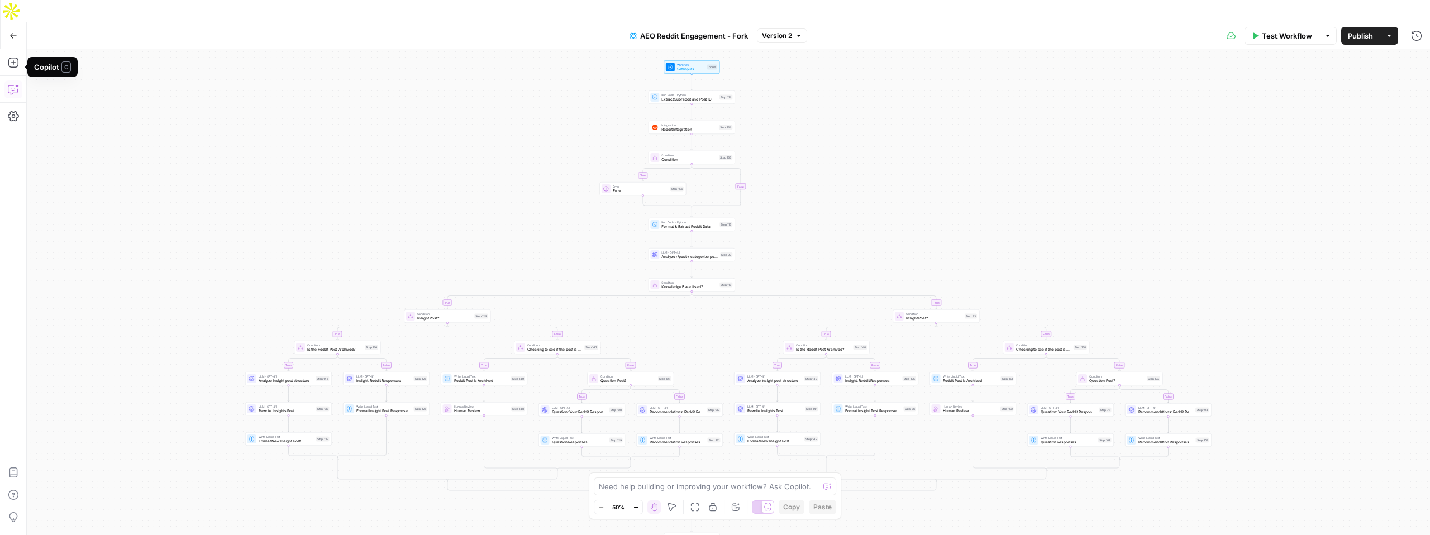
click at [11, 84] on icon "button" at bounding box center [13, 89] width 11 height 11
click at [19, 80] on button "Copilot" at bounding box center [13, 89] width 18 height 18
click at [17, 84] on icon "button" at bounding box center [13, 89] width 11 height 11
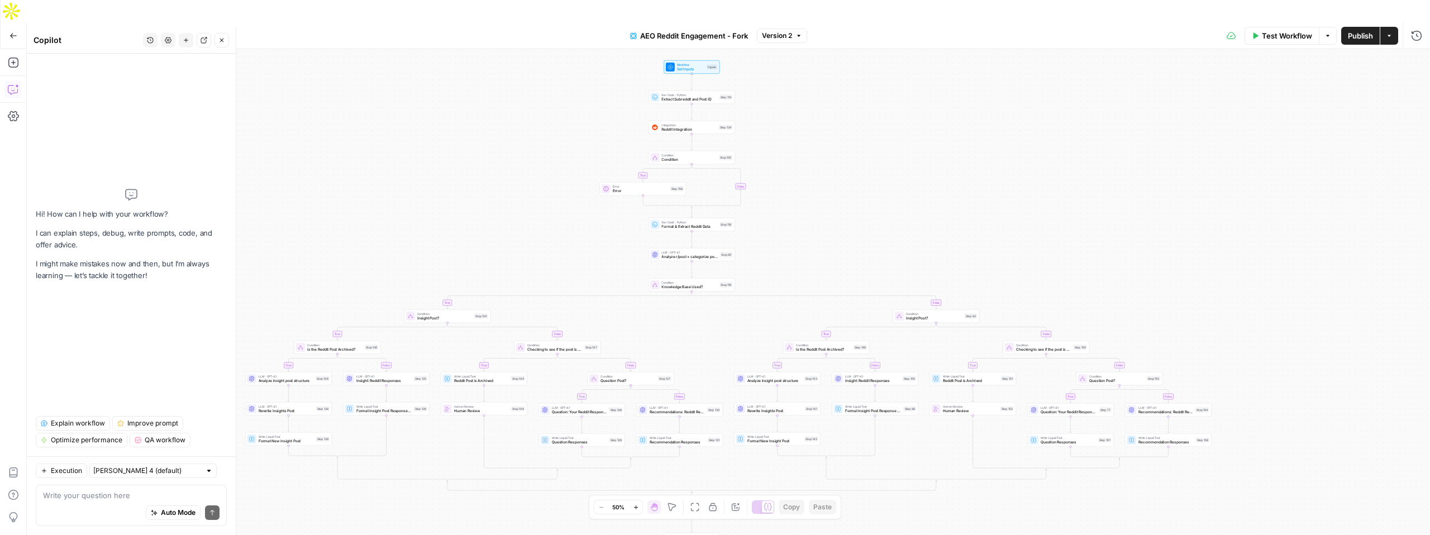
click at [105, 495] on textarea at bounding box center [131, 495] width 177 height 11
type textarea "Is there a way for me to copy this workflow and move it to a new worksheet?"
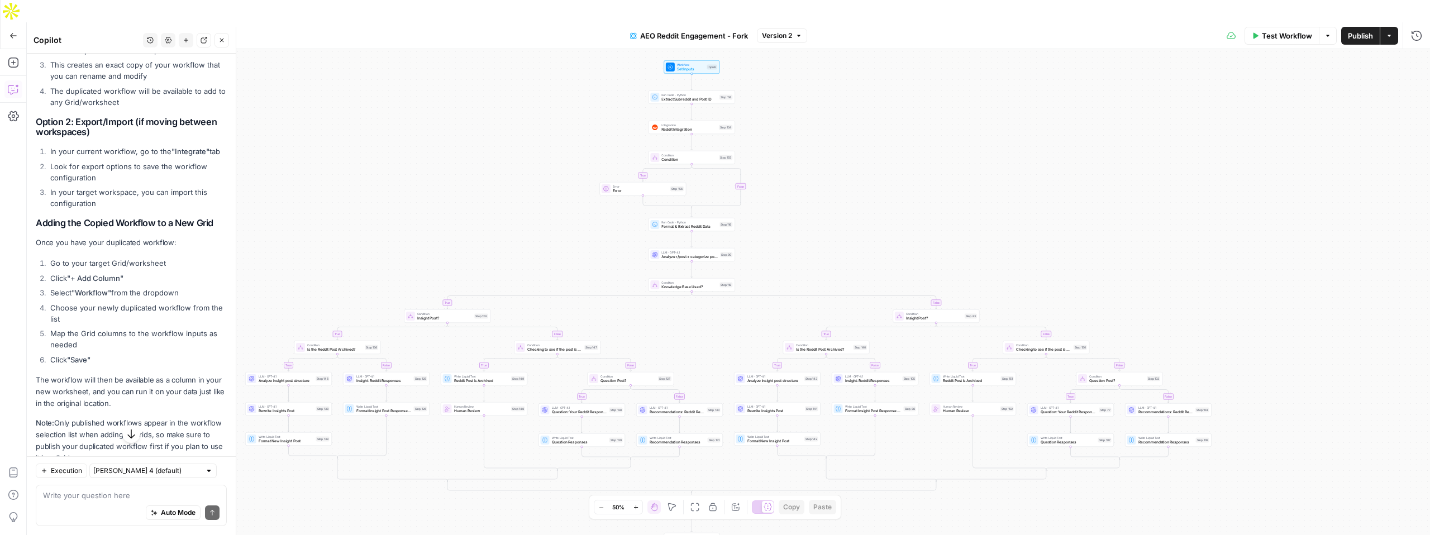
scroll to position [241, 0]
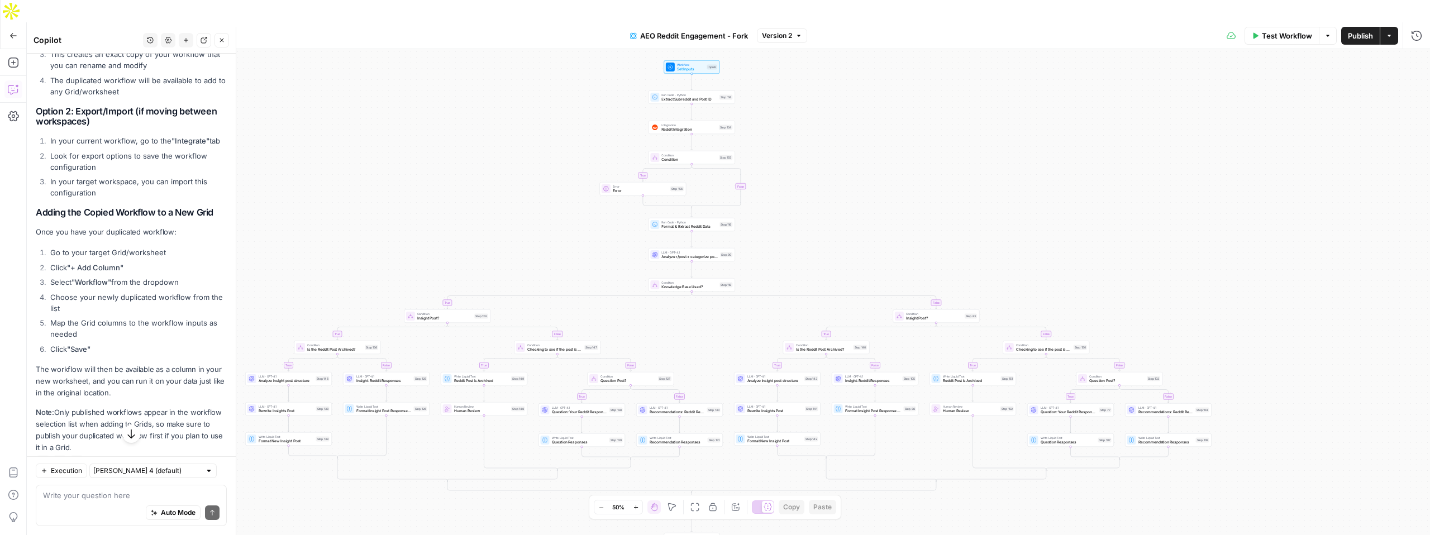
drag, startPoint x: 51, startPoint y: 268, endPoint x: 128, endPoint y: 270, distance: 77.1
click at [128, 270] on li "Click "+ Add Column"" at bounding box center [136, 267] width 179 height 11
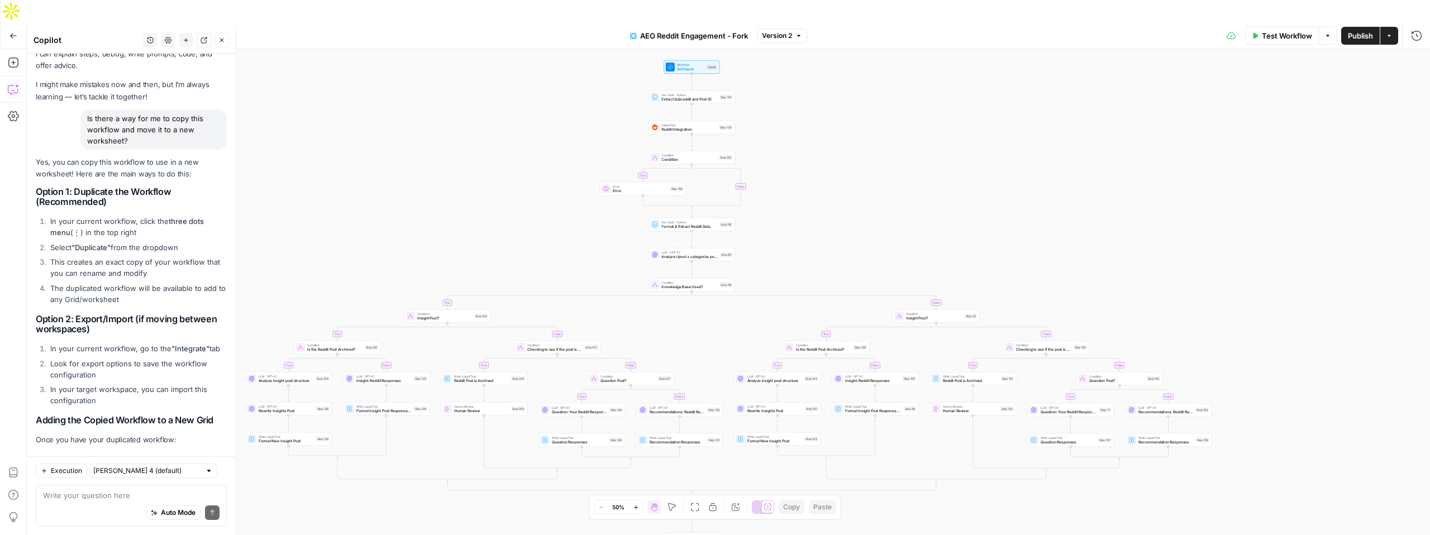
scroll to position [0, 0]
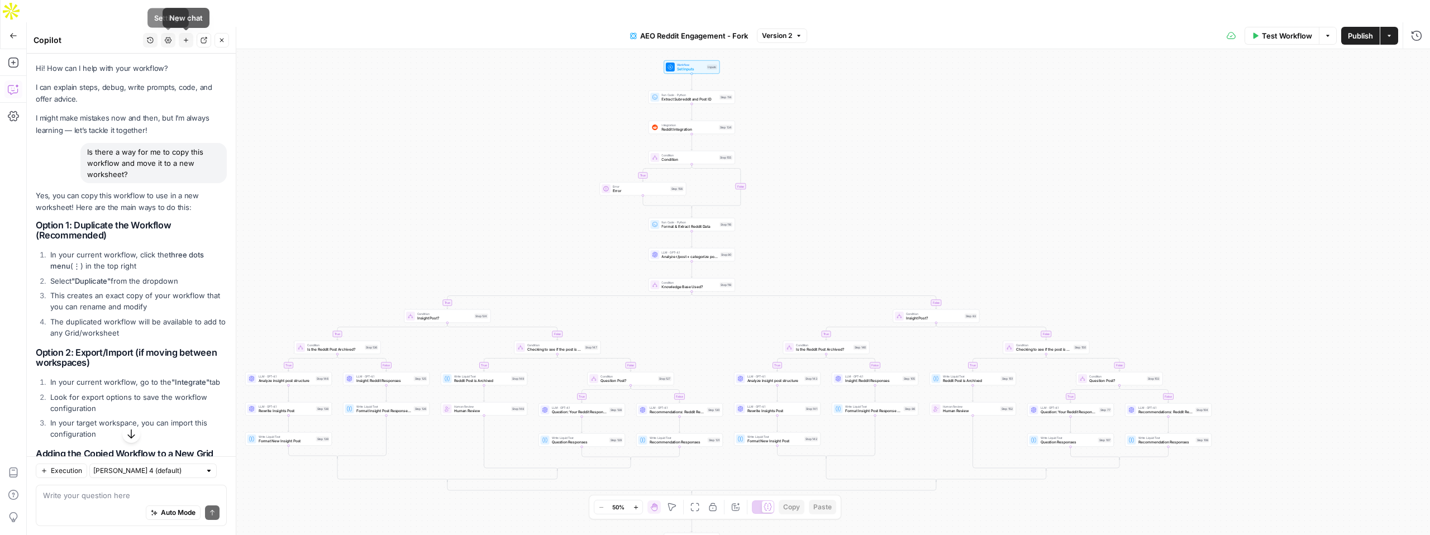
click at [170, 45] on button "Settings" at bounding box center [168, 40] width 15 height 15
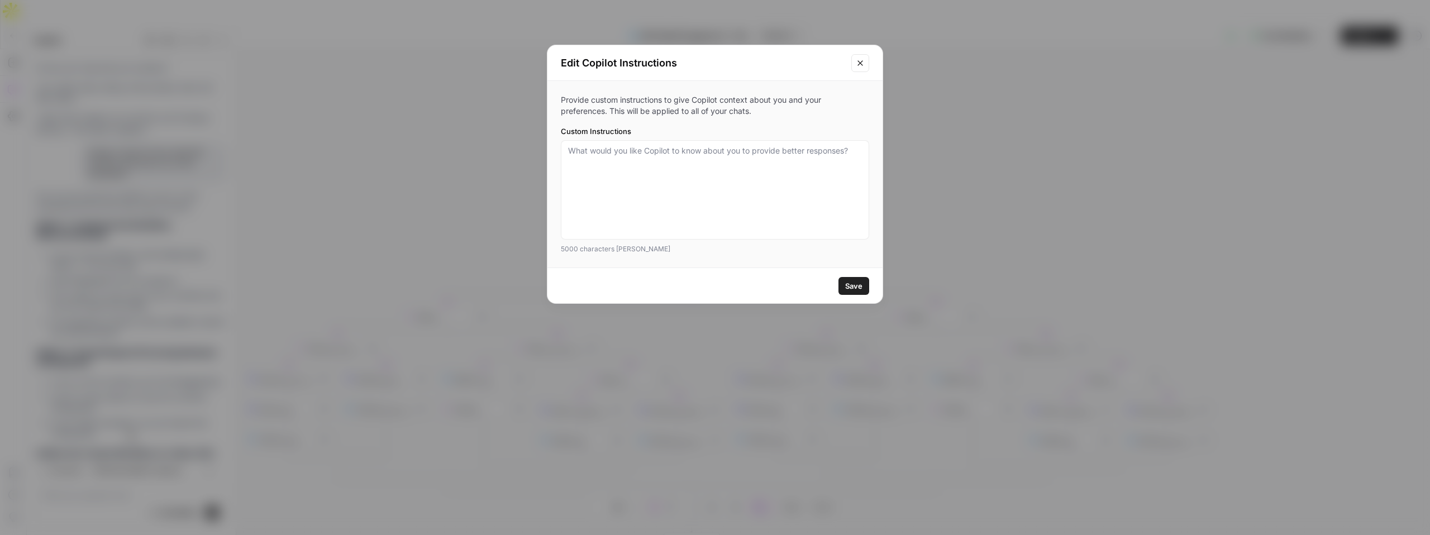
click at [855, 69] on button "Close modal" at bounding box center [860, 63] width 18 height 18
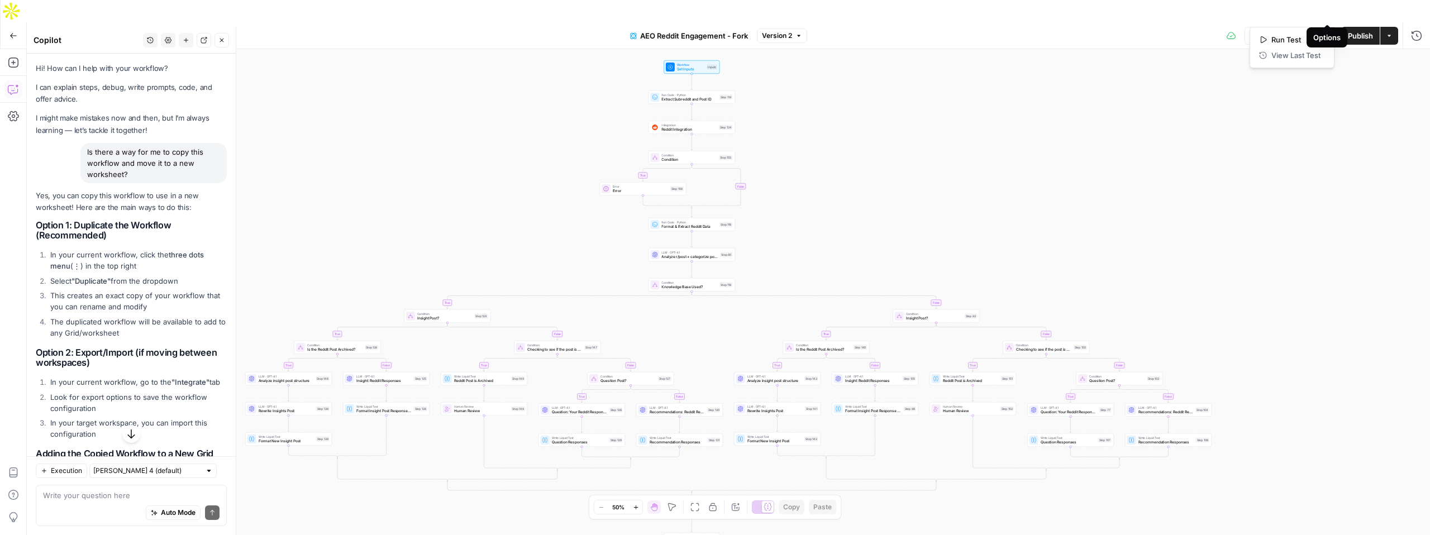
click at [1330, 32] on icon "button" at bounding box center [1327, 35] width 7 height 7
click at [1184, 83] on div "true true false true false true false true false true false true false true fal…" at bounding box center [728, 303] width 1403 height 508
click at [1386, 27] on button "Actions" at bounding box center [1389, 36] width 18 height 18
click at [1098, 140] on div "true true false true false true false true false true false true false true fal…" at bounding box center [728, 303] width 1403 height 508
drag, startPoint x: 39, startPoint y: 228, endPoint x: 137, endPoint y: 338, distance: 147.5
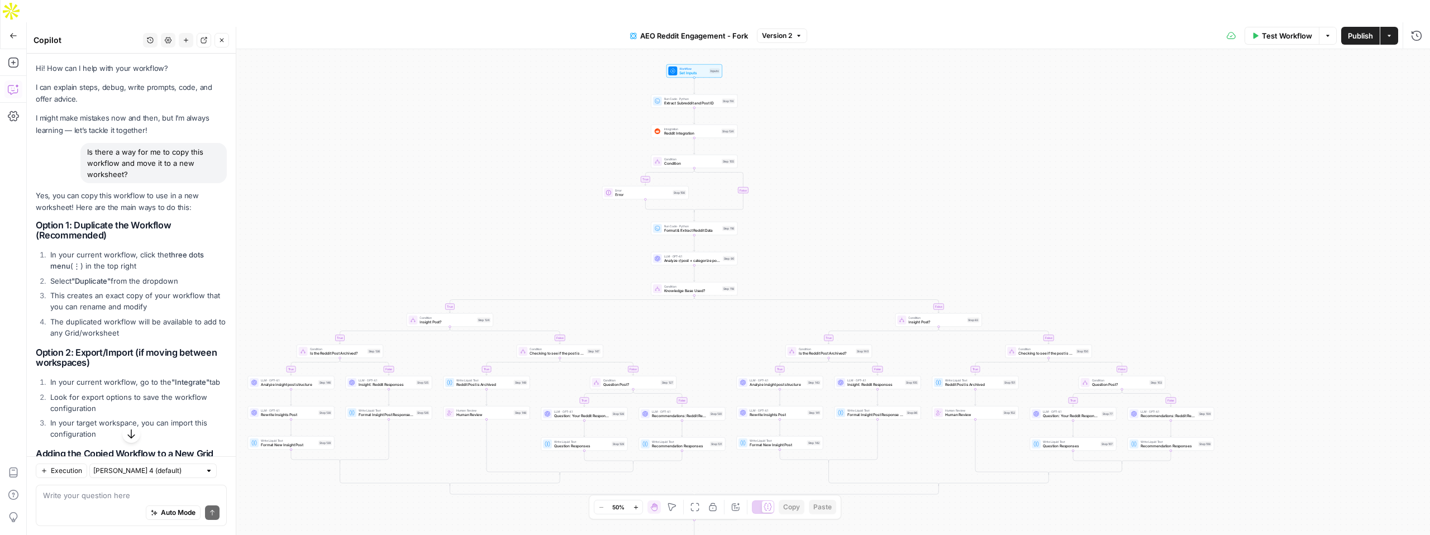
click at [137, 338] on div "Yes, you can copy this workflow to use in a new worksheet! Here are the main wa…" at bounding box center [131, 442] width 191 height 505
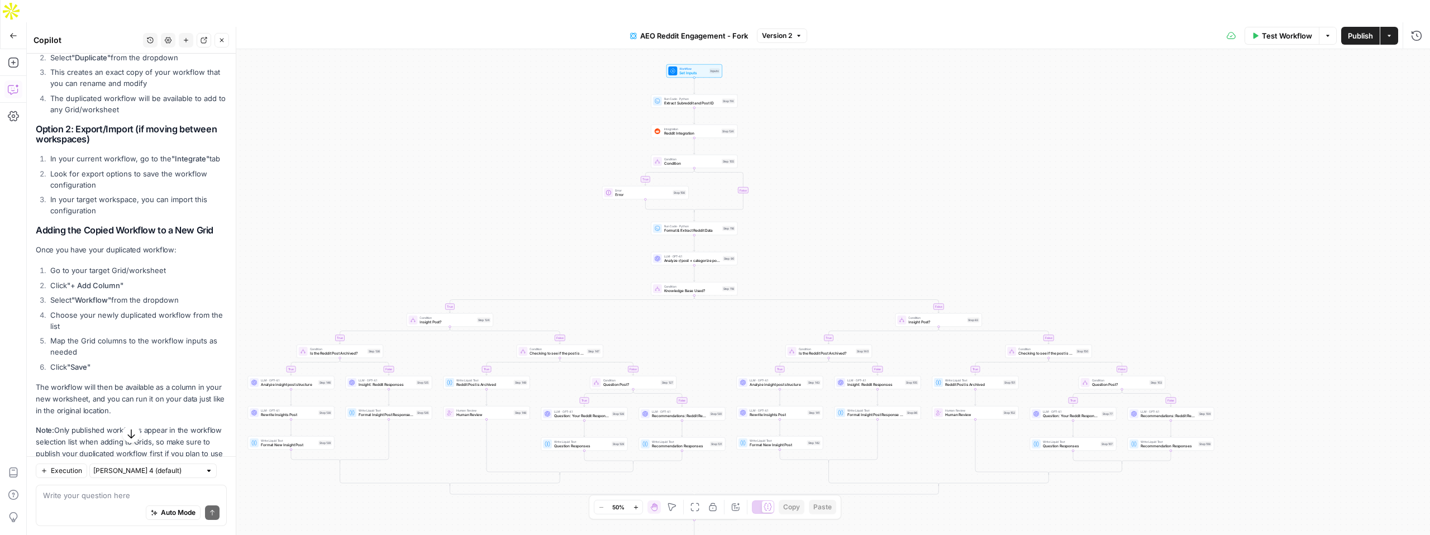
scroll to position [225, 0]
click at [492, 227] on div "true true false true false true false true false true false true false true fal…" at bounding box center [728, 303] width 1403 height 508
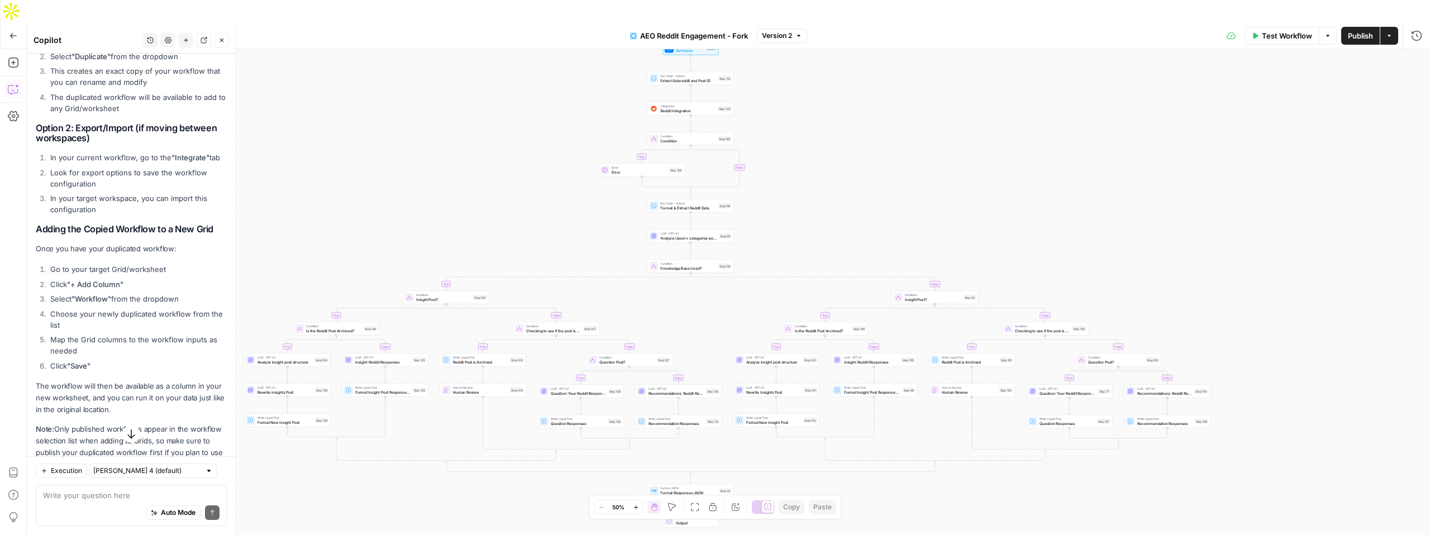
scroll to position [265, 0]
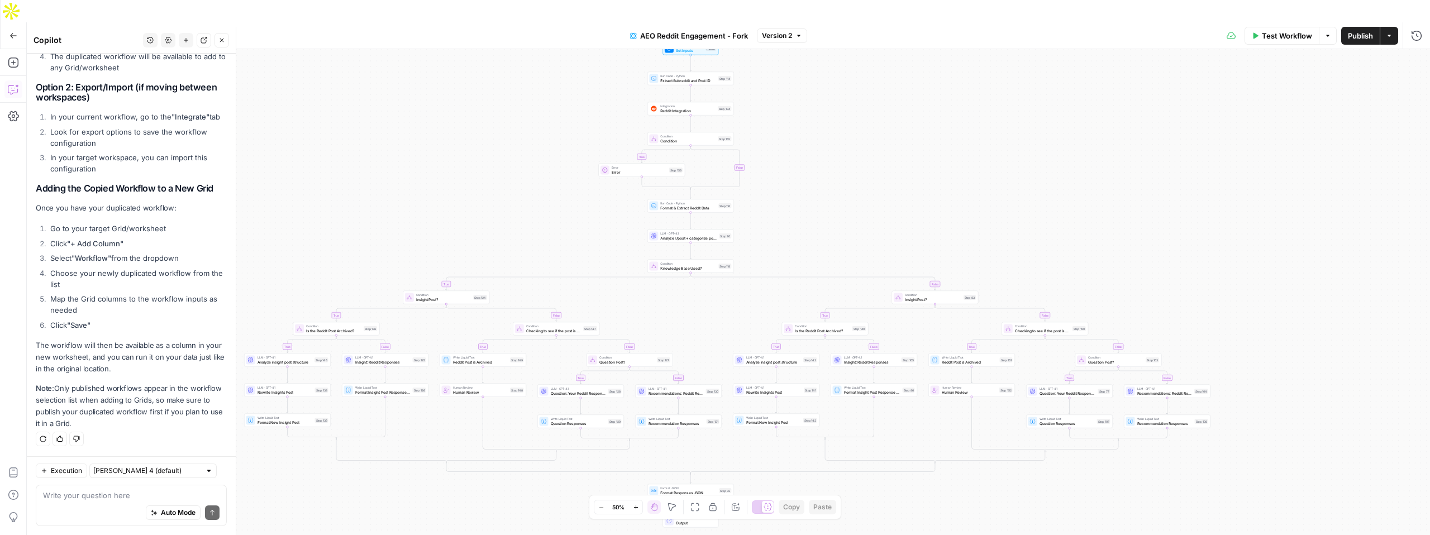
click at [102, 506] on div "Auto Mode Send" at bounding box center [131, 513] width 177 height 25
type textarea "I'm not seeing any of those options"
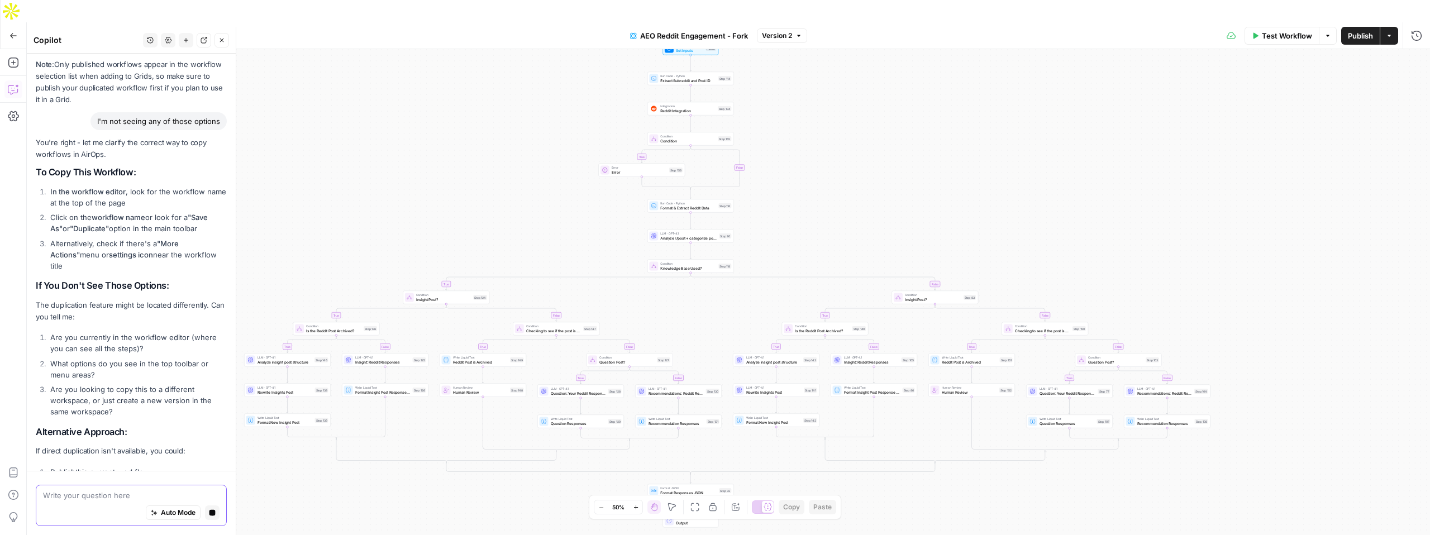
scroll to position [588, 0]
click at [723, 30] on span "AEO Reddit Engagement - Fork" at bounding box center [694, 35] width 108 height 11
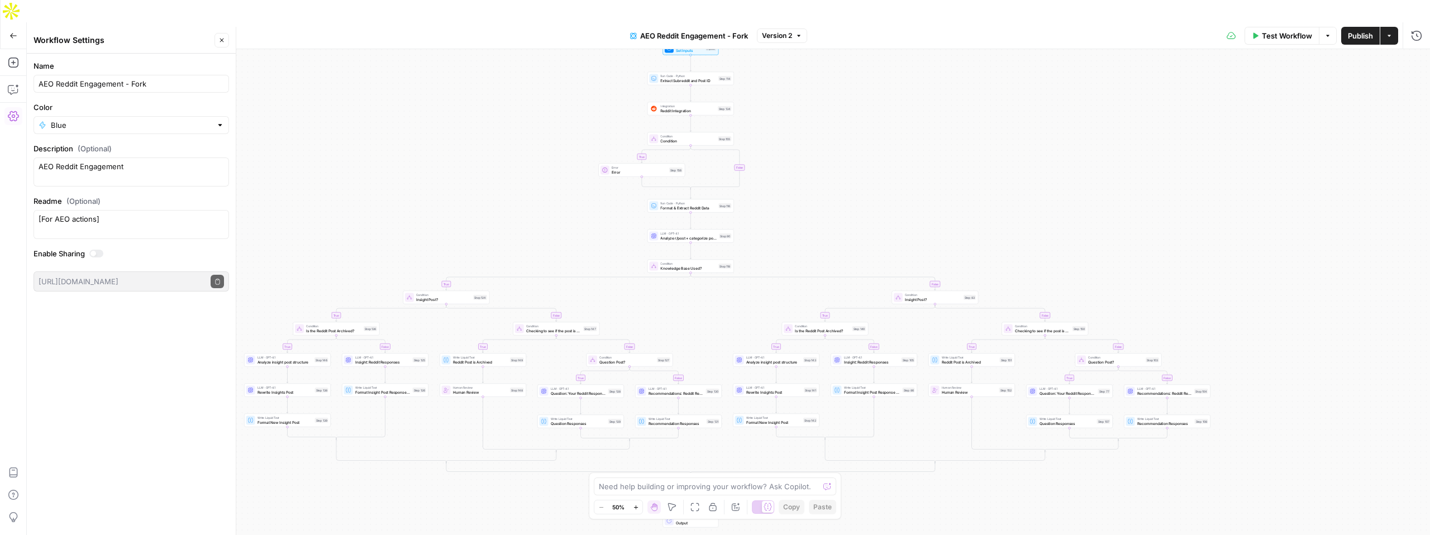
click at [723, 30] on span "AEO Reddit Engagement - Fork" at bounding box center [694, 35] width 108 height 11
click at [8, 84] on icon "button" at bounding box center [13, 89] width 11 height 11
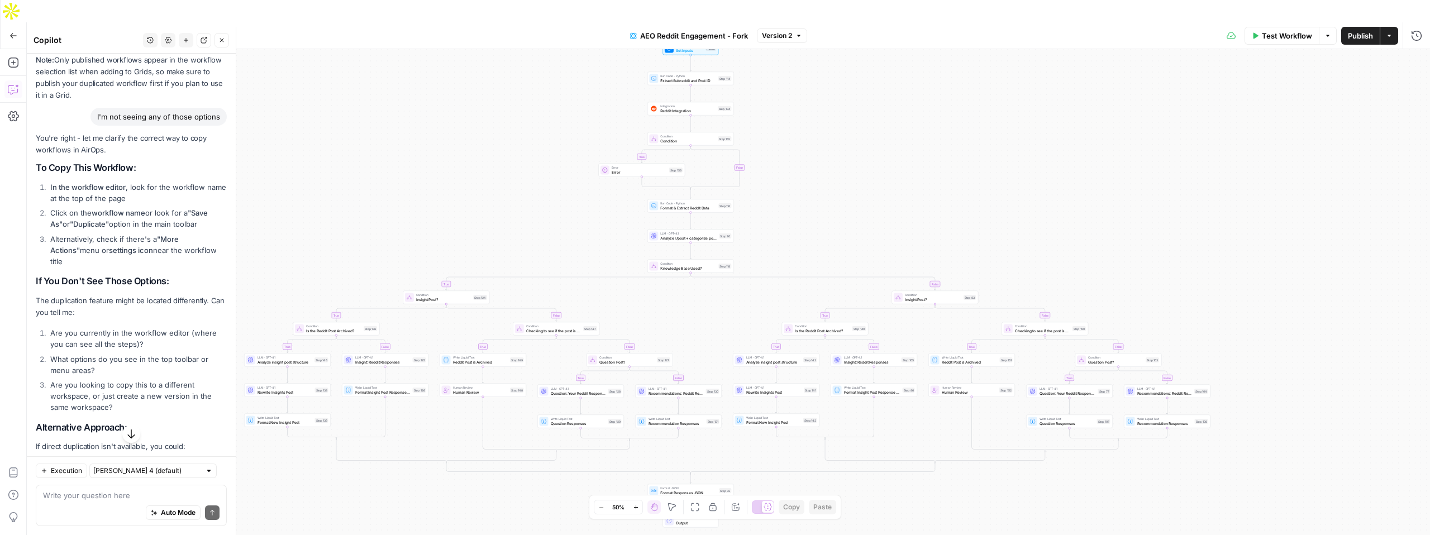
scroll to position [592, 0]
drag, startPoint x: 50, startPoint y: 190, endPoint x: 208, endPoint y: 203, distance: 158.6
click at [208, 203] on li "In the workflow editor , look for the workflow name at the top of the page" at bounding box center [136, 195] width 179 height 22
click at [690, 30] on span "AEO Reddit Engagement - Fork" at bounding box center [694, 35] width 108 height 11
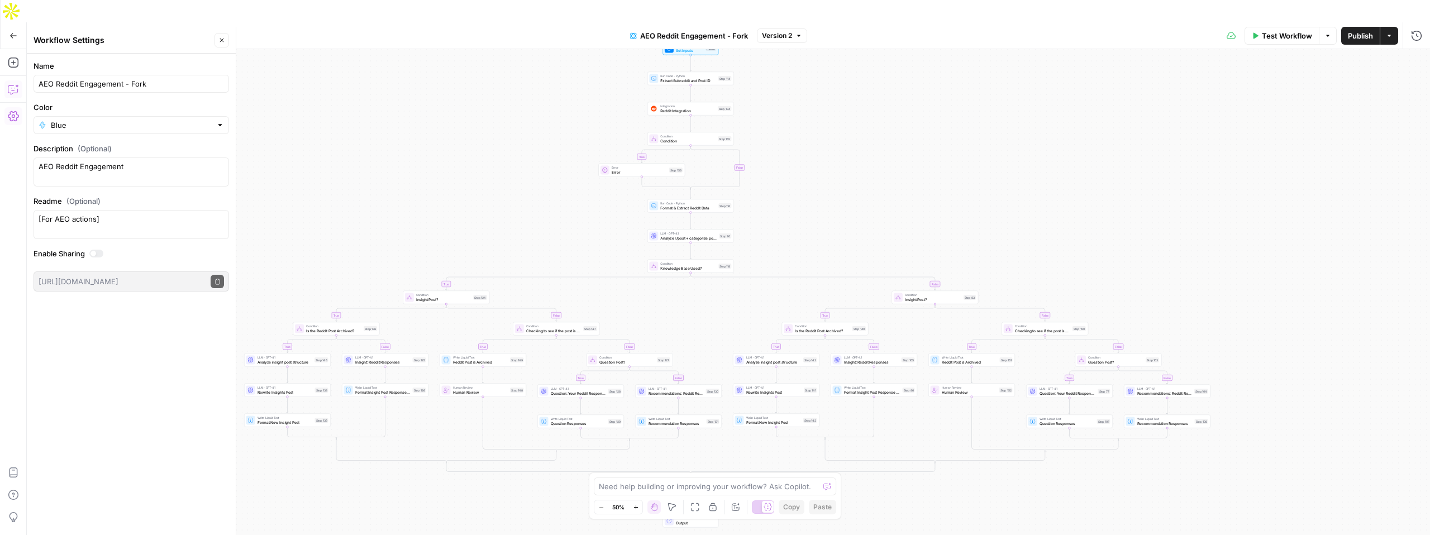
click at [14, 84] on icon "button" at bounding box center [13, 89] width 11 height 11
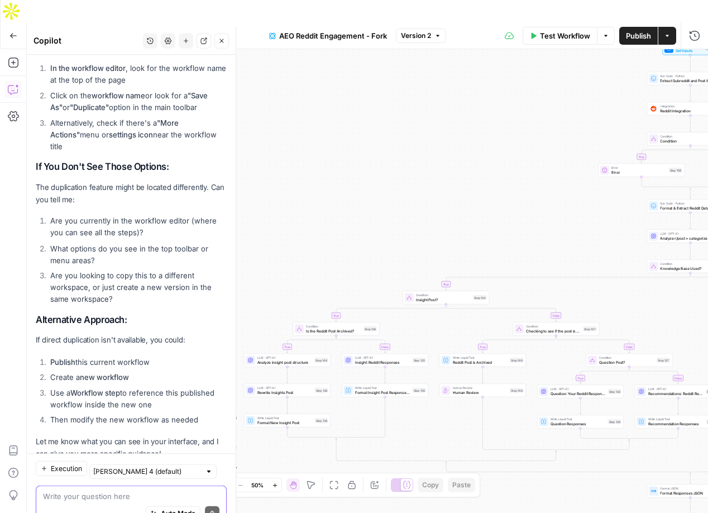
scroll to position [737, 0]
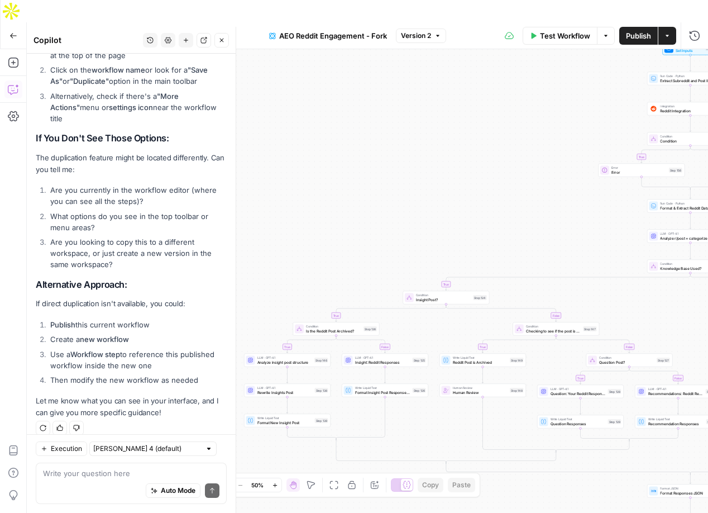
click at [642, 27] on button "Publish" at bounding box center [638, 36] width 39 height 18
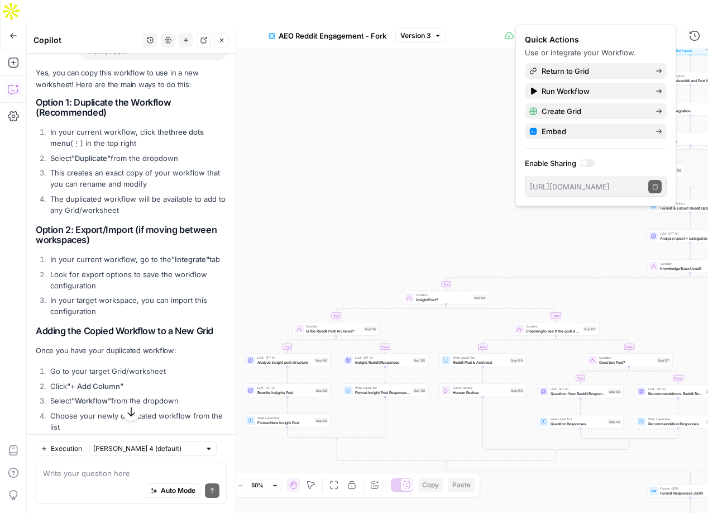
scroll to position [123, 0]
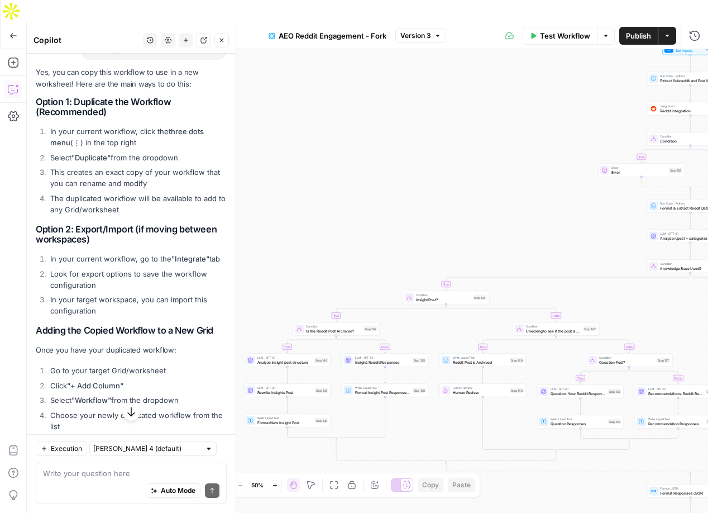
click at [306, 127] on div "true true false true false true false true false true false true false true fal…" at bounding box center [367, 292] width 681 height 486
click at [664, 27] on button "Actions" at bounding box center [668, 36] width 18 height 18
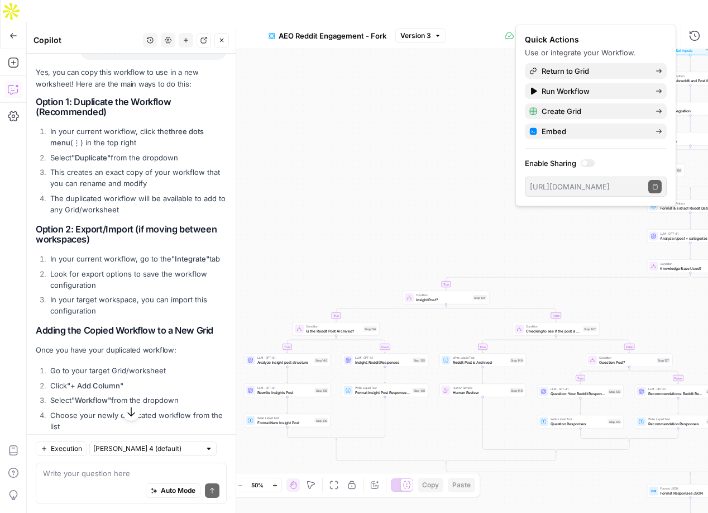
click at [664, 27] on button "Actions" at bounding box center [668, 36] width 18 height 18
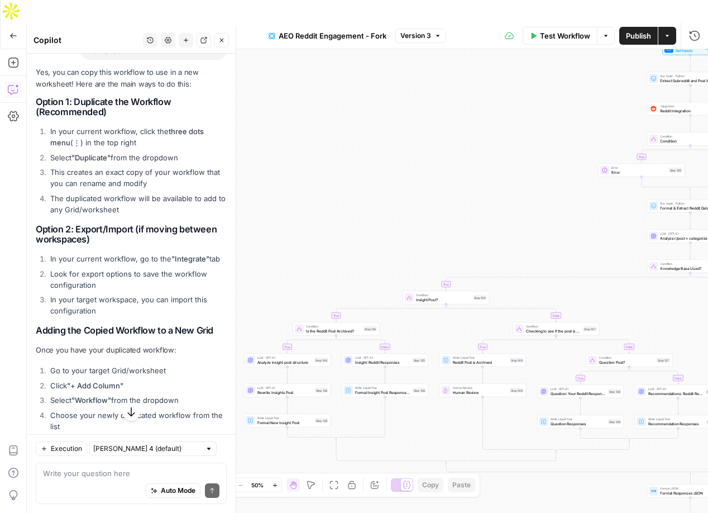
click at [664, 27] on button "Actions" at bounding box center [668, 36] width 18 height 18
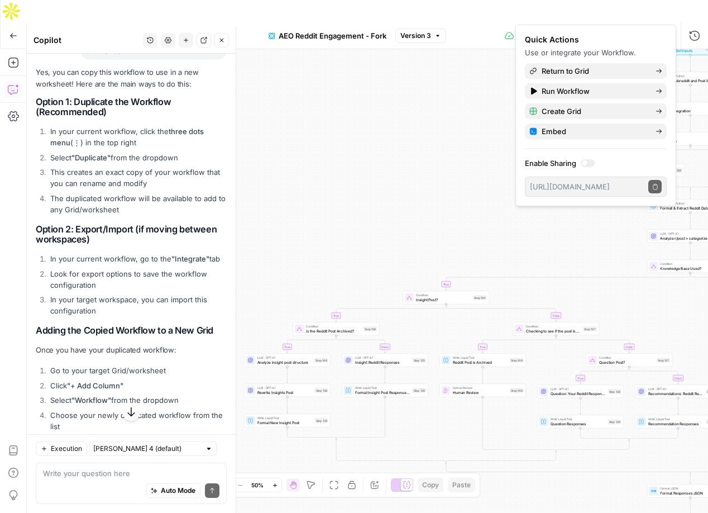
click at [588, 162] on div at bounding box center [585, 163] width 6 height 6
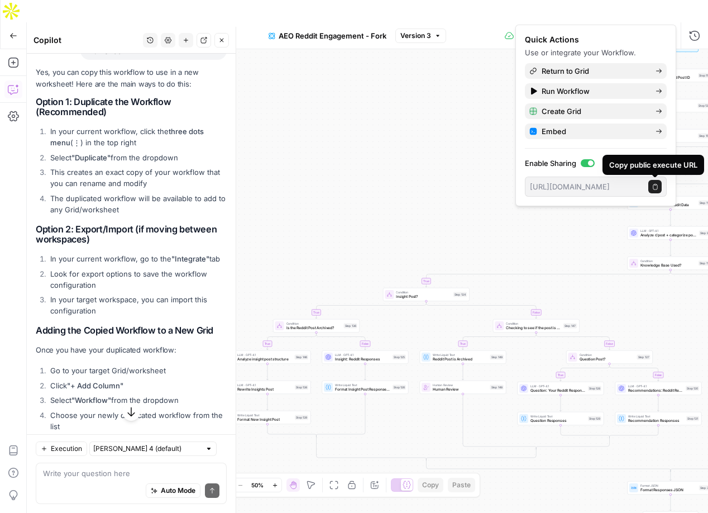
click at [657, 187] on icon "button" at bounding box center [655, 187] width 4 height 6
click at [352, 185] on div "true true false true false true false true false true false true false true fal…" at bounding box center [367, 292] width 681 height 486
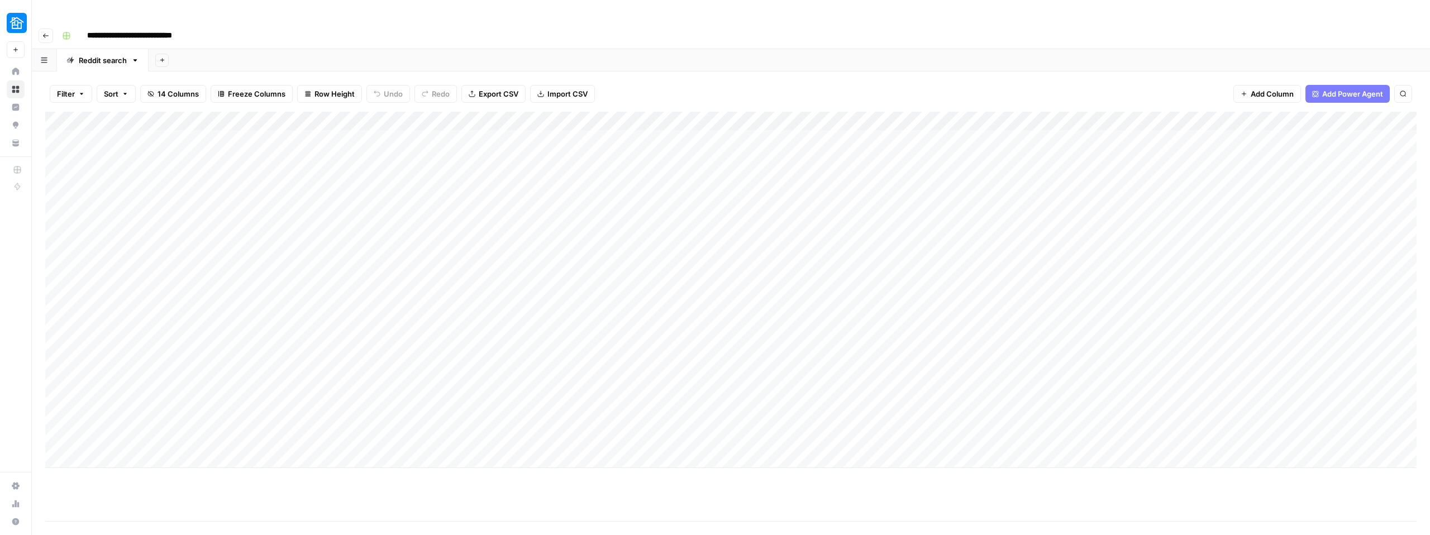
click at [933, 112] on div "Add Column" at bounding box center [730, 290] width 1371 height 356
click at [860, 126] on input "AEO Reddit Engagement - Fork" at bounding box center [862, 125] width 113 height 11
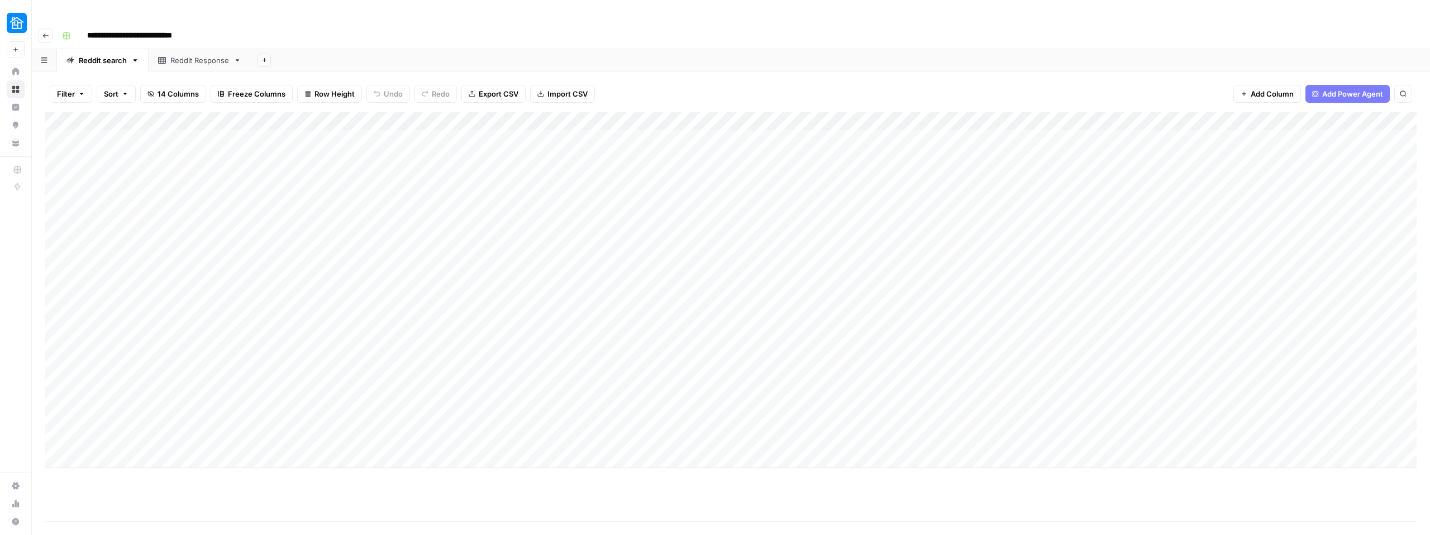
click at [871, 470] on div "Add Column" at bounding box center [730, 316] width 1371 height 409
click at [931, 112] on div "Add Column" at bounding box center [730, 290] width 1371 height 356
click at [894, 102] on div at bounding box center [876, 100] width 161 height 22
click at [924, 96] on div at bounding box center [876, 100] width 161 height 22
click at [883, 100] on div at bounding box center [876, 100] width 161 height 22
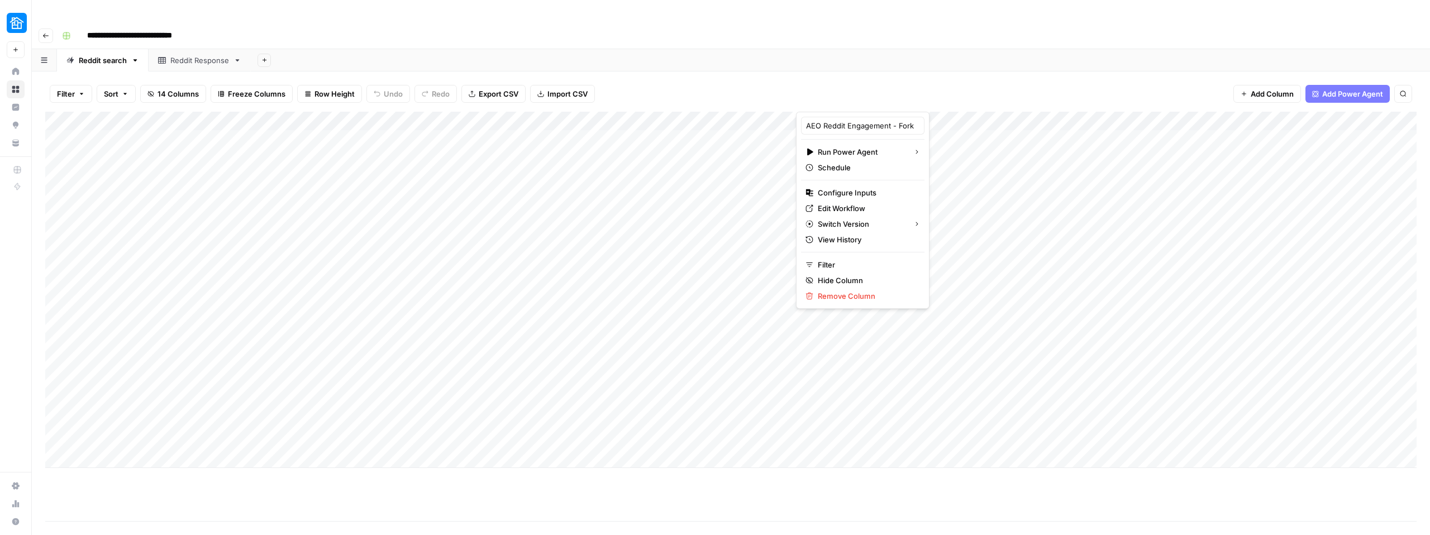
click at [882, 76] on div "Filter Sort 14 Columns Freeze Columns Row Height Undo Redo Export CSV Import CS…" at bounding box center [730, 94] width 1371 height 36
click at [936, 112] on div "Add Column" at bounding box center [730, 290] width 1371 height 356
click at [861, 76] on div "Filter Sort 14 Columns Freeze Columns Row Height Undo Redo Export CSV Import CS…" at bounding box center [730, 94] width 1371 height 36
click at [933, 112] on div "Add Column" at bounding box center [730, 290] width 1371 height 356
click at [865, 76] on div "Filter Sort 14 Columns Freeze Columns Row Height Undo Redo Export CSV Import CS…" at bounding box center [730, 94] width 1371 height 36
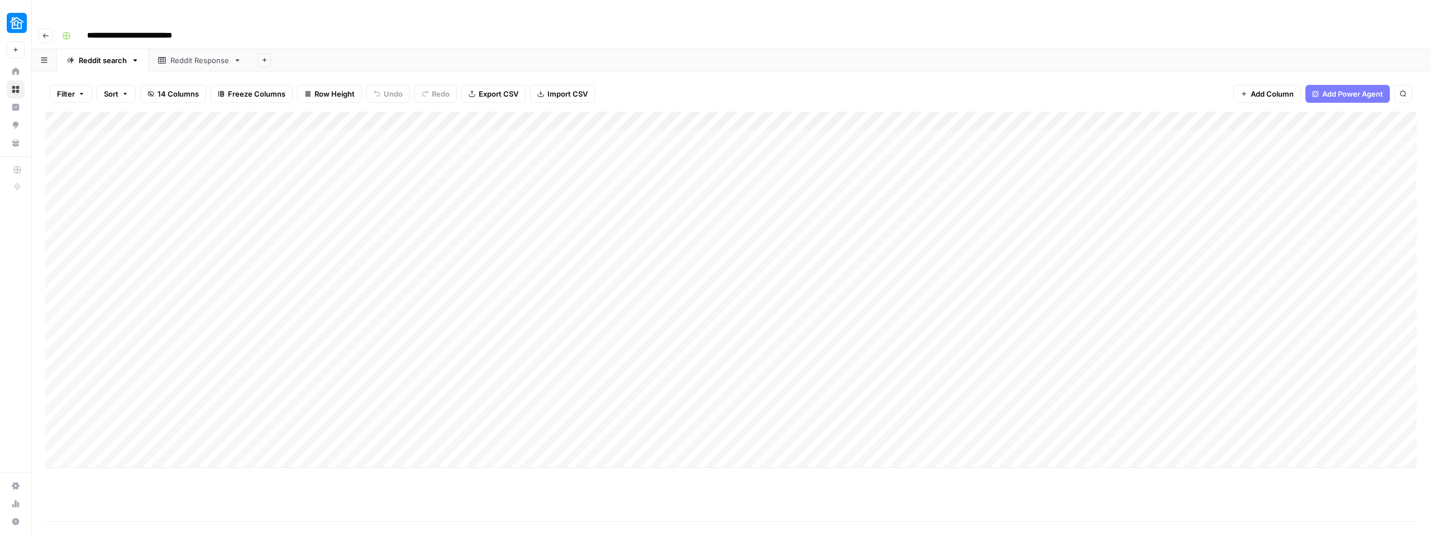
click at [934, 112] on div "Add Column" at bounding box center [730, 290] width 1371 height 356
click at [852, 71] on div "Filter Sort 14 Columns Freeze Columns Row Height Undo Redo Export CSV Import CS…" at bounding box center [731, 314] width 1398 height 486
click at [194, 55] on div "Reddit Response" at bounding box center [199, 60] width 59 height 11
click at [1368, 88] on span "Add Power Agent" at bounding box center [1352, 93] width 61 height 11
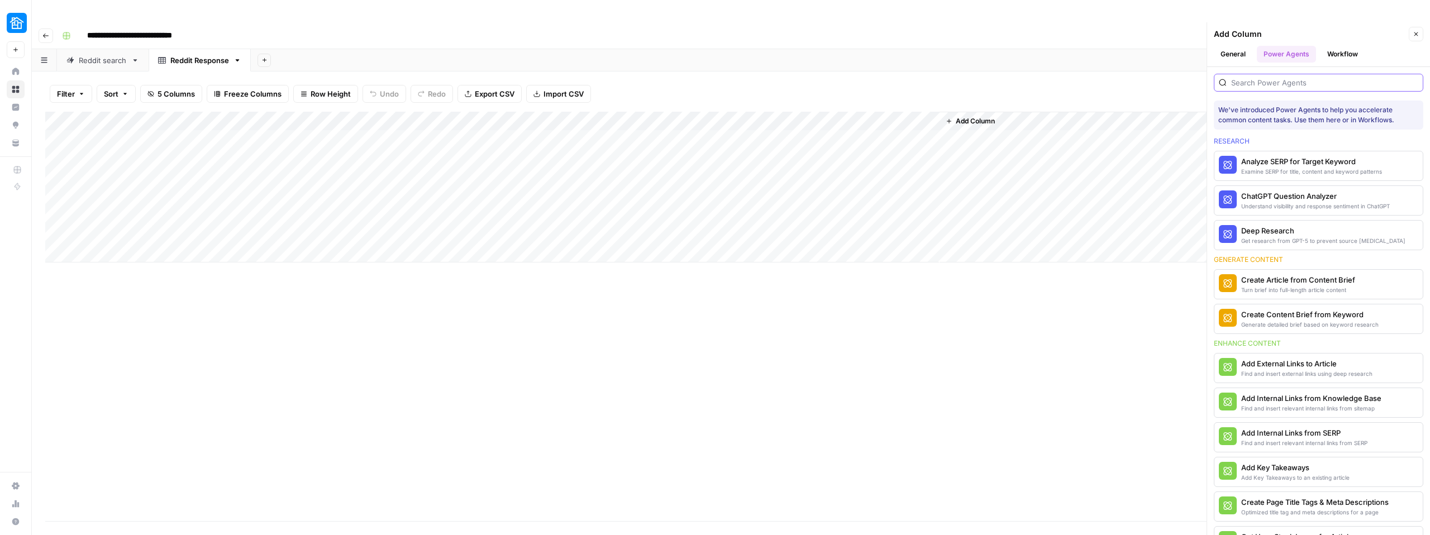
click at [1311, 77] on input "search" at bounding box center [1324, 82] width 187 height 11
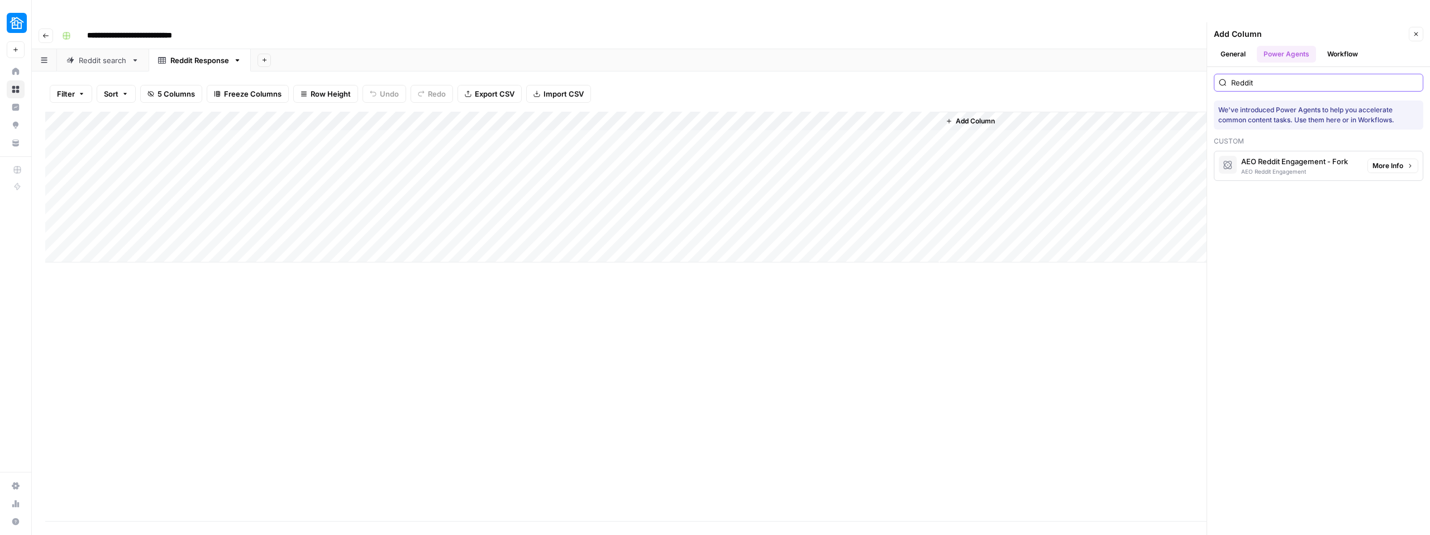
type input "Reddit"
click at [1279, 167] on div "AEO Reddit Engagement" at bounding box center [1294, 171] width 107 height 9
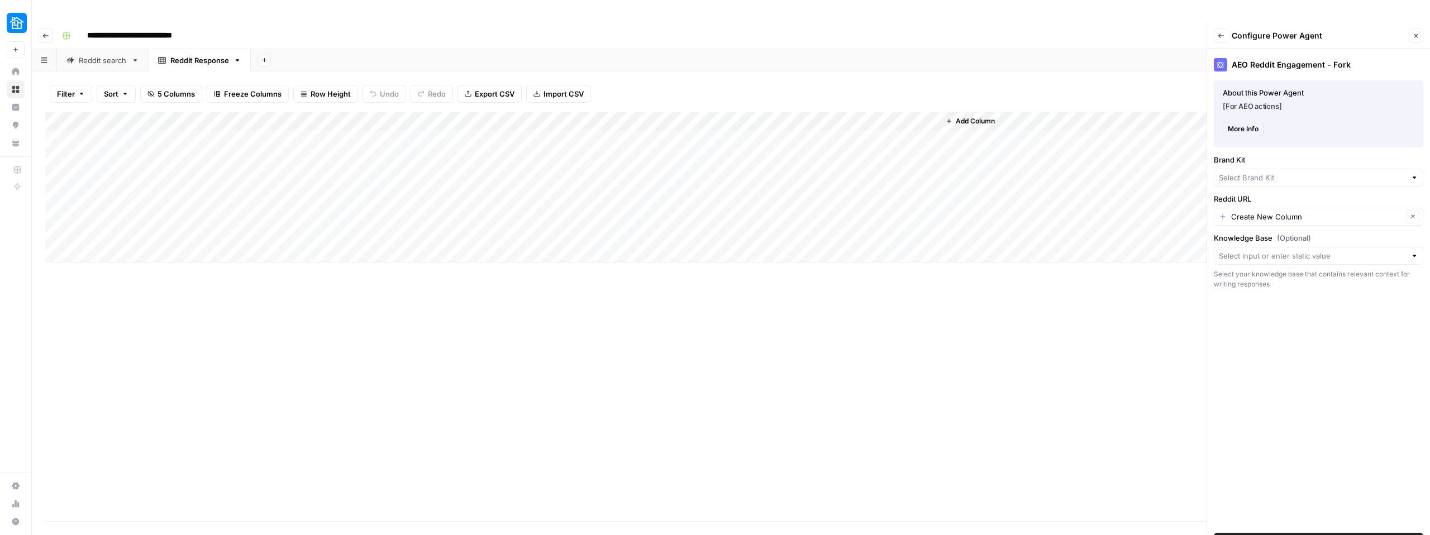
type input "Neighbor"
click at [1329, 535] on span "Add Power Agent" at bounding box center [1318, 541] width 61 height 11
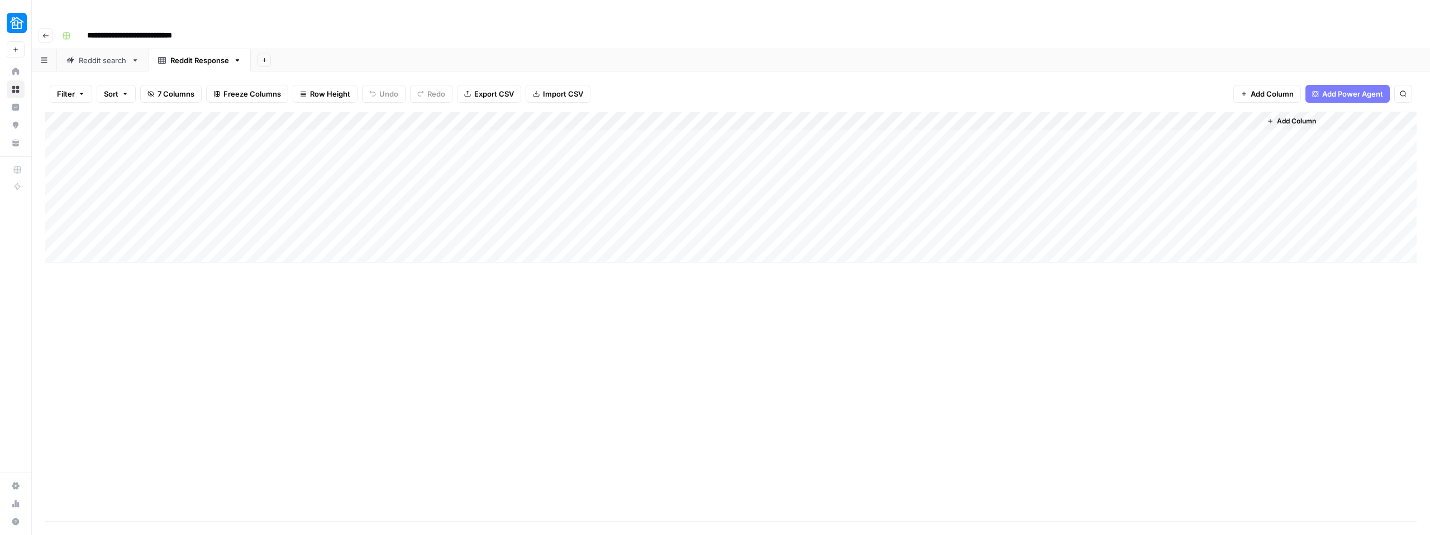
drag, startPoint x: 1124, startPoint y: 101, endPoint x: 980, endPoint y: 99, distance: 143.6
click at [980, 112] on div "Add Column" at bounding box center [730, 187] width 1371 height 151
click at [1074, 112] on div "Add Column" at bounding box center [730, 187] width 1371 height 151
click at [1076, 102] on div at bounding box center [1019, 100] width 161 height 22
click at [1077, 100] on div at bounding box center [1019, 100] width 161 height 22
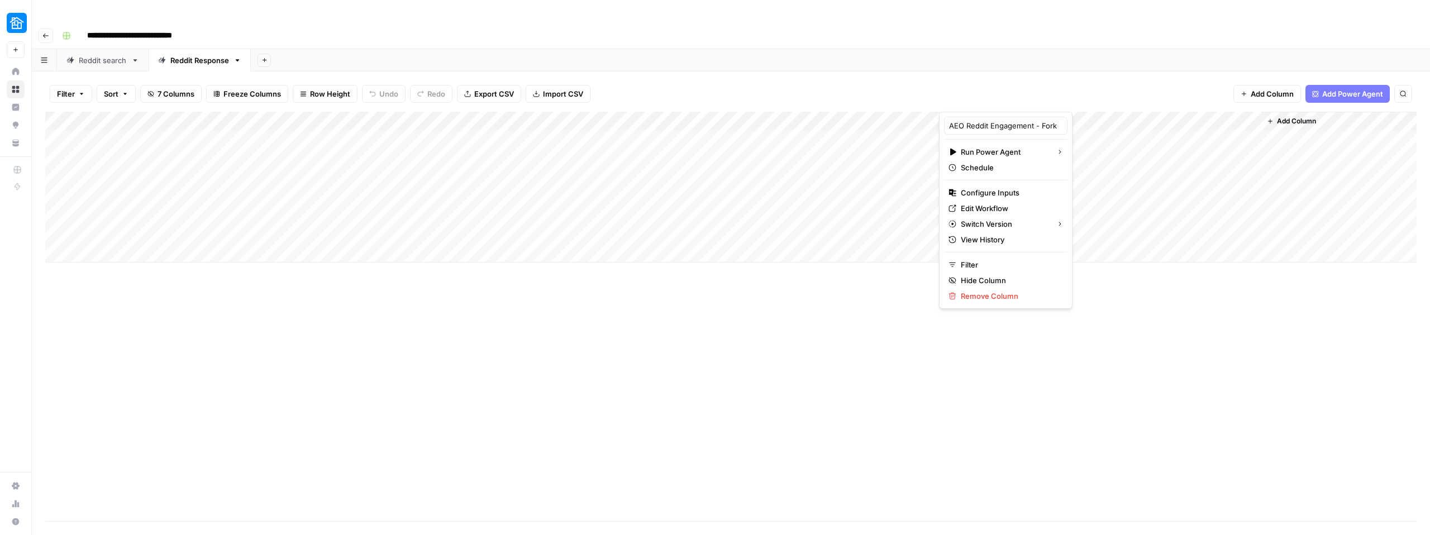
click at [93, 55] on div "Reddit search" at bounding box center [103, 60] width 48 height 11
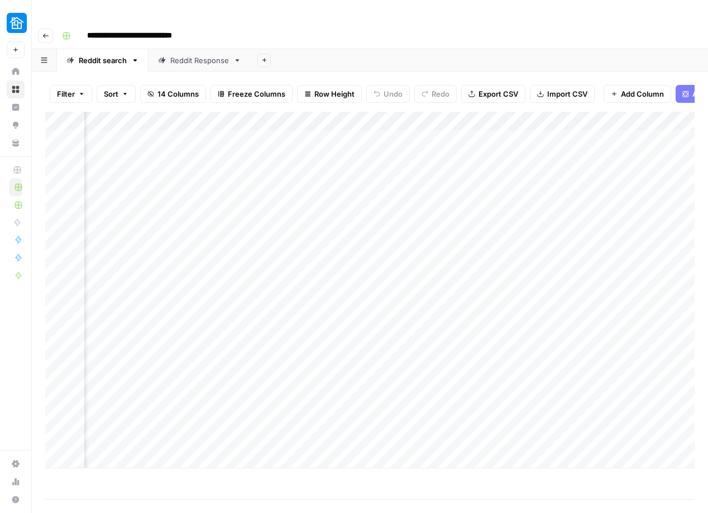
scroll to position [0, 384]
click at [553, 112] on div "Add Column" at bounding box center [370, 290] width 650 height 356
click at [492, 112] on div "Add Column" at bounding box center [370, 290] width 650 height 356
click at [491, 124] on input "Reddit Post Responses" at bounding box center [493, 125] width 113 height 11
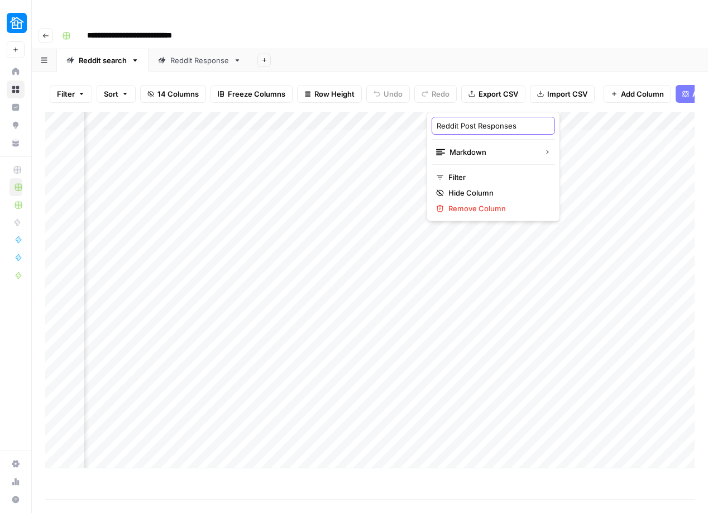
click at [491, 124] on input "Reddit Post Responses" at bounding box center [493, 125] width 113 height 11
click at [179, 55] on div "Reddit Response" at bounding box center [199, 60] width 59 height 11
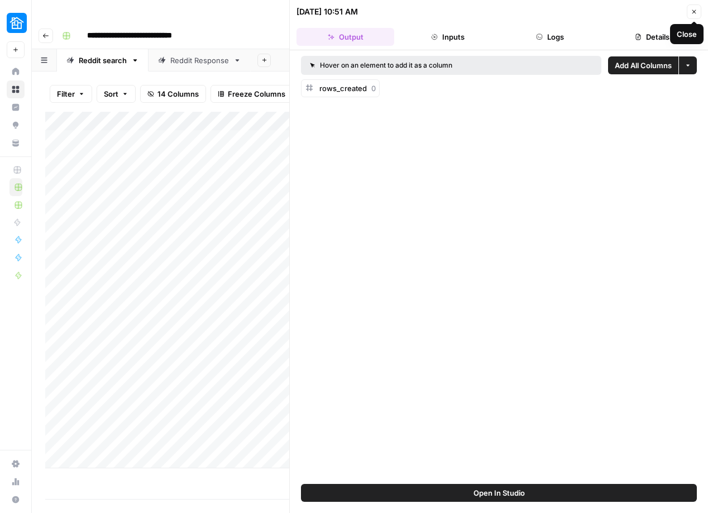
click at [689, 18] on button "Close" at bounding box center [694, 11] width 15 height 15
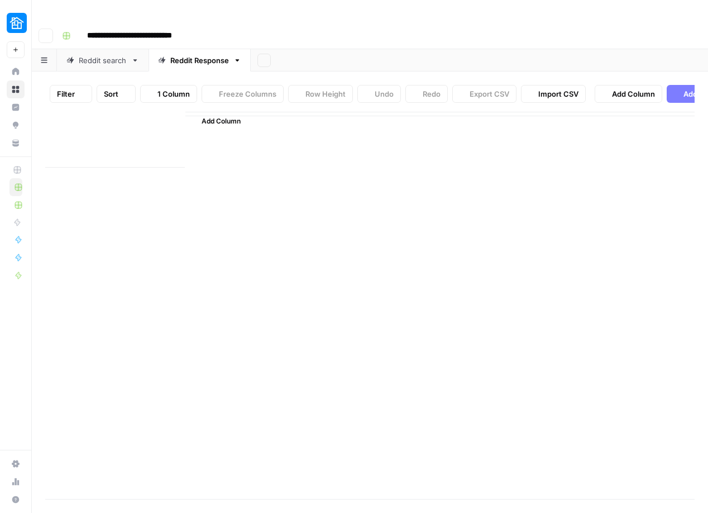
type input "**********"
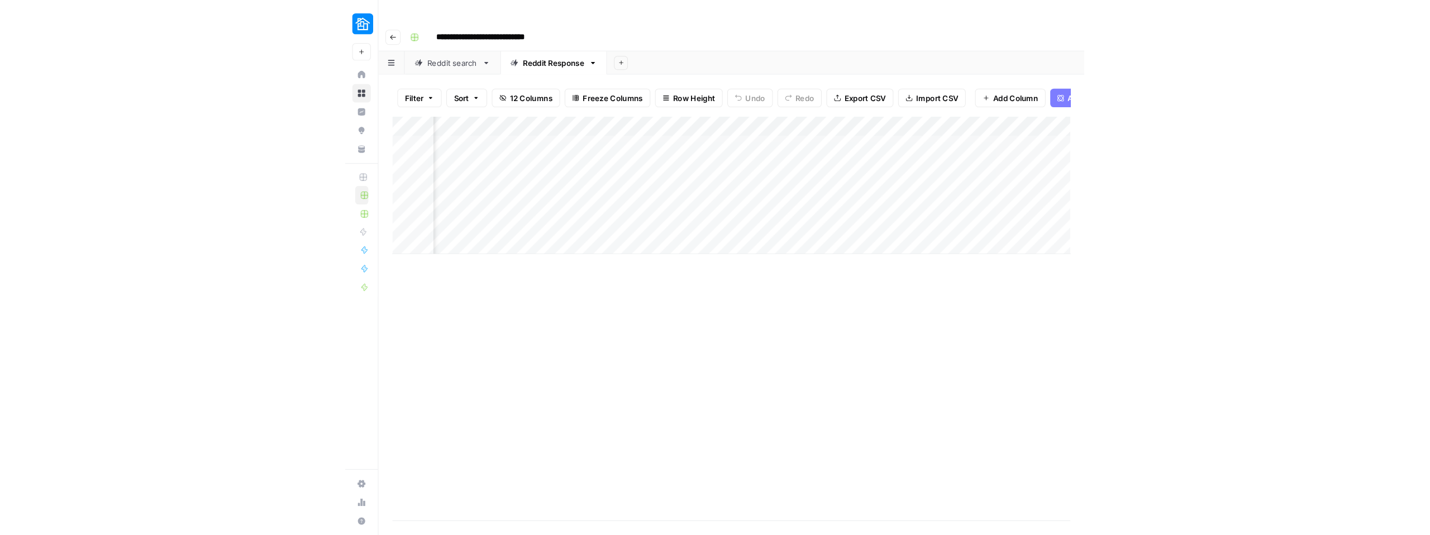
scroll to position [0, 504]
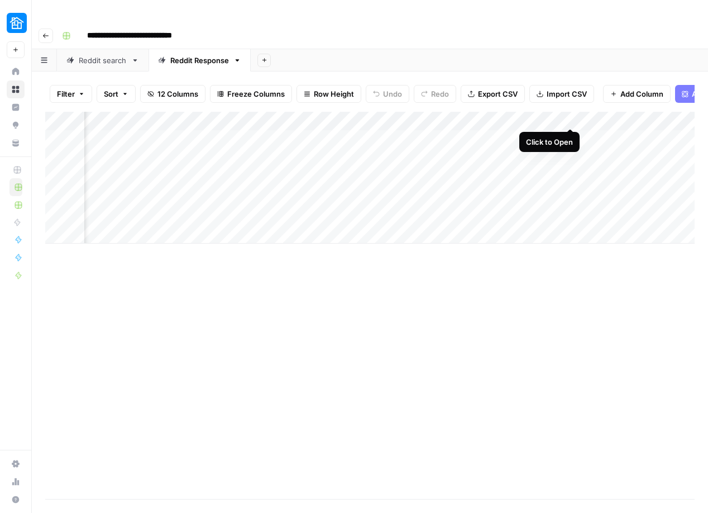
click at [567, 118] on div "Add Column" at bounding box center [370, 178] width 650 height 132
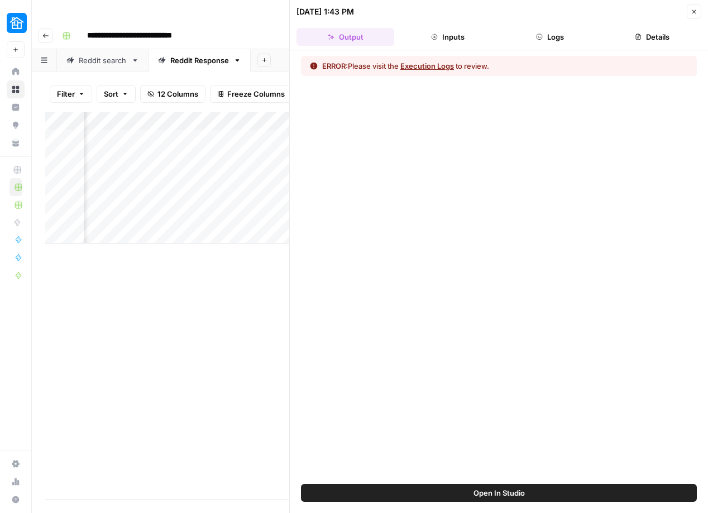
click at [549, 48] on header "09/23/25 at 1:43 PM Close Output Inputs Logs Details" at bounding box center [499, 25] width 418 height 50
click at [548, 42] on button "Logs" at bounding box center [551, 37] width 98 height 18
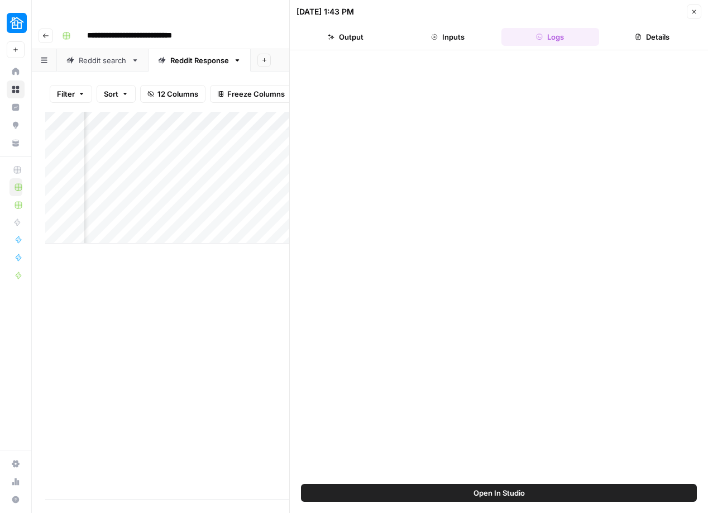
click at [551, 36] on button "Logs" at bounding box center [551, 37] width 98 height 18
click at [550, 40] on button "Logs" at bounding box center [551, 37] width 98 height 18
click at [666, 40] on button "Details" at bounding box center [653, 37] width 98 height 18
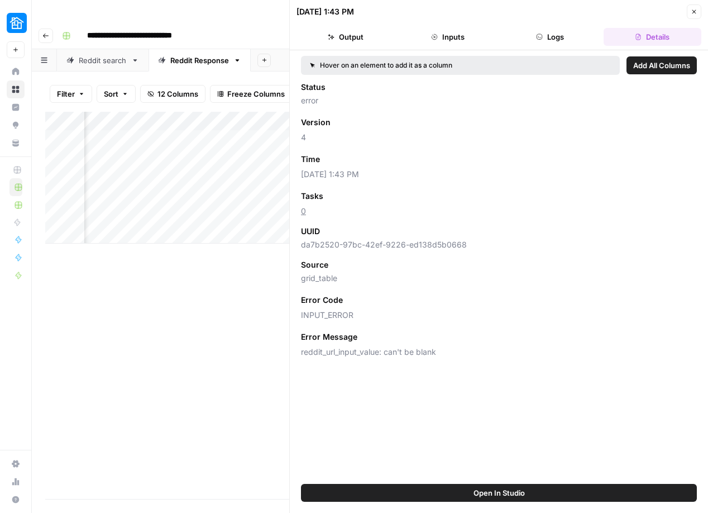
click at [540, 39] on icon "button" at bounding box center [539, 37] width 7 height 7
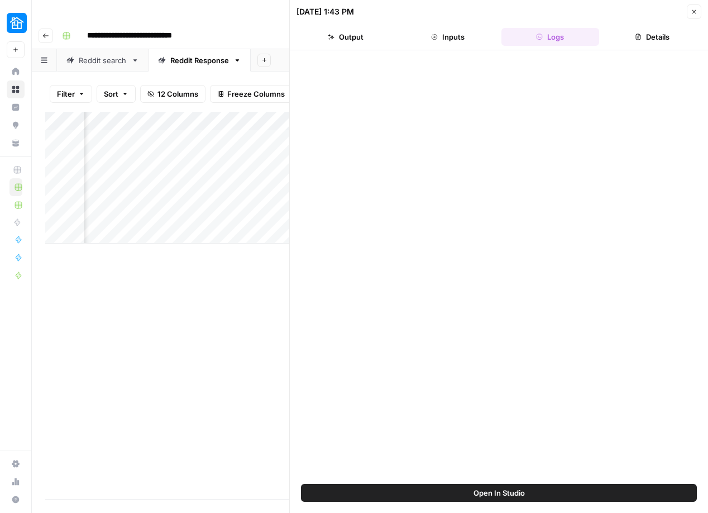
click at [462, 38] on button "Inputs" at bounding box center [448, 37] width 98 height 18
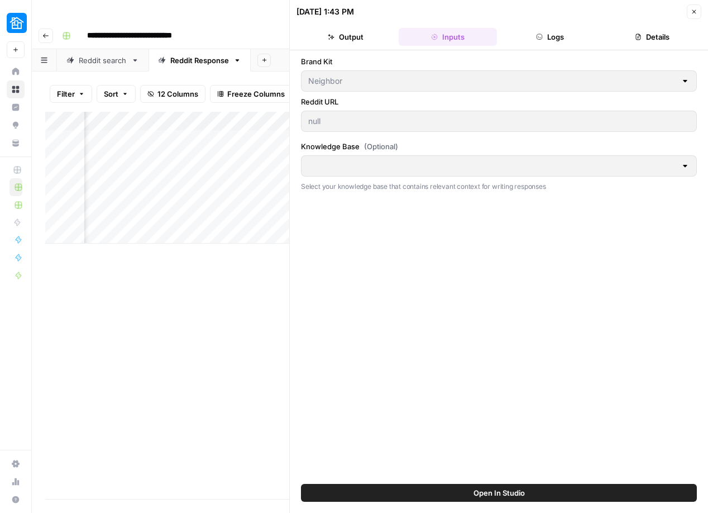
click at [695, 15] on icon "button" at bounding box center [694, 11] width 7 height 7
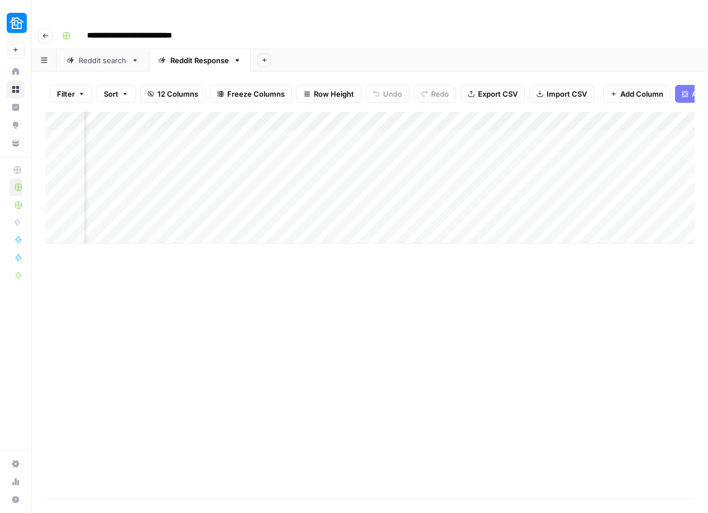
click at [571, 112] on div "Add Column" at bounding box center [370, 178] width 650 height 132
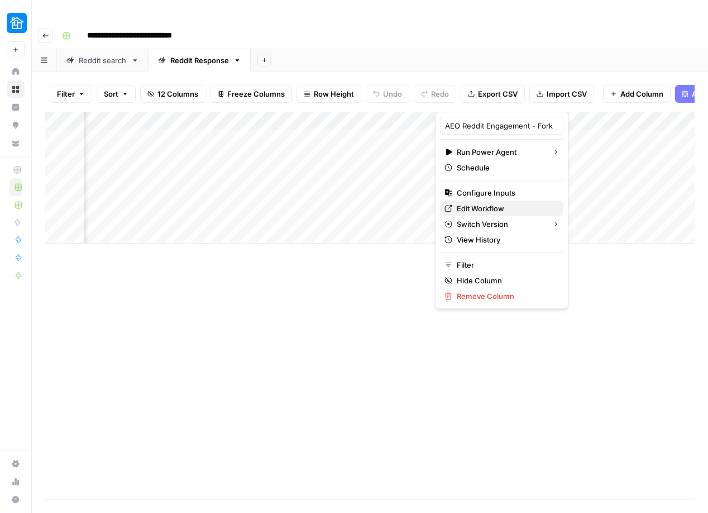
click at [486, 209] on span "Edit Workflow" at bounding box center [506, 208] width 98 height 11
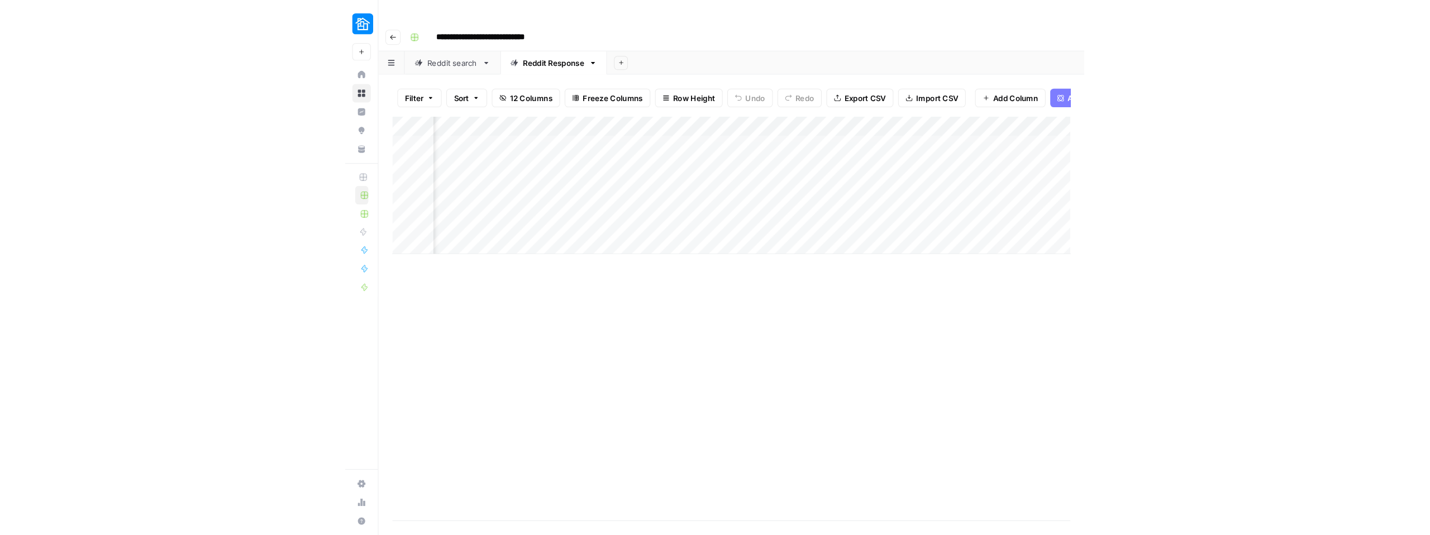
scroll to position [0, 504]
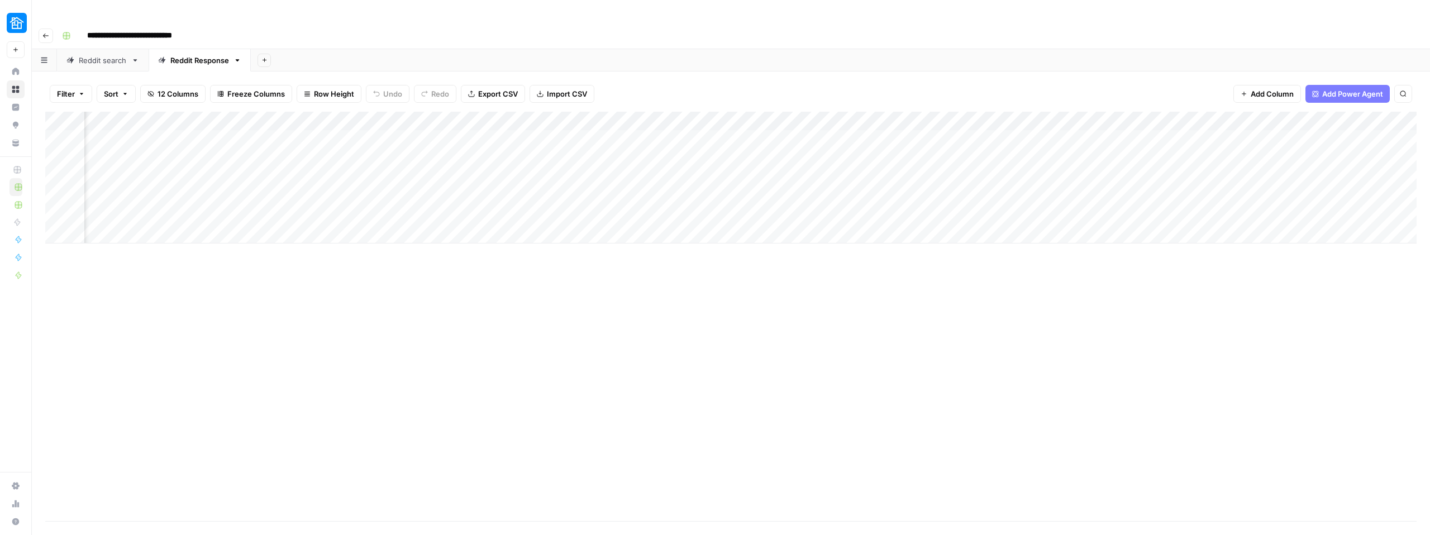
click at [572, 116] on div "Add Column" at bounding box center [730, 178] width 1371 height 132
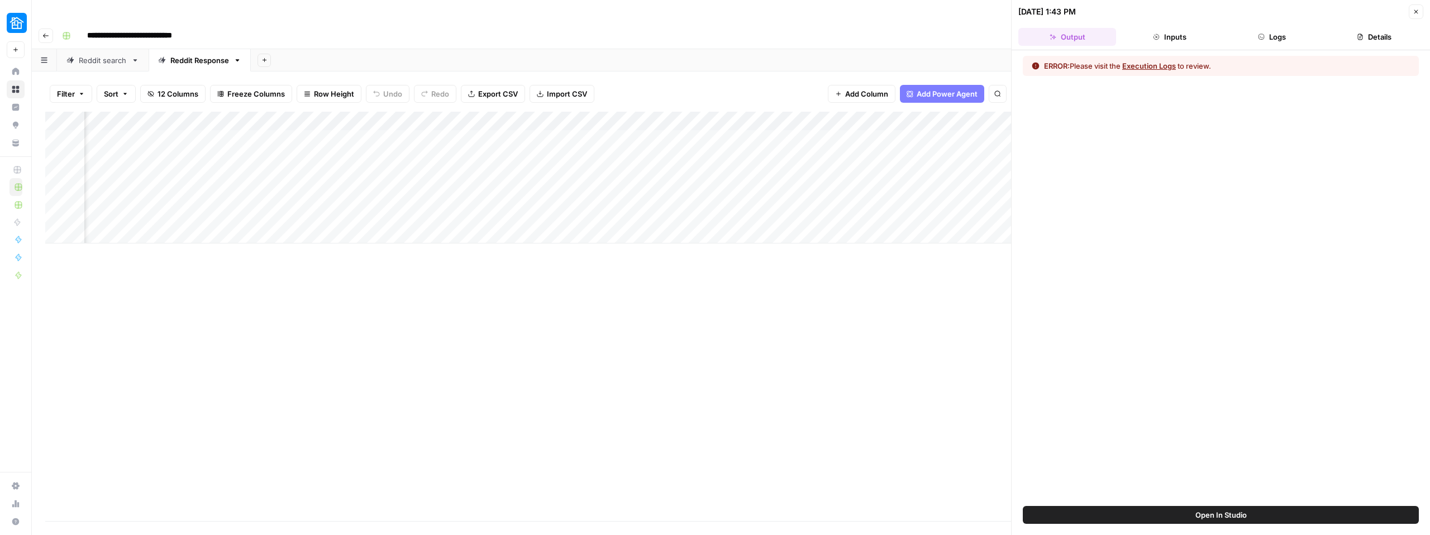
click at [1140, 65] on button "Execution Logs" at bounding box center [1149, 65] width 54 height 11
click at [1245, 37] on button "Logs" at bounding box center [1272, 37] width 98 height 18
click at [1062, 31] on button "Output" at bounding box center [1067, 37] width 98 height 18
click at [1180, 37] on button "Inputs" at bounding box center [1169, 37] width 98 height 18
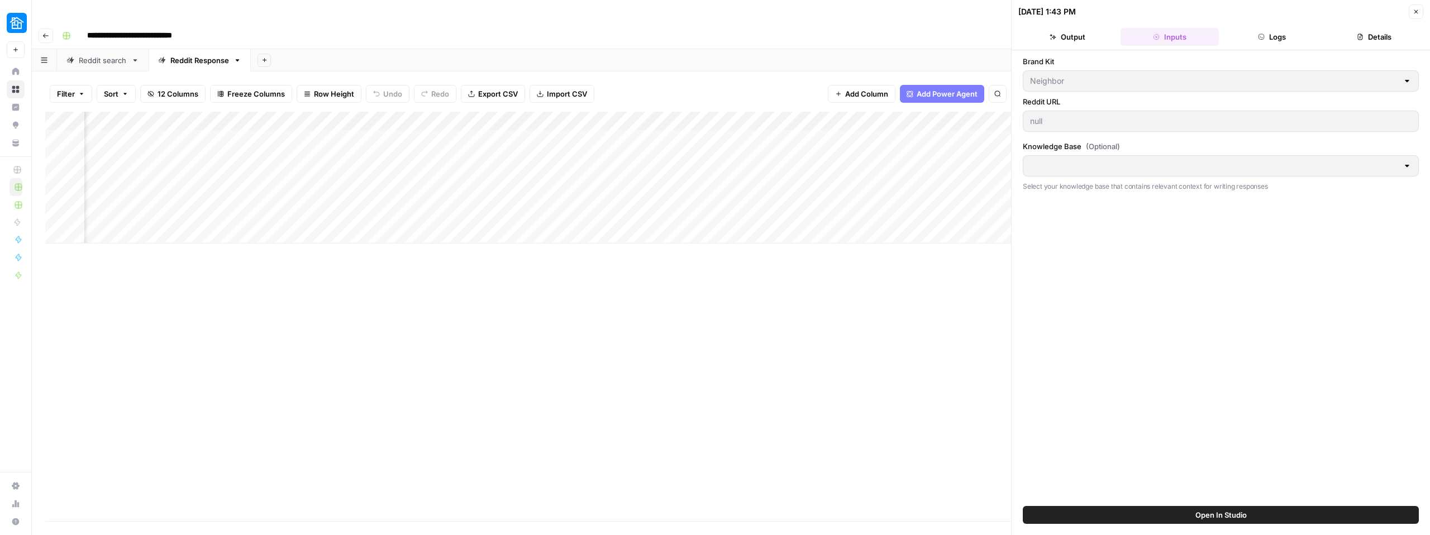
click at [1265, 32] on button "Logs" at bounding box center [1272, 37] width 98 height 18
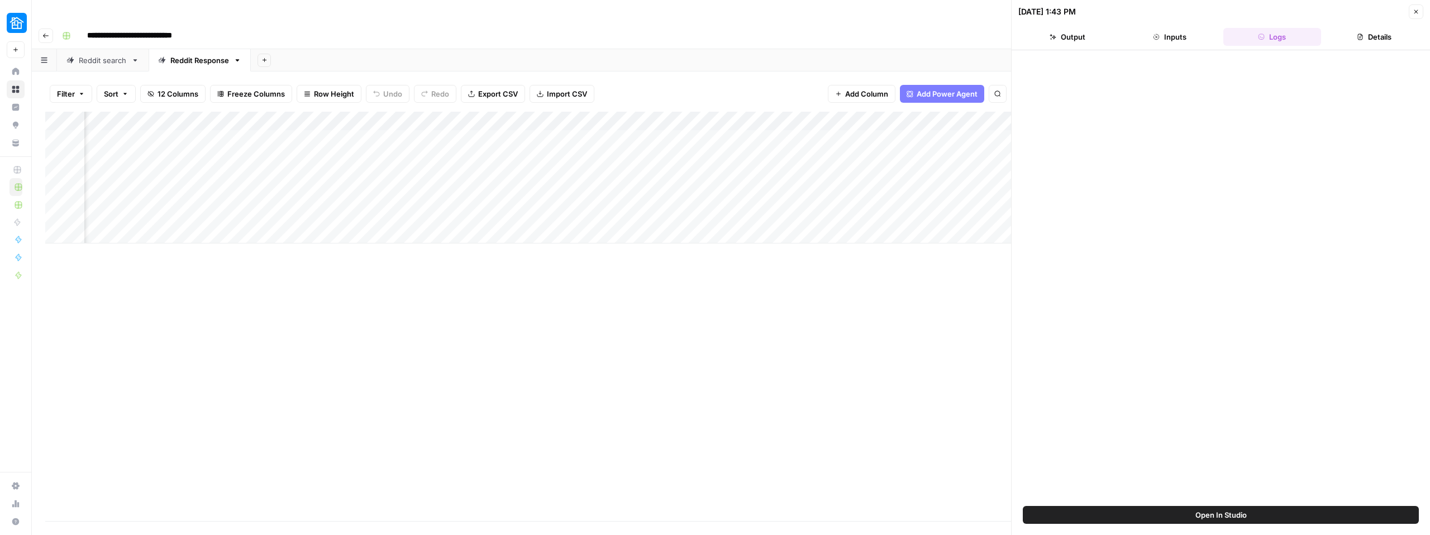
click at [1361, 37] on icon "button" at bounding box center [1360, 37] width 7 height 7
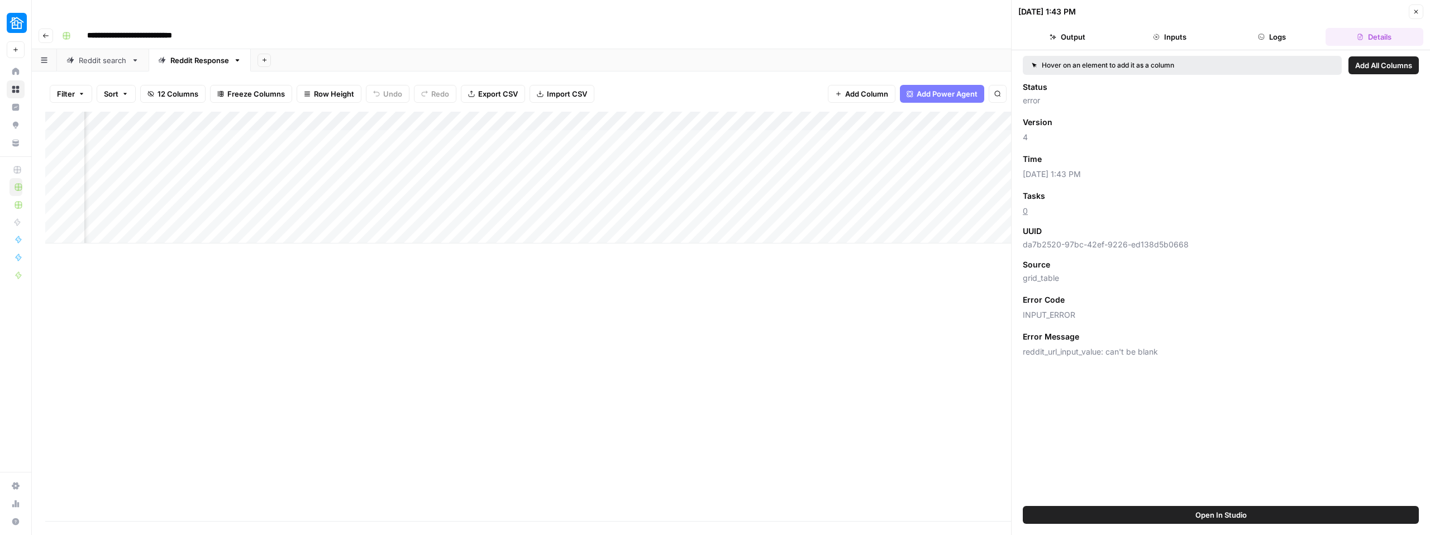
click at [1039, 37] on button "Output" at bounding box center [1067, 37] width 98 height 18
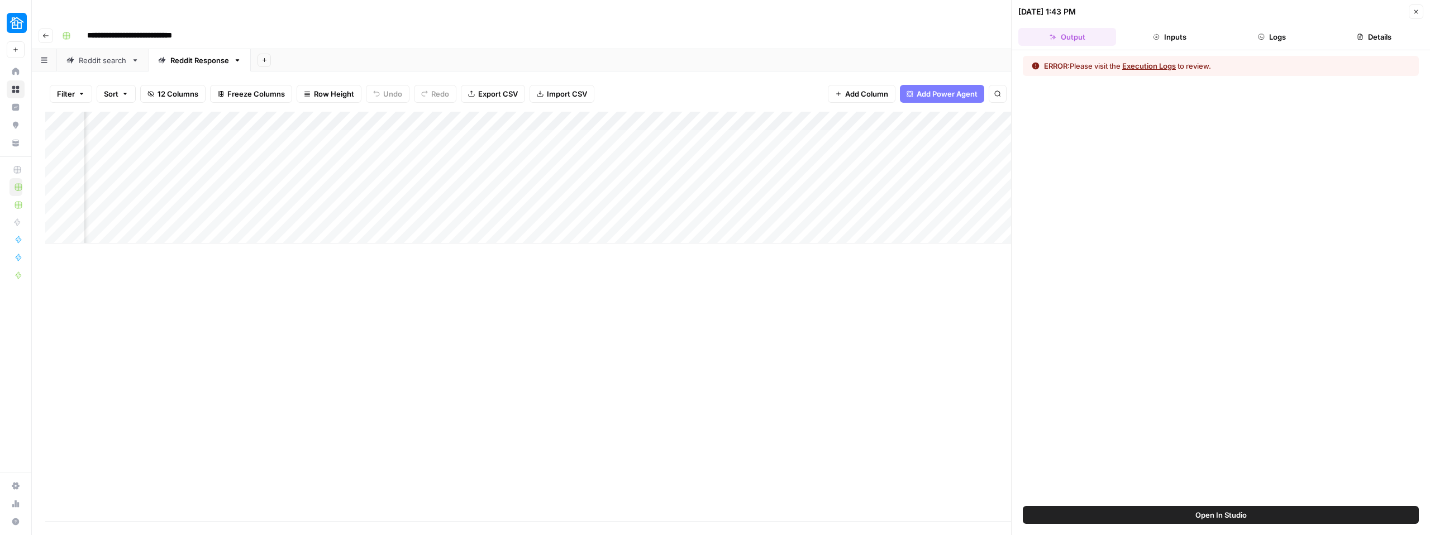
click at [1178, 516] on button "Open In Studio" at bounding box center [1221, 515] width 396 height 18
click at [1415, 16] on button "Close" at bounding box center [1416, 11] width 15 height 15
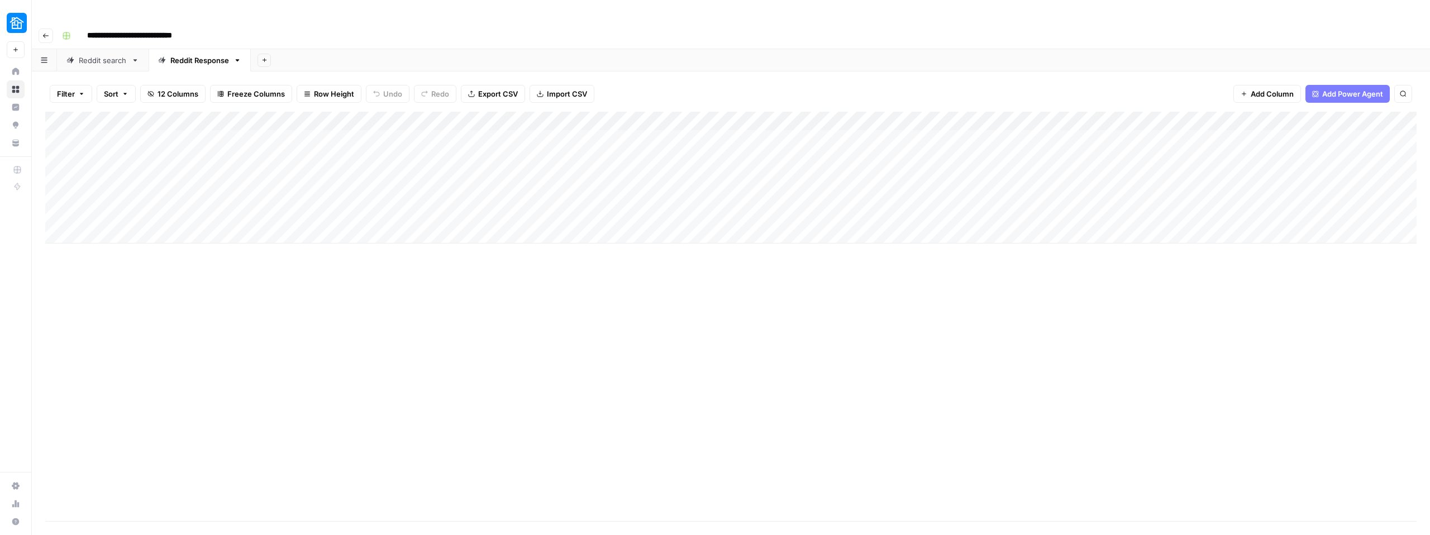
click at [1079, 112] on div "Add Column" at bounding box center [730, 178] width 1371 height 132
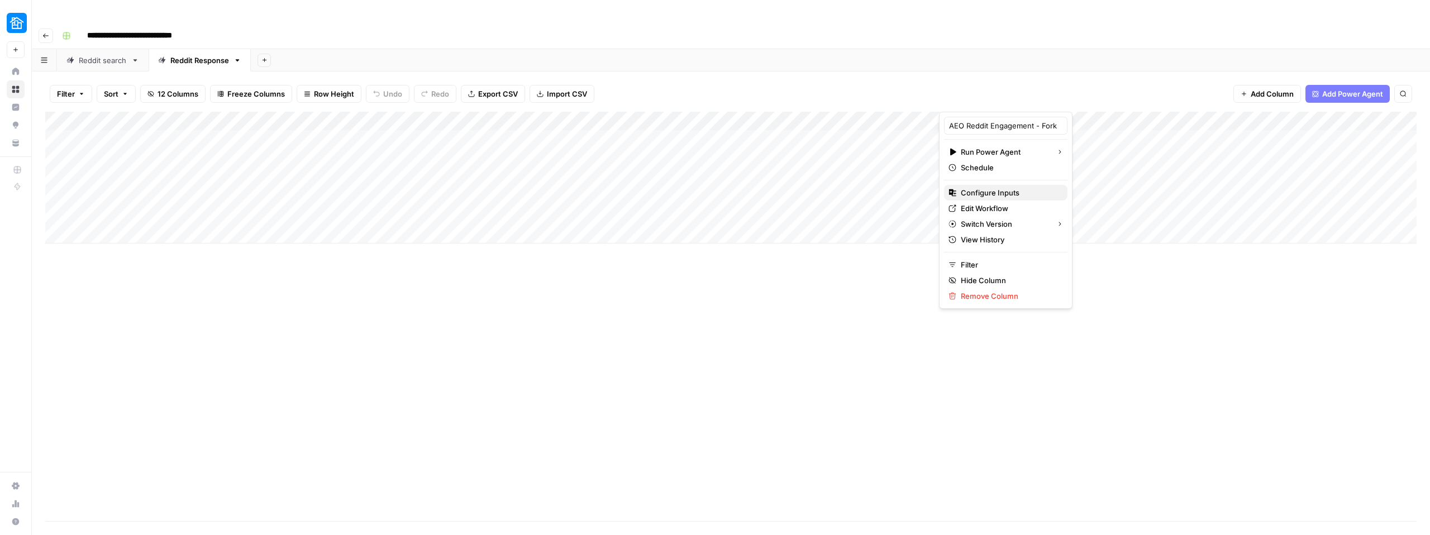
click at [1014, 192] on span "Configure Inputs" at bounding box center [1010, 192] width 98 height 11
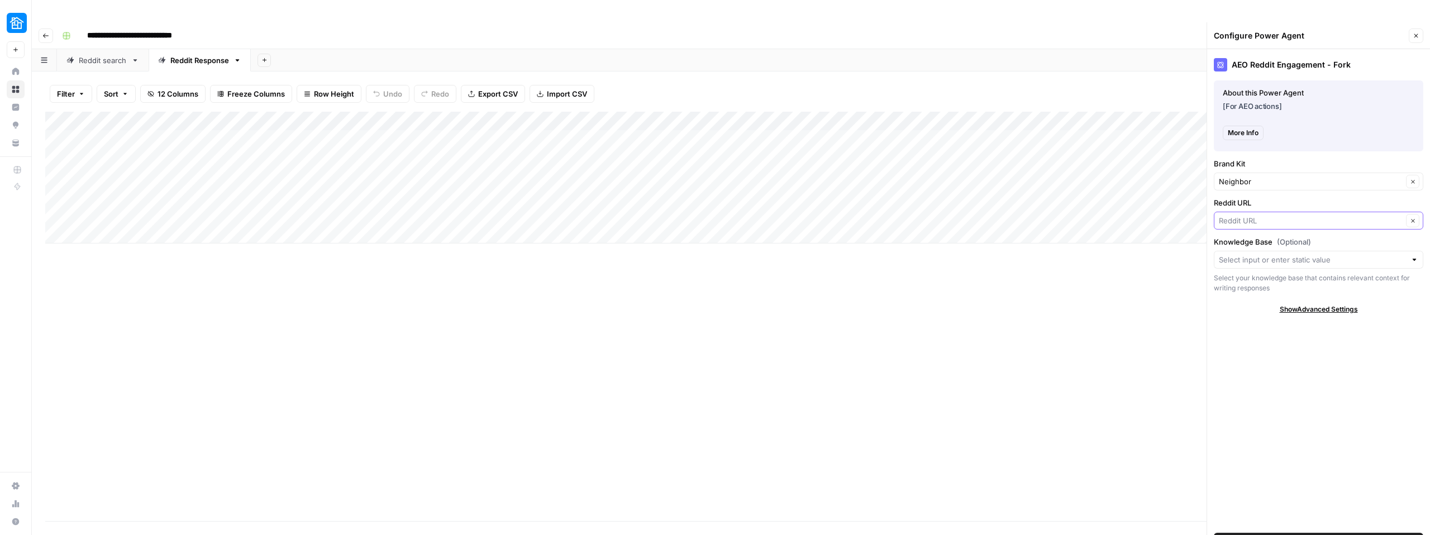
click at [1273, 215] on input "Reddit URL" at bounding box center [1311, 220] width 184 height 11
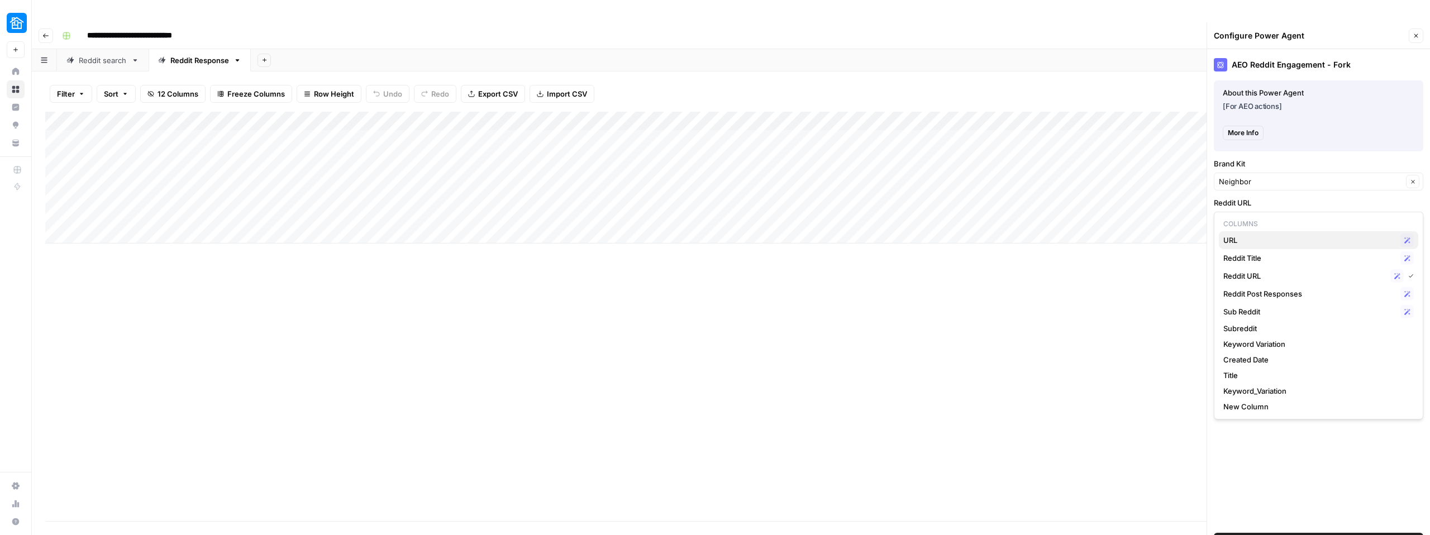
click at [1237, 239] on span "URL" at bounding box center [1309, 240] width 173 height 11
type input "URL"
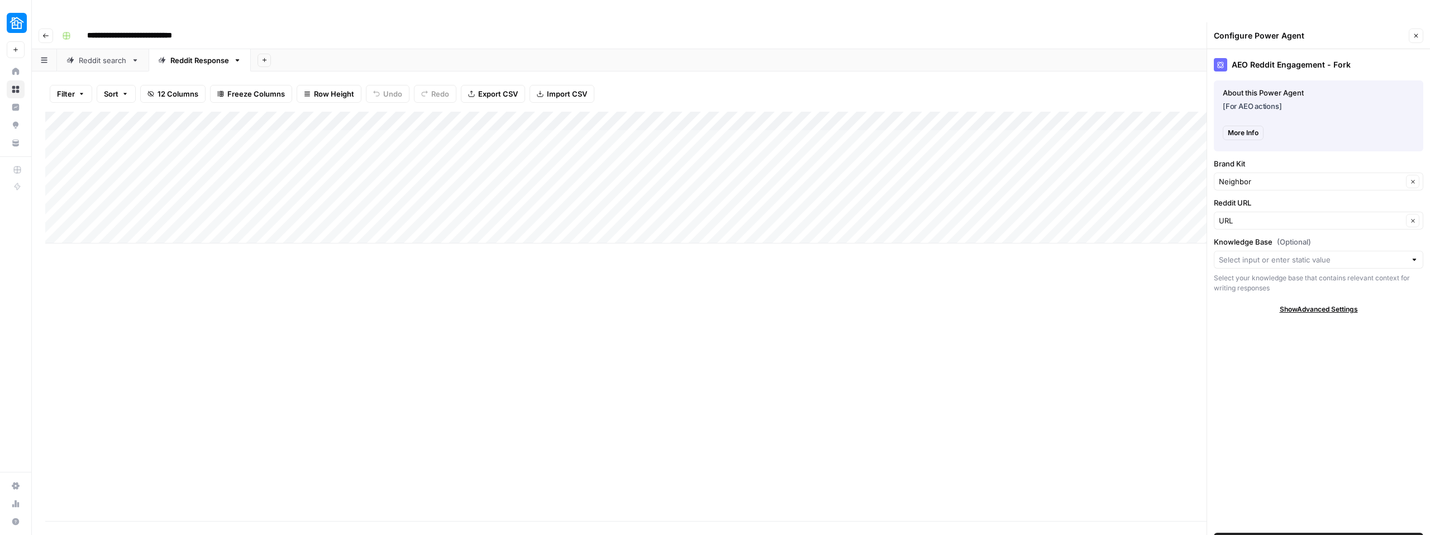
click at [1284, 533] on button "Save Power Agent" at bounding box center [1318, 542] width 209 height 18
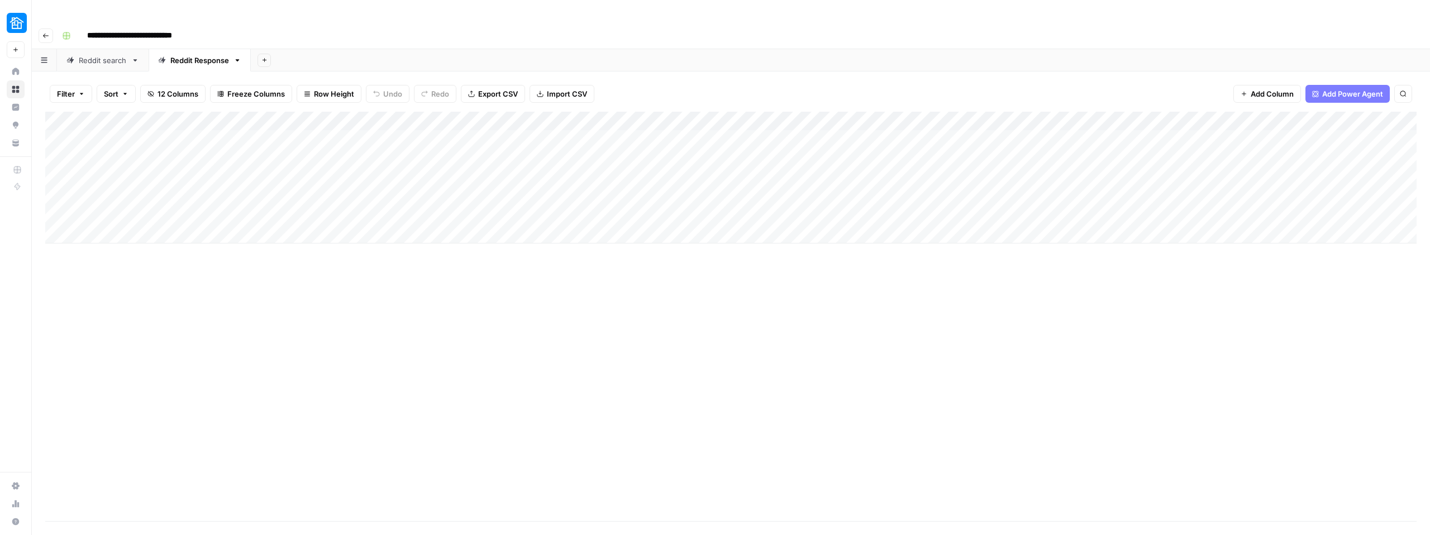
click at [1065, 268] on div "Add Column" at bounding box center [730, 316] width 1371 height 409
click at [74, 117] on div "Add Column" at bounding box center [730, 178] width 1371 height 132
click at [108, 55] on div "Reddit search" at bounding box center [103, 60] width 48 height 11
click at [194, 55] on div "Reddit Response" at bounding box center [199, 60] width 59 height 11
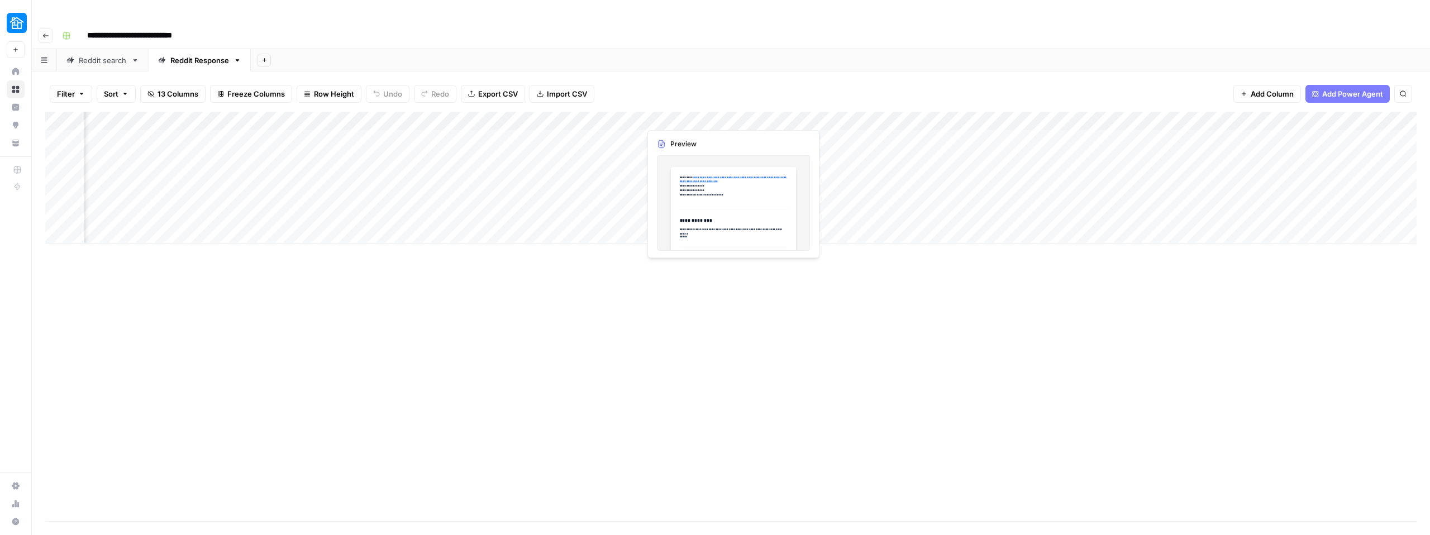
click at [669, 114] on div "Add Column" at bounding box center [730, 178] width 1371 height 132
click at [695, 118] on div "Add Column" at bounding box center [730, 178] width 1371 height 132
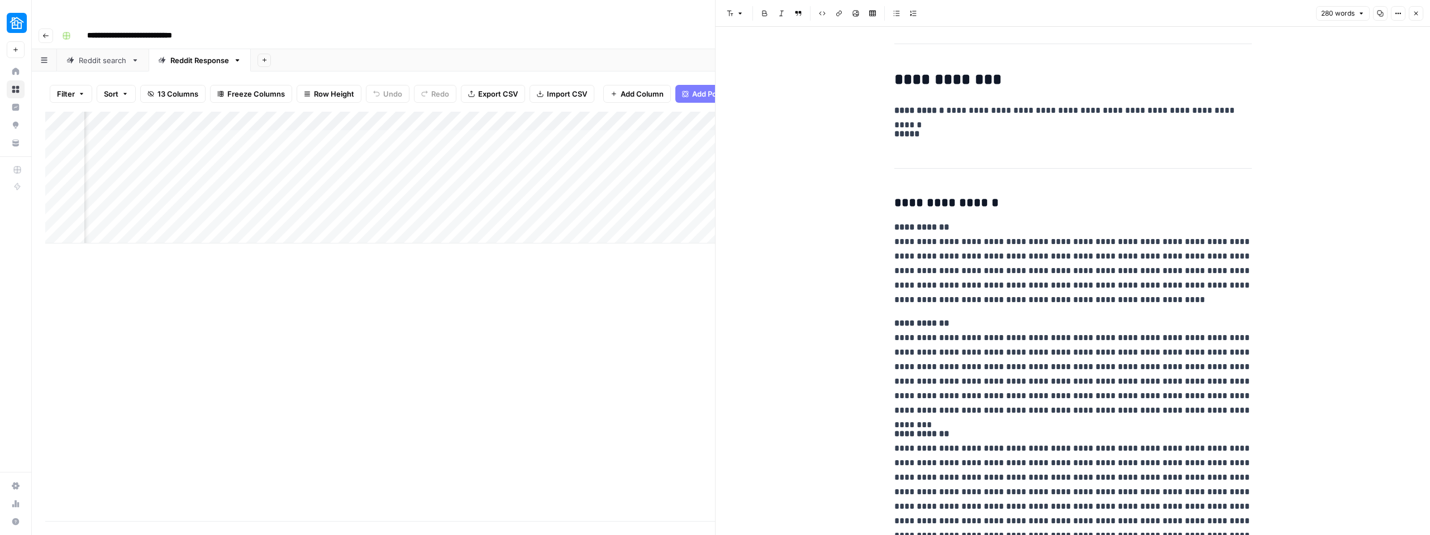
scroll to position [168, 0]
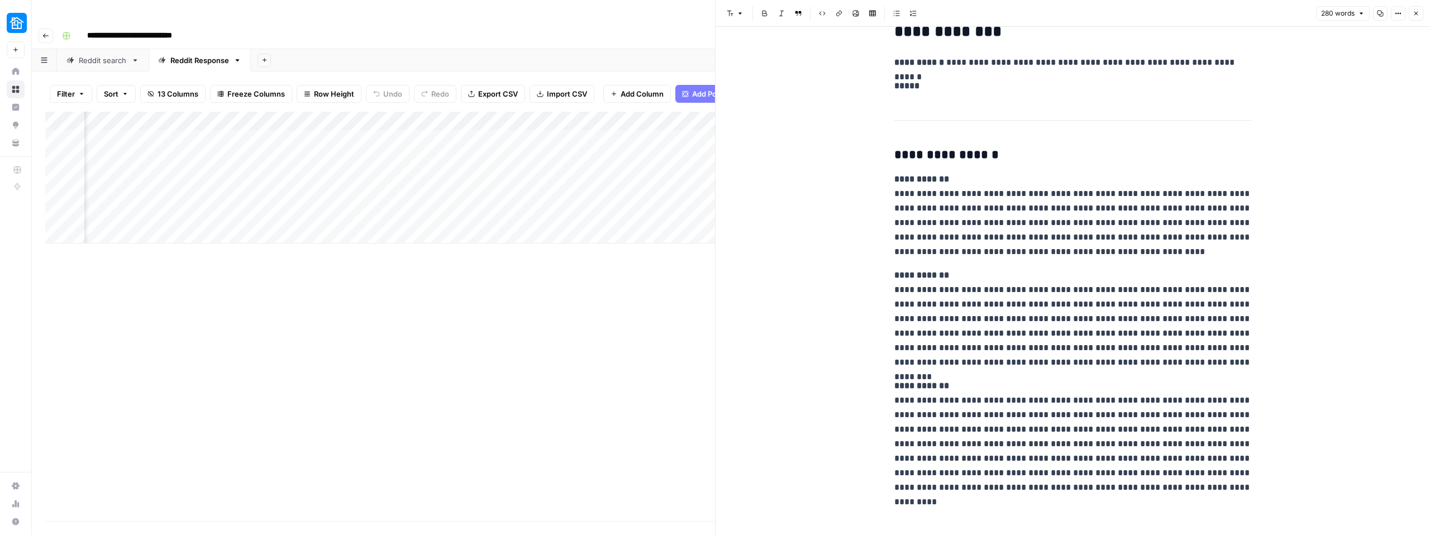
click at [612, 314] on div "Add Column" at bounding box center [380, 316] width 670 height 409
click at [1422, 15] on button "Close" at bounding box center [1416, 13] width 15 height 15
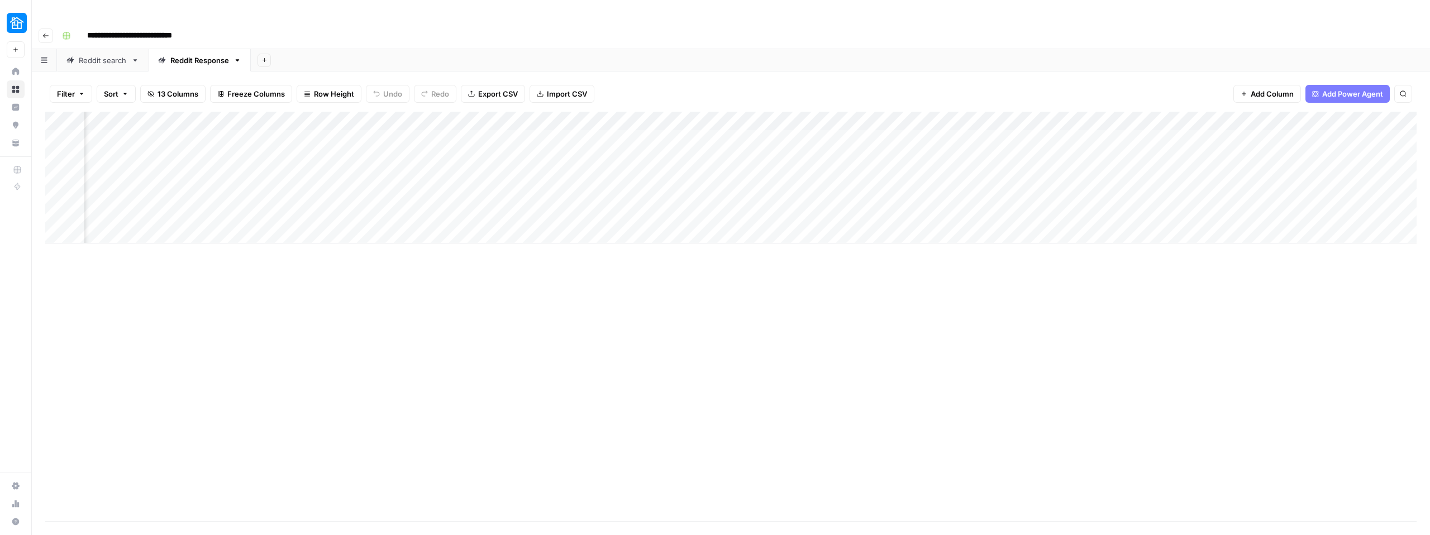
scroll to position [0, 556]
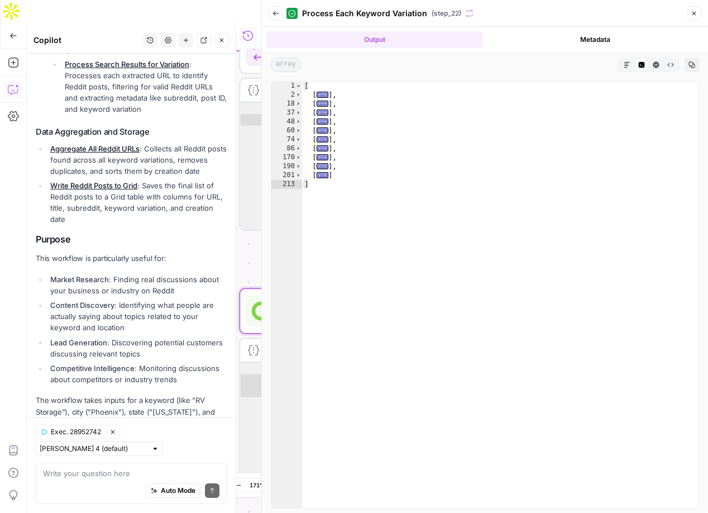
scroll to position [487, 0]
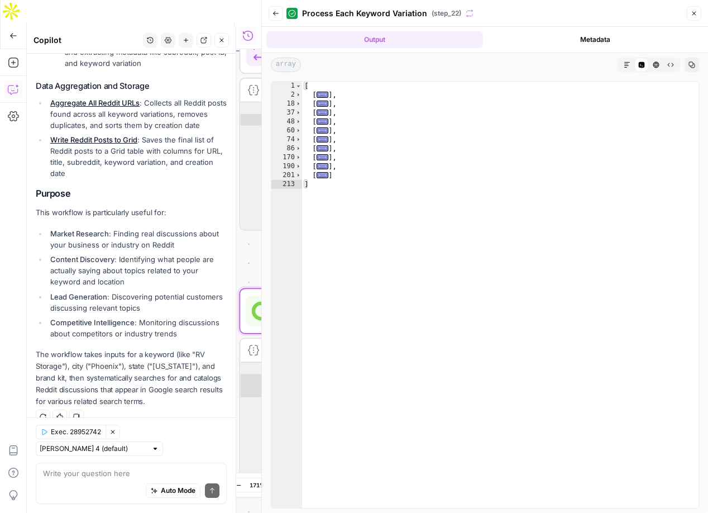
click at [694, 17] on button "Close" at bounding box center [694, 13] width 15 height 15
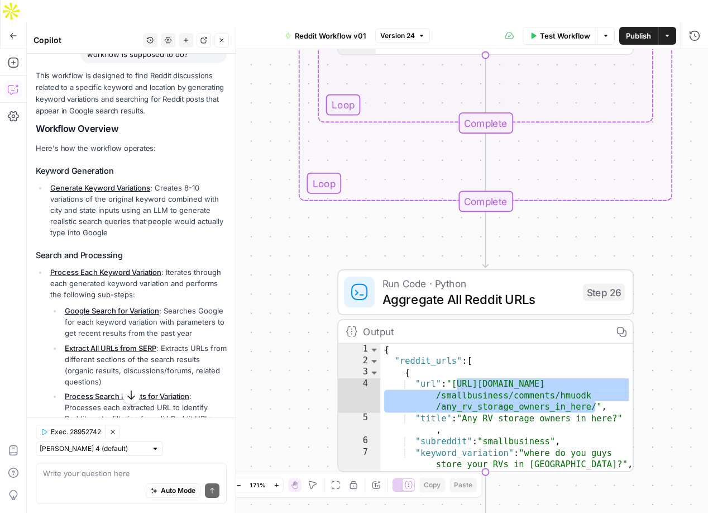
scroll to position [117, 0]
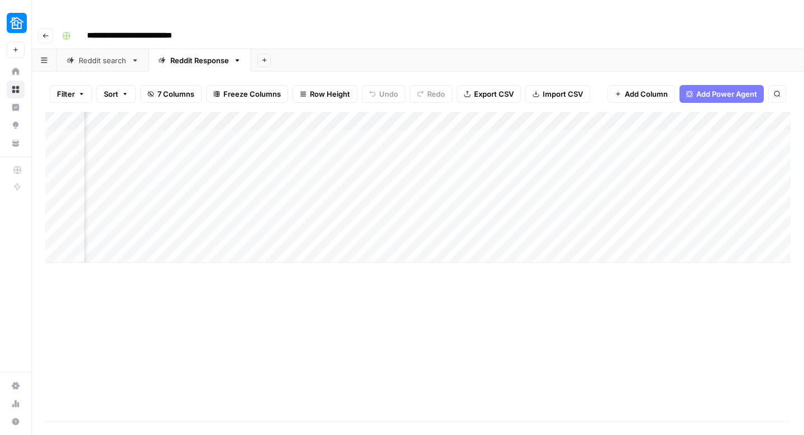
scroll to position [0, 532]
click at [541, 112] on div "Add Column" at bounding box center [418, 187] width 746 height 151
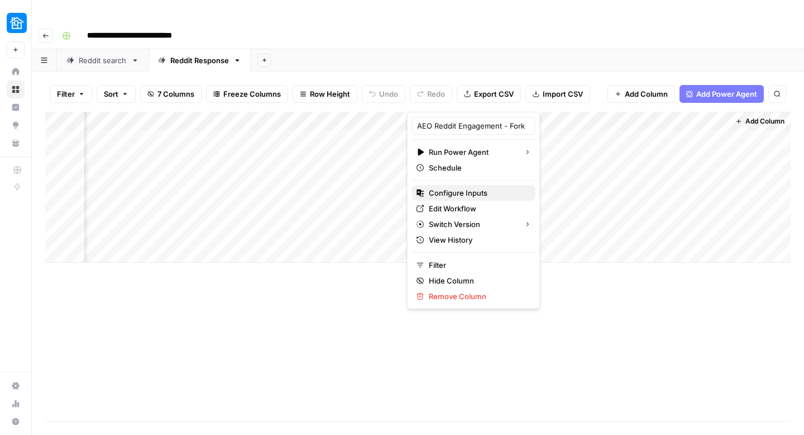
click at [451, 191] on span "Configure Inputs" at bounding box center [478, 192] width 98 height 11
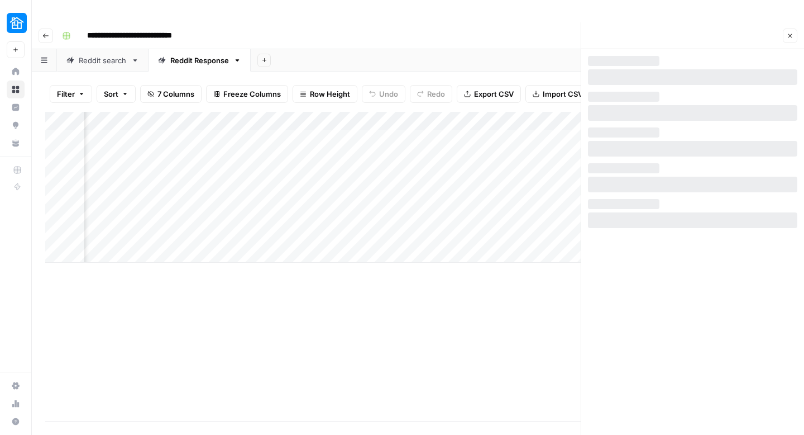
click at [451, 191] on div "Add Column" at bounding box center [418, 187] width 746 height 151
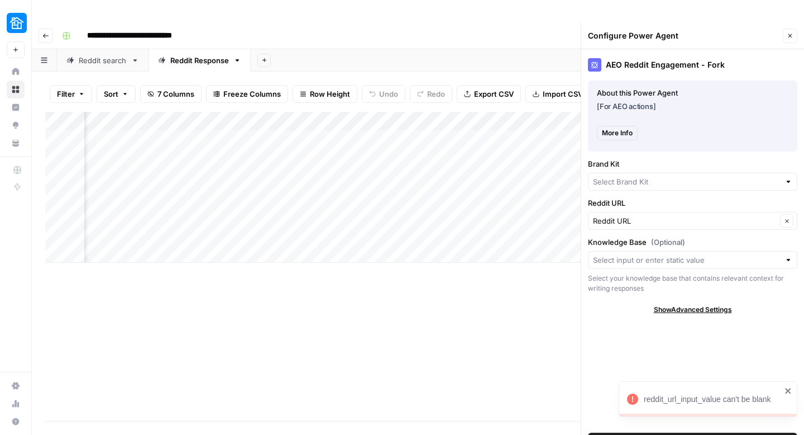
type input "Neighbor"
click at [544, 112] on div "Add Column" at bounding box center [418, 187] width 746 height 151
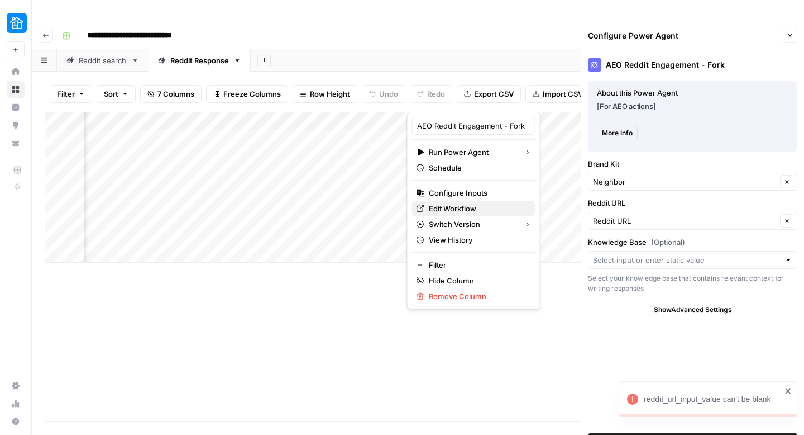
click at [462, 206] on span "Edit Workflow" at bounding box center [478, 208] width 98 height 11
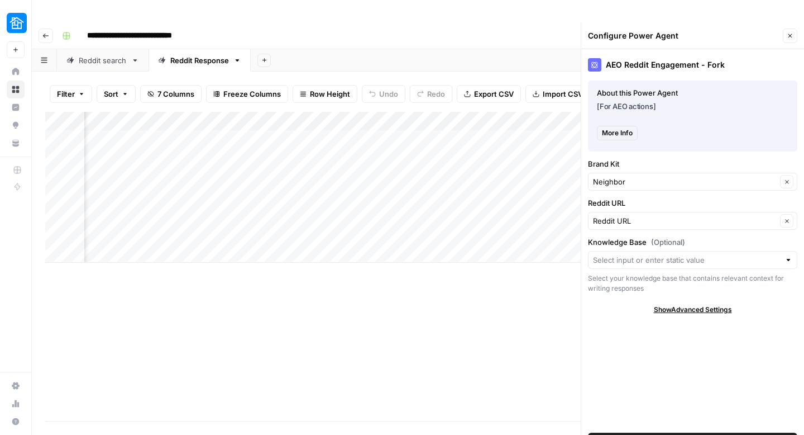
click at [790, 34] on icon "button" at bounding box center [791, 36] width 4 height 4
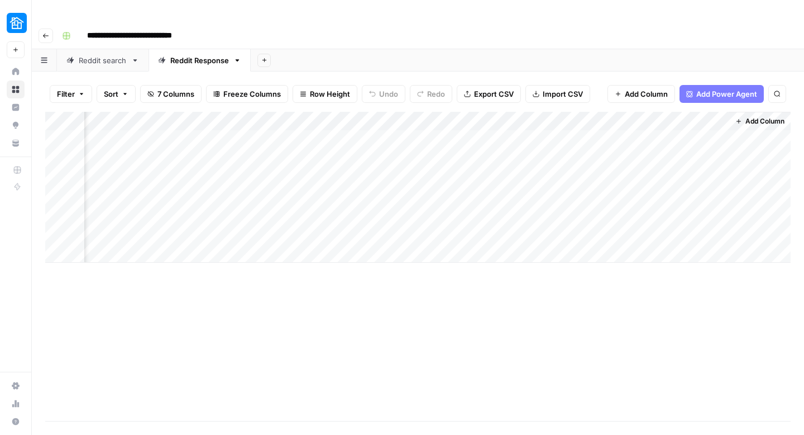
click at [751, 116] on span "Add Column" at bounding box center [765, 121] width 39 height 10
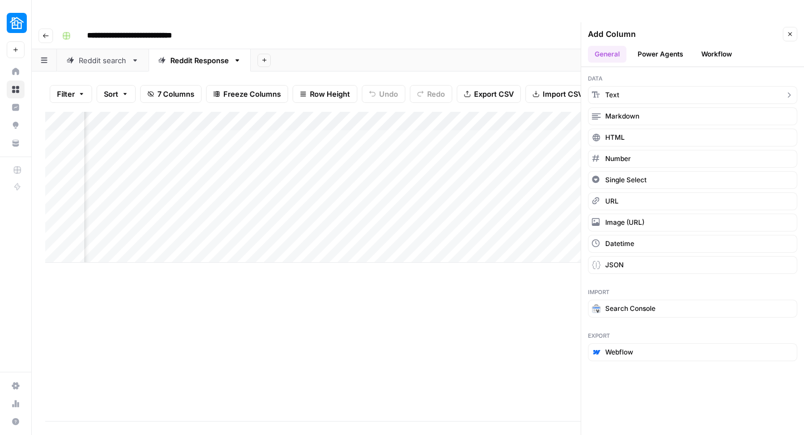
click at [636, 86] on button "Text" at bounding box center [692, 95] width 209 height 18
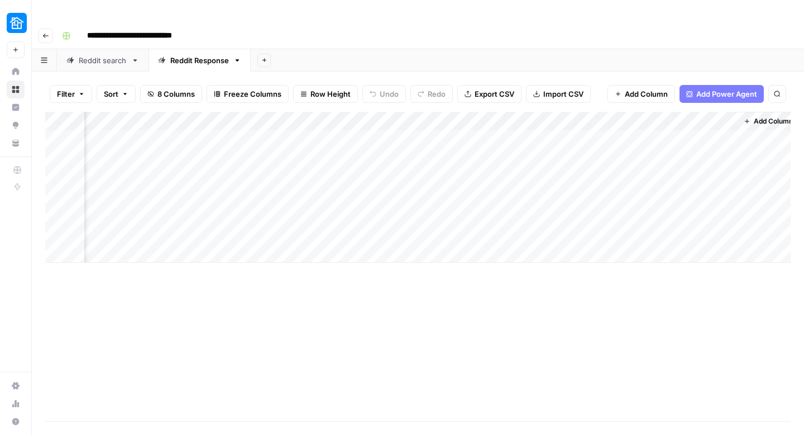
scroll to position [0, 693]
click at [624, 112] on div "Add Column" at bounding box center [418, 187] width 746 height 151
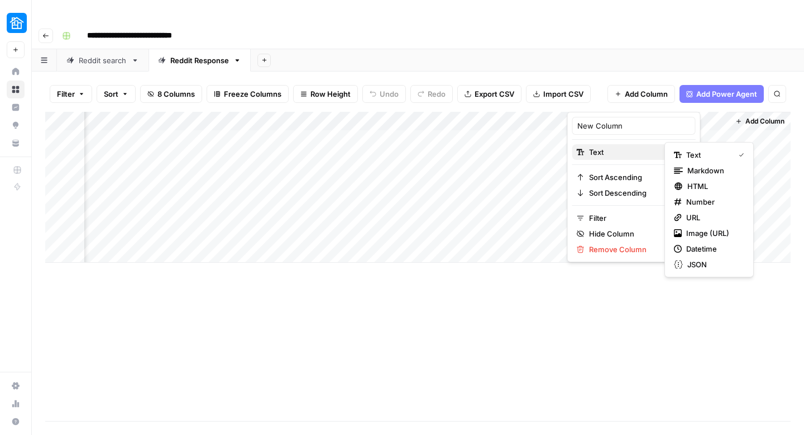
click at [624, 152] on span "Text" at bounding box center [632, 151] width 87 height 11
click at [697, 169] on span "Markdown" at bounding box center [714, 170] width 53 height 11
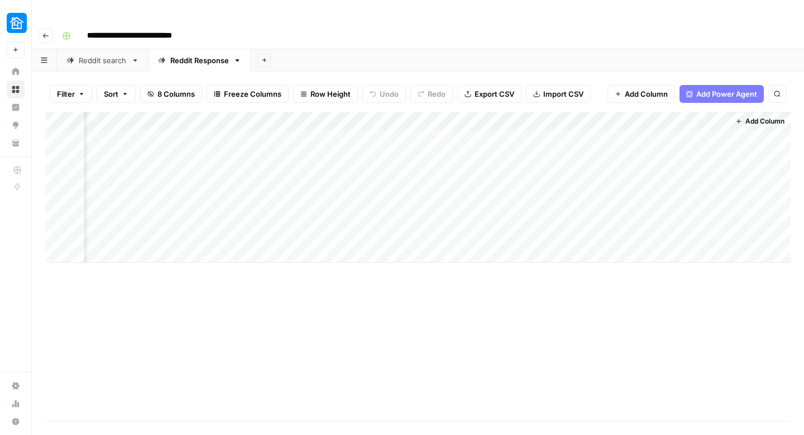
click at [626, 112] on div "Add Column" at bounding box center [418, 187] width 746 height 151
click at [603, 124] on input "New Column" at bounding box center [634, 125] width 113 height 11
type input "Reddit Post"
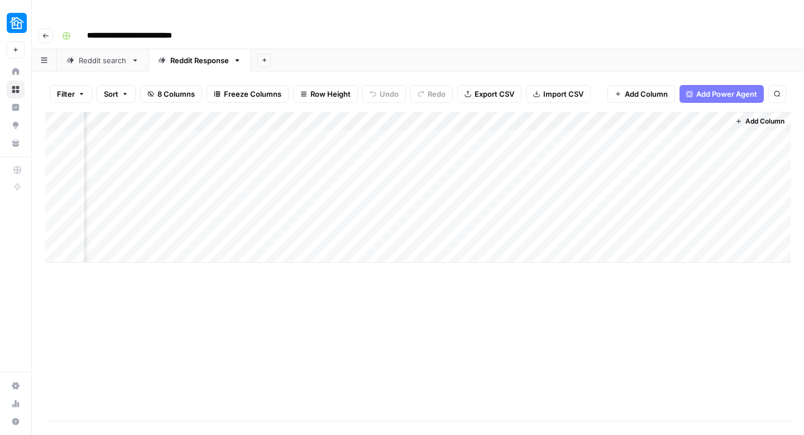
click at [605, 112] on div "Add Column" at bounding box center [418, 187] width 746 height 151
type input "Reddit Post"
click at [605, 133] on div "Reddit Post" at bounding box center [634, 126] width 123 height 18
click at [605, 133] on div "Add Column" at bounding box center [418, 187] width 746 height 151
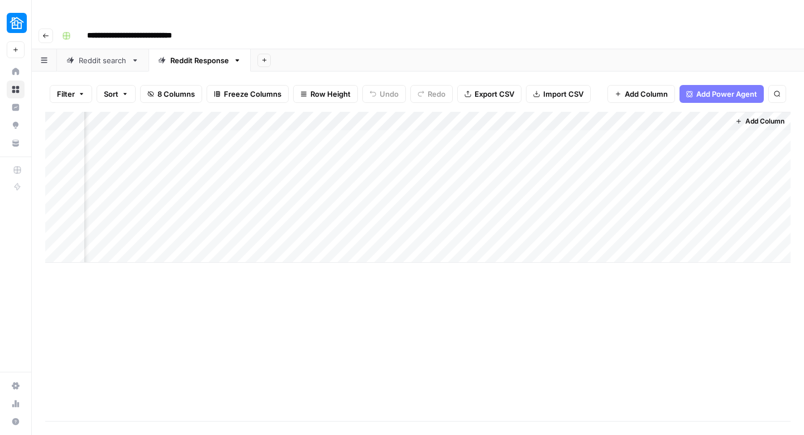
click at [612, 112] on div "Add Column" at bounding box center [418, 187] width 746 height 151
click at [610, 99] on div at bounding box center [647, 100] width 161 height 22
click at [607, 126] on input "Reddit Post" at bounding box center [634, 125] width 113 height 11
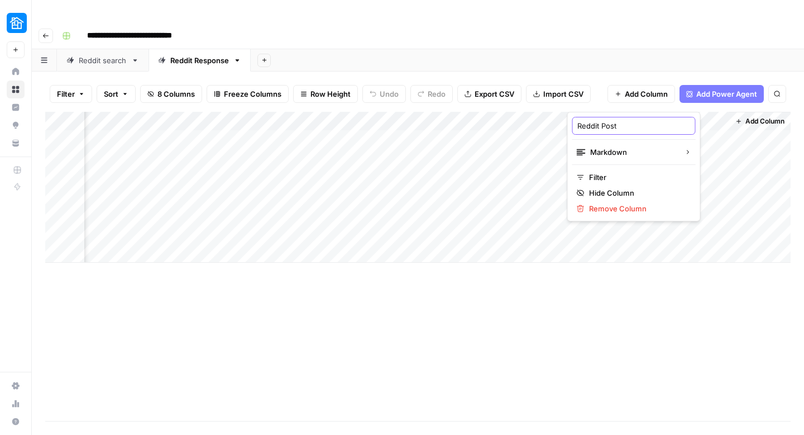
click at [607, 126] on input "Reddit Post" at bounding box center [634, 125] width 113 height 11
paste input "Responses"
type input "Reddit Post Responses"
click at [746, 116] on span "Add Column" at bounding box center [765, 121] width 39 height 10
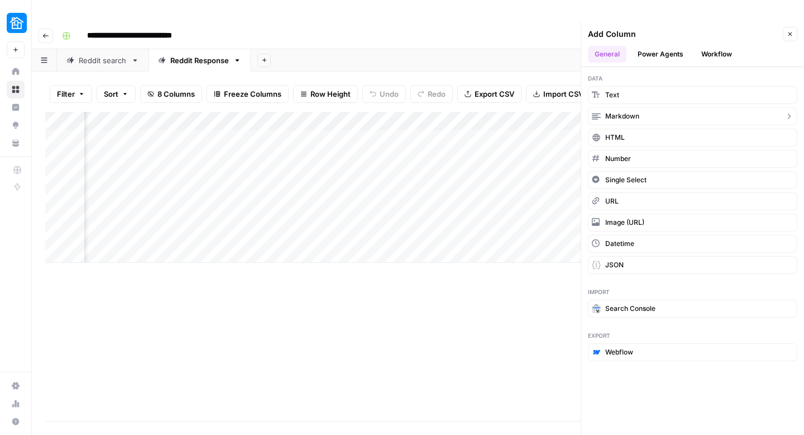
click at [636, 111] on span "Markdown" at bounding box center [622, 116] width 34 height 10
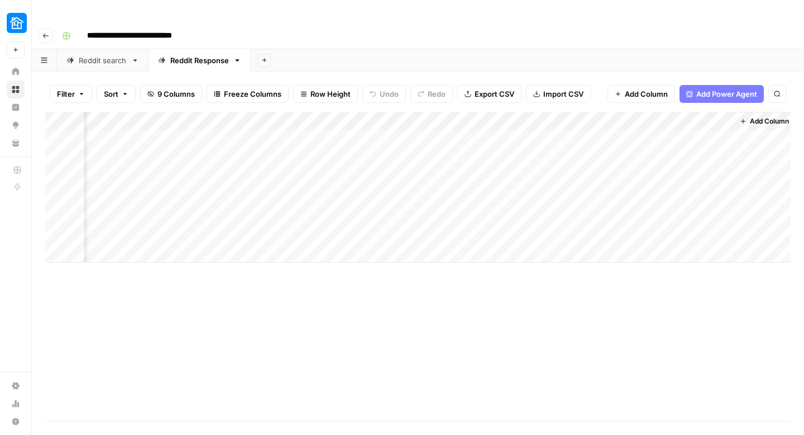
scroll to position [0, 853]
click at [623, 112] on div "Add Column" at bounding box center [418, 187] width 746 height 151
click at [638, 123] on input "New Column" at bounding box center [634, 125] width 113 height 11
type input "Title"
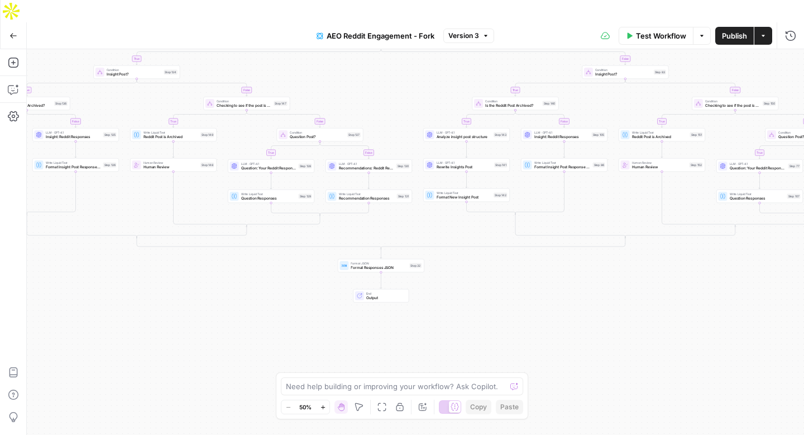
click at [729, 30] on span "Publish" at bounding box center [734, 35] width 25 height 11
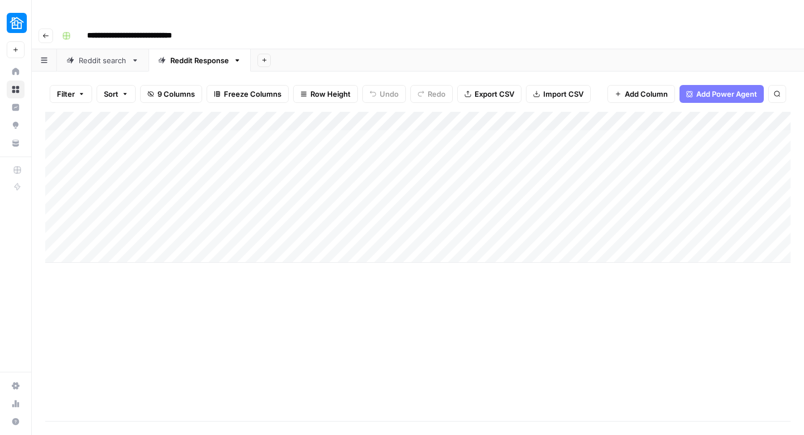
click at [282, 112] on div "Add Column" at bounding box center [418, 187] width 746 height 151
click at [282, 104] on div at bounding box center [325, 100] width 161 height 22
click at [265, 124] on input "Title" at bounding box center [311, 125] width 113 height 11
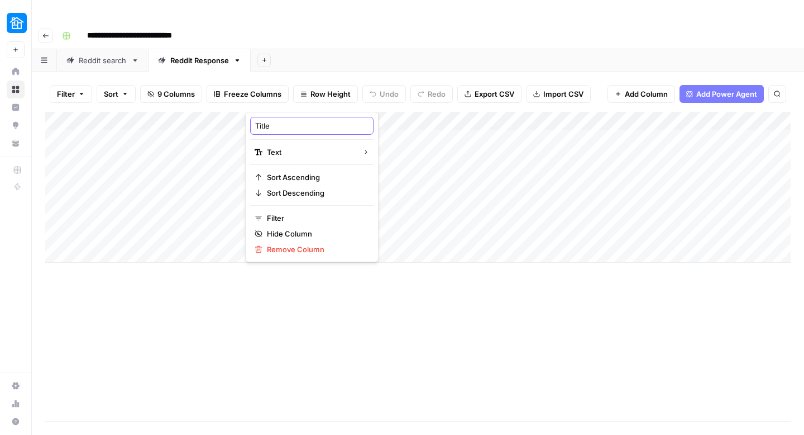
type input "S"
type input "Reddit Title"
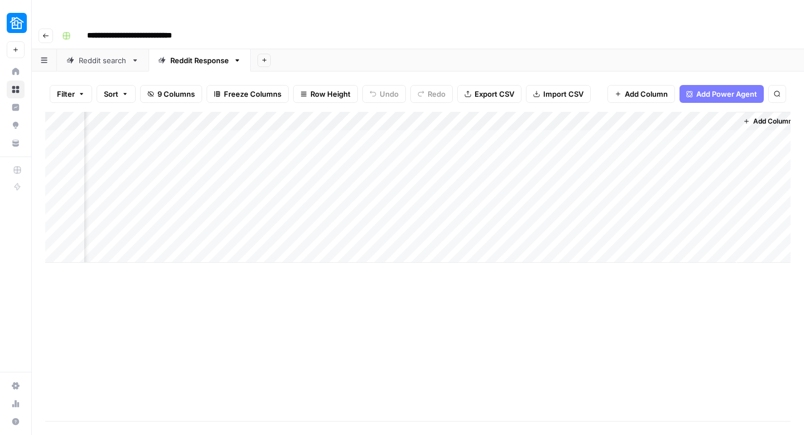
scroll to position [0, 853]
click at [627, 112] on div "Add Column" at bounding box center [418, 187] width 746 height 151
click at [614, 125] on input "Title (1)" at bounding box center [634, 125] width 113 height 11
type input "Title"
click at [750, 116] on span "Add Column" at bounding box center [765, 121] width 39 height 10
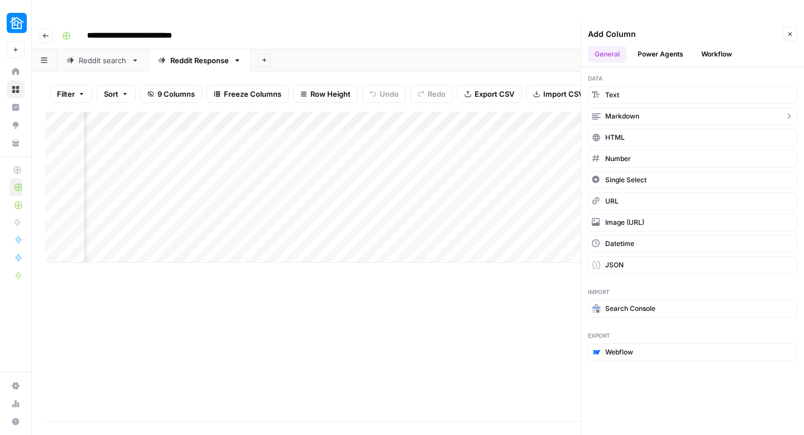
click at [652, 107] on button "Markdown" at bounding box center [692, 116] width 209 height 18
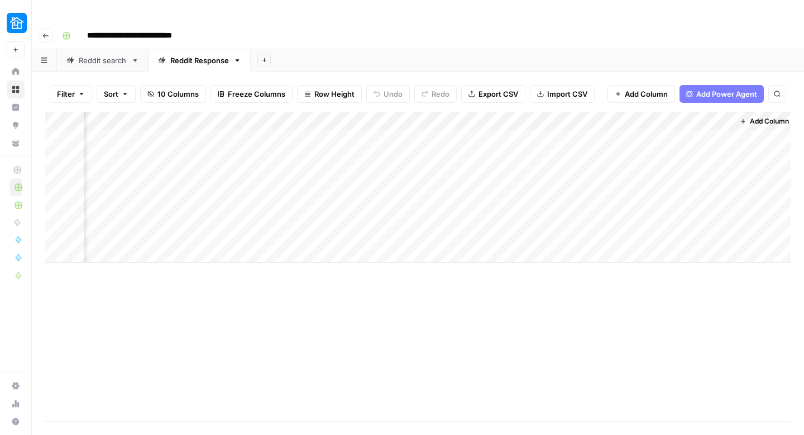
scroll to position [0, 1014]
click at [583, 112] on div "Add Column" at bounding box center [418, 187] width 746 height 151
click at [589, 130] on input "New Column" at bounding box center [634, 125] width 113 height 11
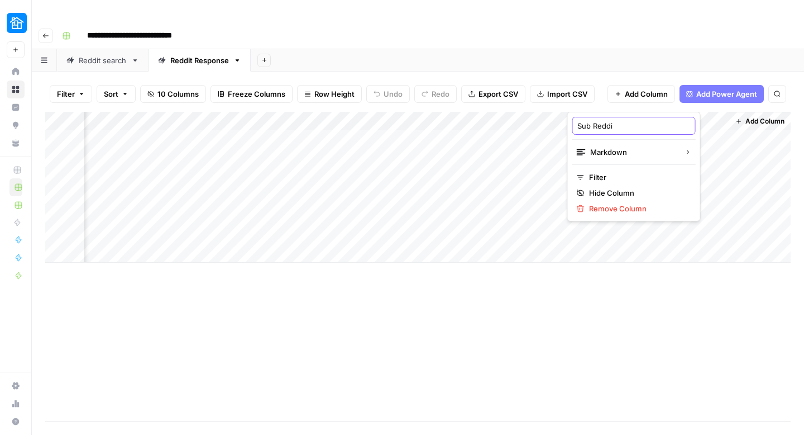
type input "Sub Reddit"
click at [754, 116] on span "Add Column" at bounding box center [765, 121] width 39 height 10
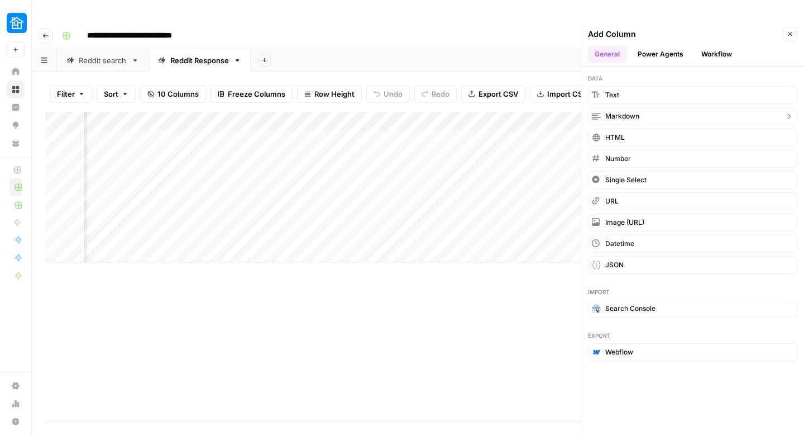
click at [645, 107] on button "Markdown" at bounding box center [692, 116] width 209 height 18
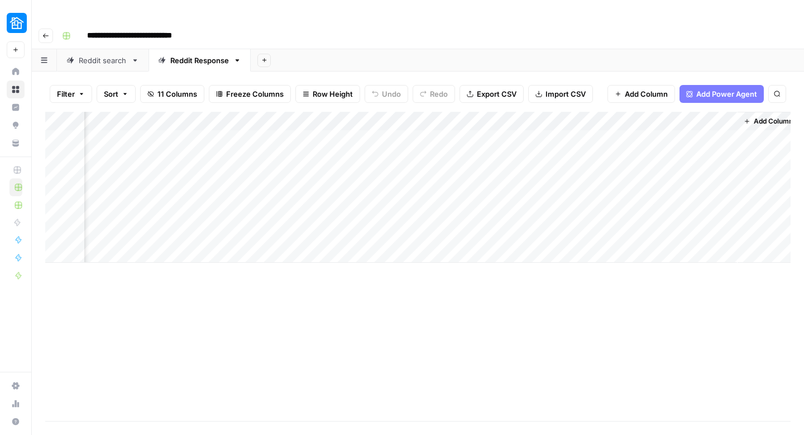
scroll to position [0, 1175]
click at [485, 112] on div "Add Column" at bounding box center [418, 187] width 746 height 151
click at [581, 112] on div "Add Column" at bounding box center [418, 187] width 746 height 151
click at [589, 136] on div "New Column Markdown Filter Hide Column Remove Column" at bounding box center [633, 166] width 133 height 109
click at [589, 126] on input "New Column" at bounding box center [634, 125] width 113 height 11
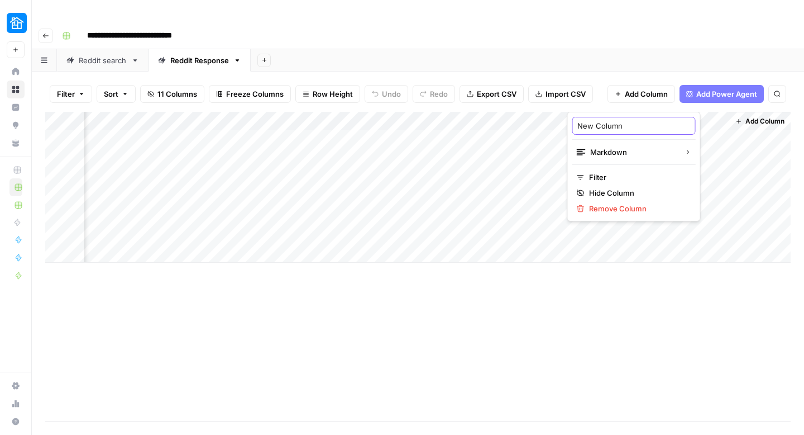
click at [589, 126] on input "New Column" at bounding box center [634, 125] width 113 height 11
type input "Keyword_Variation"
click at [751, 116] on span "Add Column" at bounding box center [765, 121] width 39 height 10
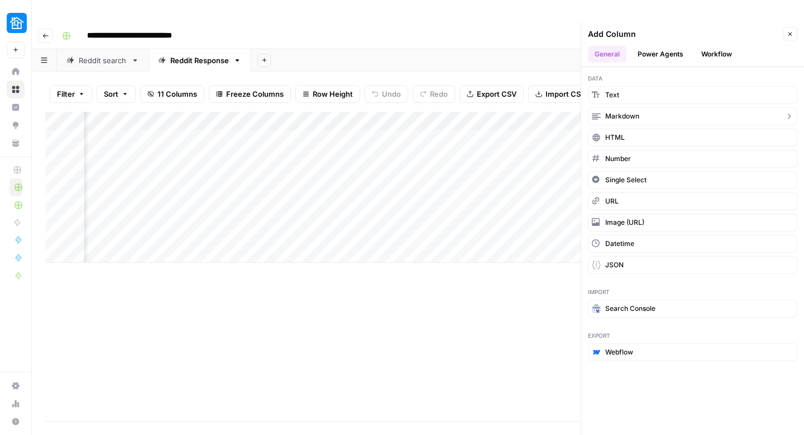
click at [640, 107] on button "Markdown" at bounding box center [692, 116] width 209 height 18
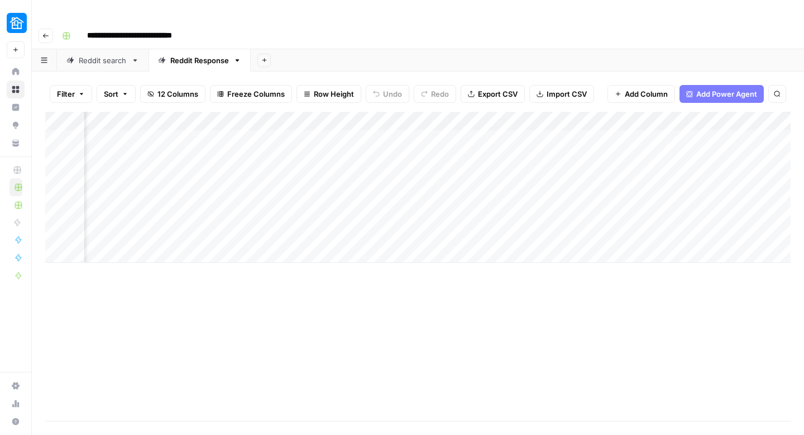
scroll to position [0, 1336]
click at [629, 112] on div "Add Column" at bounding box center [418, 187] width 746 height 151
click at [606, 131] on div "New Column" at bounding box center [634, 126] width 123 height 18
click at [606, 131] on div "Add Column" at bounding box center [418, 187] width 746 height 151
click at [614, 112] on div "Add Column" at bounding box center [418, 187] width 746 height 151
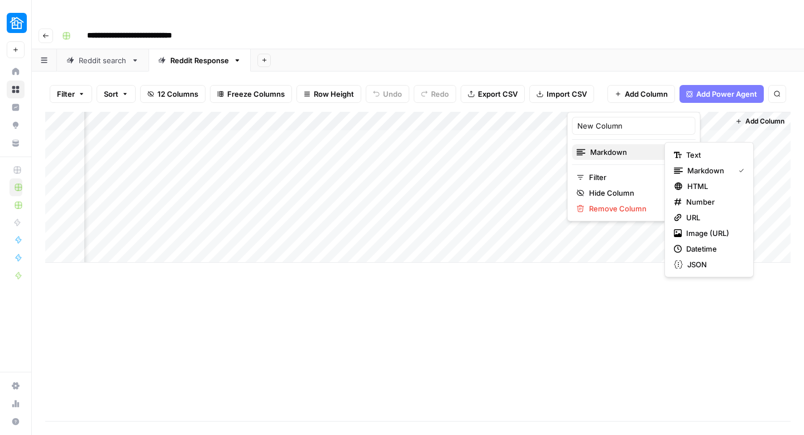
click at [611, 147] on span "Markdown" at bounding box center [632, 151] width 85 height 11
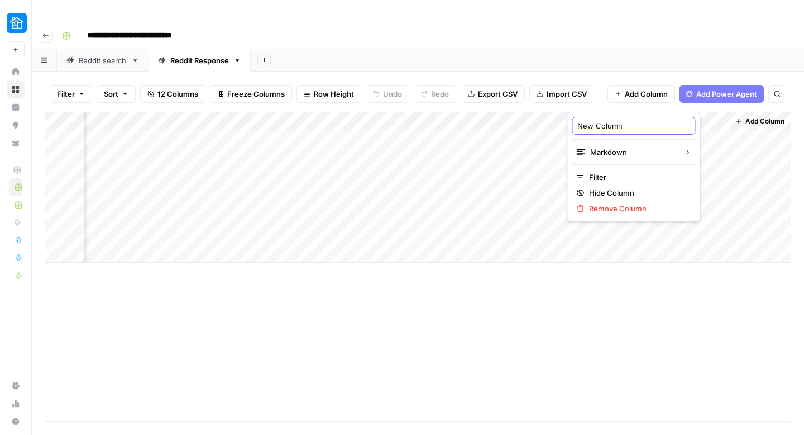
click at [599, 123] on input "New Column" at bounding box center [634, 125] width 113 height 11
type input "Date"
click at [471, 119] on div "Add Column" at bounding box center [418, 187] width 746 height 151
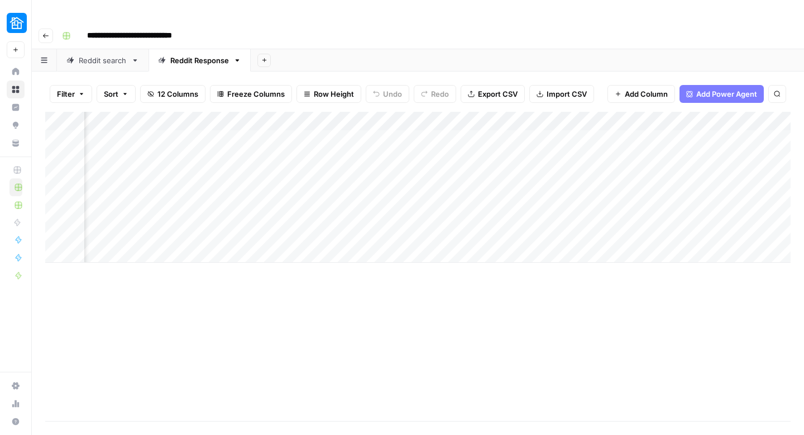
scroll to position [0, 0]
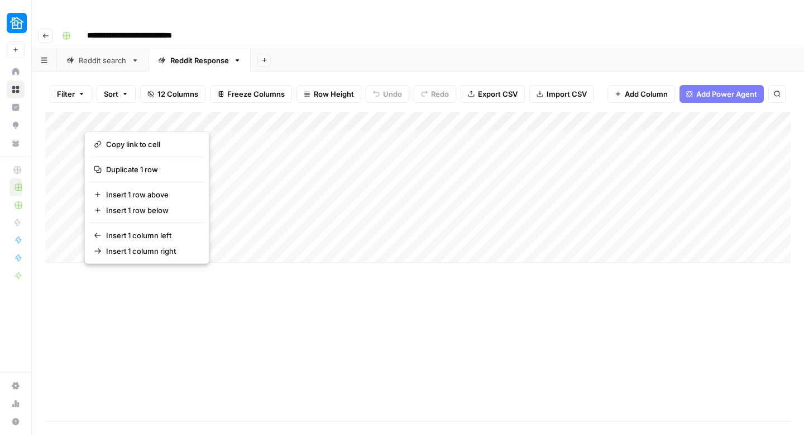
click at [58, 116] on div "Add Column" at bounding box center [418, 187] width 746 height 151
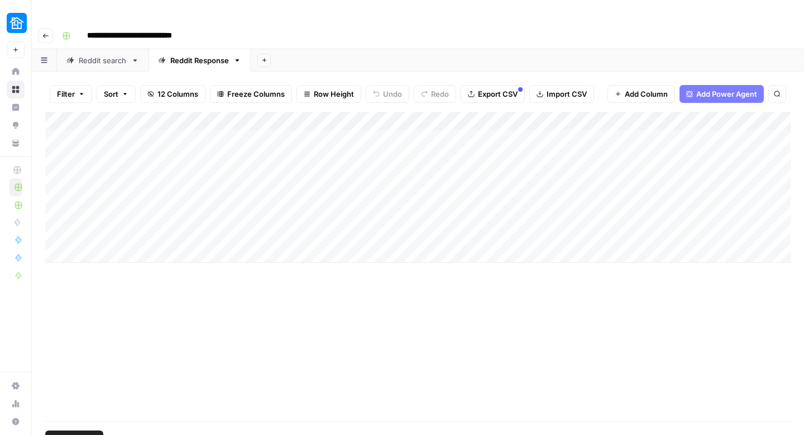
click at [71, 433] on span "Delete 1 Row" at bounding box center [74, 438] width 45 height 11
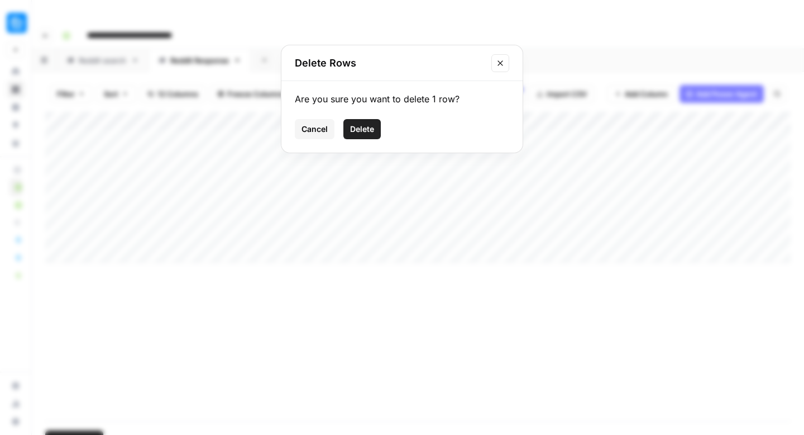
click at [364, 134] on span "Delete" at bounding box center [362, 128] width 24 height 11
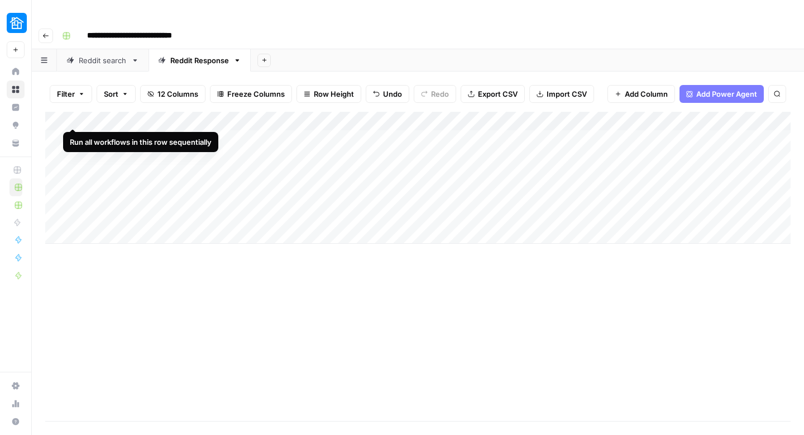
click at [77, 116] on div "Add Column" at bounding box center [418, 178] width 746 height 132
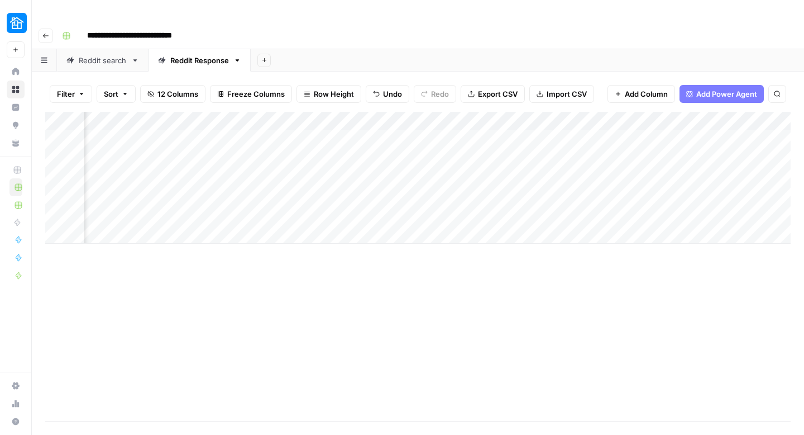
scroll to position [0, 504]
click at [475, 117] on div "Add Column" at bounding box center [418, 178] width 746 height 132
click at [115, 55] on div "Reddit search" at bounding box center [103, 60] width 48 height 11
click at [189, 55] on div "Reddit Response" at bounding box center [199, 60] width 59 height 11
click at [139, 112] on div "Add Column" at bounding box center [418, 178] width 746 height 132
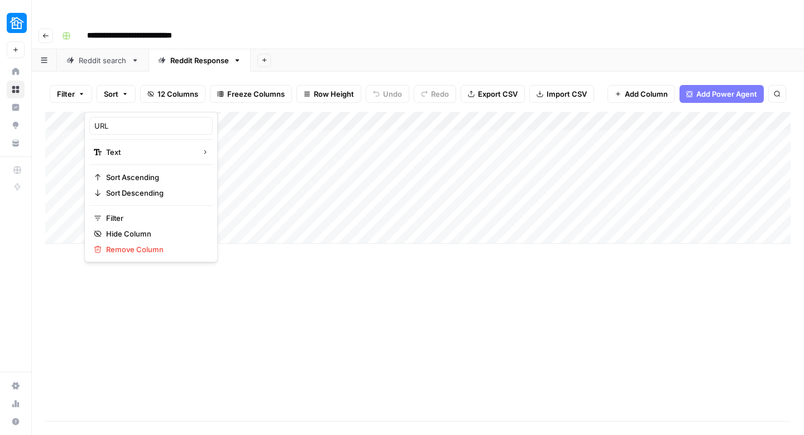
click at [123, 131] on div "URL" at bounding box center [150, 126] width 123 height 18
click at [123, 131] on div "Add Column" at bounding box center [418, 178] width 746 height 132
click at [122, 112] on div "Add Column" at bounding box center [418, 178] width 746 height 132
click at [122, 95] on div at bounding box center [164, 100] width 161 height 22
click at [116, 120] on input "URL" at bounding box center [150, 125] width 113 height 11
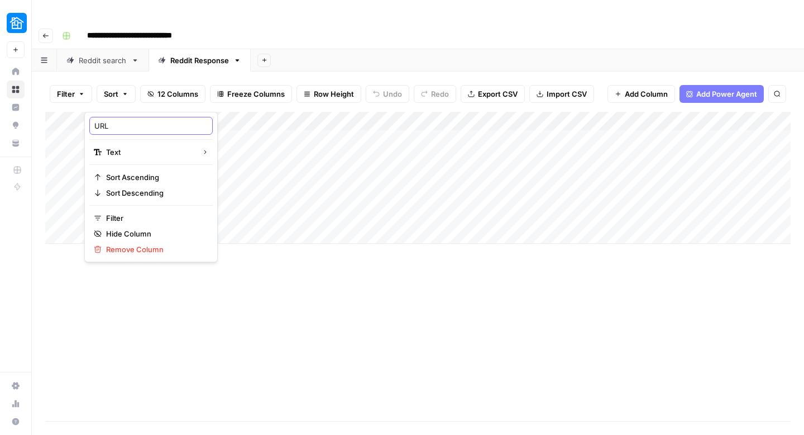
click at [116, 120] on input "URL" at bounding box center [150, 125] width 113 height 11
paste input "reddit_url"
type input "reddit_url"
click at [242, 247] on div "Add Column" at bounding box center [418, 266] width 746 height 309
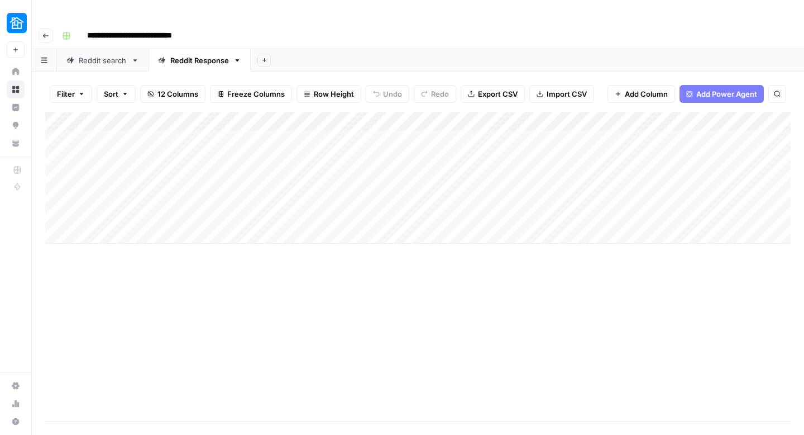
click at [268, 274] on div "Add Column" at bounding box center [418, 266] width 746 height 309
click at [142, 116] on div "Add Column" at bounding box center [418, 178] width 746 height 132
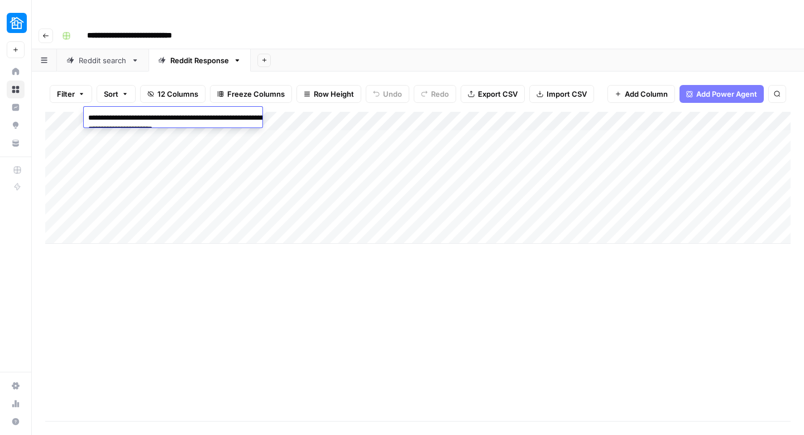
click at [142, 116] on textarea "**********" at bounding box center [195, 123] width 223 height 27
click at [377, 229] on div "Add Column" at bounding box center [418, 266] width 746 height 309
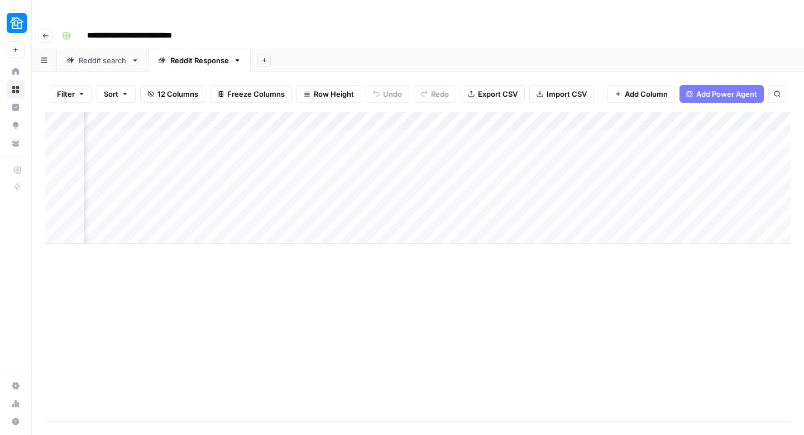
scroll to position [0, 1246]
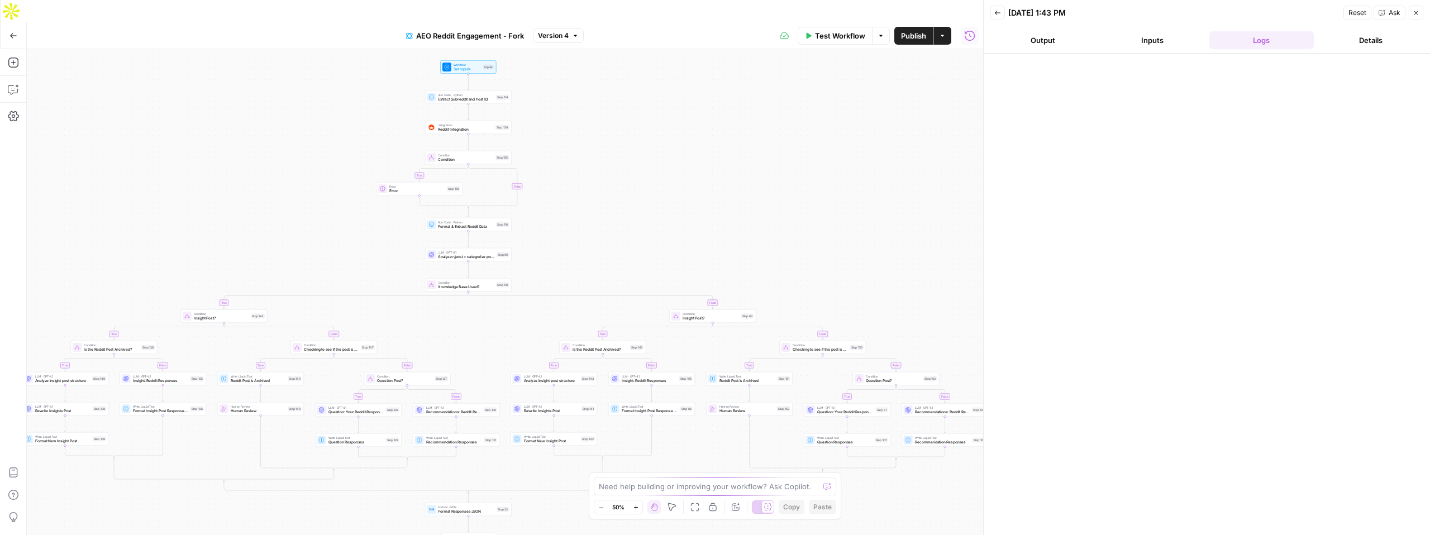
click at [1015, 44] on button "Output" at bounding box center [1042, 40] width 105 height 18
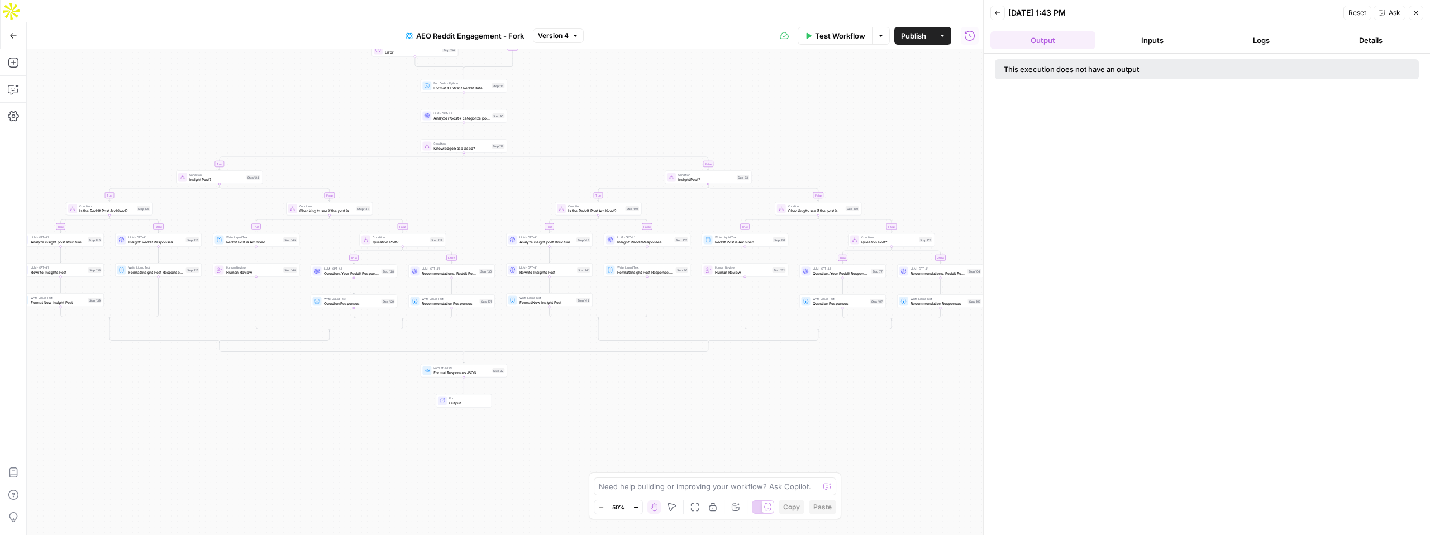
click at [468, 400] on span "Output" at bounding box center [468, 403] width 38 height 6
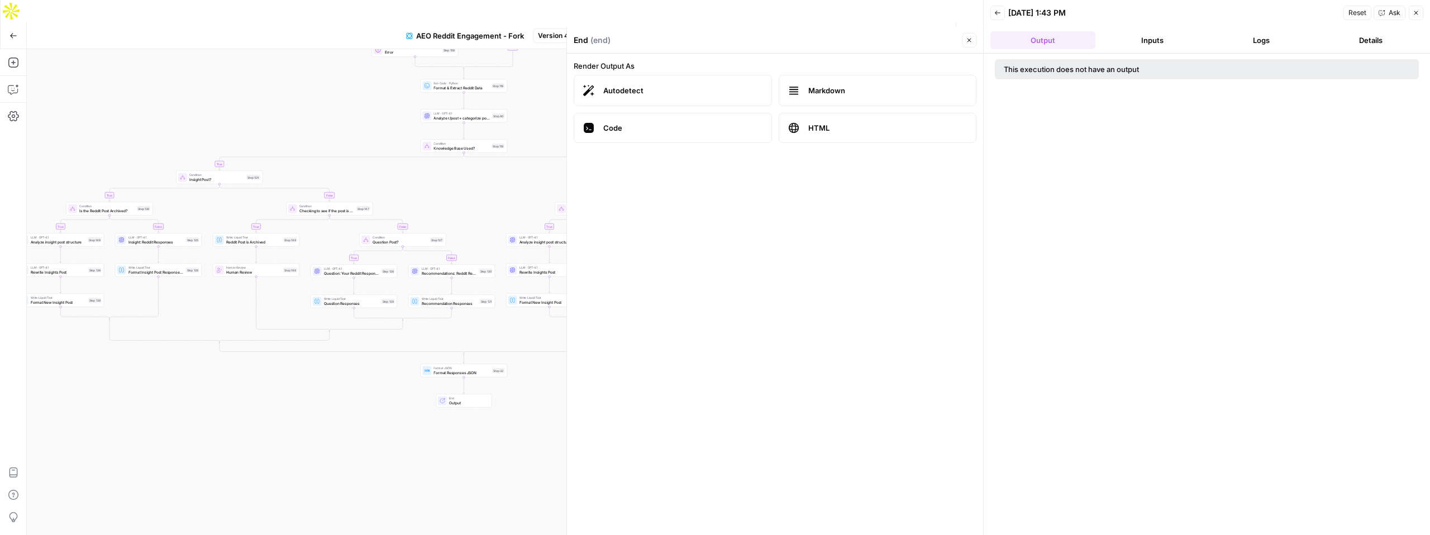
click at [282, 417] on div "true true false true false true false true false true false true false true fal…" at bounding box center [505, 303] width 956 height 508
click at [459, 370] on span "Format Responses JSON" at bounding box center [461, 373] width 56 height 6
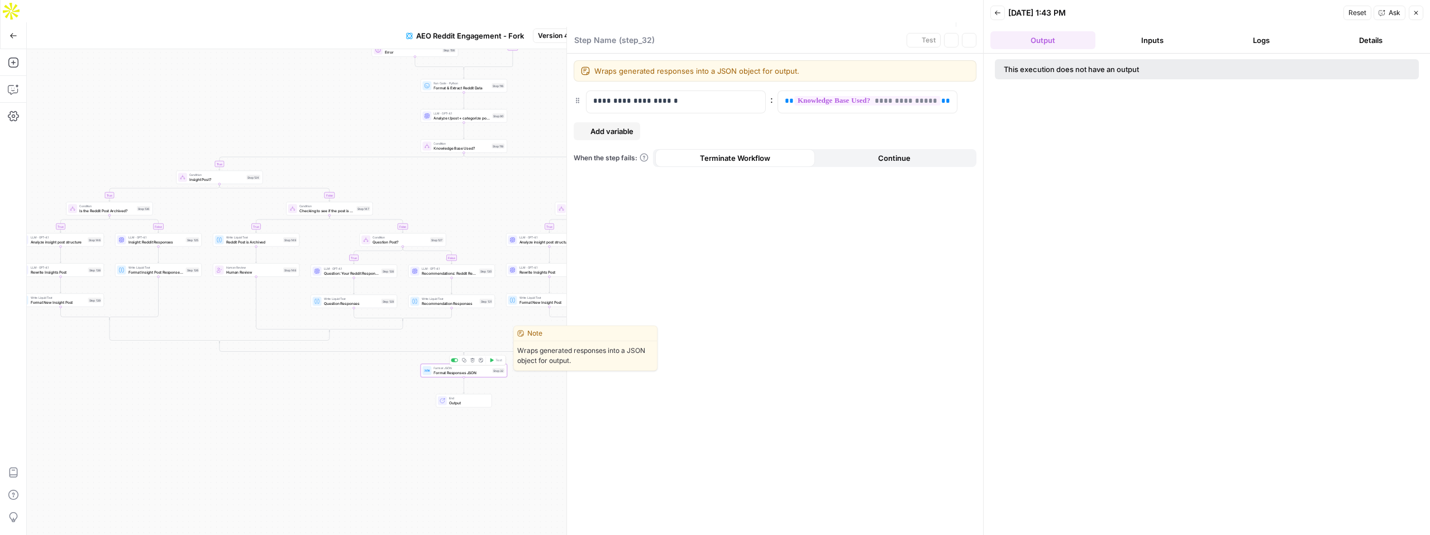
type textarea "Format Responses JSON"
click at [283, 396] on div "true true false true false true false true false true false true false true fal…" at bounding box center [505, 303] width 956 height 508
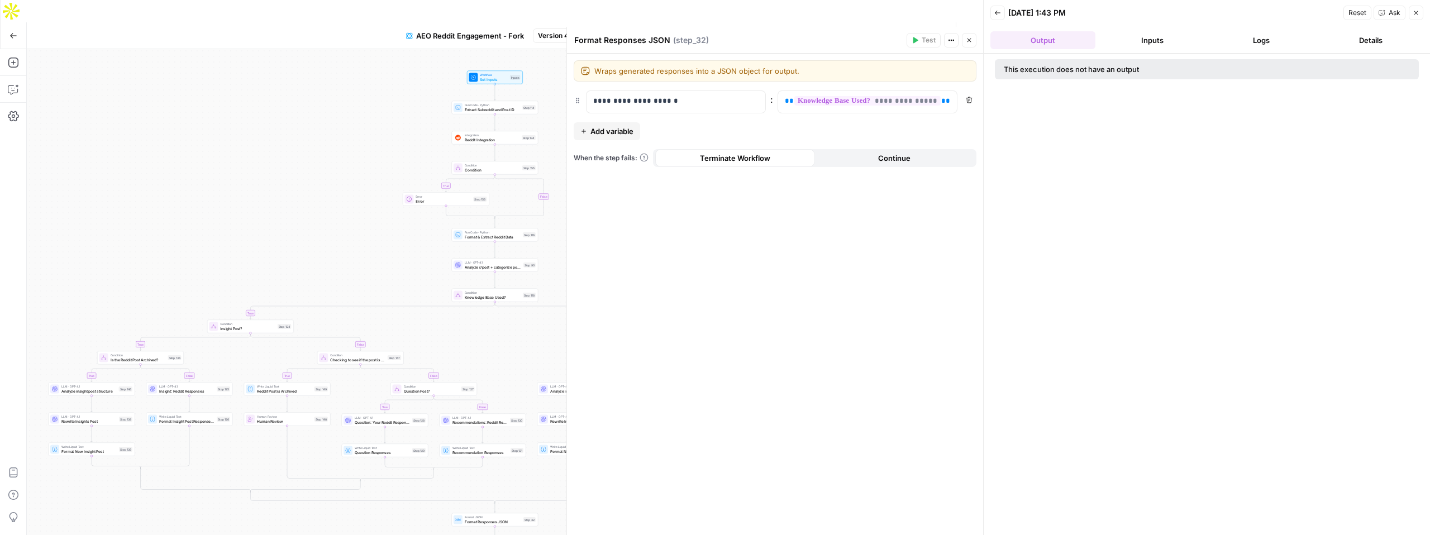
click at [971, 39] on icon "button" at bounding box center [969, 40] width 7 height 7
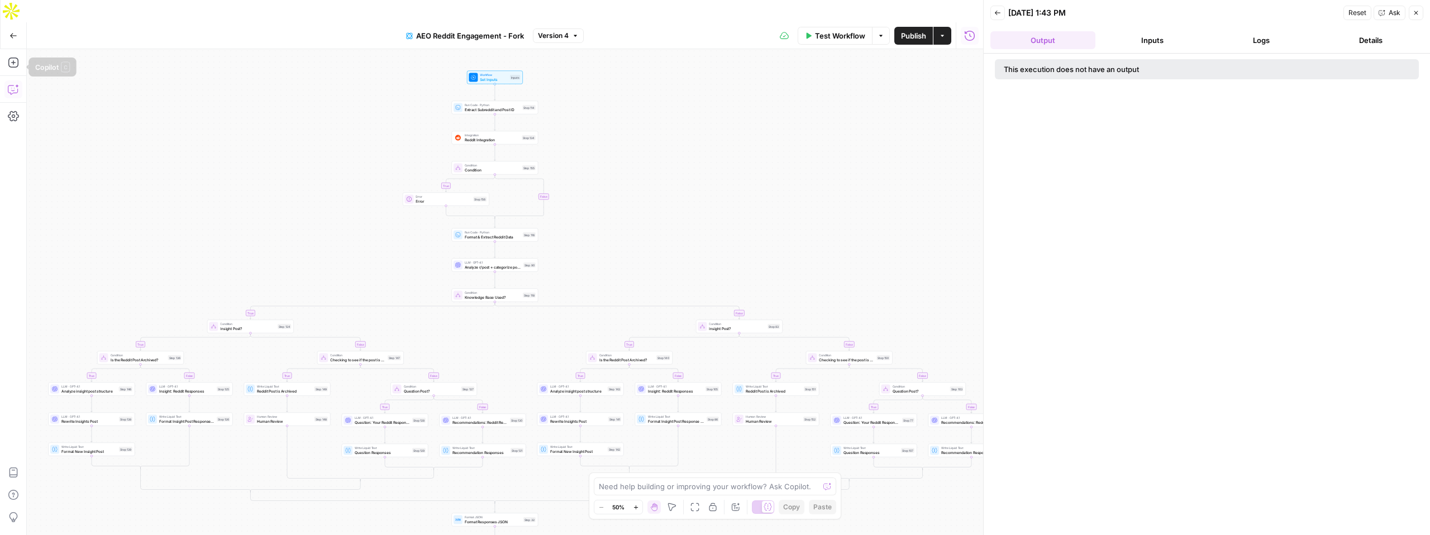
click at [13, 84] on icon "button" at bounding box center [13, 89] width 11 height 11
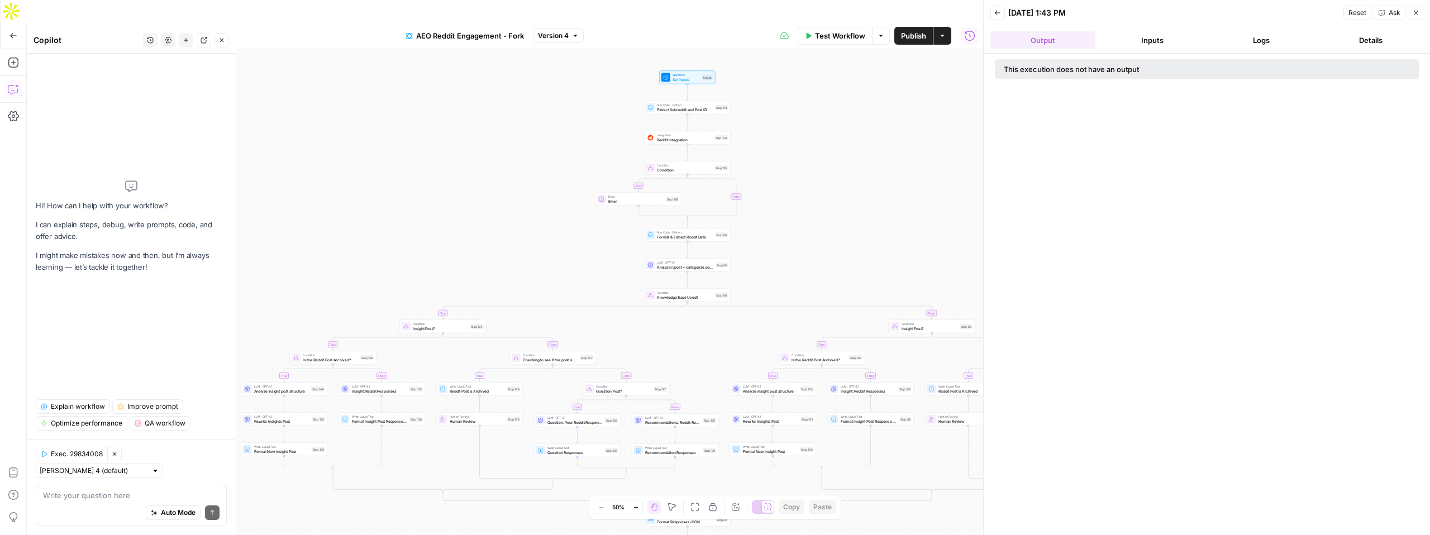
drag, startPoint x: 123, startPoint y: 503, endPoint x: 113, endPoint y: 503, distance: 10.1
click at [122, 503] on div "Auto Mode Send" at bounding box center [131, 513] width 177 height 25
type textarea "Can you see the grid this power agent is a part of?"
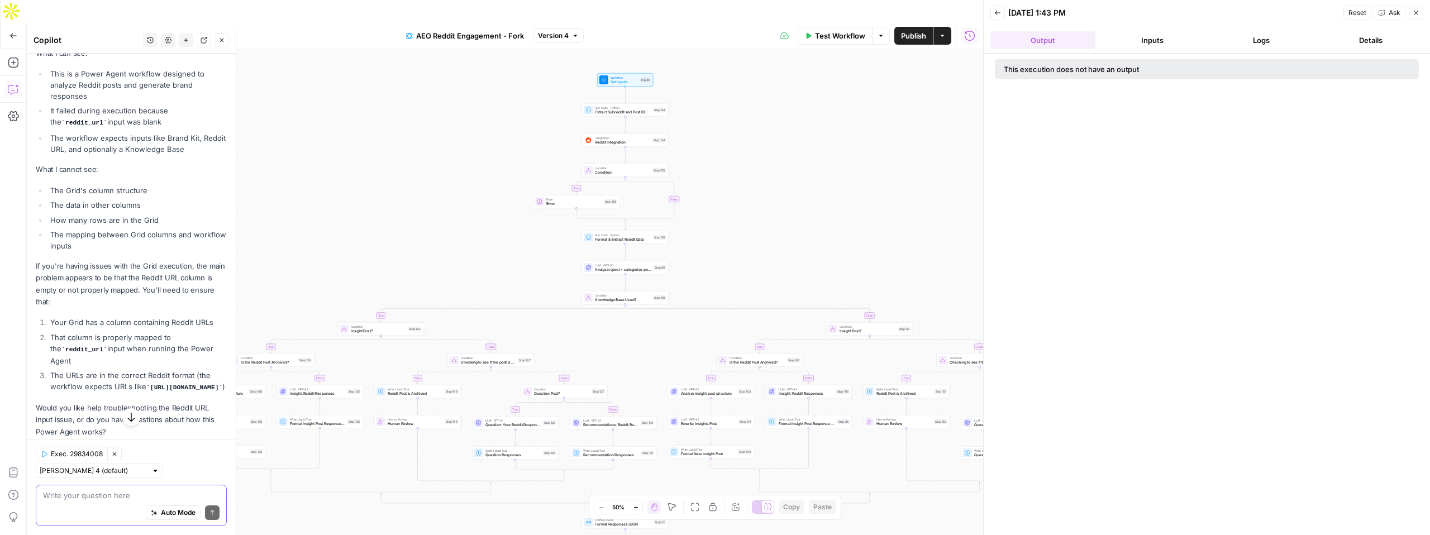
scroll to position [204, 0]
click at [69, 340] on code "reddit_url" at bounding box center [84, 343] width 46 height 7
click at [61, 340] on code "reddit_url" at bounding box center [84, 343] width 46 height 7
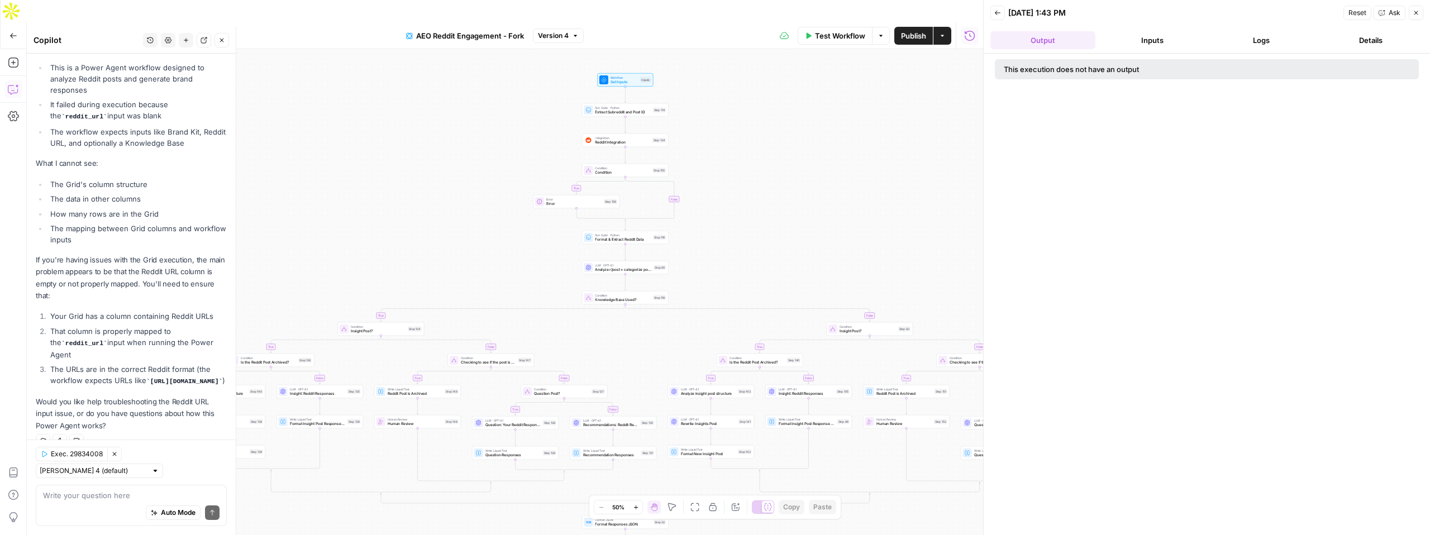
click at [61, 340] on code "reddit_url" at bounding box center [84, 343] width 46 height 7
drag, startPoint x: 54, startPoint y: 329, endPoint x: 92, endPoint y: 331, distance: 37.5
click at [92, 340] on code "reddit_url" at bounding box center [84, 343] width 46 height 7
copy code "reddit_url"
click at [912, 30] on span "Publish" at bounding box center [913, 35] width 25 height 11
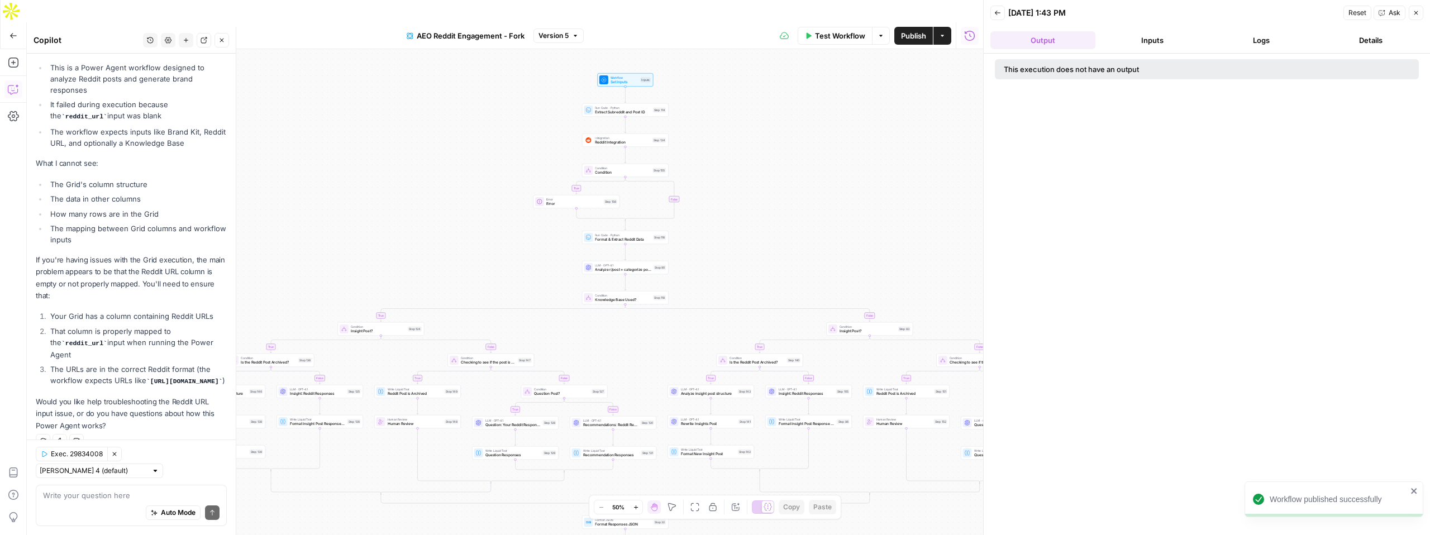
click at [852, 106] on div "true true false true false true false true false true false true false true fal…" at bounding box center [505, 303] width 956 height 508
click at [819, 30] on span "Test Workflow" at bounding box center [840, 35] width 50 height 11
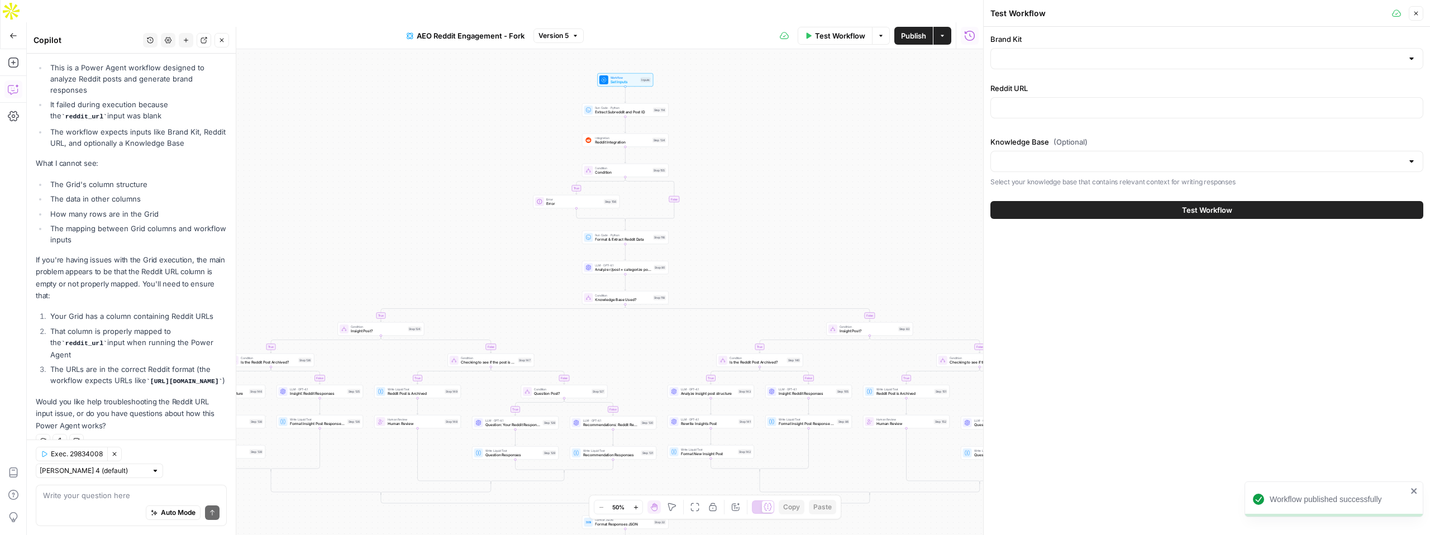
type input "Neighbor"
click at [1052, 111] on input "Reddit URL" at bounding box center [1207, 107] width 418 height 11
click at [1041, 108] on input "Reddit URL" at bounding box center [1207, 107] width 418 height 11
paste input "[URL][DOMAIN_NAME]"
type input "[URL][DOMAIN_NAME]"
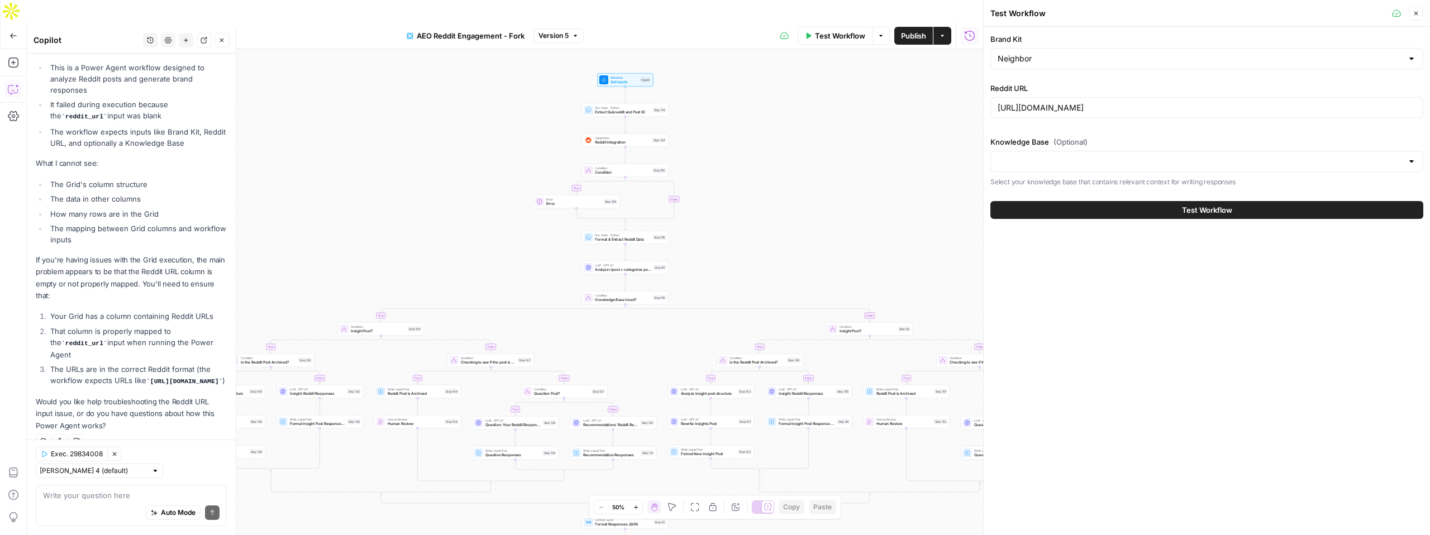
click at [1193, 203] on button "Test Workflow" at bounding box center [1206, 210] width 433 height 18
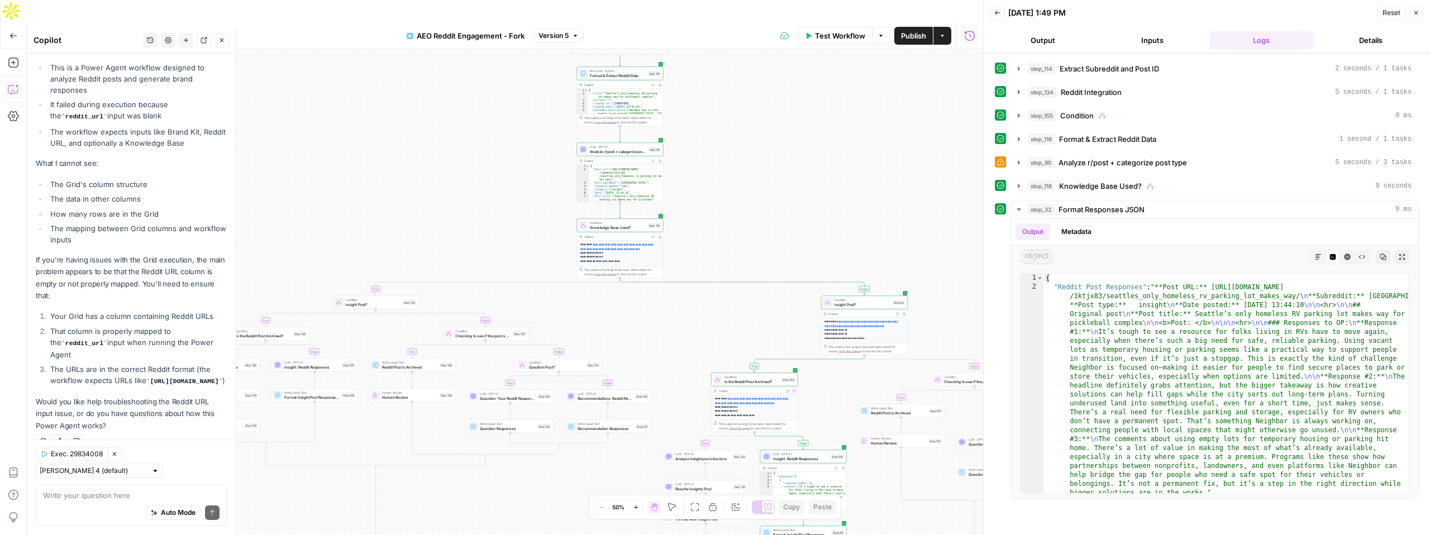
scroll to position [13, 0]
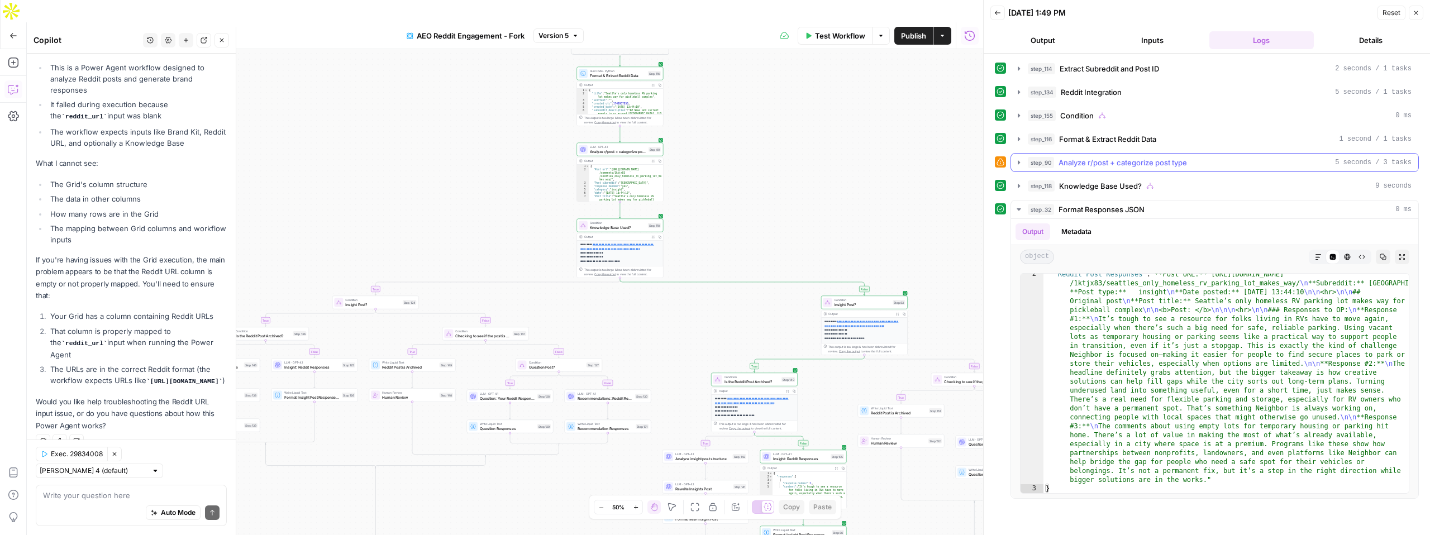
click at [1022, 165] on icon "button" at bounding box center [1018, 162] width 9 height 9
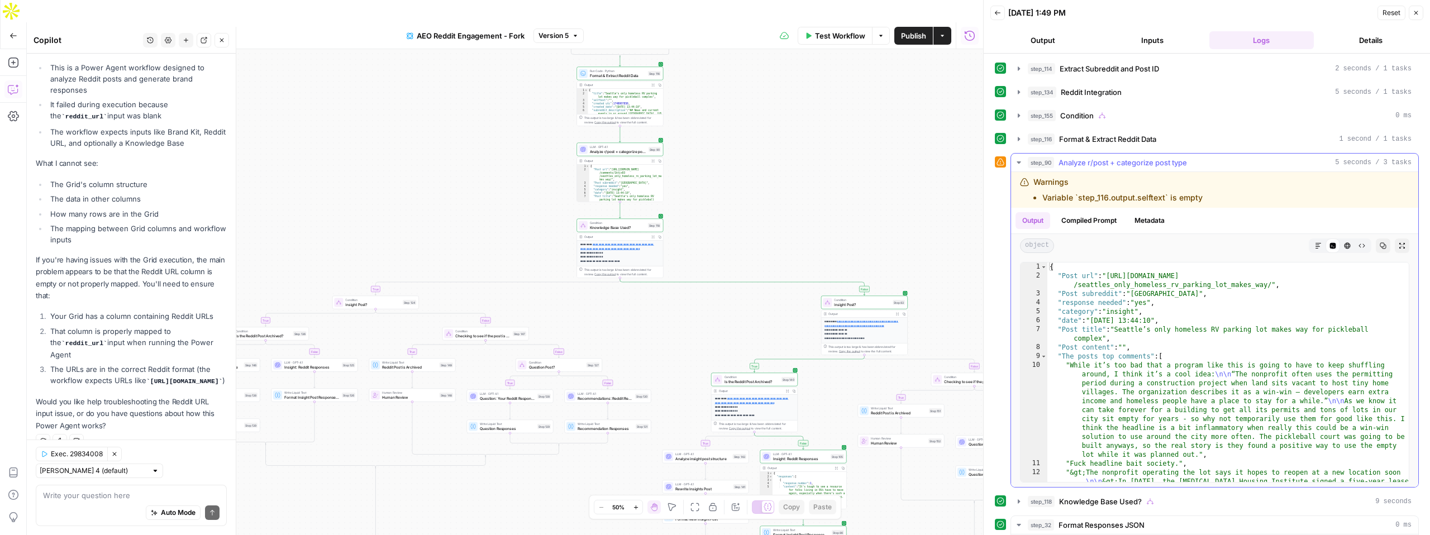
click at [1108, 198] on li "Variable `step_116.output.selftext` is empty" at bounding box center [1122, 197] width 160 height 11
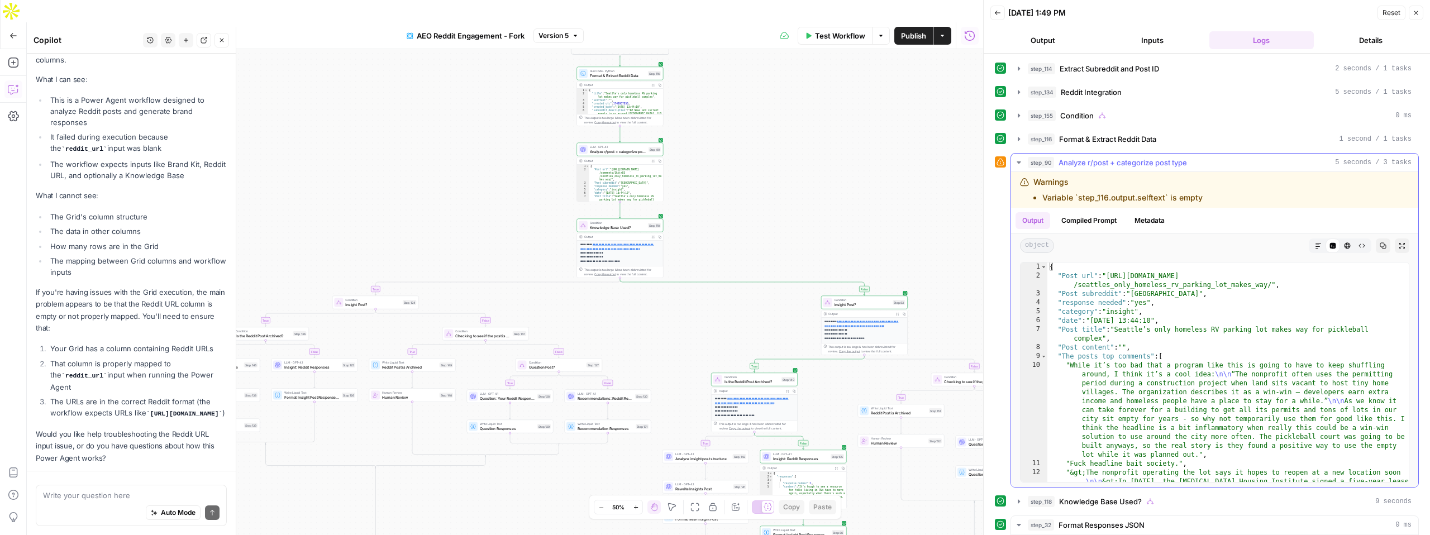
scroll to position [204, 0]
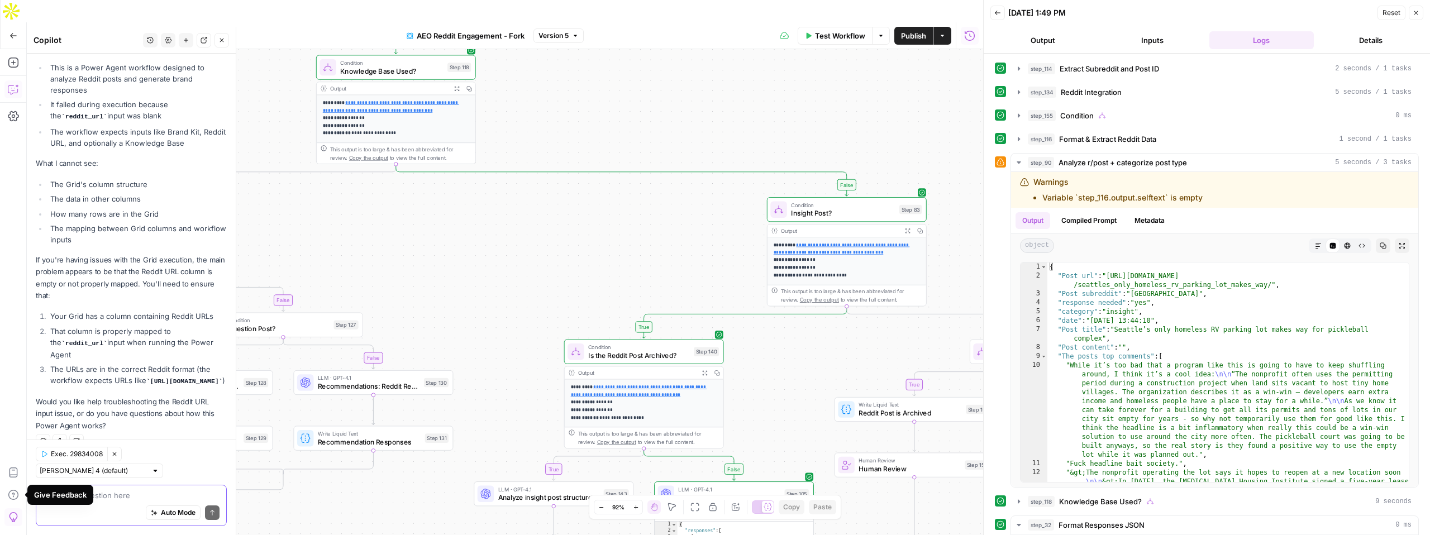
click at [122, 497] on textarea at bounding box center [131, 495] width 177 height 11
type textarea "C"
type textarea "Does this work now?"
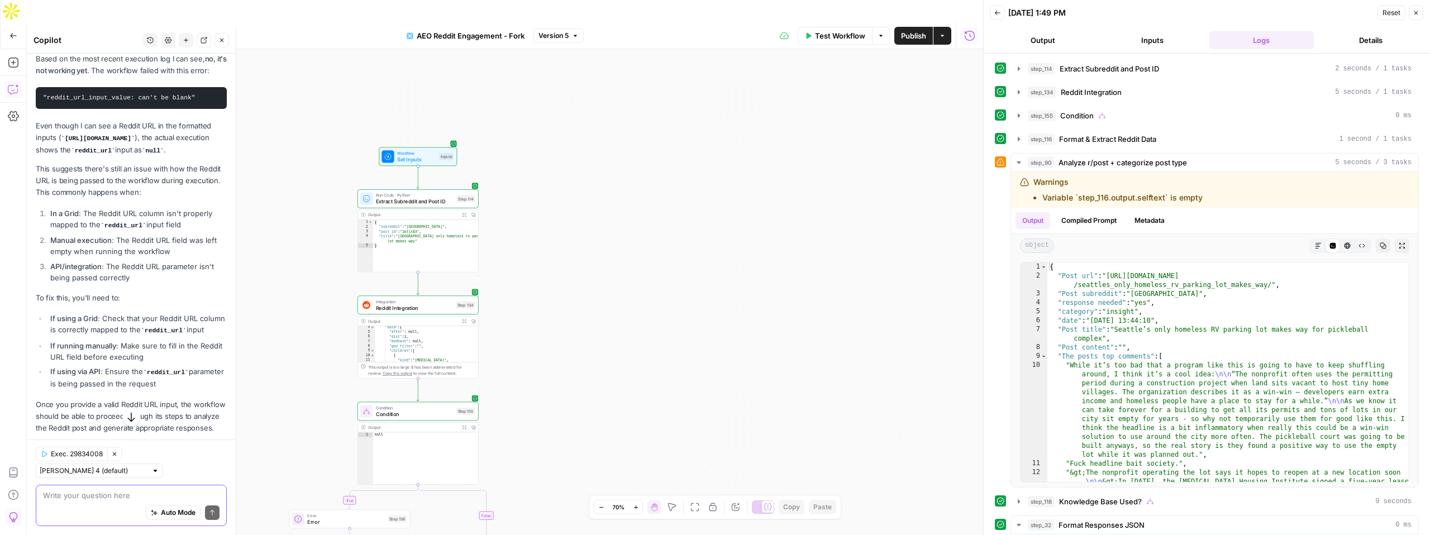
scroll to position [0, 0]
click at [125, 229] on code "reddit_url" at bounding box center [124, 225] width 46 height 7
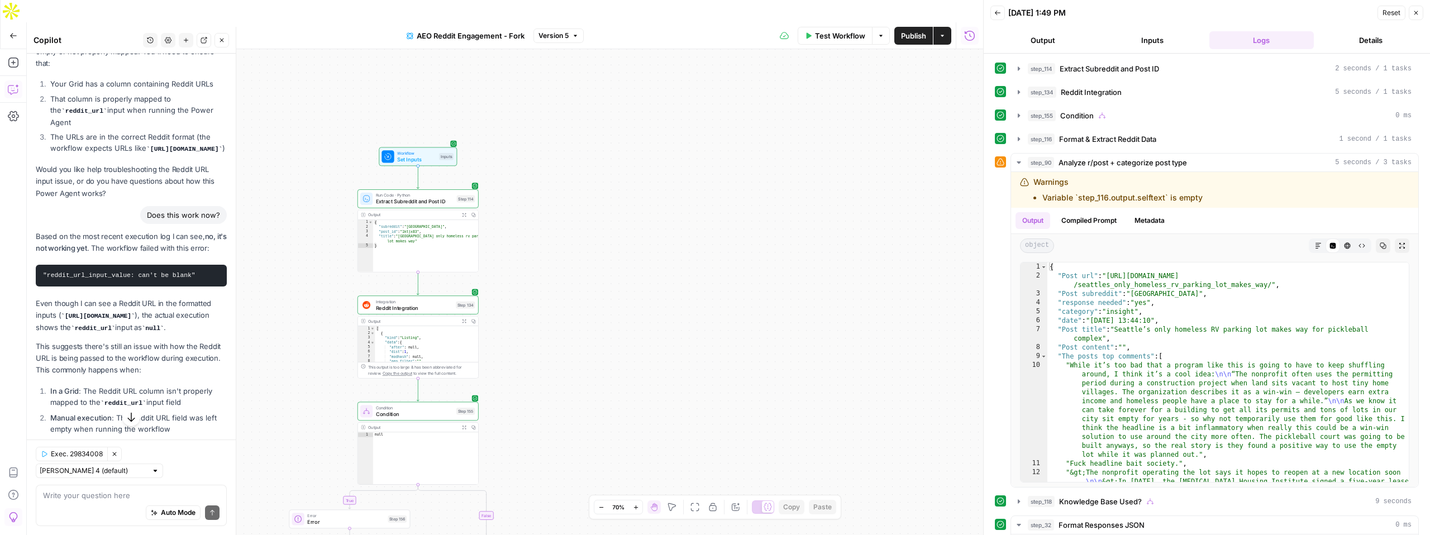
scroll to position [680, 0]
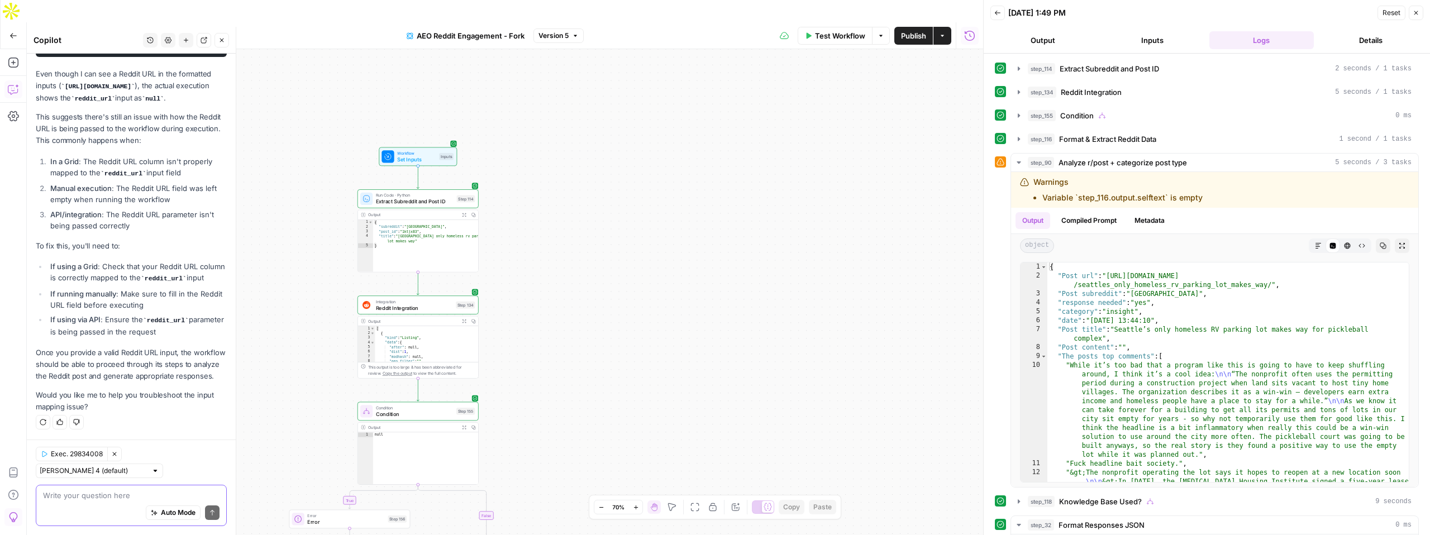
click at [97, 499] on textarea at bounding box center [131, 495] width 177 height 11
type textarea "Thanks how can I fix this then?"
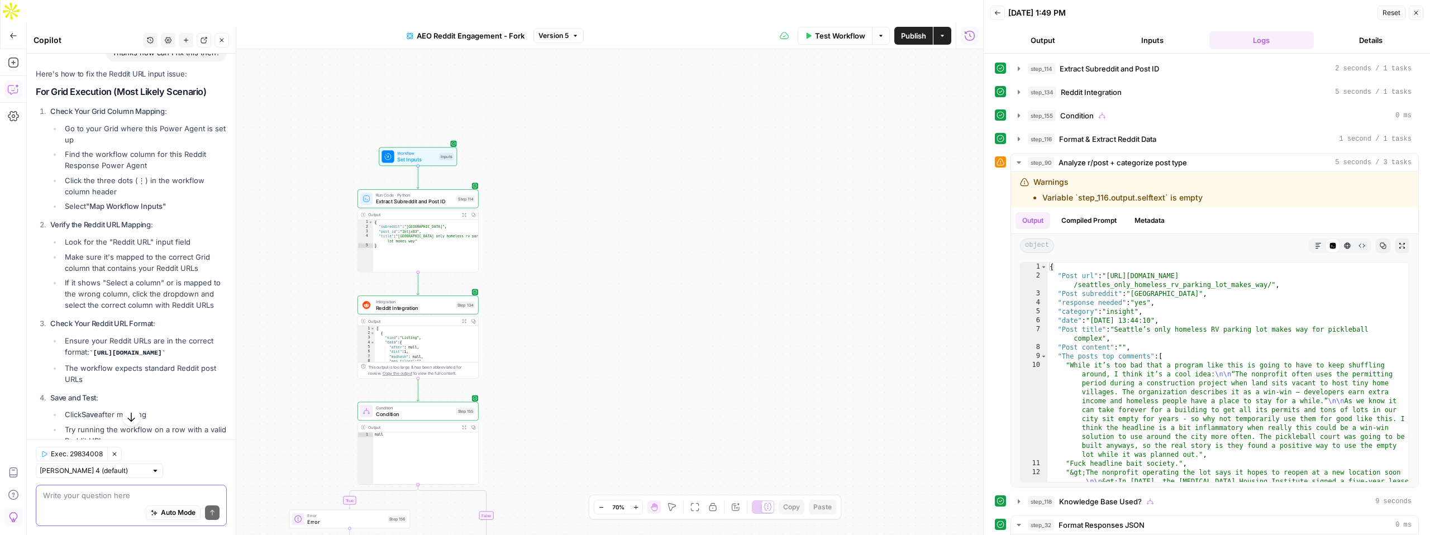
scroll to position [1039, 0]
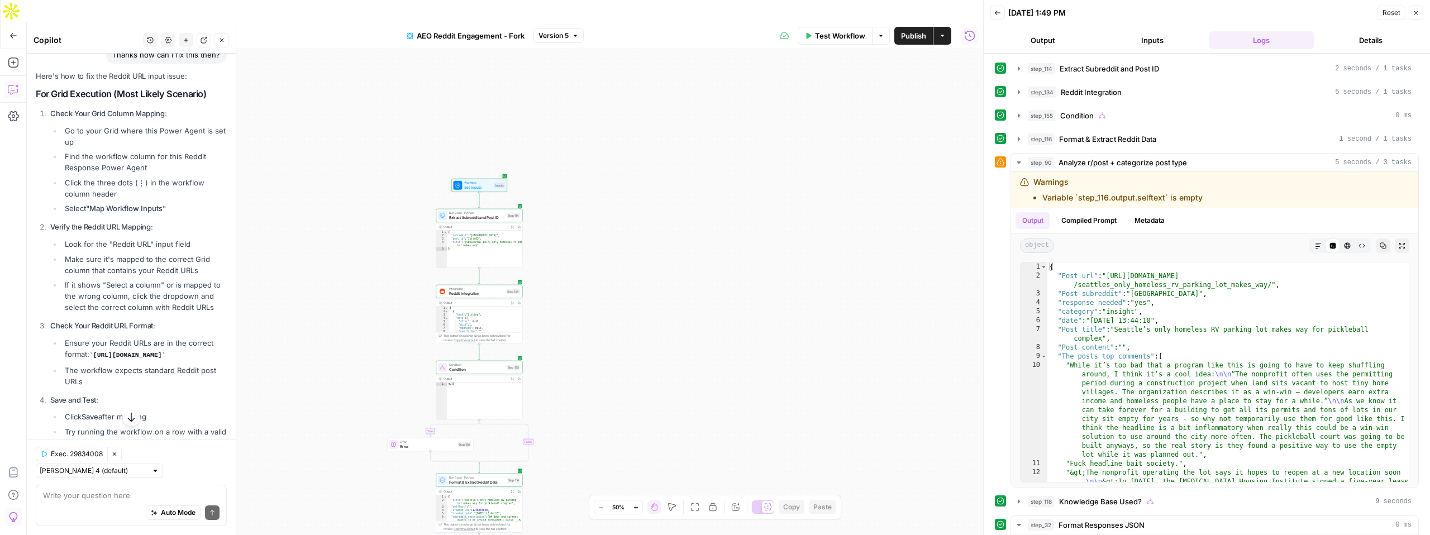
click at [633, 235] on div "true true false true false true false true false true false true false true fal…" at bounding box center [505, 303] width 956 height 508
click at [1418, 16] on button "Close" at bounding box center [1416, 13] width 15 height 15
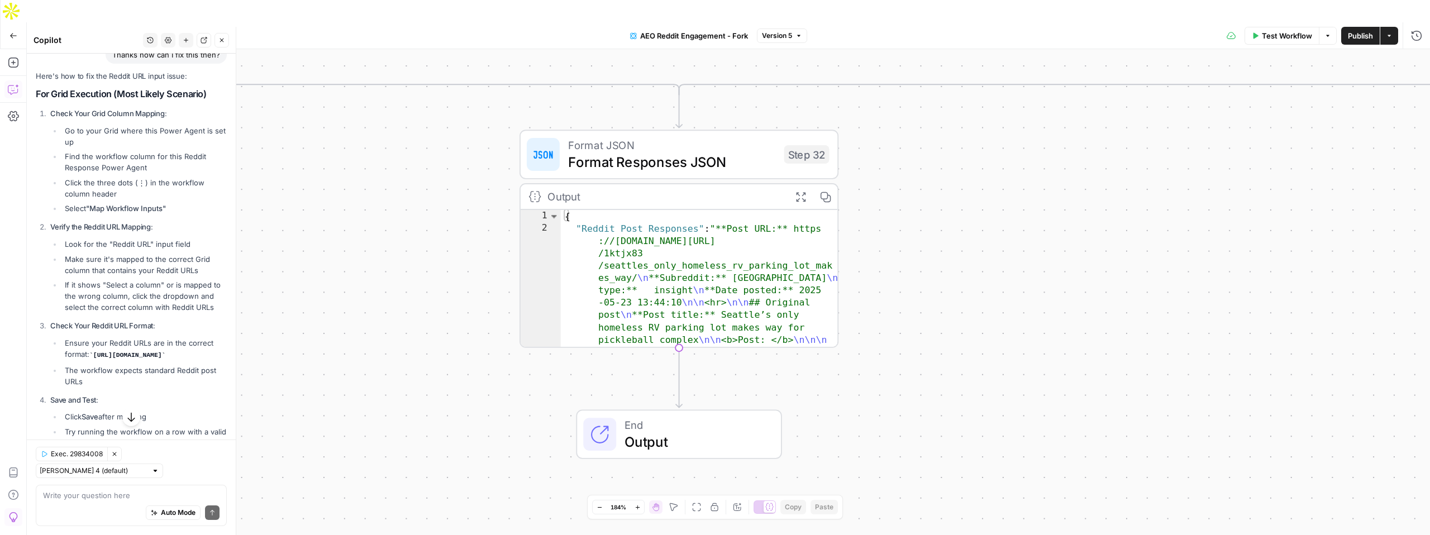
click at [674, 151] on span "Format Responses JSON" at bounding box center [672, 161] width 208 height 21
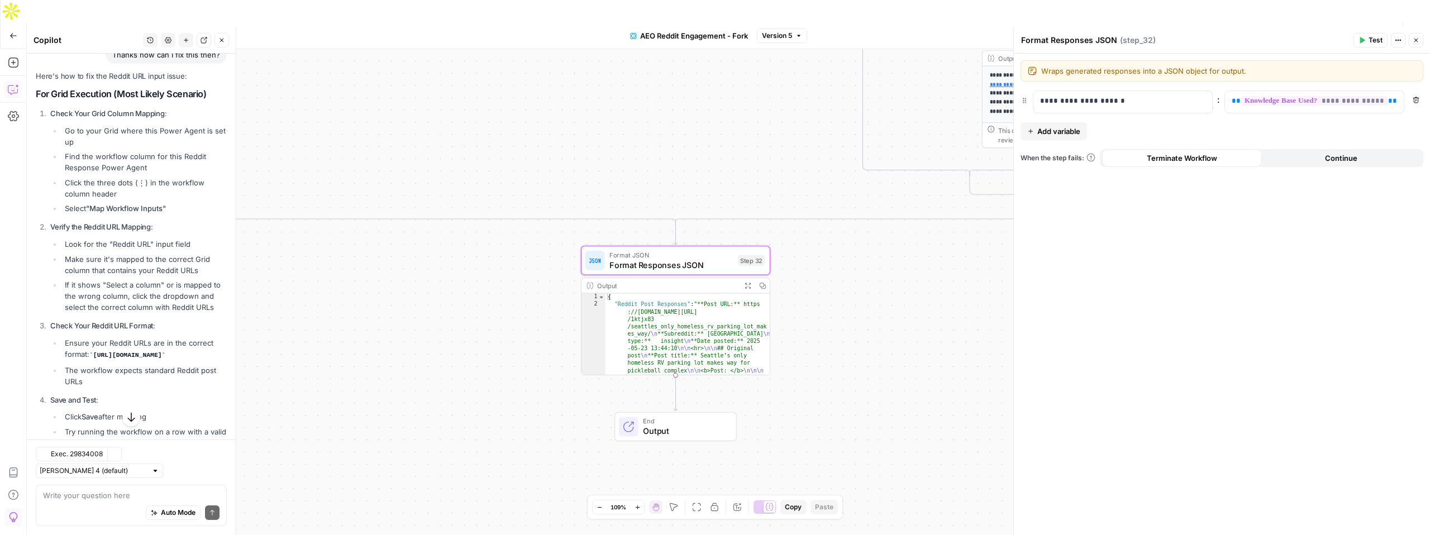
click at [1046, 128] on span "Add variable" at bounding box center [1058, 131] width 43 height 11
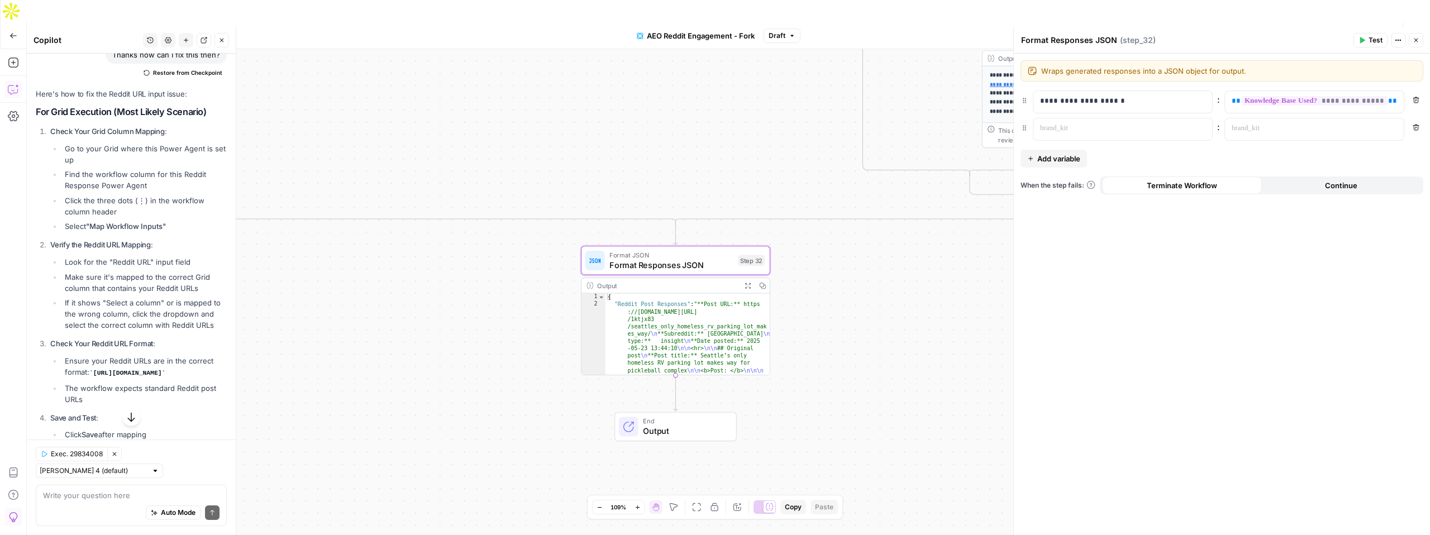
scroll to position [3, 0]
click at [1075, 135] on div at bounding box center [1113, 129] width 161 height 22
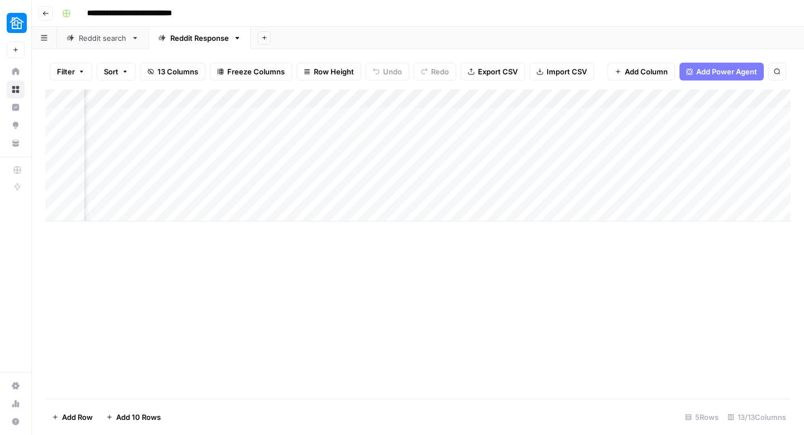
scroll to position [0, 833]
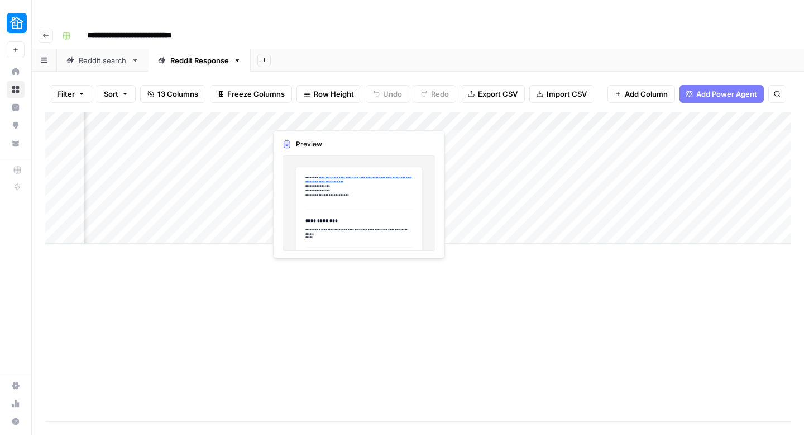
click at [310, 120] on div "Add Column" at bounding box center [418, 178] width 746 height 132
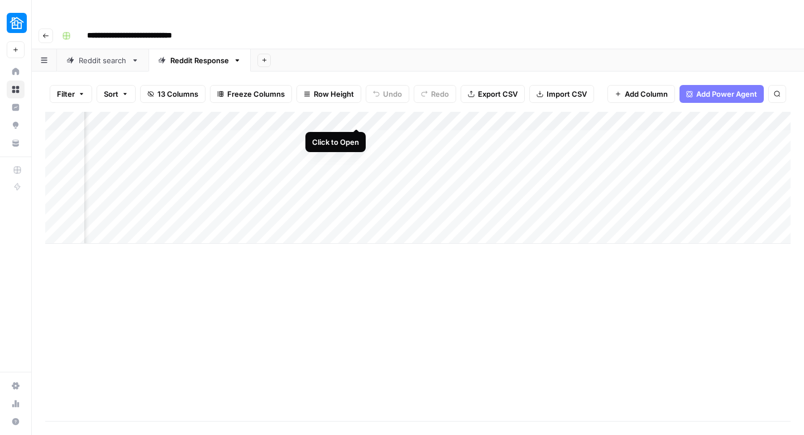
click at [359, 118] on div "Add Column" at bounding box center [418, 178] width 746 height 132
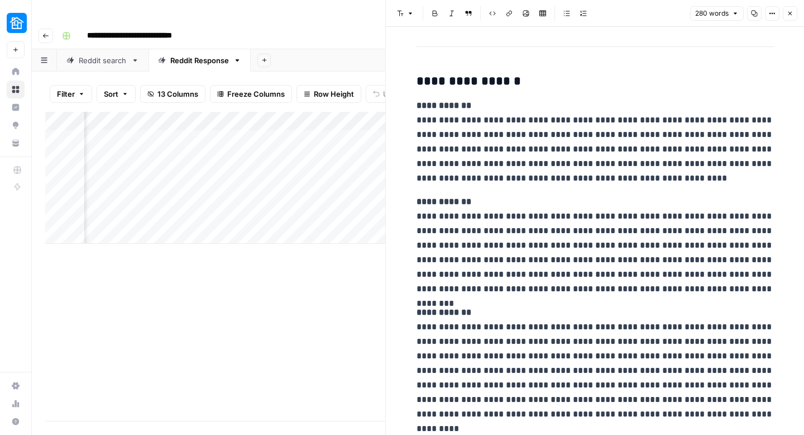
scroll to position [268, 0]
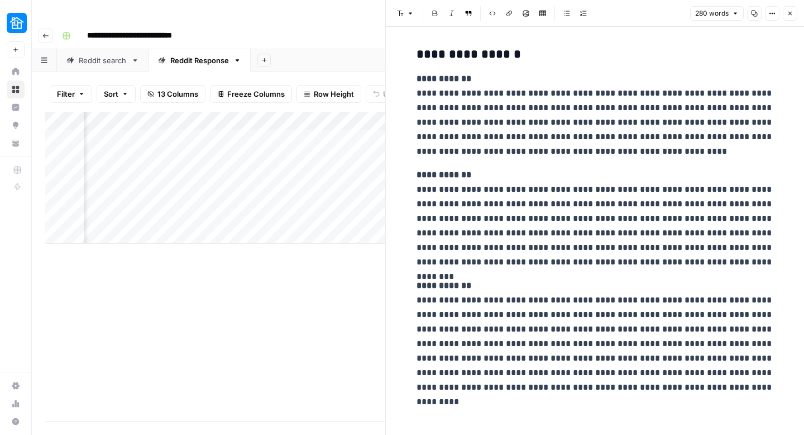
click at [236, 258] on div "Add Column" at bounding box center [215, 266] width 340 height 309
click at [794, 11] on button "Close" at bounding box center [790, 13] width 15 height 15
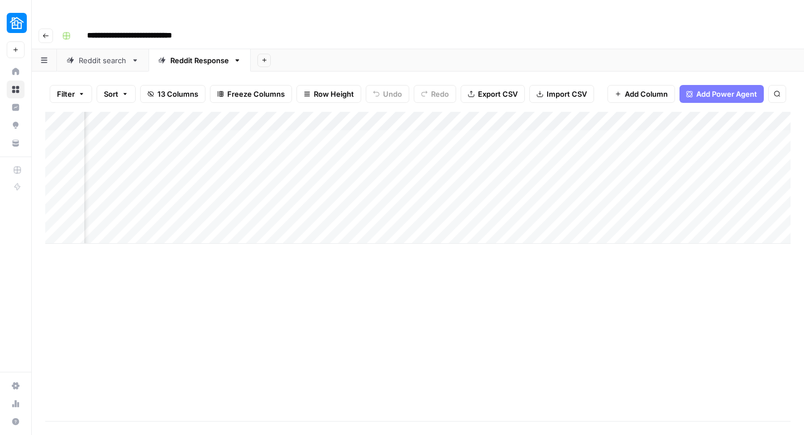
scroll to position [0, 707]
click at [419, 116] on div "Add Column" at bounding box center [418, 178] width 746 height 132
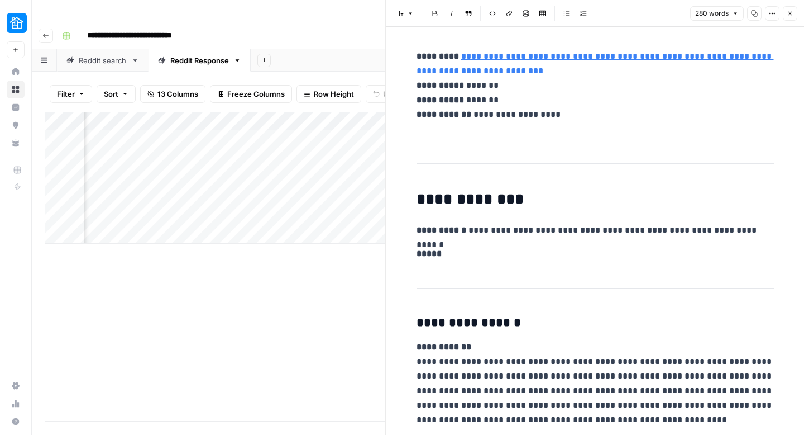
scroll to position [268, 0]
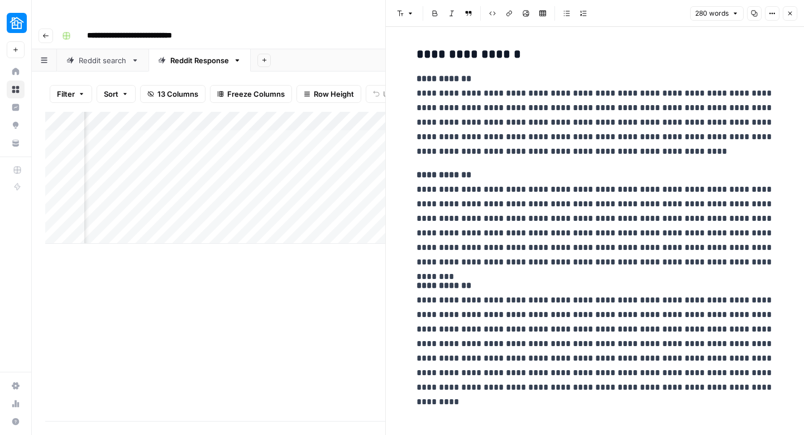
click at [788, 16] on icon "button" at bounding box center [790, 13] width 7 height 7
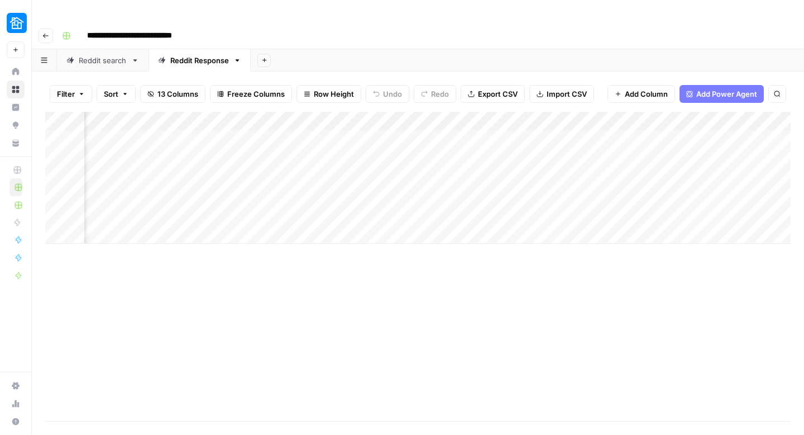
scroll to position [0, 1015]
click at [175, 118] on div "Add Column" at bounding box center [418, 178] width 746 height 132
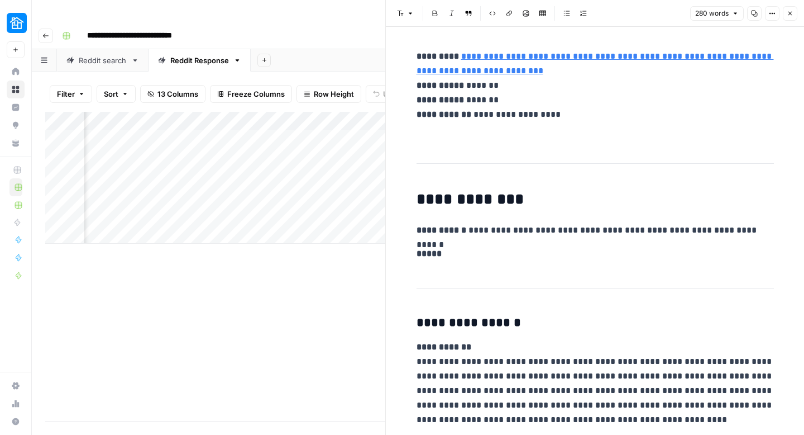
click at [771, 10] on icon "button" at bounding box center [772, 13] width 7 height 7
click at [733, 115] on span "Code" at bounding box center [739, 118] width 54 height 11
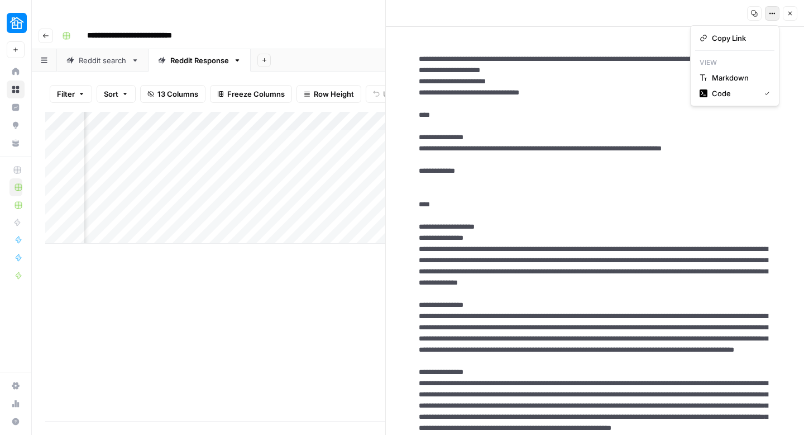
click at [774, 15] on icon "button" at bounding box center [772, 13] width 7 height 7
click at [732, 77] on span "Markdown" at bounding box center [739, 77] width 54 height 11
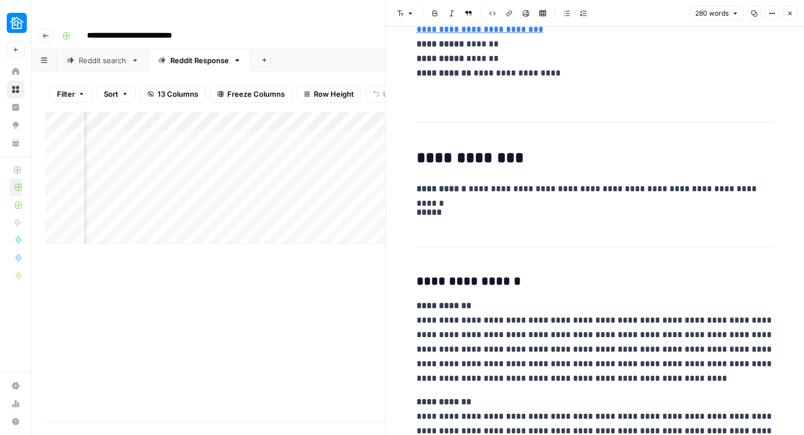
scroll to position [38, 0]
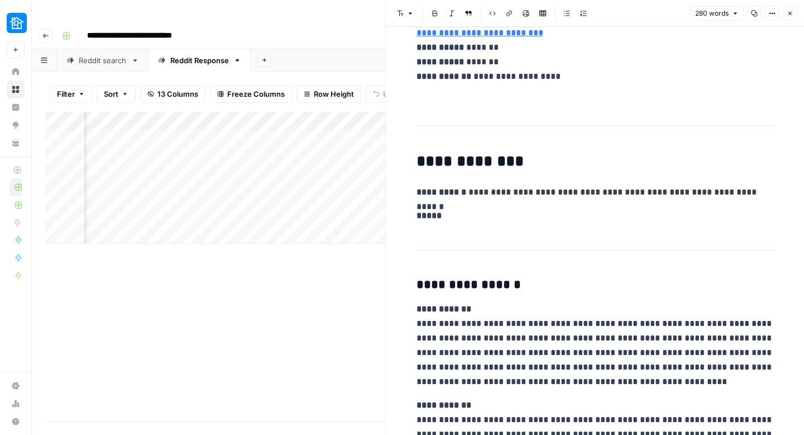
click at [789, 11] on icon "button" at bounding box center [790, 13] width 7 height 7
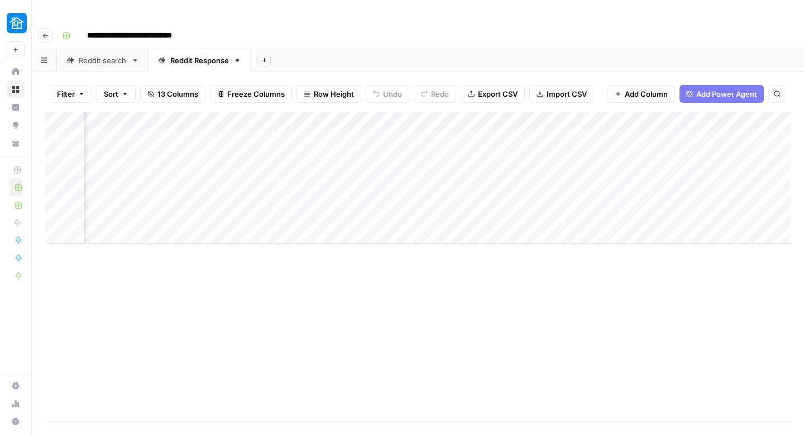
scroll to position [0, 775]
click at [355, 112] on div "Add Column" at bounding box center [418, 178] width 746 height 132
click at [355, 98] on div at bounding box center [375, 100] width 101 height 22
click at [465, 112] on div "Add Column" at bounding box center [418, 178] width 746 height 132
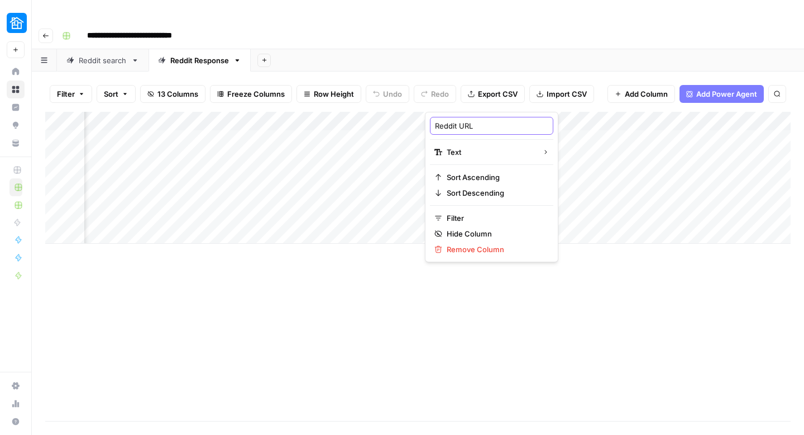
click at [457, 126] on input "Reddit URL" at bounding box center [491, 125] width 113 height 11
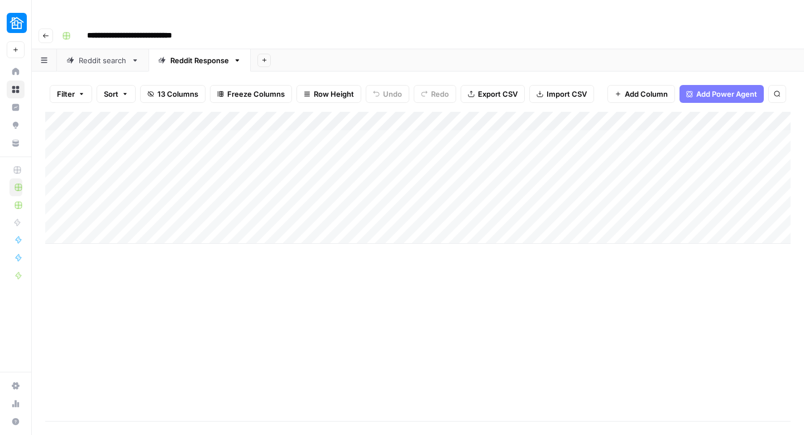
scroll to position [0, 0]
click at [74, 117] on div "Add Column" at bounding box center [418, 178] width 746 height 132
click at [355, 120] on div "Add Column" at bounding box center [418, 178] width 746 height 132
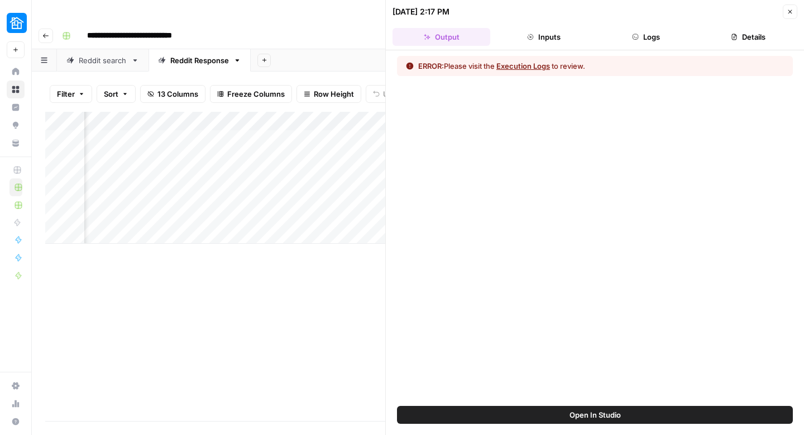
click at [648, 37] on button "Logs" at bounding box center [647, 37] width 98 height 18
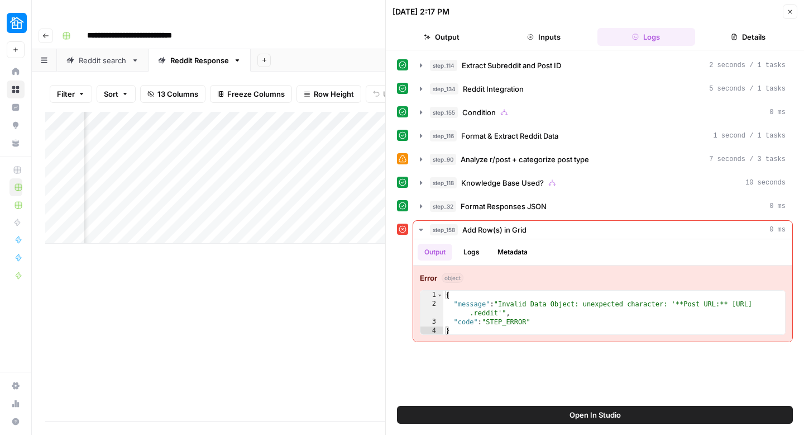
click at [790, 9] on icon "button" at bounding box center [790, 11] width 7 height 7
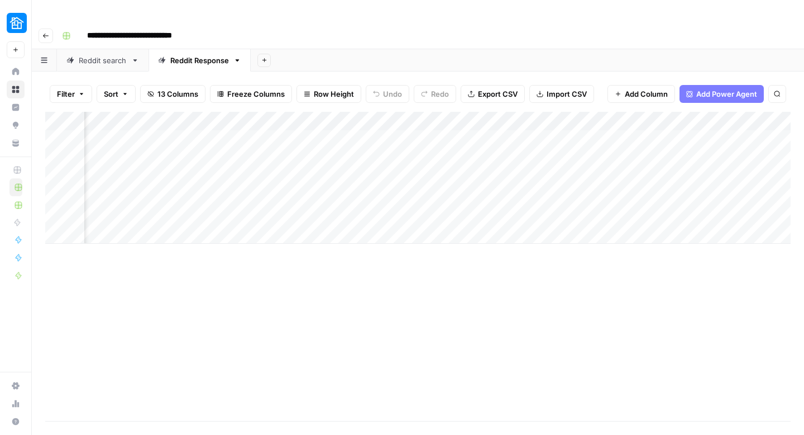
click at [790, 27] on div "**********" at bounding box center [426, 36] width 736 height 18
click at [463, 115] on div "Add Column" at bounding box center [418, 178] width 746 height 132
click at [447, 117] on div "Add Column" at bounding box center [418, 178] width 746 height 132
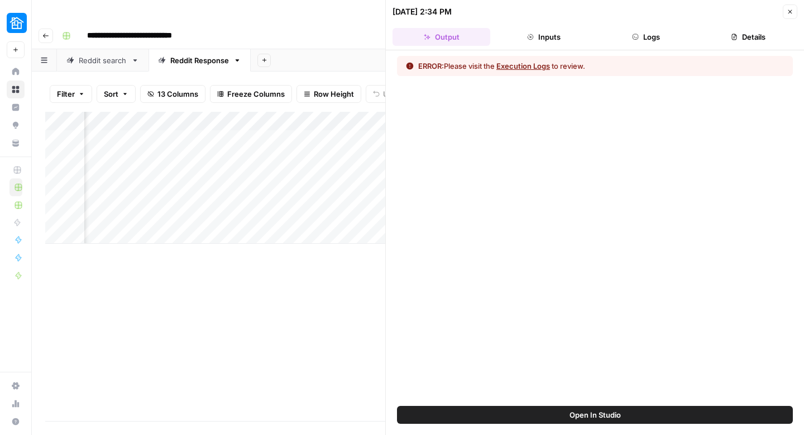
click at [540, 64] on button "Execution Logs" at bounding box center [524, 65] width 54 height 11
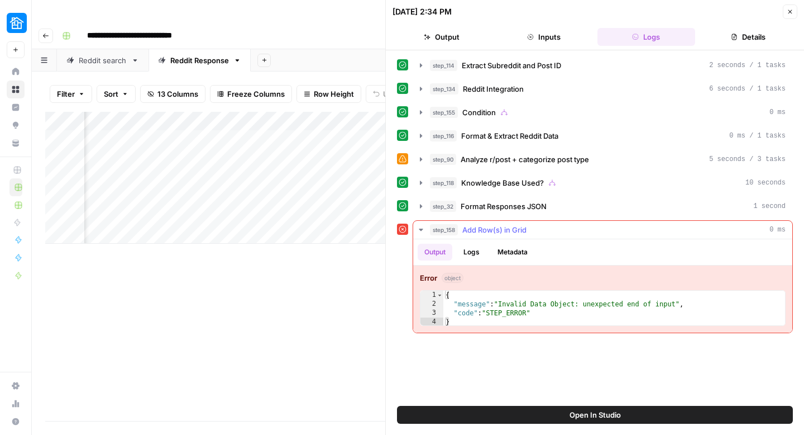
click at [480, 252] on button "Logs" at bounding box center [472, 252] width 30 height 17
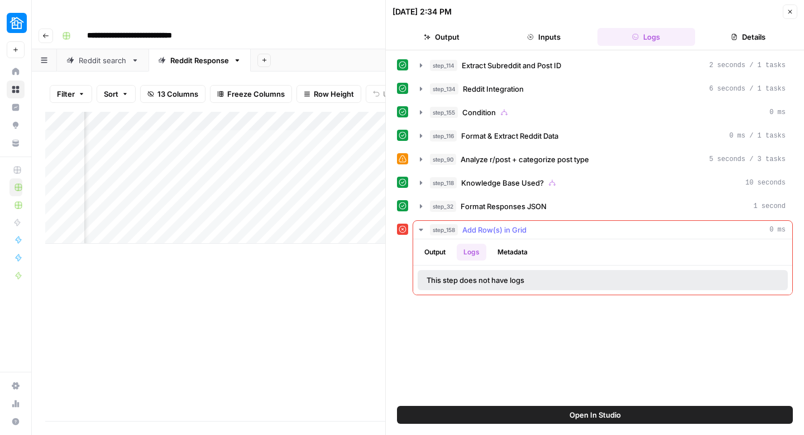
click at [521, 254] on button "Metadata" at bounding box center [513, 252] width 44 height 17
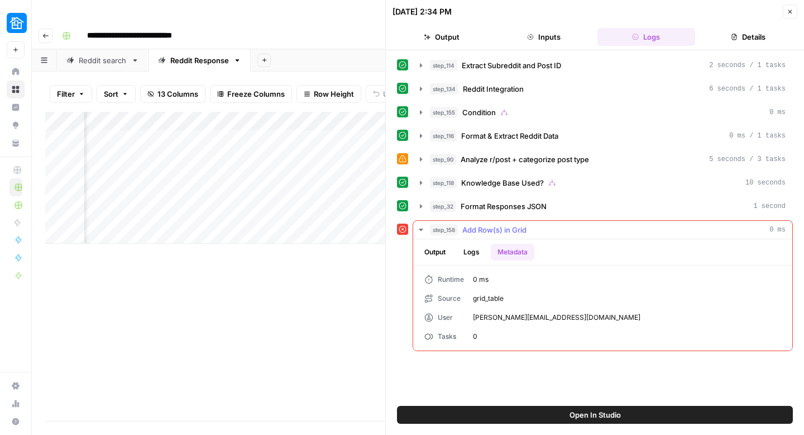
click at [442, 251] on button "Output" at bounding box center [435, 252] width 35 height 17
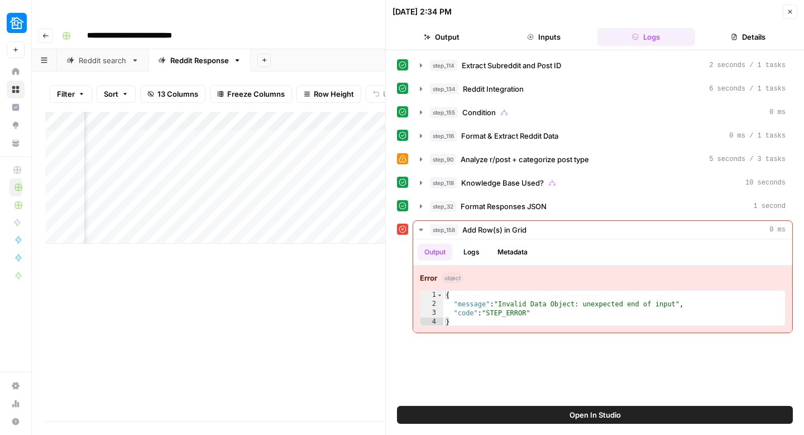
click at [790, 11] on icon "button" at bounding box center [790, 11] width 7 height 7
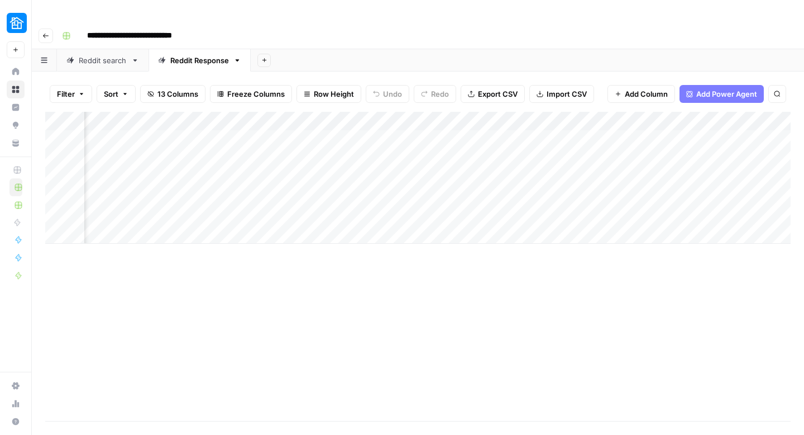
scroll to position [0, 877]
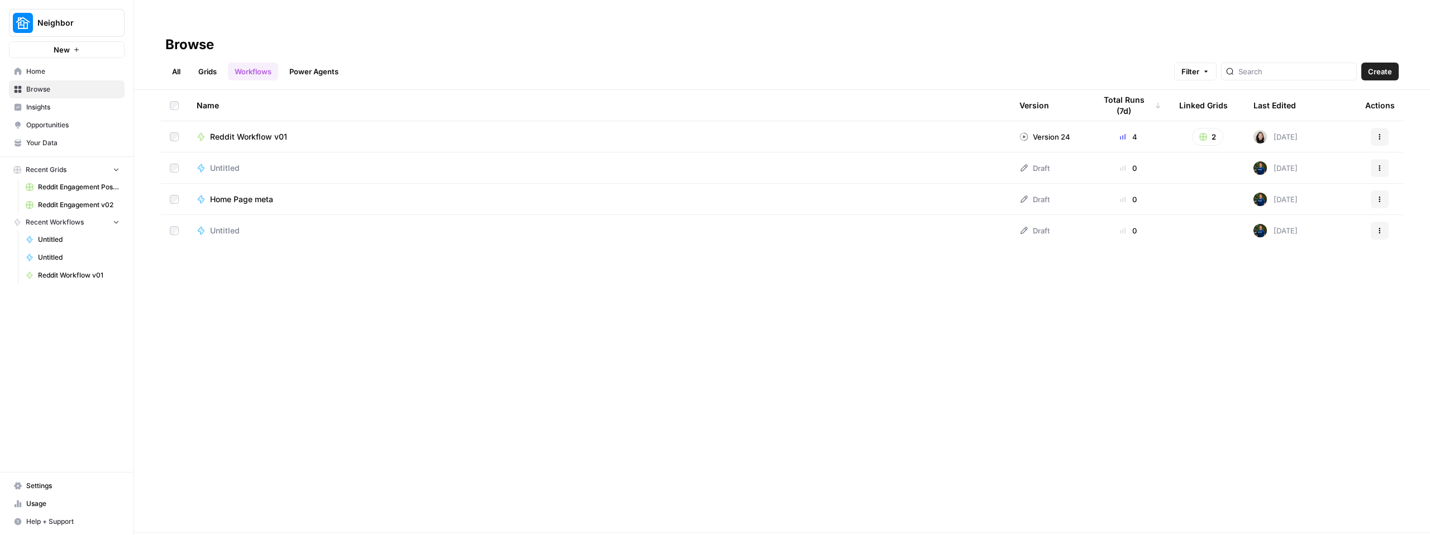
click at [245, 131] on span "Reddit Workflow v01" at bounding box center [248, 136] width 77 height 11
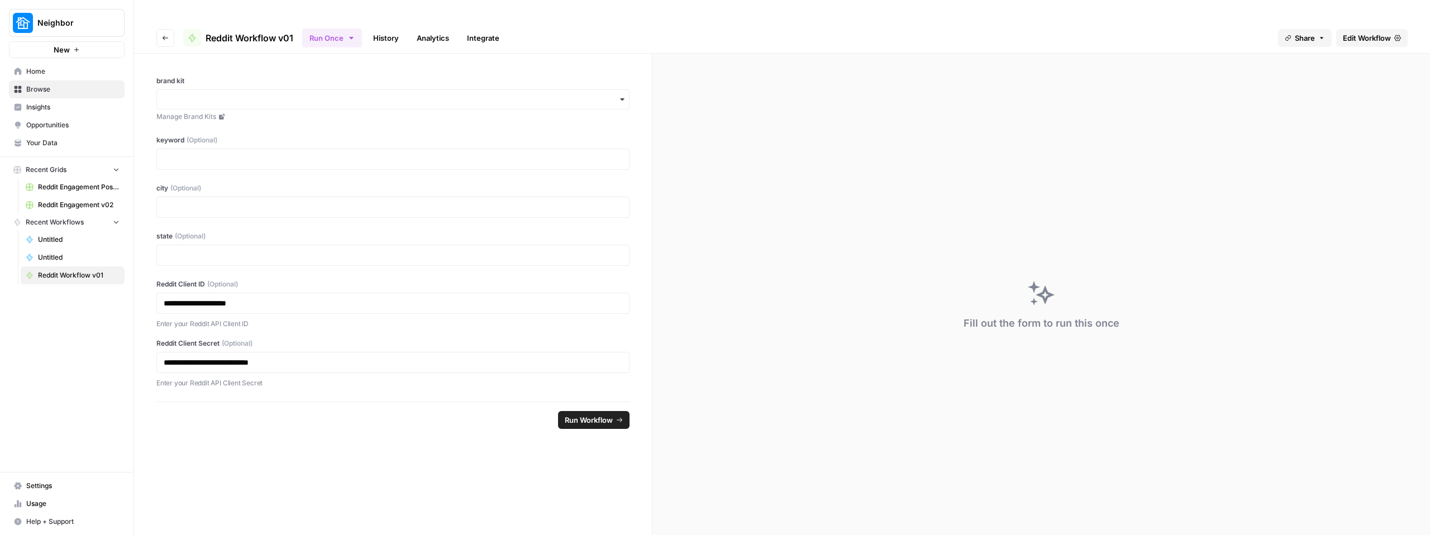
click at [61, 185] on span "Reddit Engagement Posting - RV" at bounding box center [79, 187] width 82 height 10
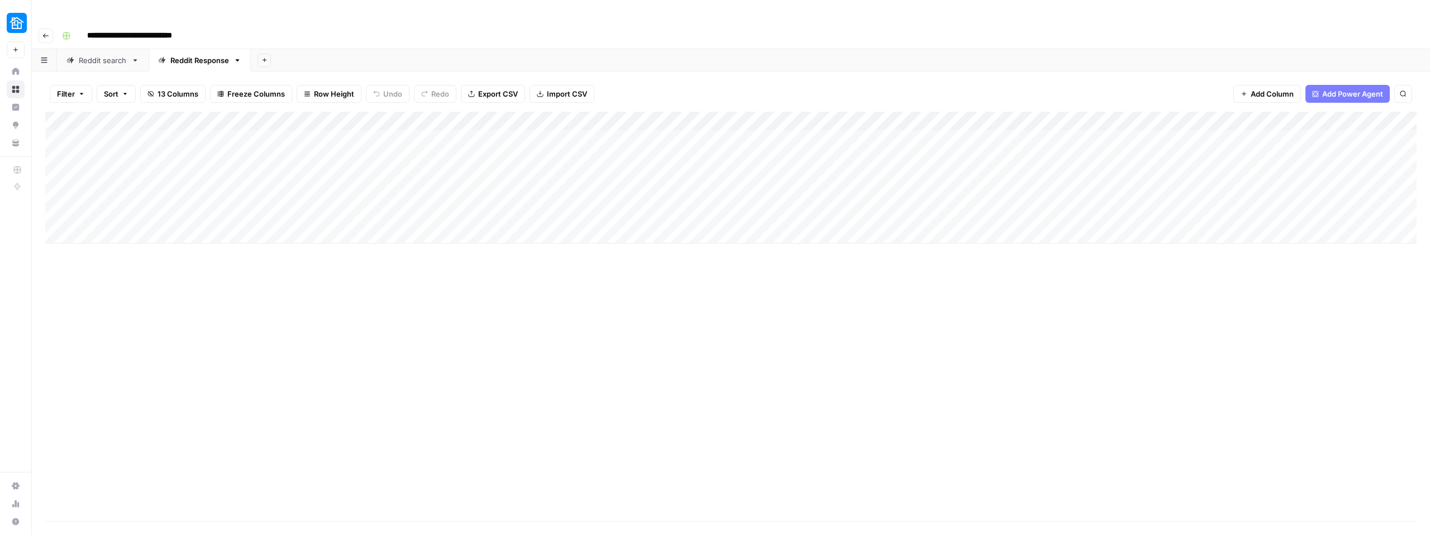
click at [1074, 112] on div "Add Column" at bounding box center [730, 178] width 1371 height 132
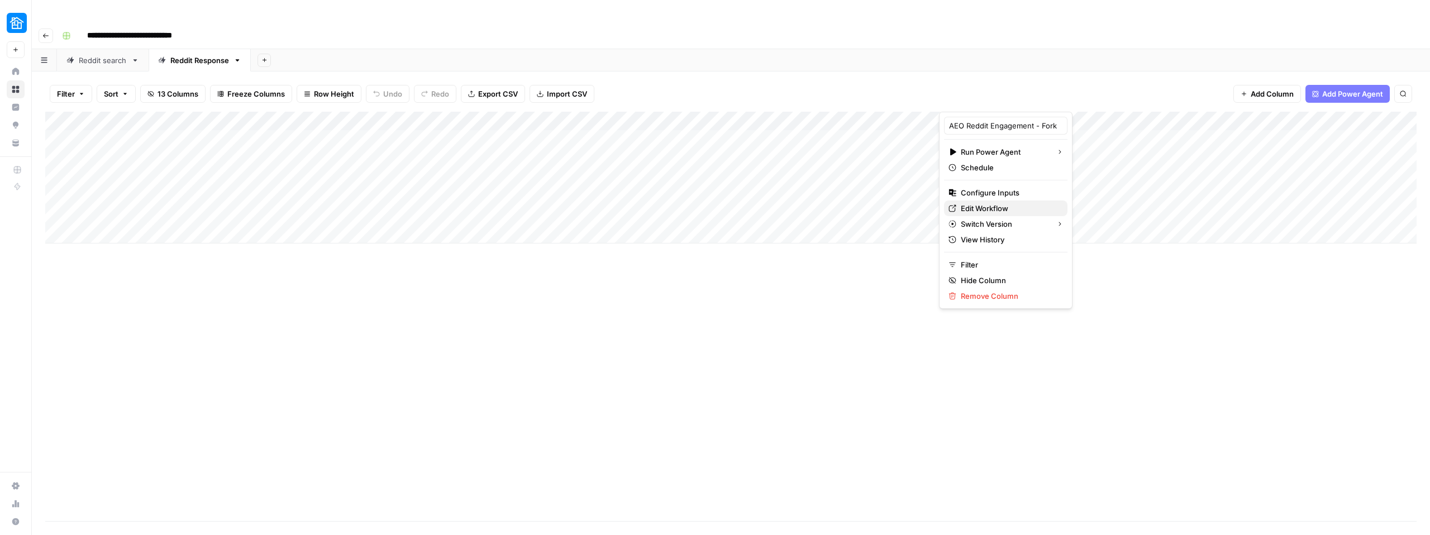
click at [985, 209] on span "Edit Workflow" at bounding box center [1010, 208] width 98 height 11
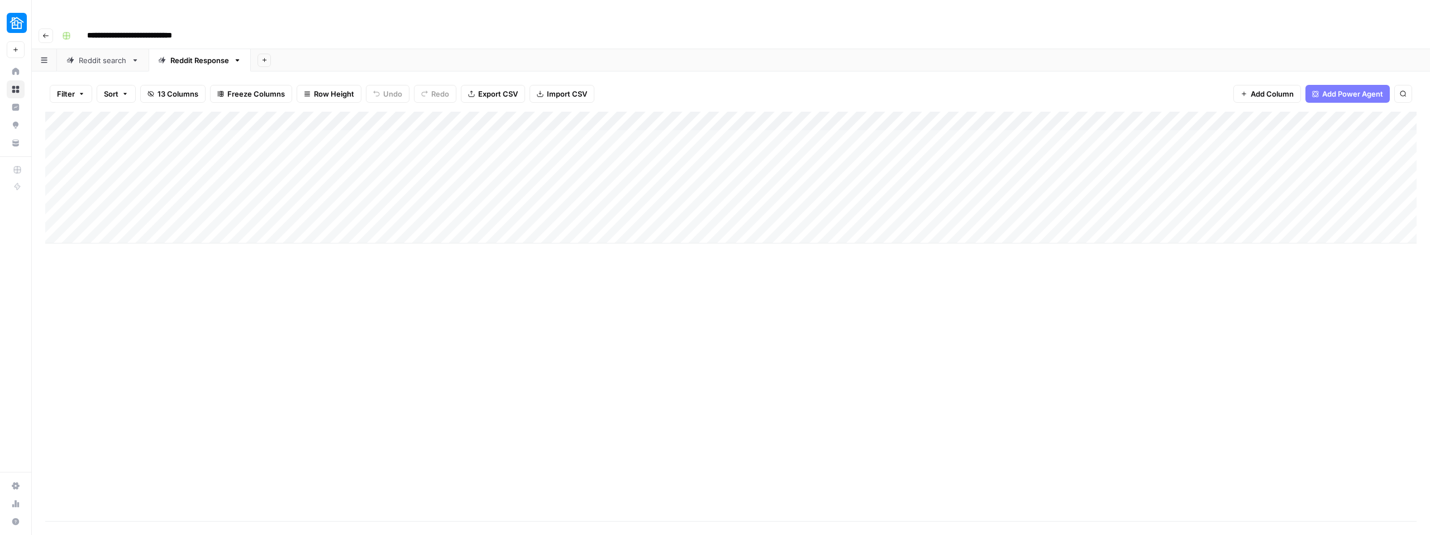
click at [94, 55] on div "Reddit search" at bounding box center [103, 60] width 48 height 11
click at [934, 112] on div "Add Column" at bounding box center [730, 290] width 1371 height 356
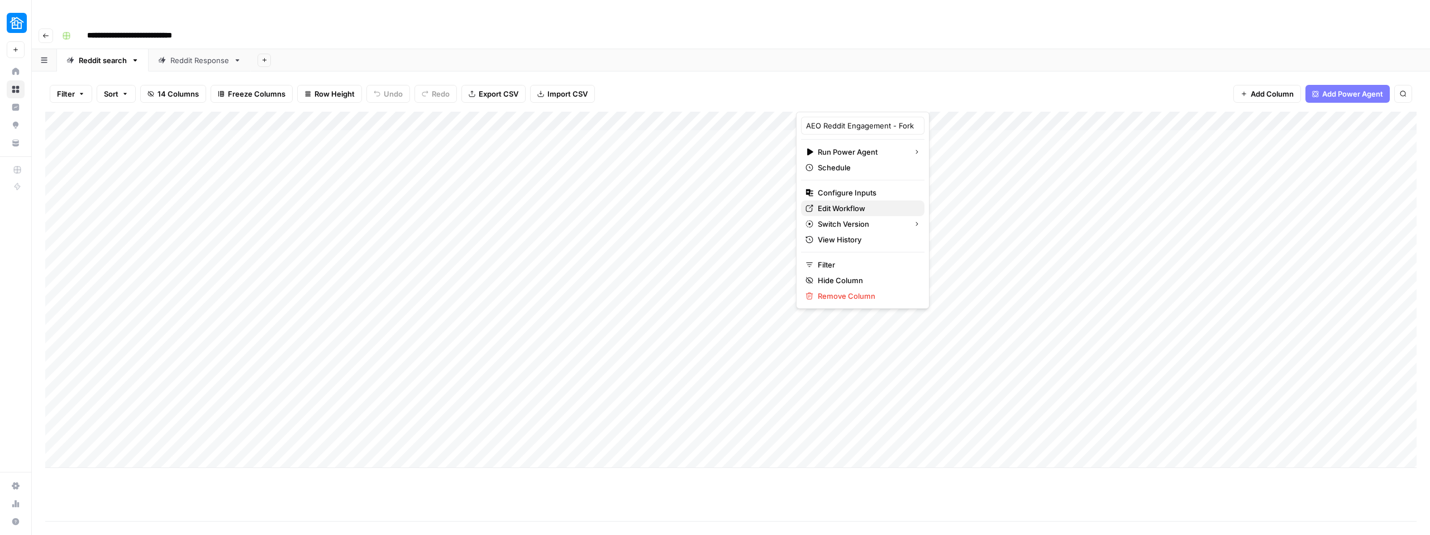
click at [840, 206] on span "Edit Workflow" at bounding box center [867, 208] width 98 height 11
click at [190, 49] on link "Reddit Response" at bounding box center [200, 60] width 102 height 22
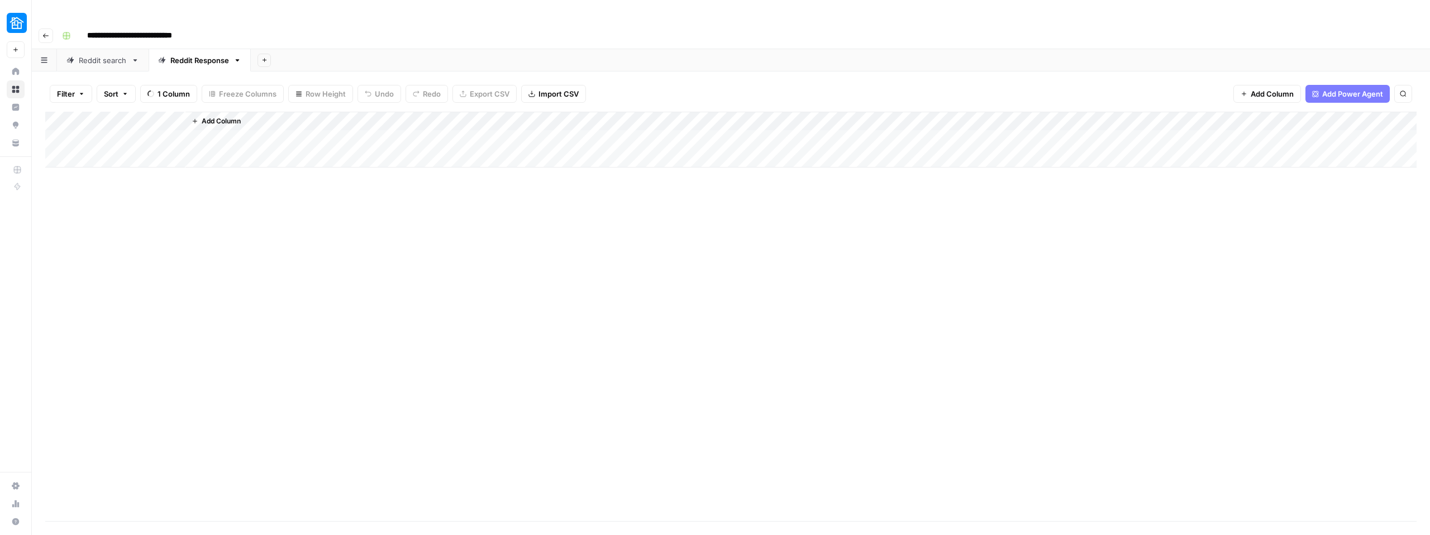
click at [188, 55] on div "Reddit Response" at bounding box center [199, 60] width 59 height 11
click at [740, 112] on div "Add Column" at bounding box center [730, 178] width 1371 height 132
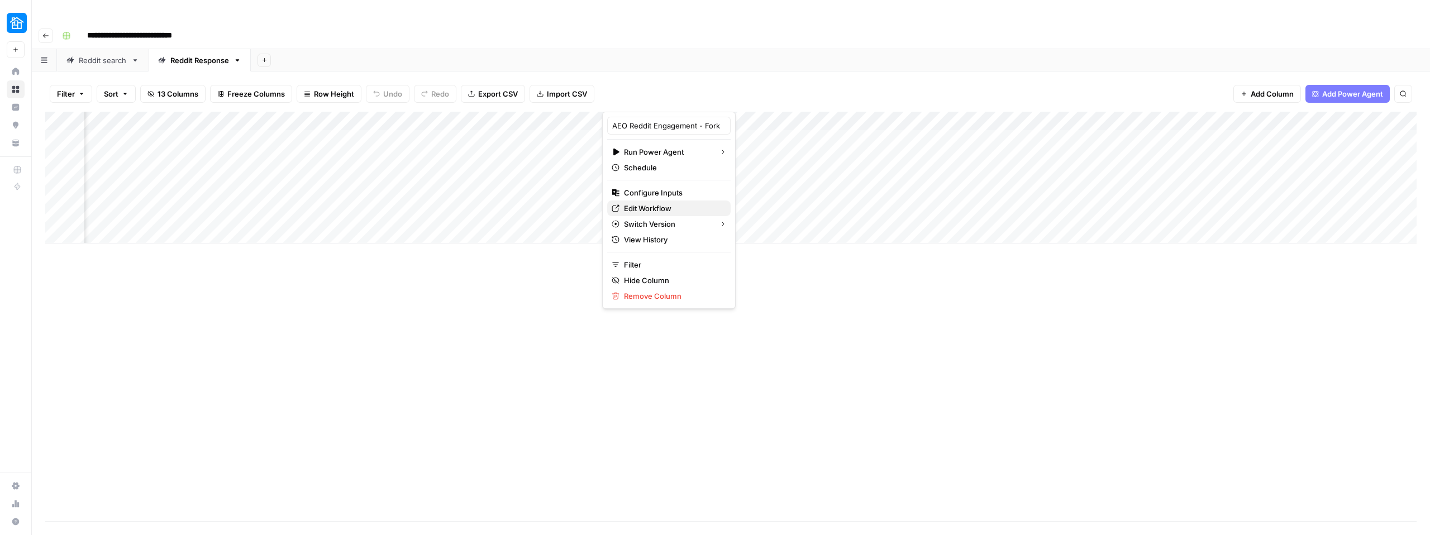
click at [651, 211] on span "Edit Workflow" at bounding box center [673, 208] width 98 height 11
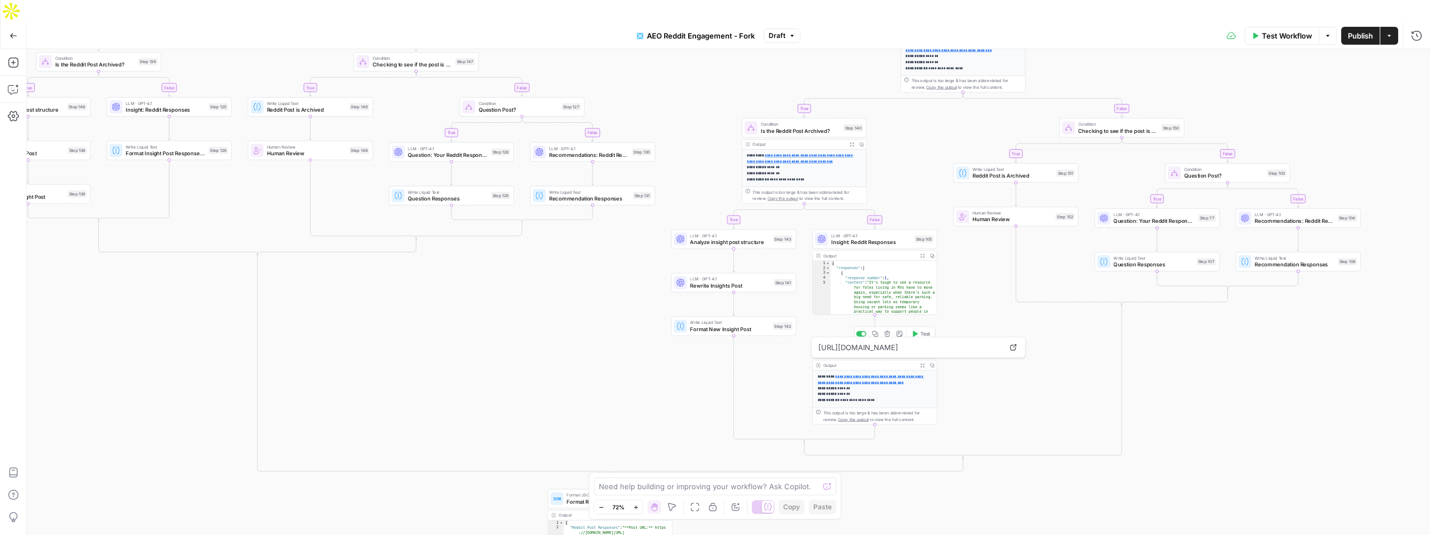
click at [888, 347] on span "Format Insight Post Response + Rewrite" at bounding box center [872, 351] width 82 height 8
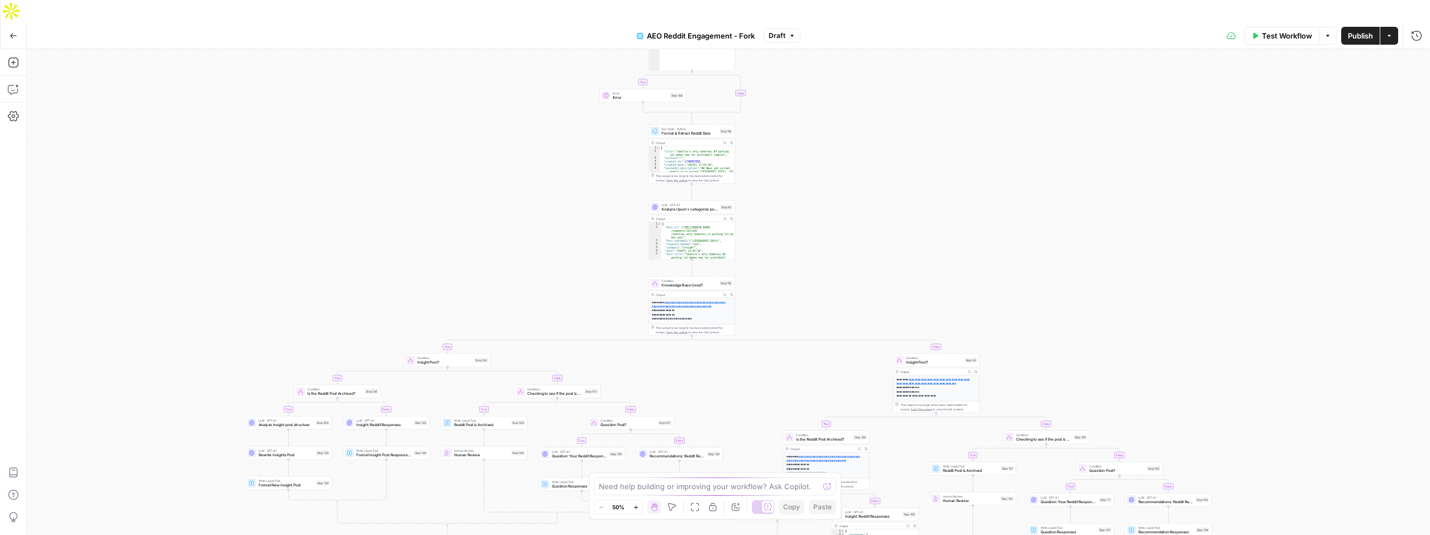
click at [12, 33] on icon "button" at bounding box center [13, 35] width 7 height 5
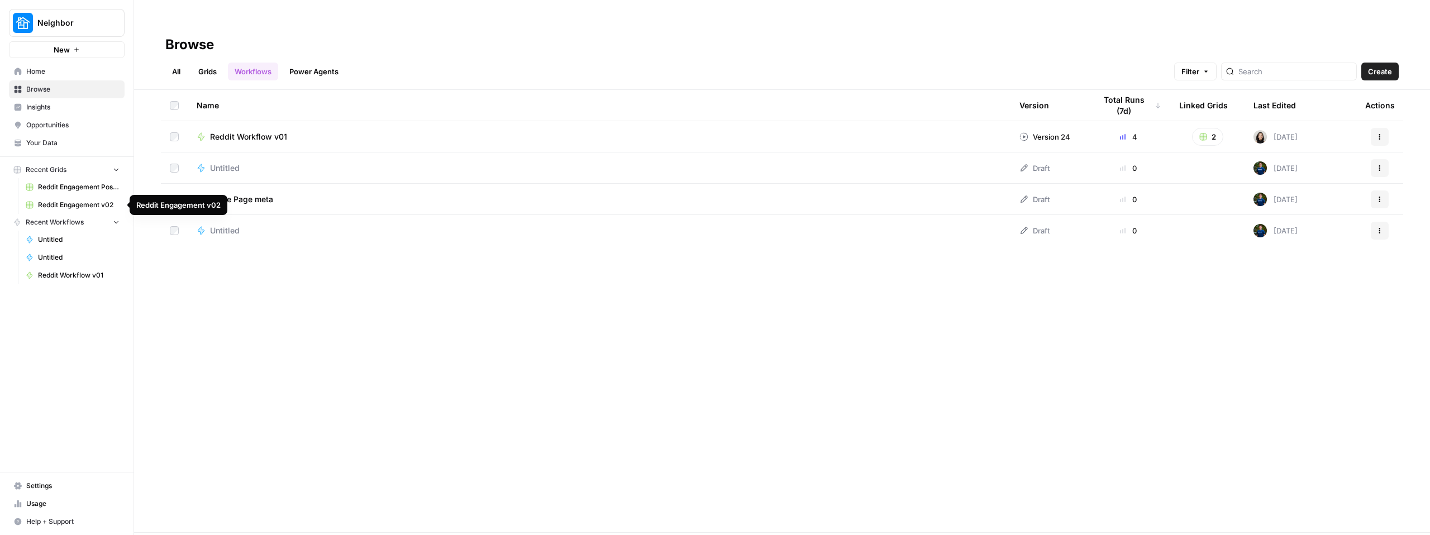
click at [72, 207] on span "Reddit Engagement v02" at bounding box center [79, 205] width 82 height 10
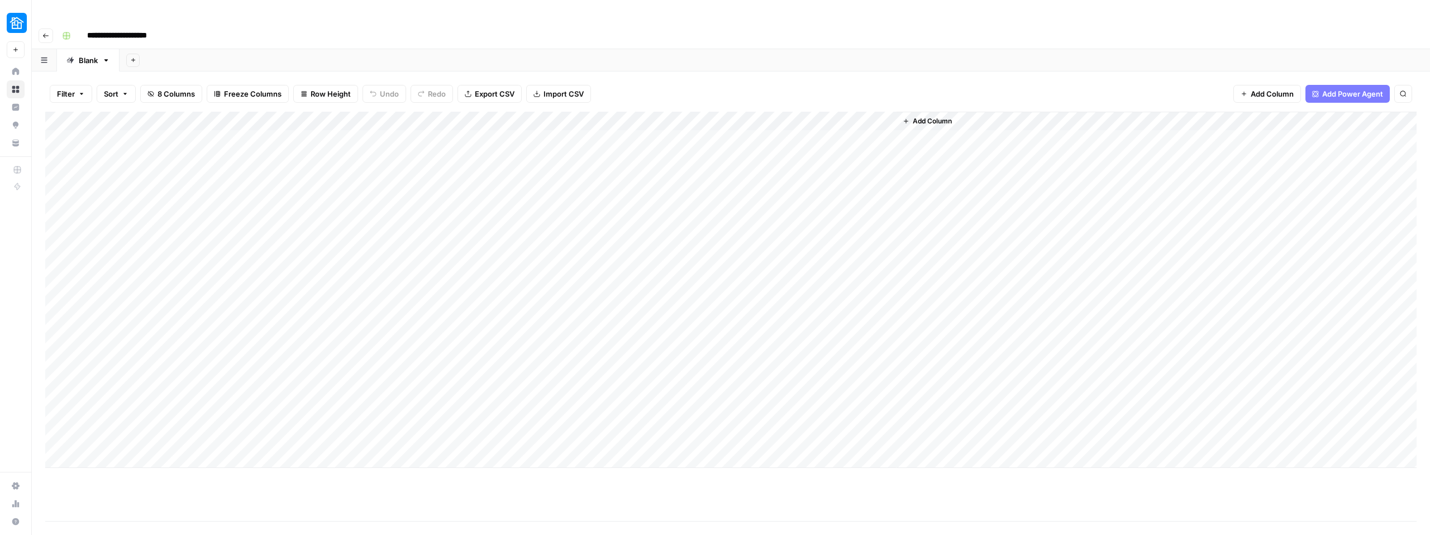
click at [772, 112] on div "Add Column" at bounding box center [730, 290] width 1371 height 356
click at [700, 205] on span "Edit Workflow" at bounding box center [706, 208] width 98 height 11
click at [413, 112] on div "Add Column" at bounding box center [730, 290] width 1371 height 356
click at [373, 203] on span "Edit Workflow" at bounding box center [381, 208] width 98 height 11
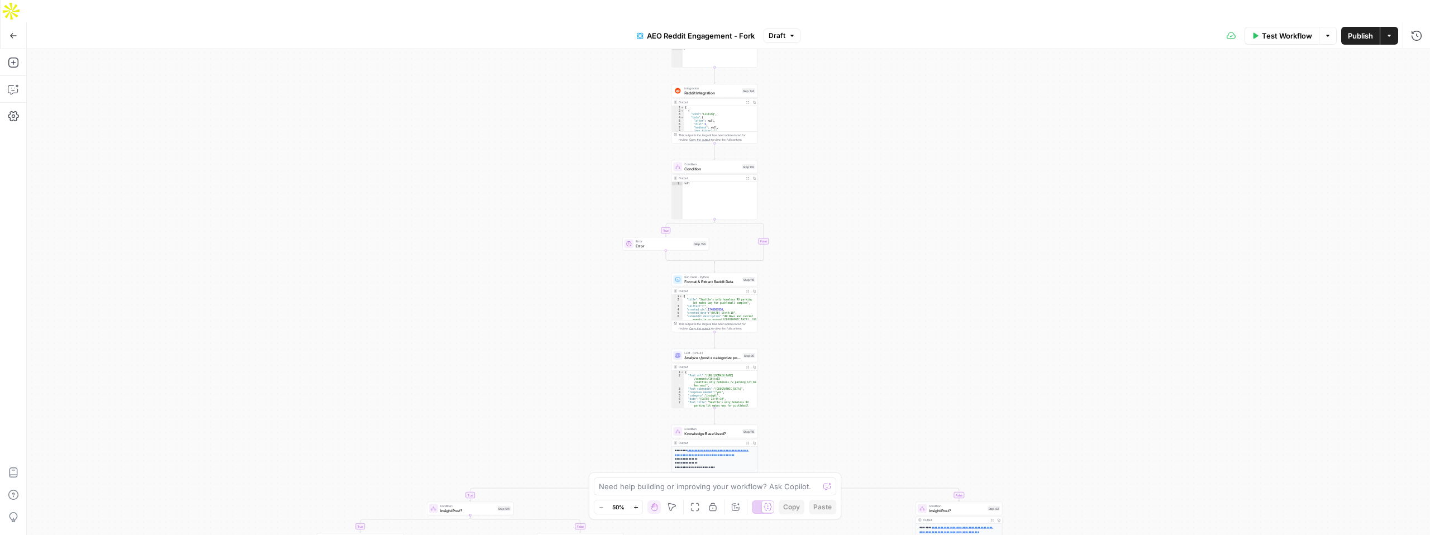
click at [740, 30] on span "AEO Reddit Engagement - Fork" at bounding box center [701, 35] width 108 height 11
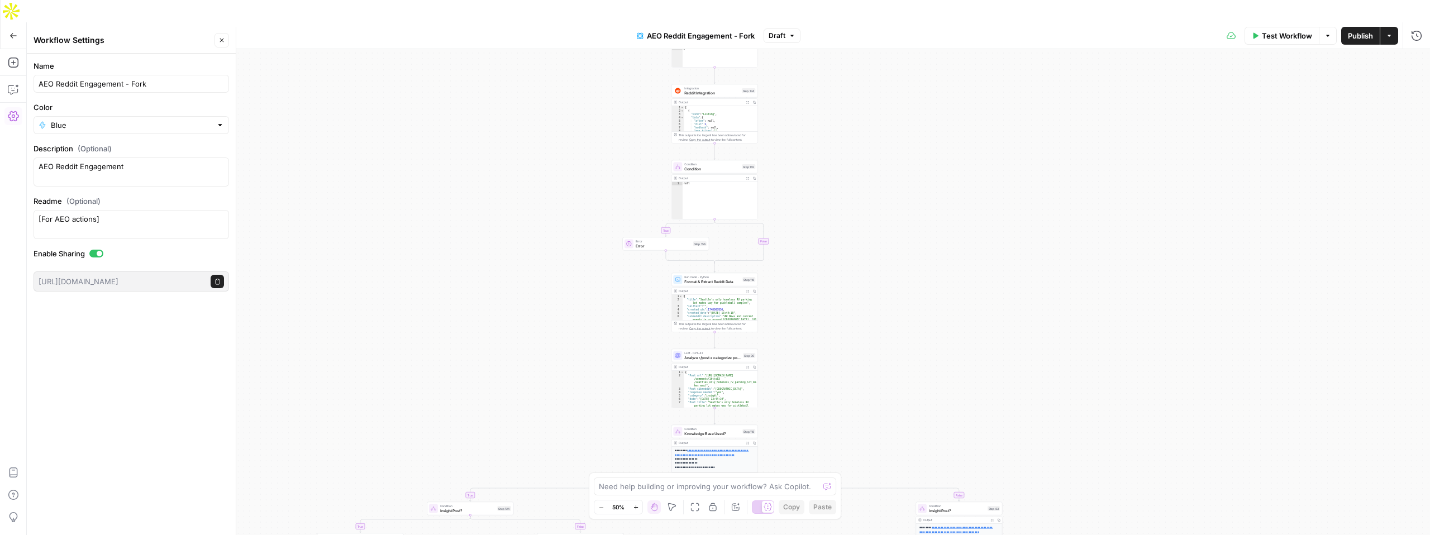
click at [740, 30] on span "AEO Reddit Engagement - Fork" at bounding box center [701, 35] width 108 height 11
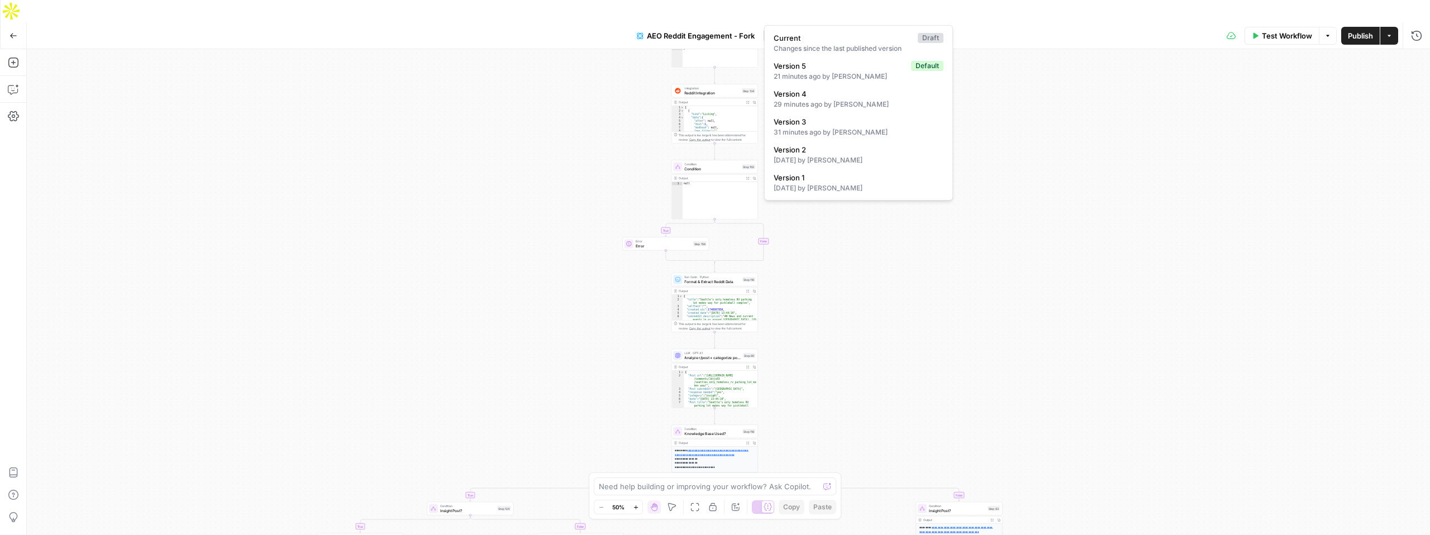
click at [779, 31] on span "Draft" at bounding box center [777, 36] width 17 height 10
click at [1018, 194] on div "true true false true false true false true false true false true false true fal…" at bounding box center [728, 303] width 1403 height 508
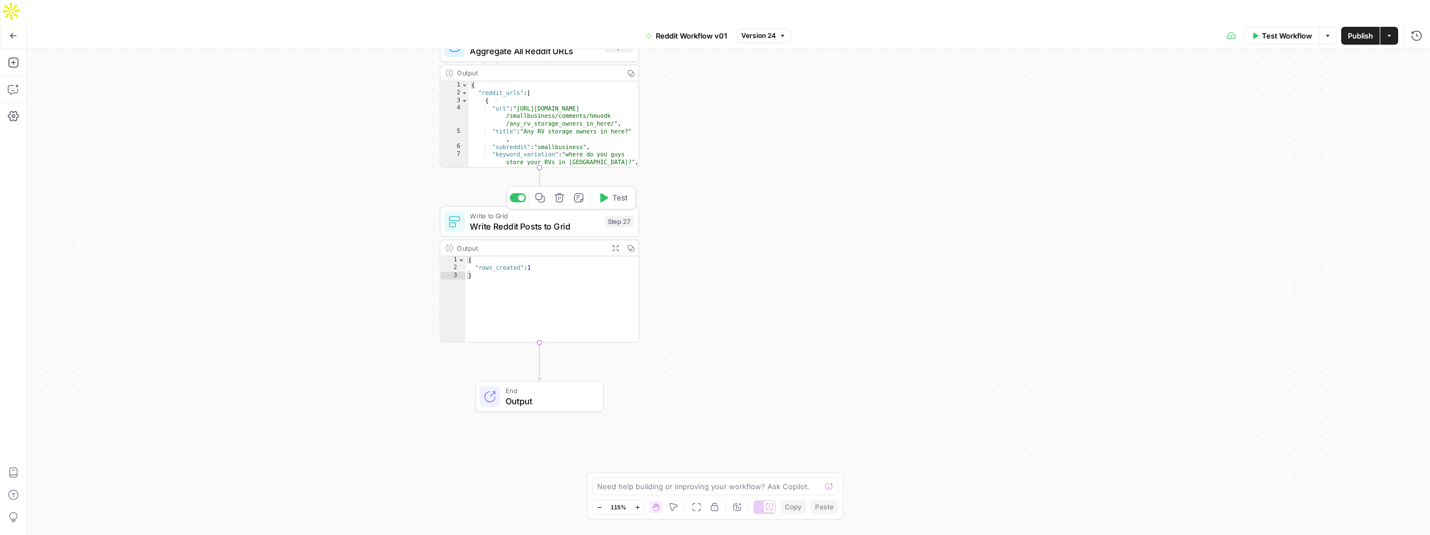
click at [544, 220] on span "Write Reddit Posts to Grid" at bounding box center [535, 226] width 130 height 13
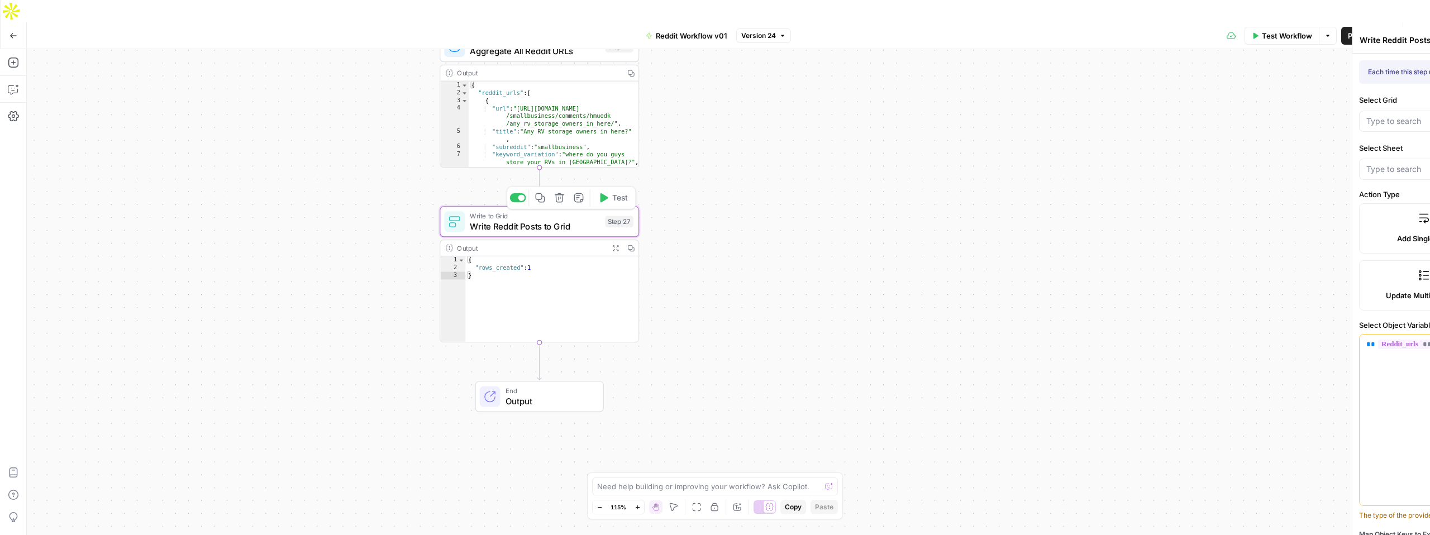
type input "Reddit Engagement Posting - RV"
type input "Reddit Response"
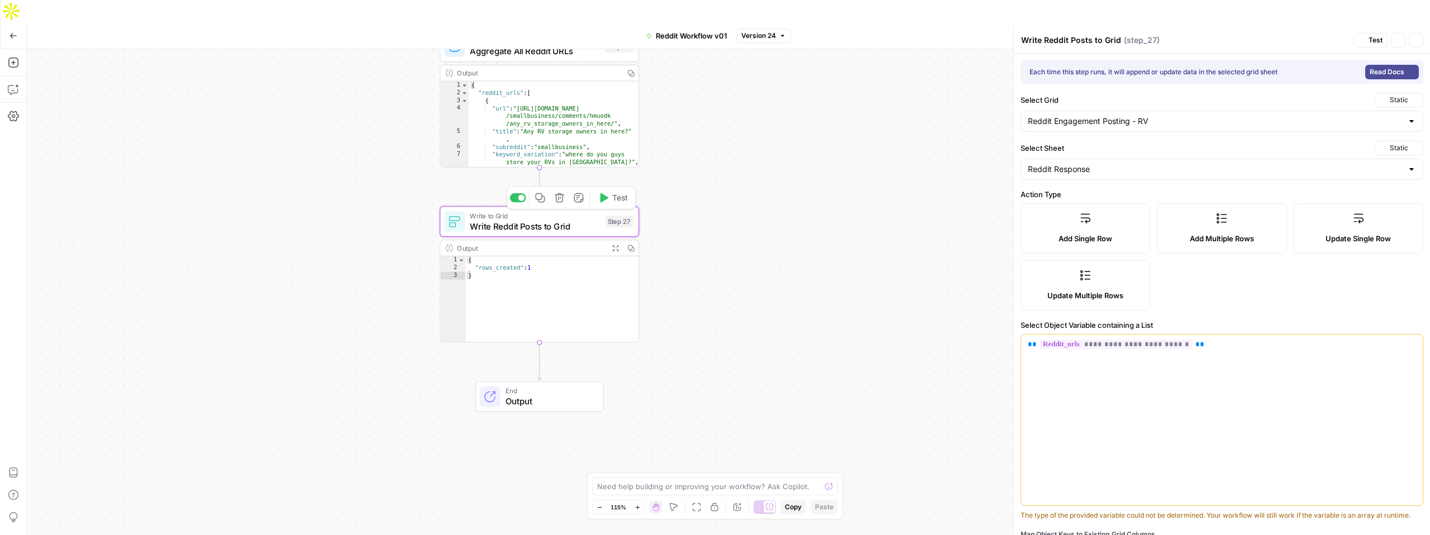
type input "reddit_url"
type input "Reddit Title"
type input "Subreddit"
type input "Keyword Variation"
type input "Created Date"
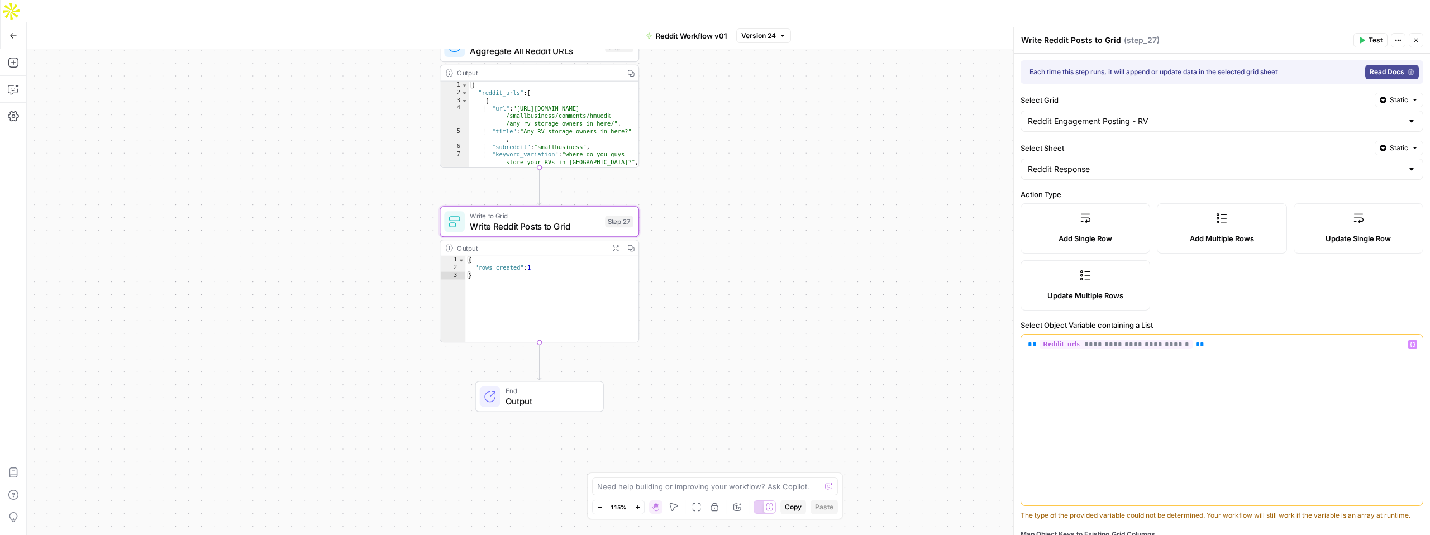
scroll to position [201, 0]
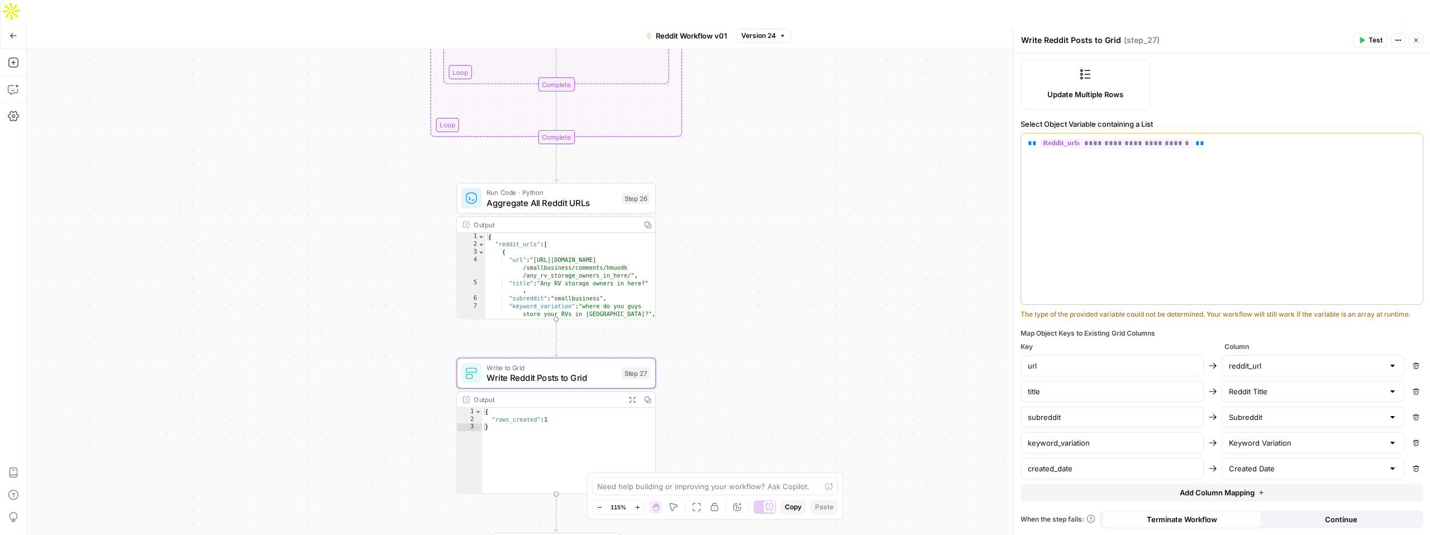
type textarea "**********"
click at [602, 233] on div "{ "reddit_urls" : [ { "url" : "https://www.reddit.com/r /smallbusiness/comments…" at bounding box center [570, 283] width 170 height 101
drag, startPoint x: 643, startPoint y: 202, endPoint x: 621, endPoint y: 202, distance: 21.8
click at [621, 217] on div "Output Copy" at bounding box center [556, 225] width 198 height 16
click at [621, 220] on div "Output" at bounding box center [555, 225] width 162 height 10
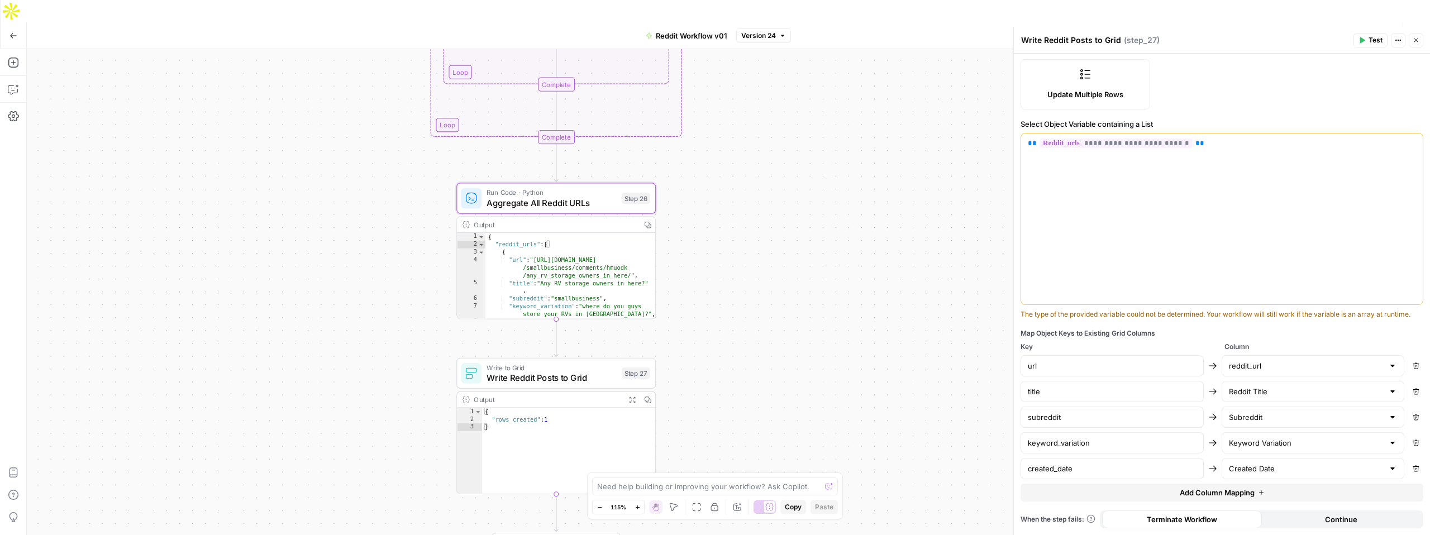
click at [621, 220] on div "Output" at bounding box center [555, 225] width 162 height 10
click at [640, 217] on button "Copy" at bounding box center [648, 225] width 16 height 16
click at [607, 220] on div "Output" at bounding box center [555, 225] width 162 height 10
click at [604, 197] on span "Aggregate All Reddit URLs" at bounding box center [552, 203] width 130 height 13
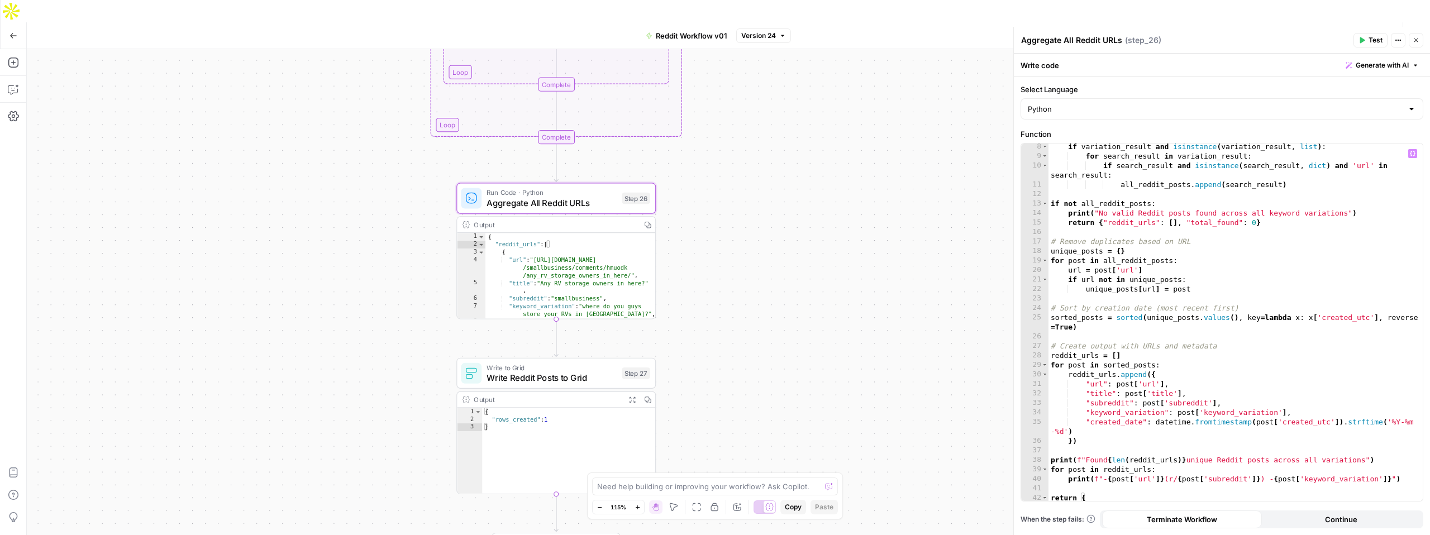
scroll to position [68, 0]
click at [504, 363] on span "Write to Grid" at bounding box center [552, 368] width 130 height 10
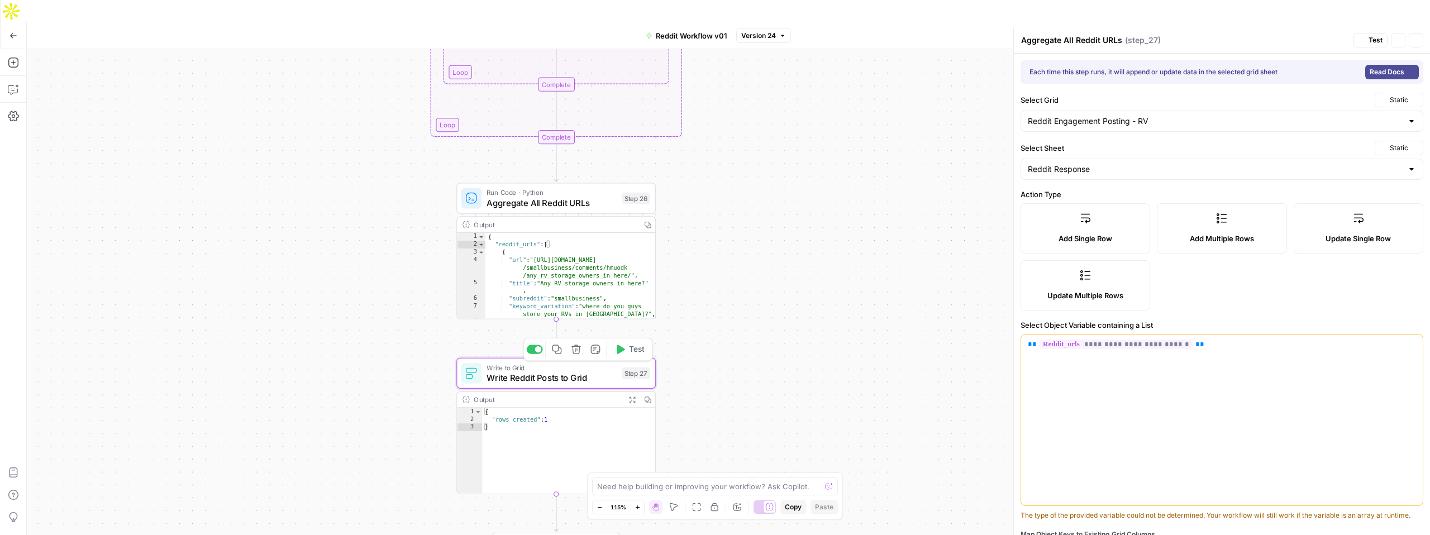
type textarea "Write Reddit Posts to Grid"
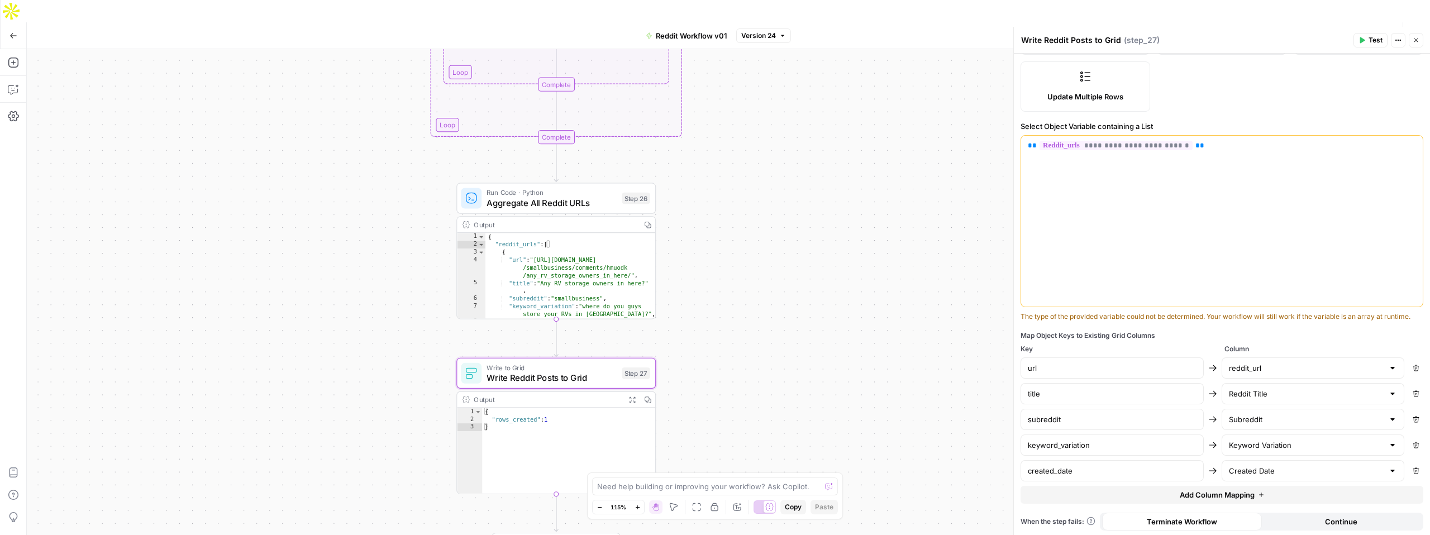
scroll to position [201, 0]
click at [1101, 366] on input "url" at bounding box center [1112, 365] width 169 height 11
click at [1060, 394] on input "title" at bounding box center [1112, 391] width 169 height 11
click at [1080, 406] on div "url reddit_url Remove title Reddit Title Remove subreddit Subreddit Remove keyw…" at bounding box center [1221, 417] width 403 height 124
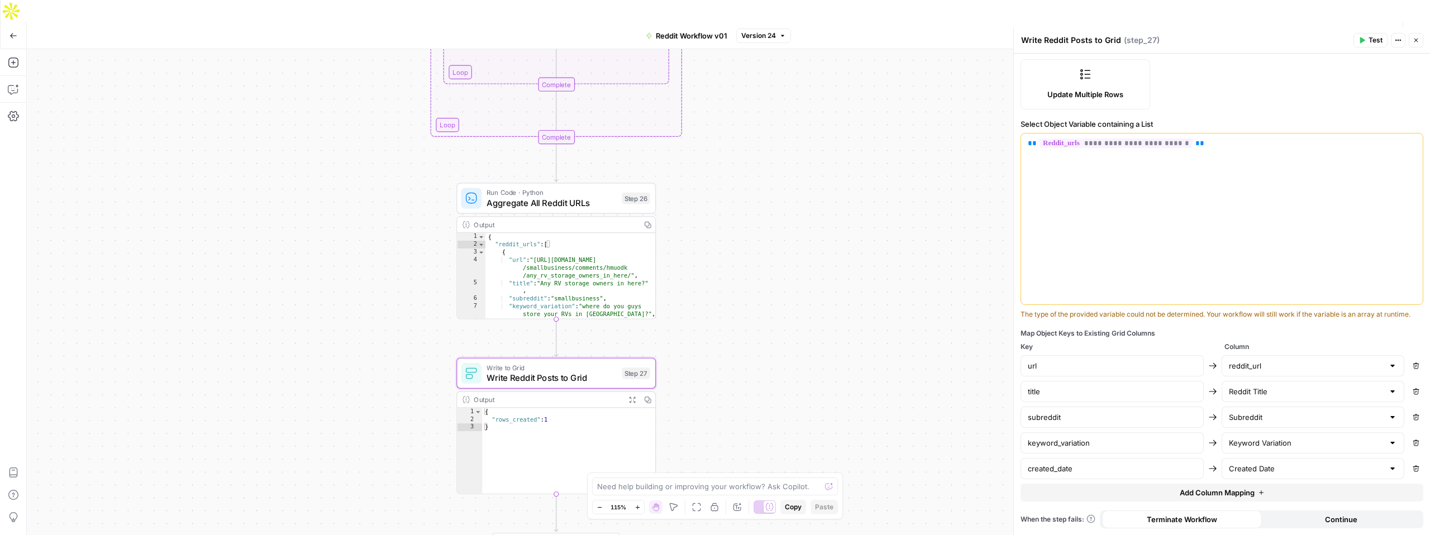
click at [1076, 423] on div "subreddit" at bounding box center [1111, 417] width 183 height 21
click at [1103, 450] on div "keyword_variation" at bounding box center [1111, 442] width 183 height 21
click at [1098, 472] on input "created_date" at bounding box center [1112, 468] width 169 height 11
click at [1069, 373] on div "url" at bounding box center [1111, 365] width 183 height 21
click at [1069, 394] on input "title" at bounding box center [1112, 391] width 169 height 11
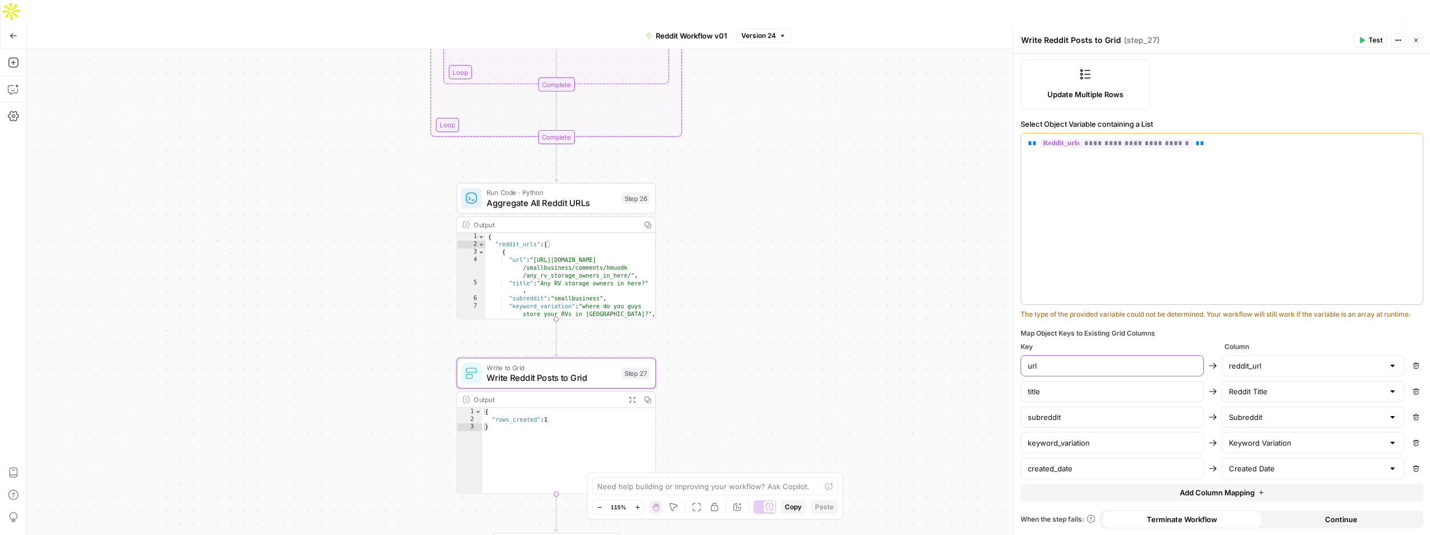
click at [1072, 364] on input "url" at bounding box center [1112, 365] width 169 height 11
click at [1199, 143] on p "**********" at bounding box center [1222, 143] width 388 height 11
copy p "**********"
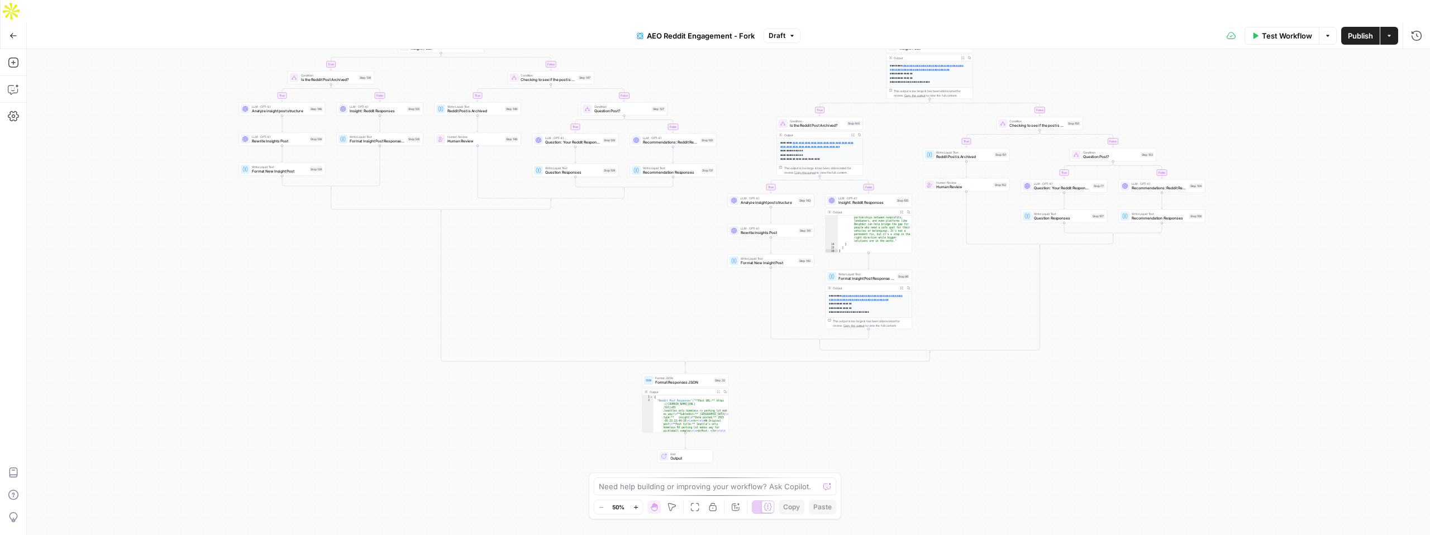
scroll to position [301, 0]
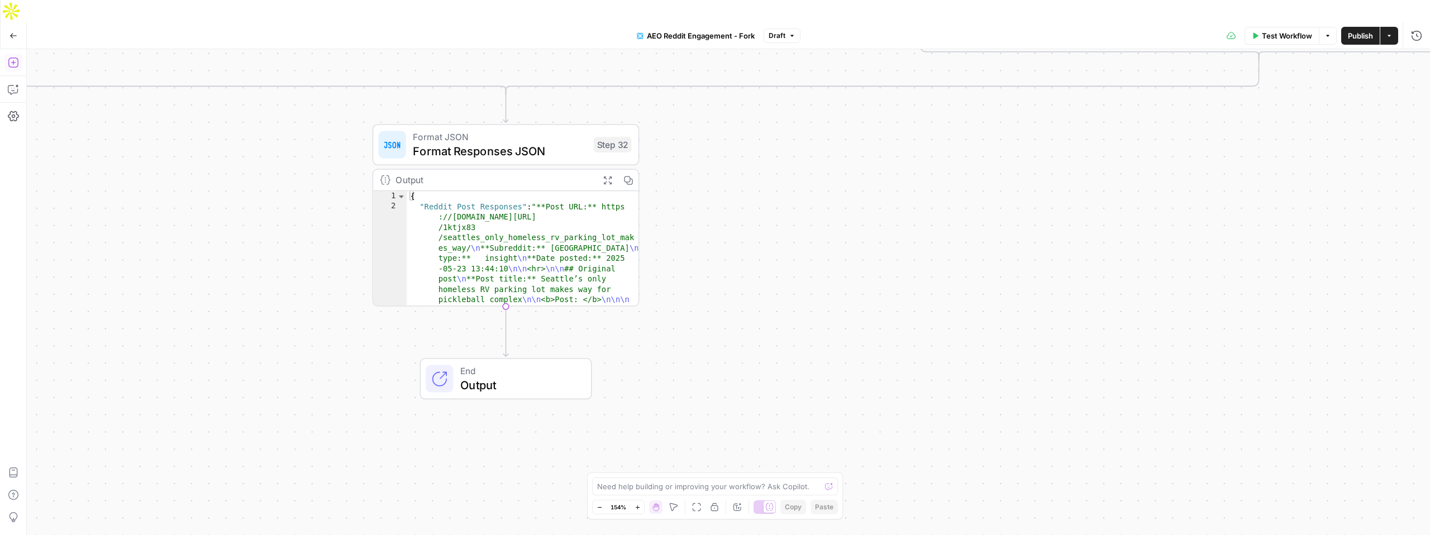
click at [12, 54] on button "Add Steps" at bounding box center [13, 63] width 18 height 18
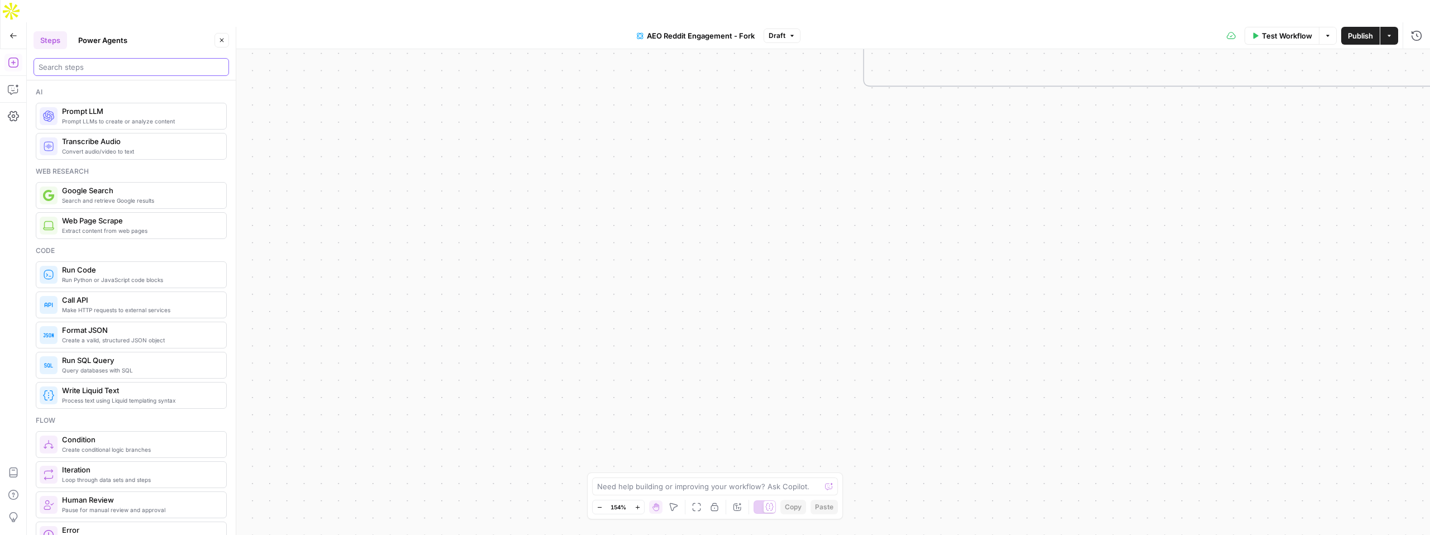
click at [86, 70] on input "search" at bounding box center [131, 66] width 185 height 11
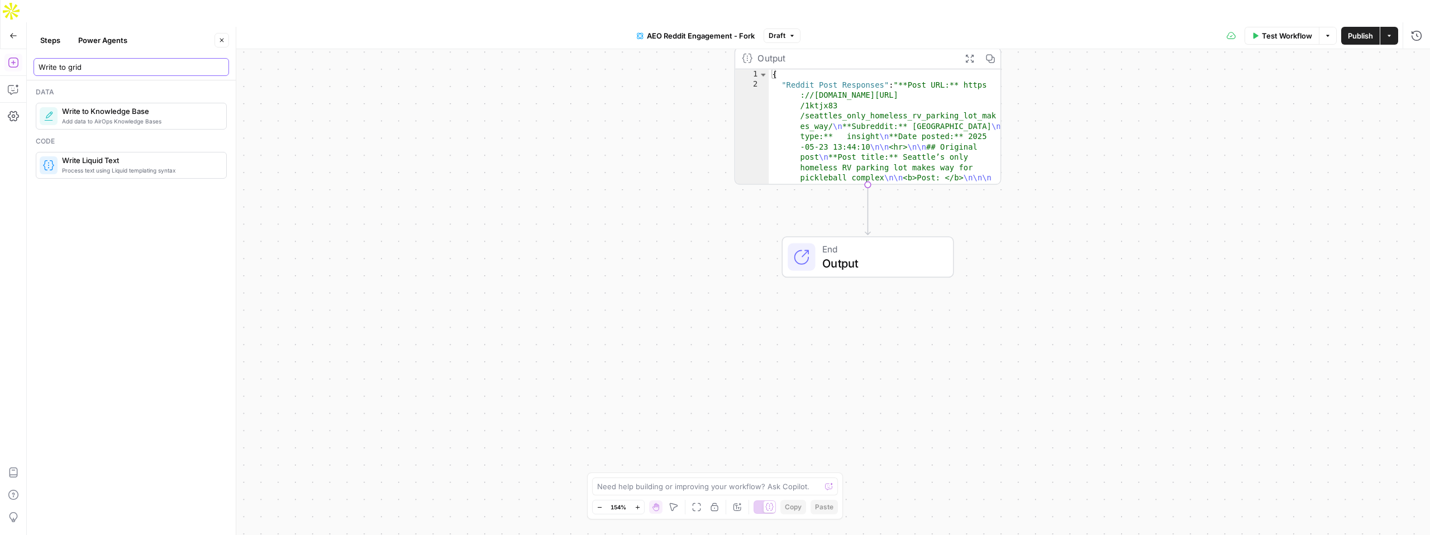
type input "Write to grid"
click at [97, 41] on button "Power Agents" at bounding box center [102, 40] width 63 height 18
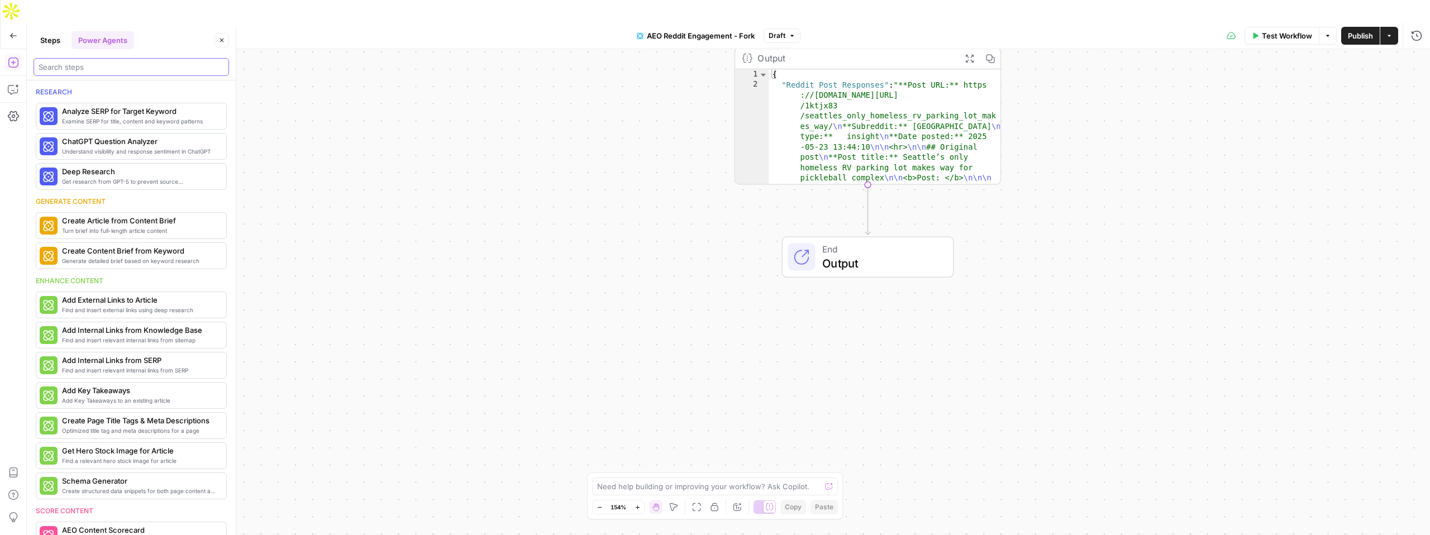
click at [97, 68] on input "search" at bounding box center [131, 66] width 185 height 11
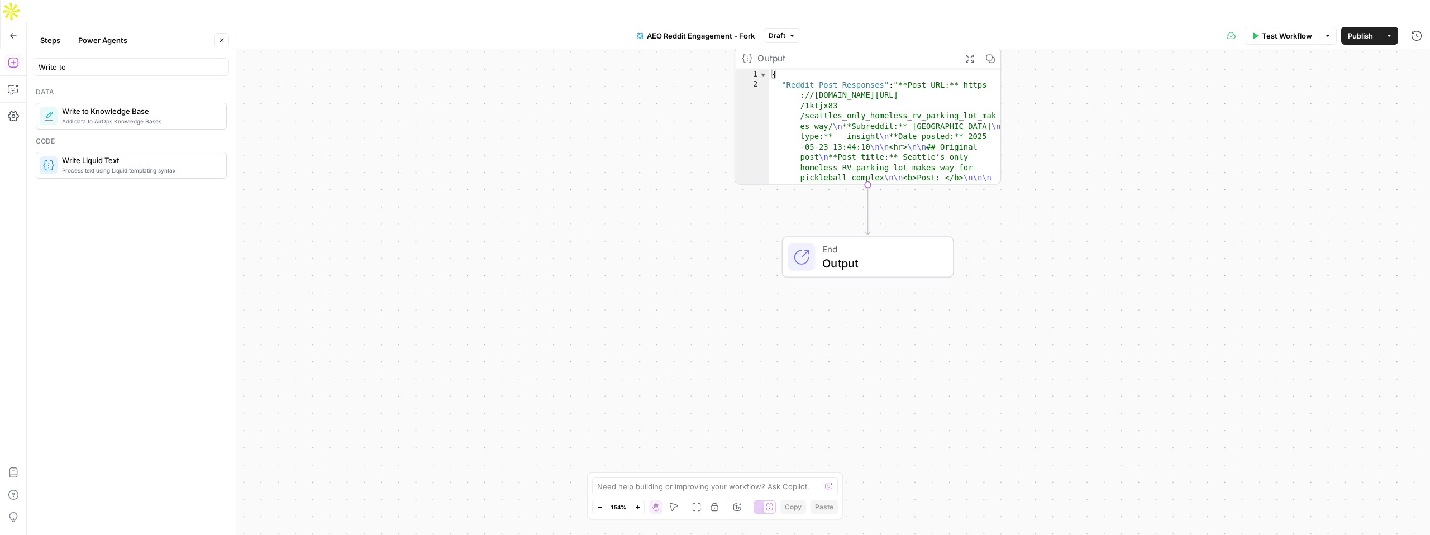
click at [166, 119] on span "Add data to AirOps Knowledge Bases" at bounding box center [139, 121] width 155 height 9
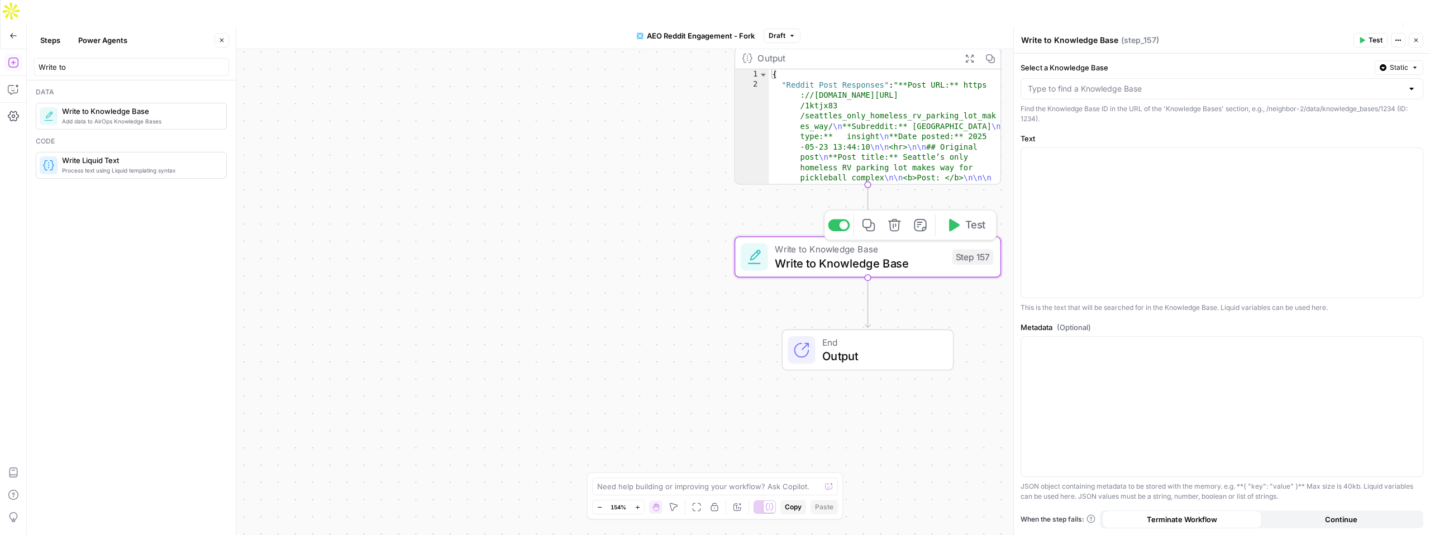
click at [893, 219] on icon "button" at bounding box center [894, 225] width 12 height 12
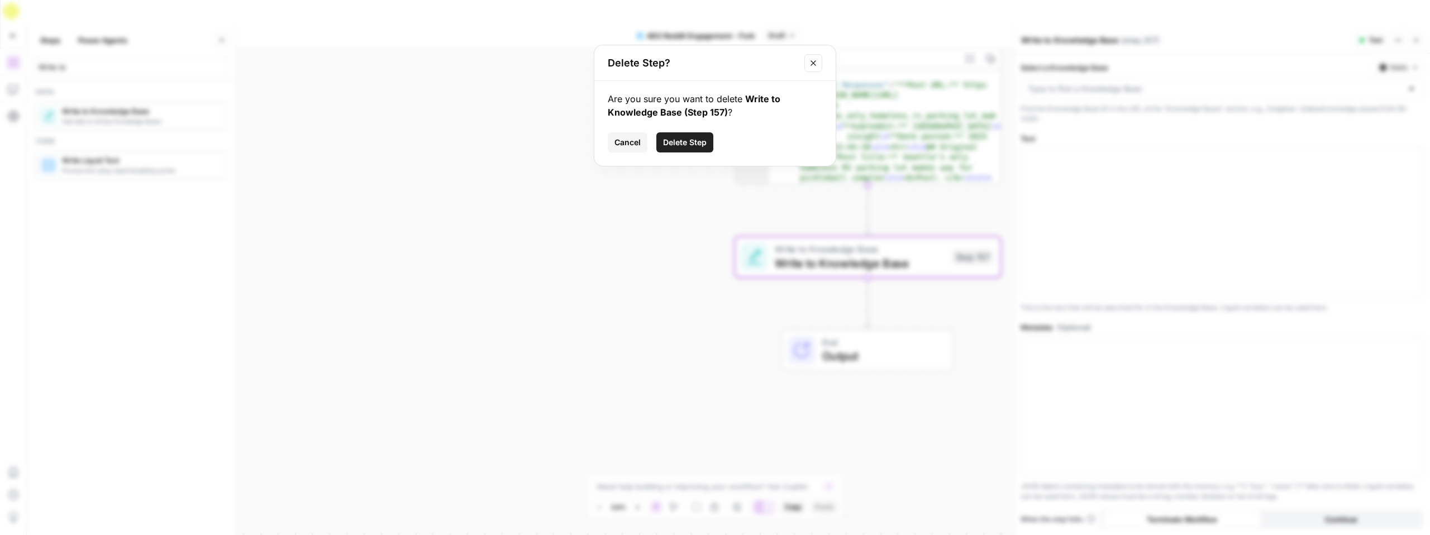
click at [690, 147] on span "Delete Step" at bounding box center [685, 142] width 44 height 11
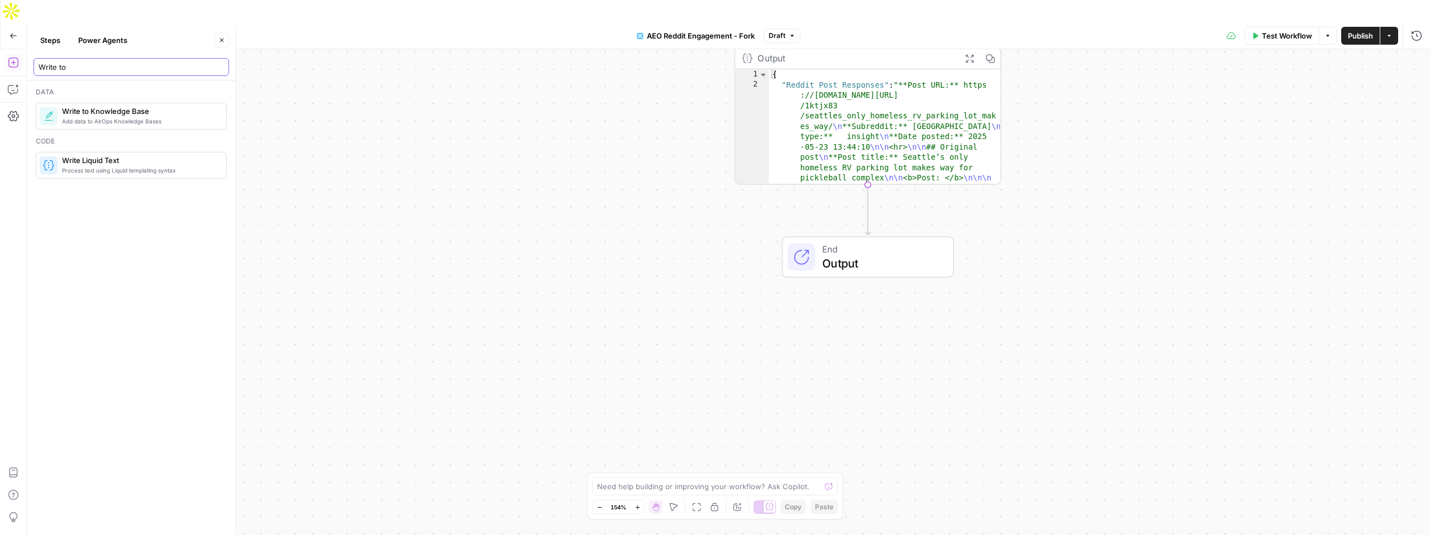
click at [117, 71] on input "Write to" at bounding box center [131, 66] width 185 height 11
type input "Grid"
click at [128, 150] on span "Add new rows to AirOps Grid" at bounding box center [139, 151] width 155 height 9
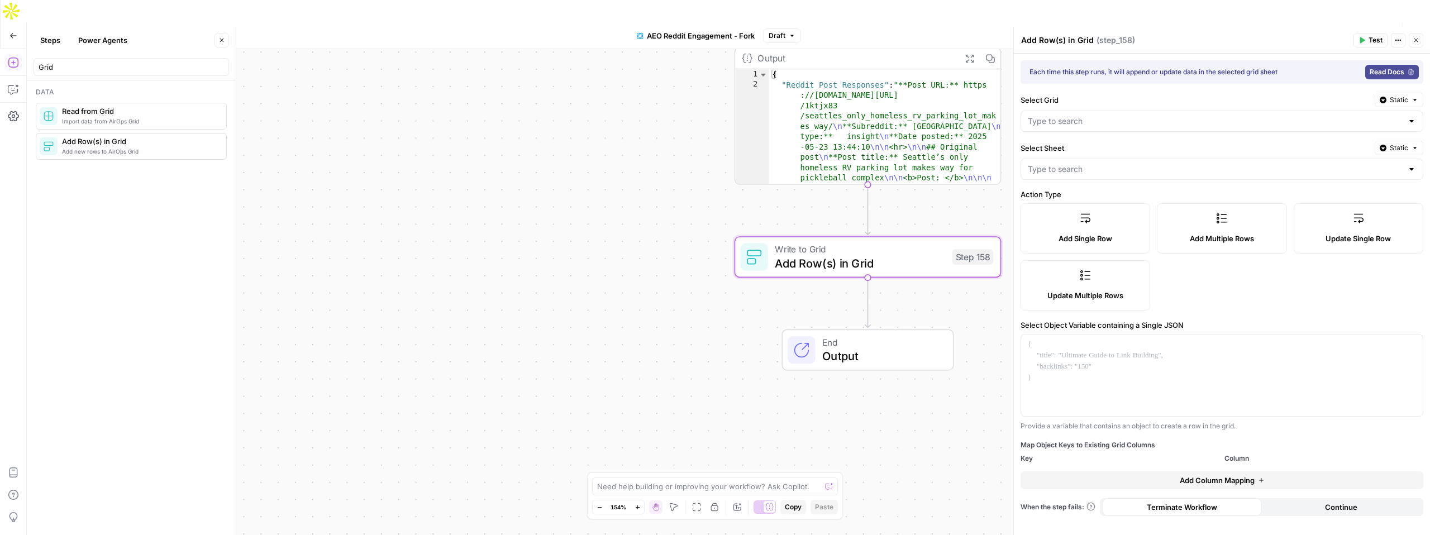
click at [1234, 480] on span "Add Column Mapping" at bounding box center [1217, 480] width 75 height 11
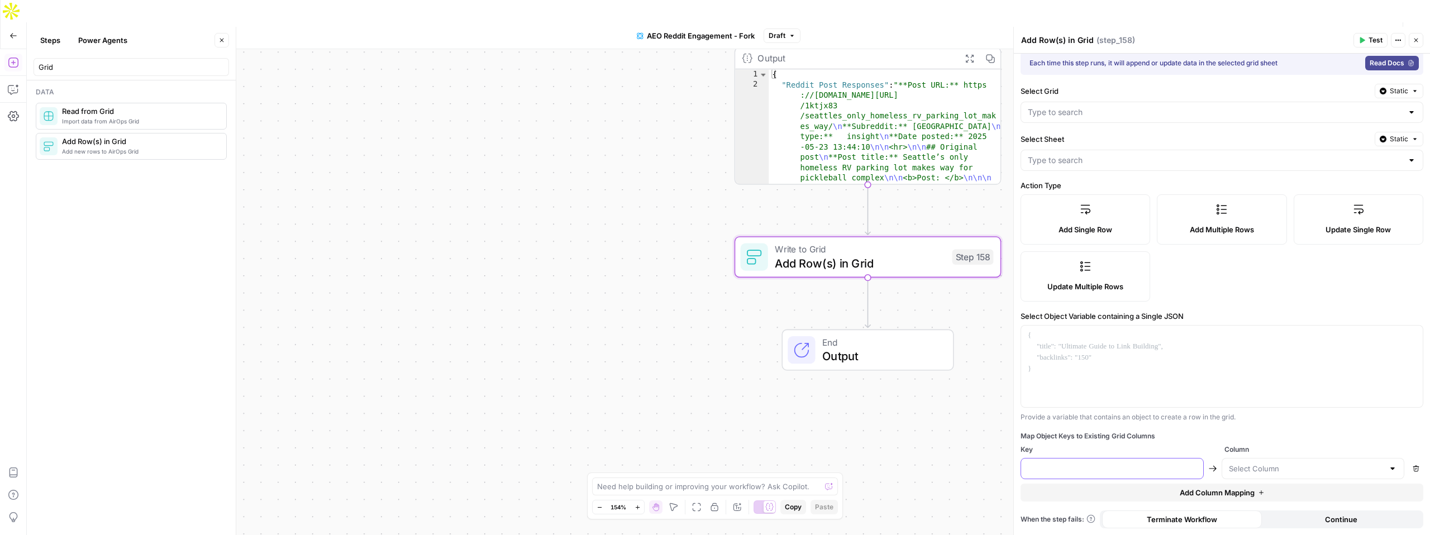
click at [1075, 466] on input "text" at bounding box center [1112, 468] width 169 height 11
click at [1248, 476] on div at bounding box center [1313, 468] width 183 height 21
paste input "Reddit URL"
type input "Reddit URL"
click at [1135, 469] on input "text" at bounding box center [1112, 468] width 169 height 11
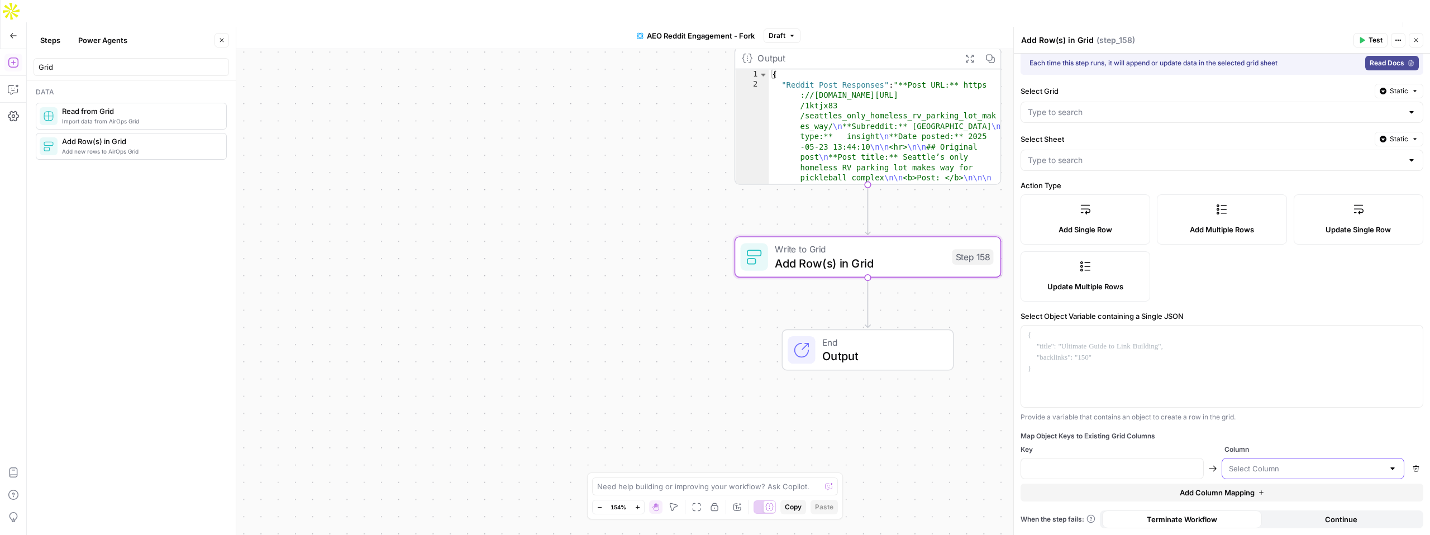
click at [1251, 470] on input "text" at bounding box center [1306, 468] width 155 height 11
click at [1095, 109] on input "Select Grid" at bounding box center [1215, 112] width 375 height 11
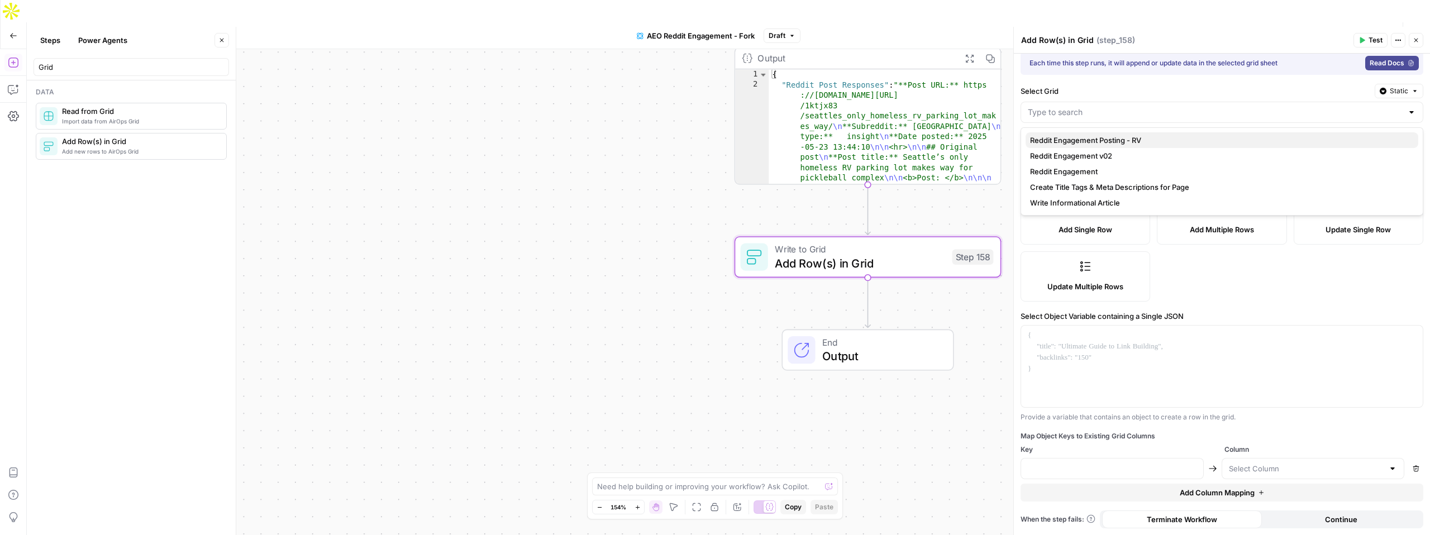
click at [1141, 142] on span "Reddit Engagement Posting - RV" at bounding box center [1219, 140] width 379 height 11
type input "Reddit Engagement Posting - RV"
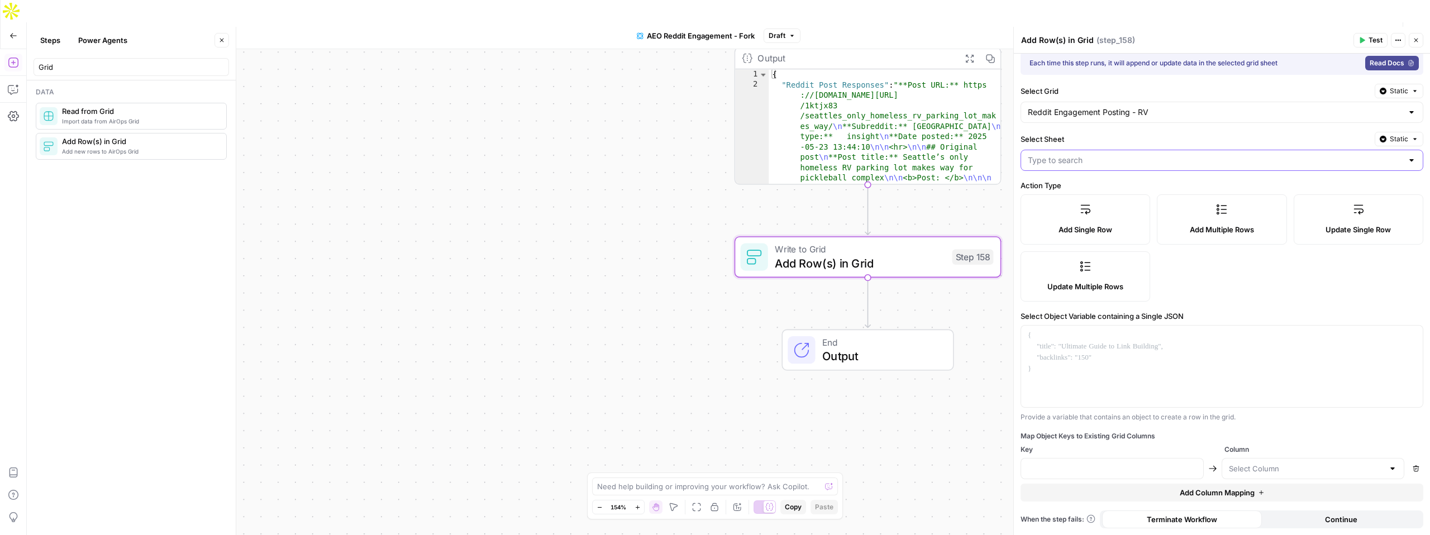
click at [1125, 163] on input "Select Sheet" at bounding box center [1215, 160] width 375 height 11
click at [1089, 199] on span "Reddit Response" at bounding box center [1219, 203] width 379 height 11
type input "Reddit Response"
click at [1271, 459] on div at bounding box center [1313, 468] width 183 height 21
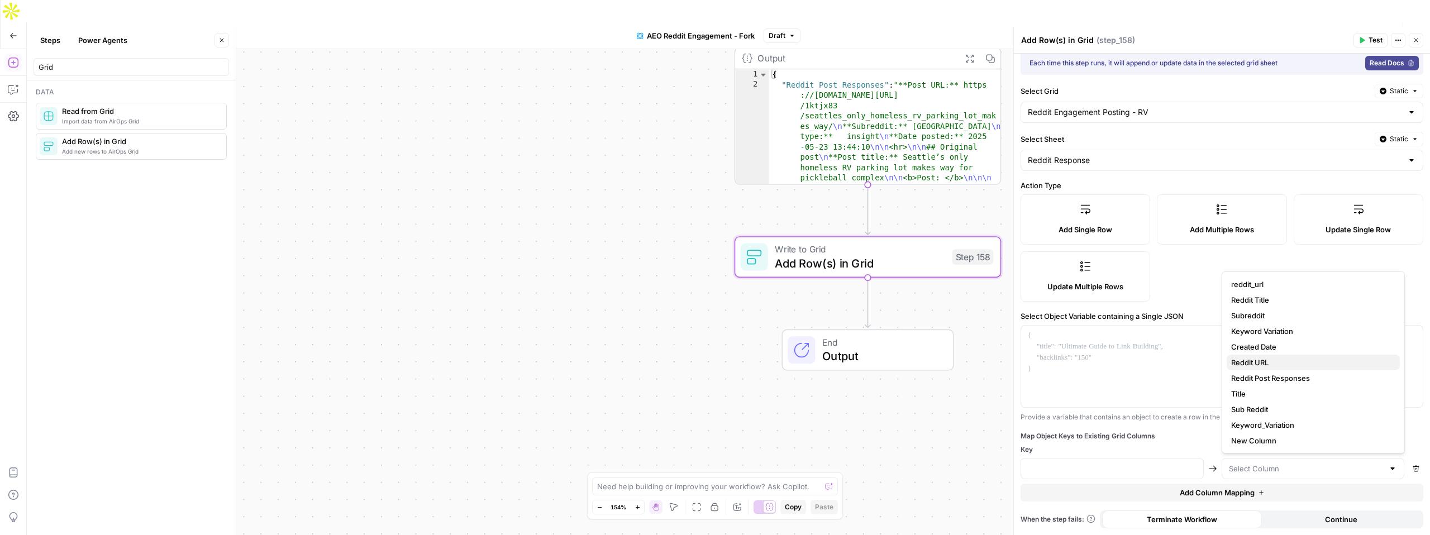
click at [1268, 365] on span "Reddit URL" at bounding box center [1311, 362] width 160 height 11
type input "Reddit URL"
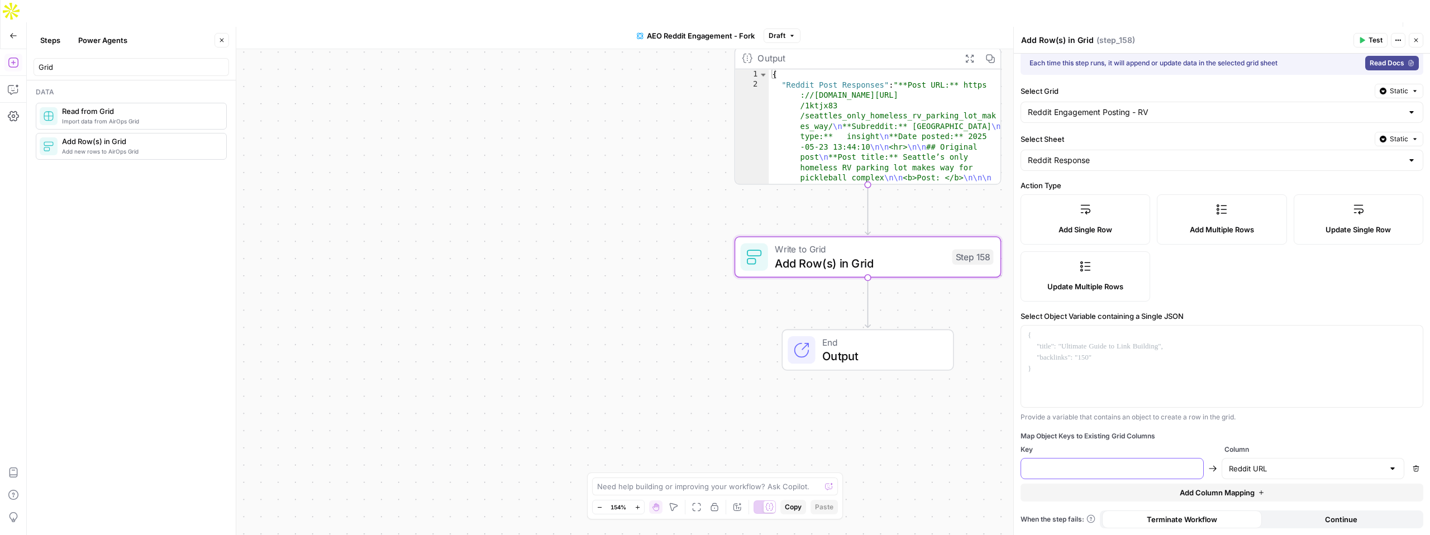
click at [1113, 466] on input "text" at bounding box center [1112, 468] width 169 height 11
type textarea "**********"
click at [862, 105] on div "{ "Reddit Post Responses" : "**Post URL:** https ://www.reddit.com/r/Seattle/co…" at bounding box center [884, 384] width 231 height 631
click at [1122, 470] on input "text" at bounding box center [1112, 468] width 169 height 11
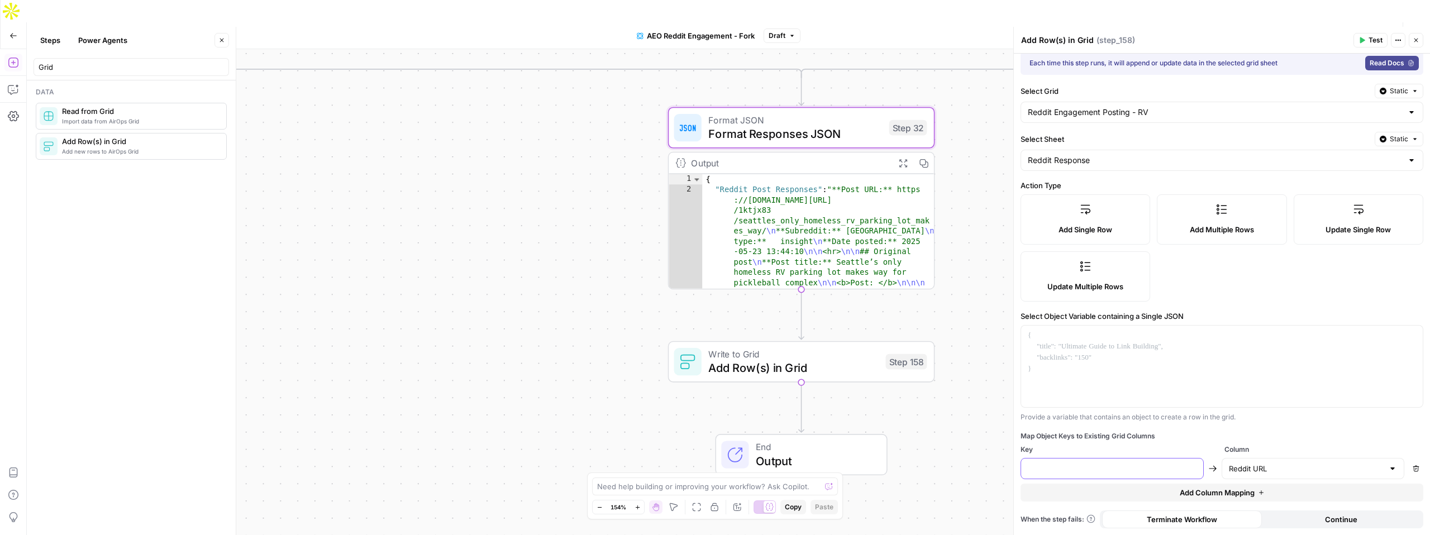
click at [1113, 466] on input "text" at bounding box center [1112, 468] width 169 height 11
type input "/"
click at [1129, 478] on div at bounding box center [1111, 468] width 183 height 21
click at [1229, 492] on span "Add Column Mapping" at bounding box center [1217, 492] width 75 height 11
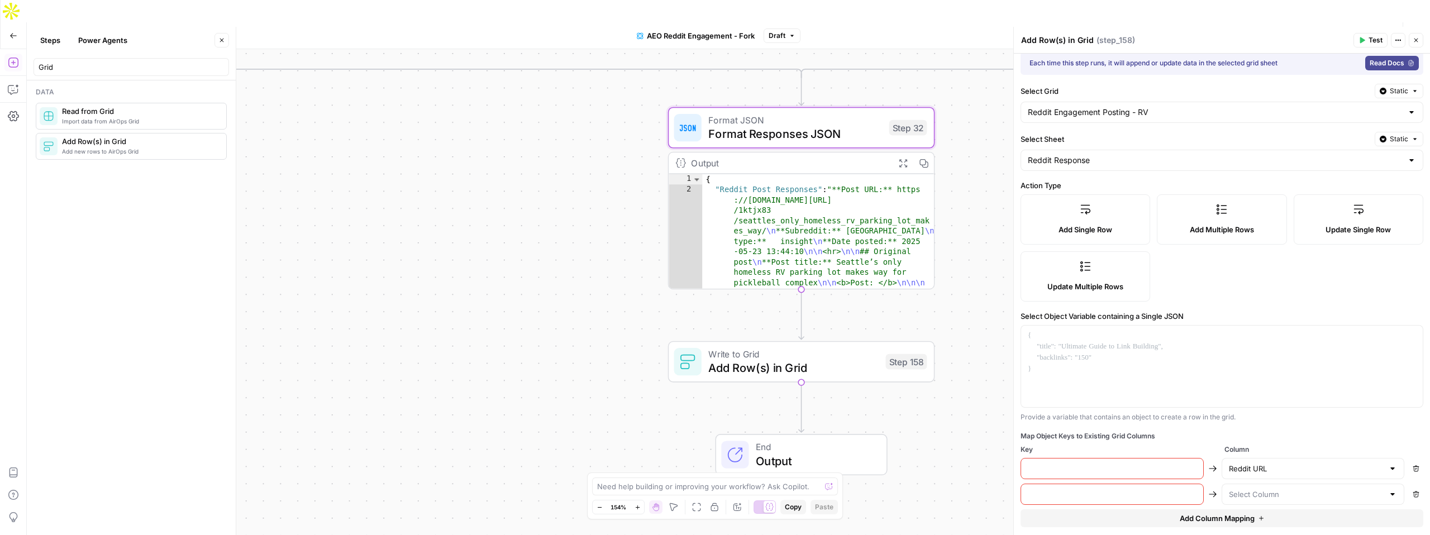
scroll to position [35, 0]
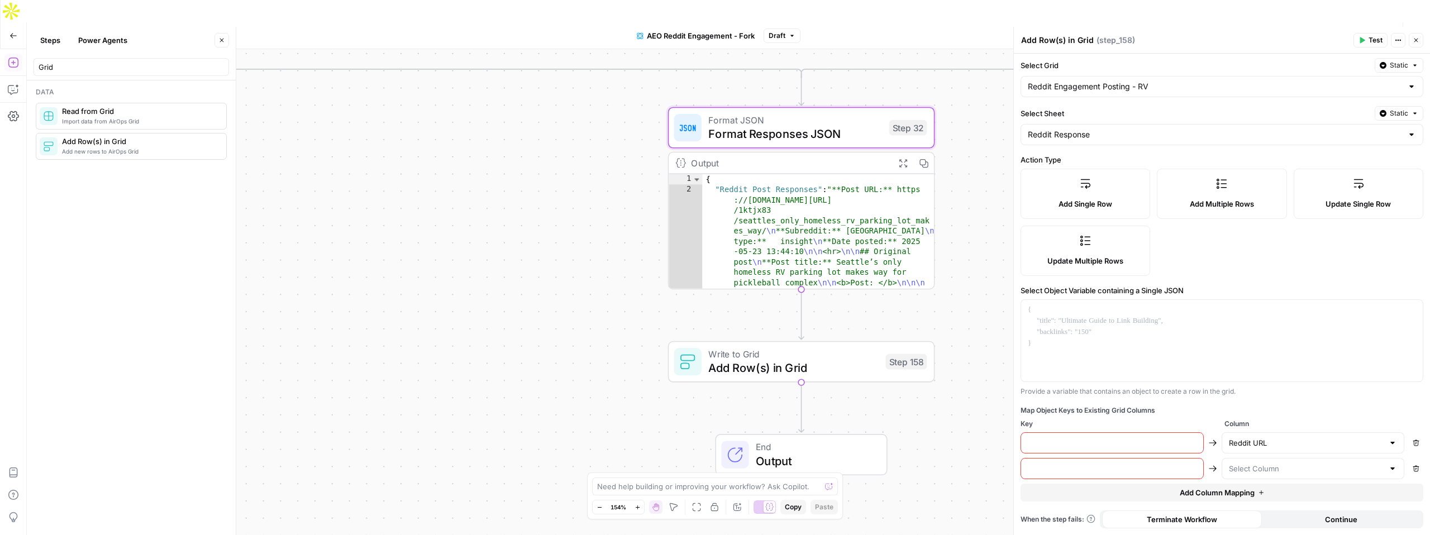
click at [1119, 446] on input "text" at bounding box center [1112, 442] width 169 height 11
click at [1089, 322] on div at bounding box center [1222, 341] width 402 height 82
click at [1073, 323] on div "To enrich screen reader interactions, please activate Accessibility in Grammarl…" at bounding box center [1222, 341] width 402 height 82
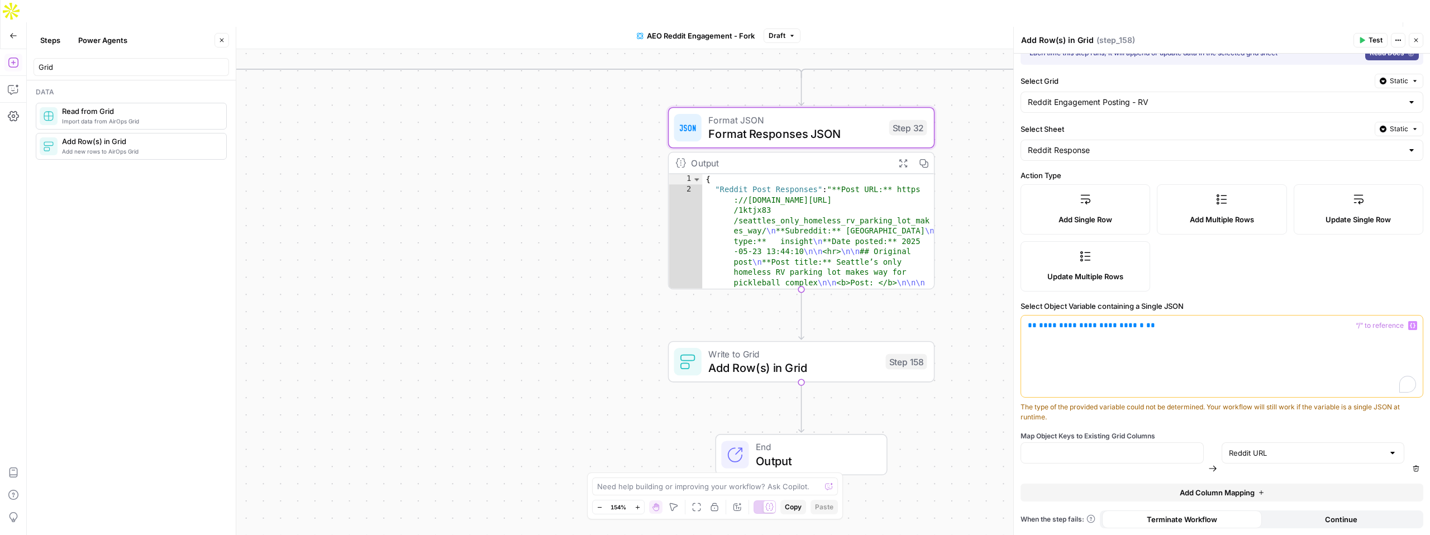
click at [1076, 325] on span "**********" at bounding box center [1091, 325] width 105 height 7
click at [1086, 325] on span "**********" at bounding box center [1091, 325] width 105 height 7
click at [1124, 327] on span "**********" at bounding box center [1091, 325] width 105 height 7
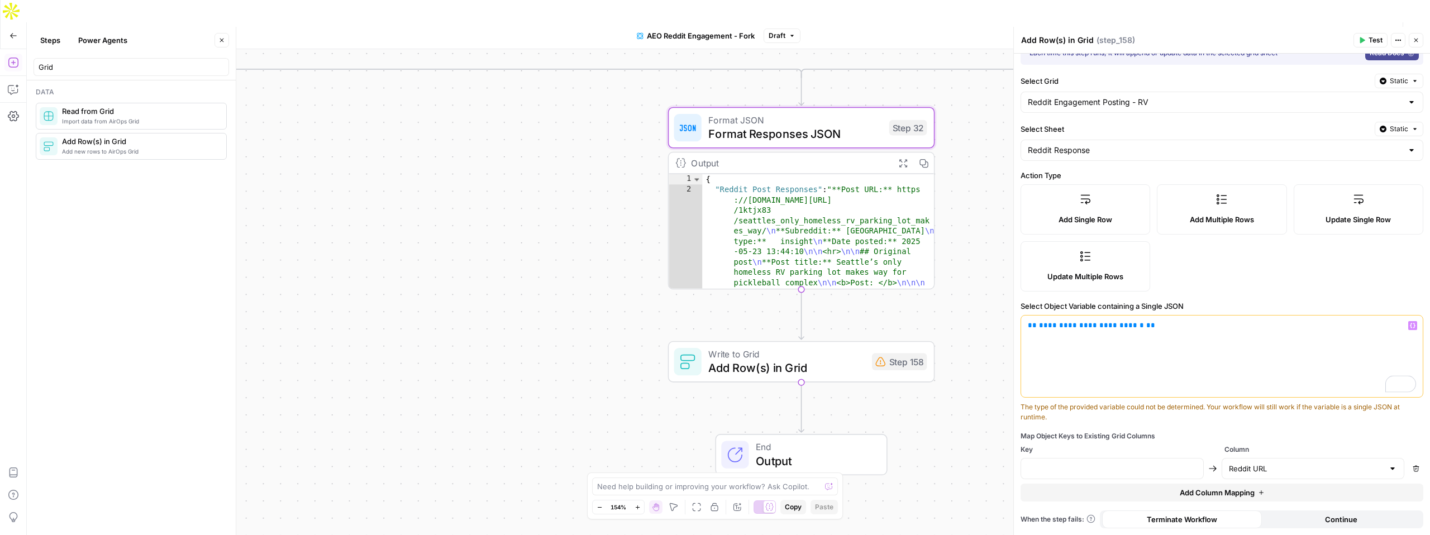
click at [1058, 327] on span "**********" at bounding box center [1091, 325] width 105 height 7
click at [1130, 331] on div "**********" at bounding box center [1222, 357] width 402 height 82
click at [1193, 350] on div "**********" at bounding box center [1222, 357] width 402 height 82
click at [1123, 476] on div at bounding box center [1111, 468] width 183 height 21
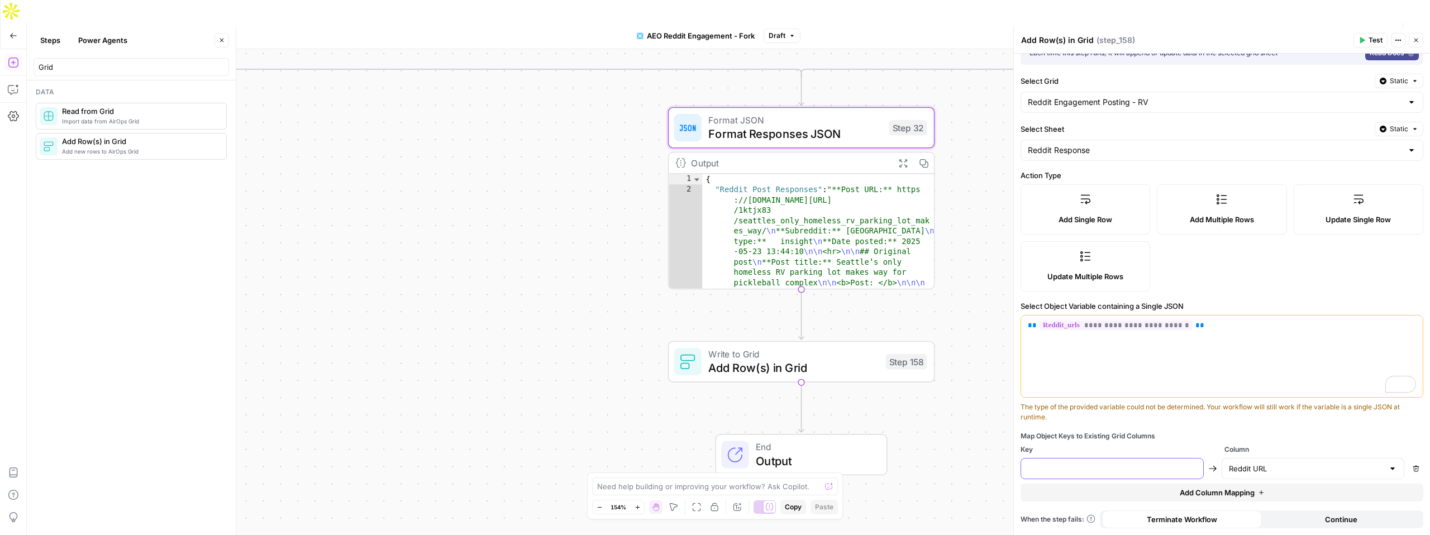
click at [1052, 473] on input "text" at bounding box center [1112, 468] width 169 height 11
type input "Post URL"
click at [1054, 326] on span "**********" at bounding box center [1115, 325] width 153 height 9
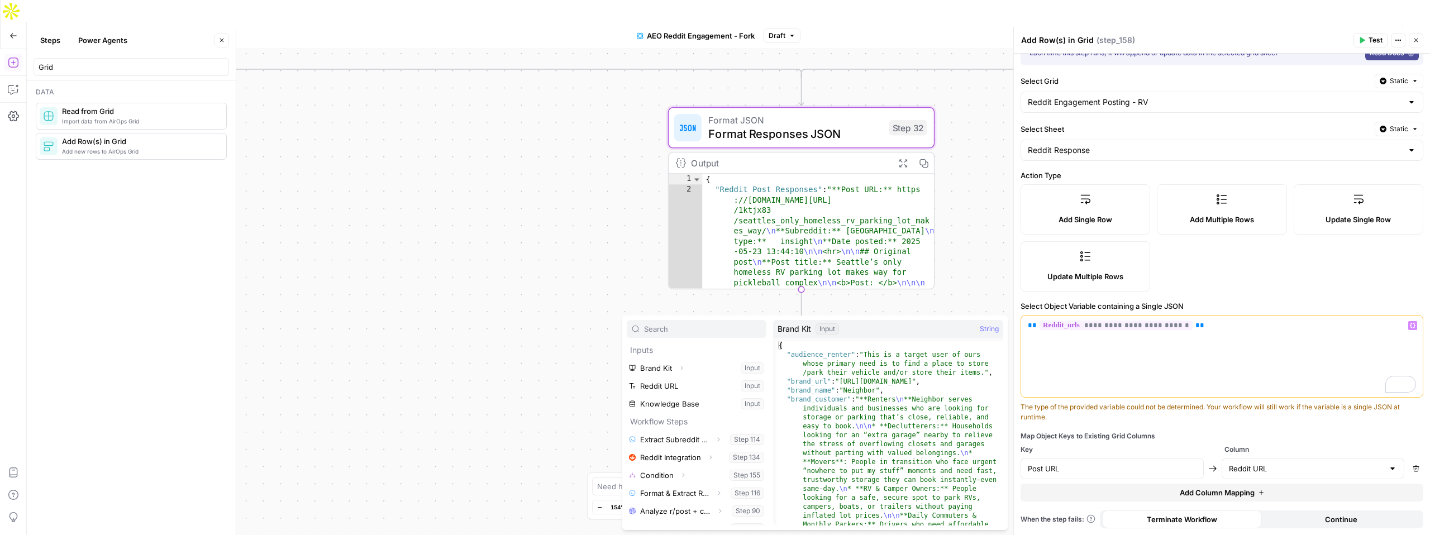
click at [1074, 323] on span "**********" at bounding box center [1115, 325] width 153 height 9
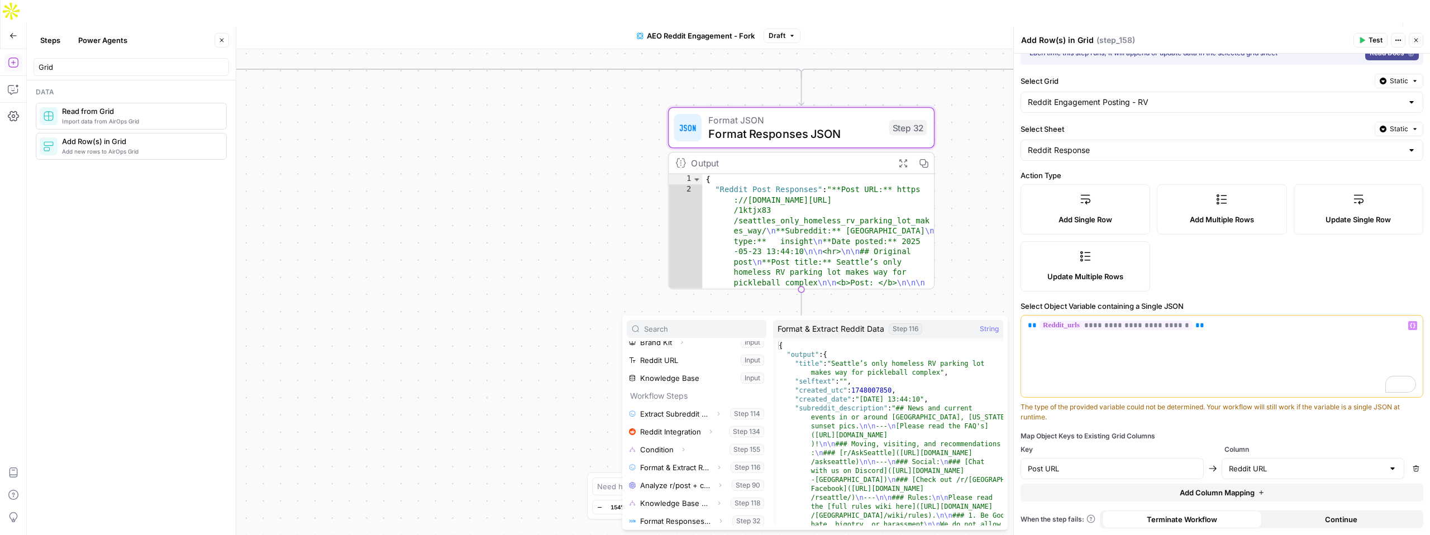
scroll to position [30, 0]
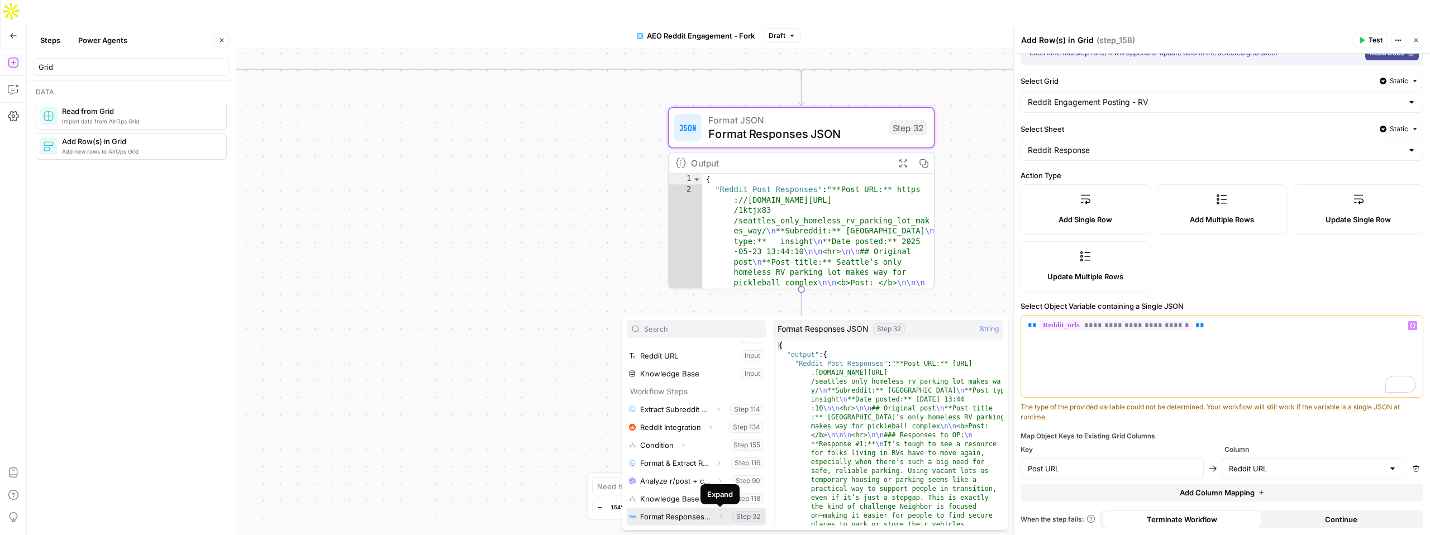
click at [718, 518] on icon "button" at bounding box center [720, 516] width 7 height 7
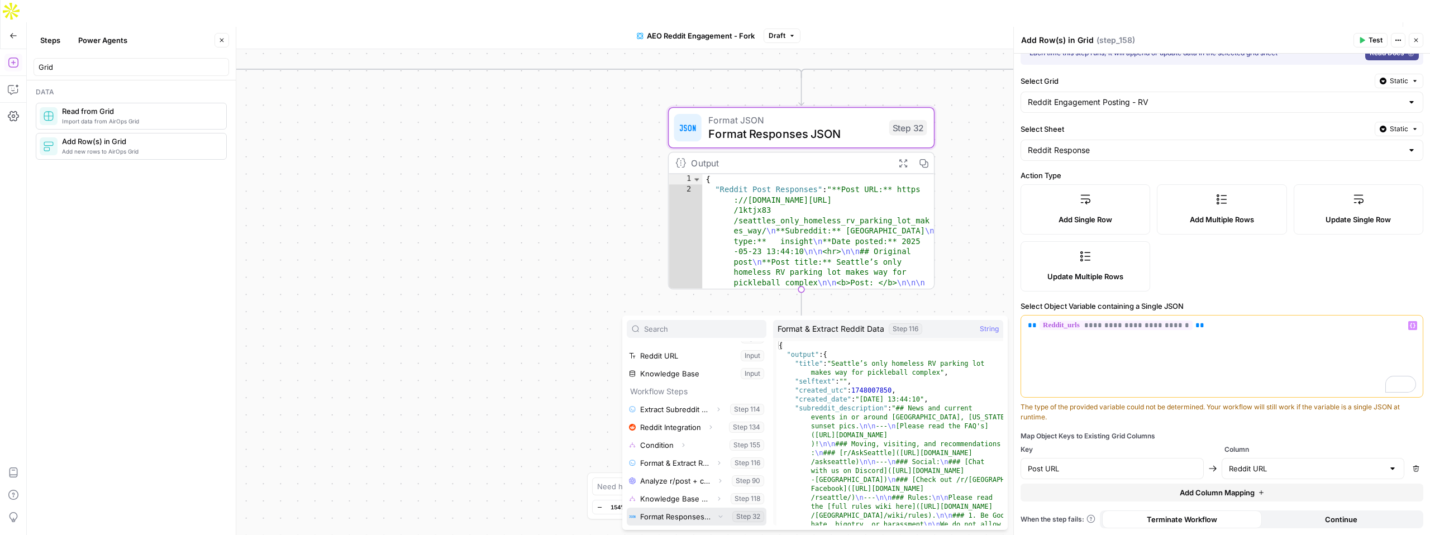
scroll to position [48, 0]
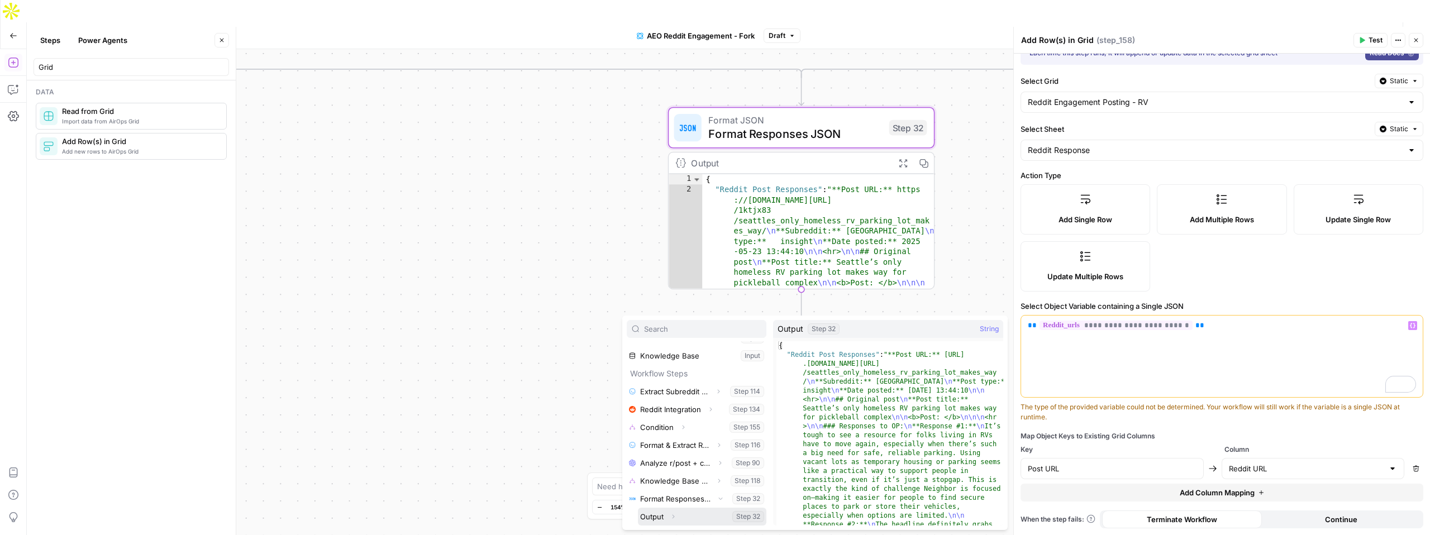
click at [676, 516] on button "Expand" at bounding box center [673, 516] width 15 height 15
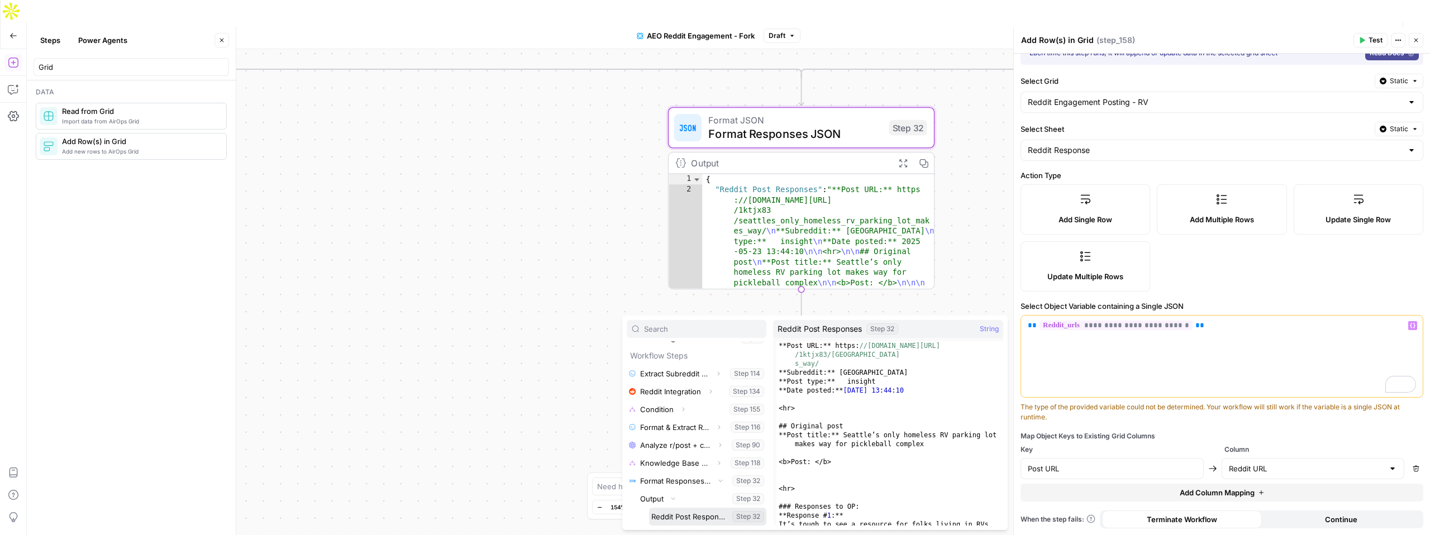
click at [680, 514] on button "Select variable Reddit Post Responses" at bounding box center [707, 517] width 117 height 18
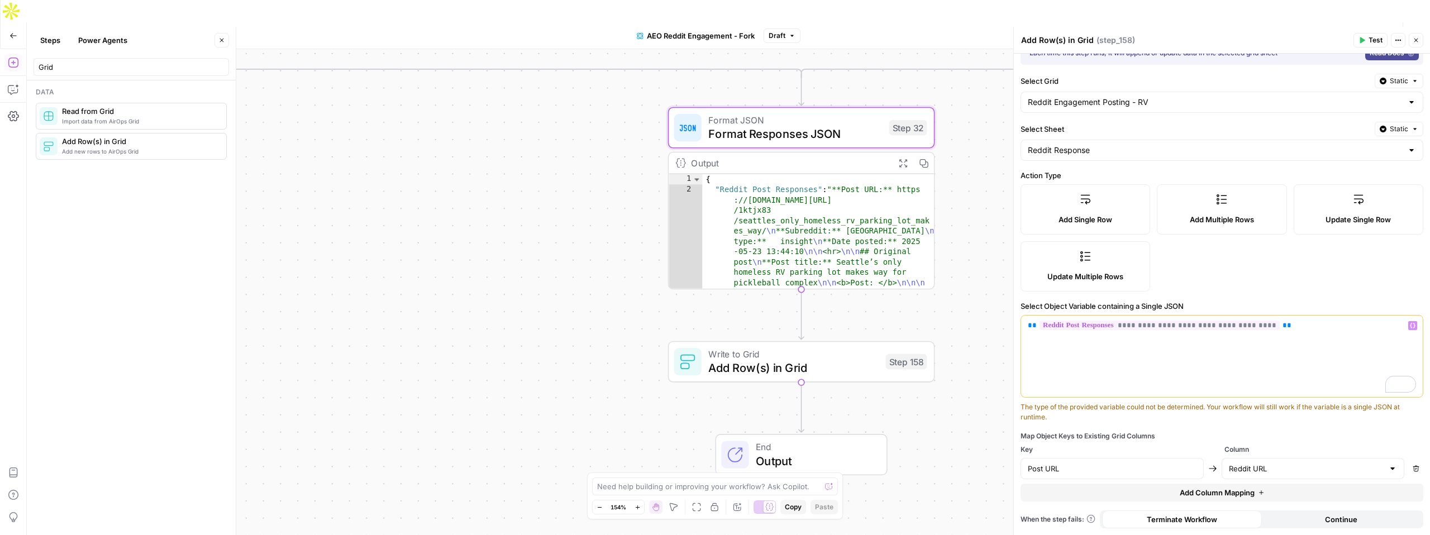
click at [1182, 494] on span "Add Column Mapping" at bounding box center [1217, 492] width 75 height 11
click at [1088, 494] on input "text" at bounding box center [1112, 494] width 169 height 11
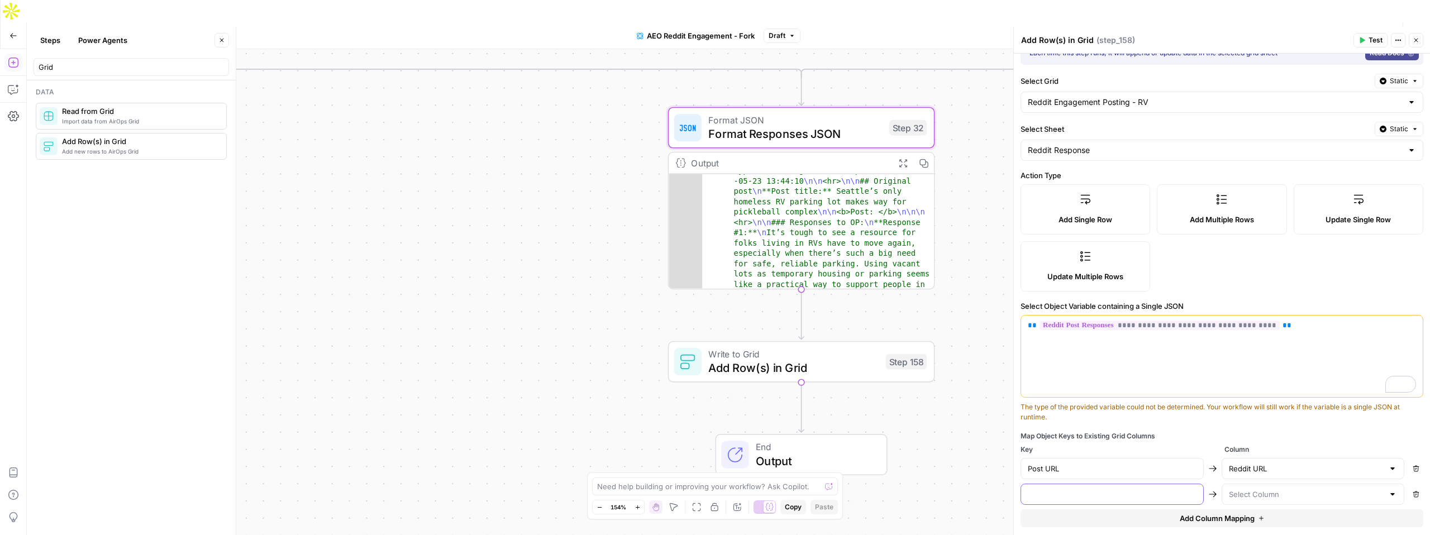
scroll to position [46, 0]
click at [1073, 495] on input "text" at bounding box center [1112, 494] width 169 height 11
type input "T"
type input "P"
type input "Post title"
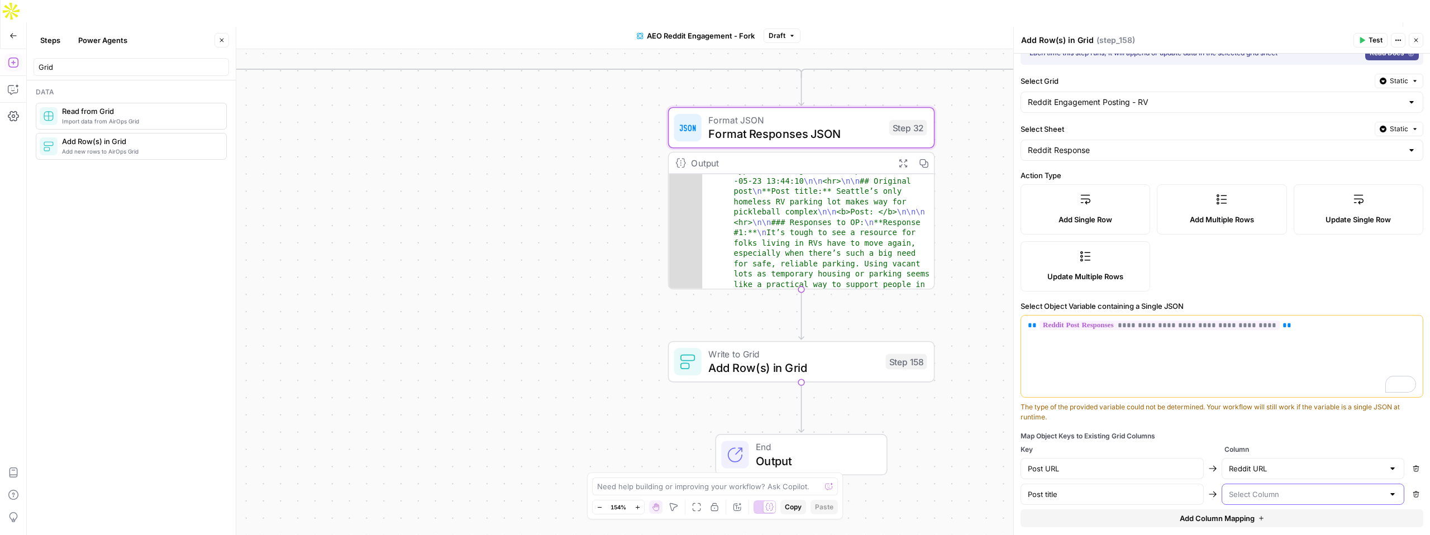
click at [1264, 492] on input "text" at bounding box center [1306, 494] width 155 height 11
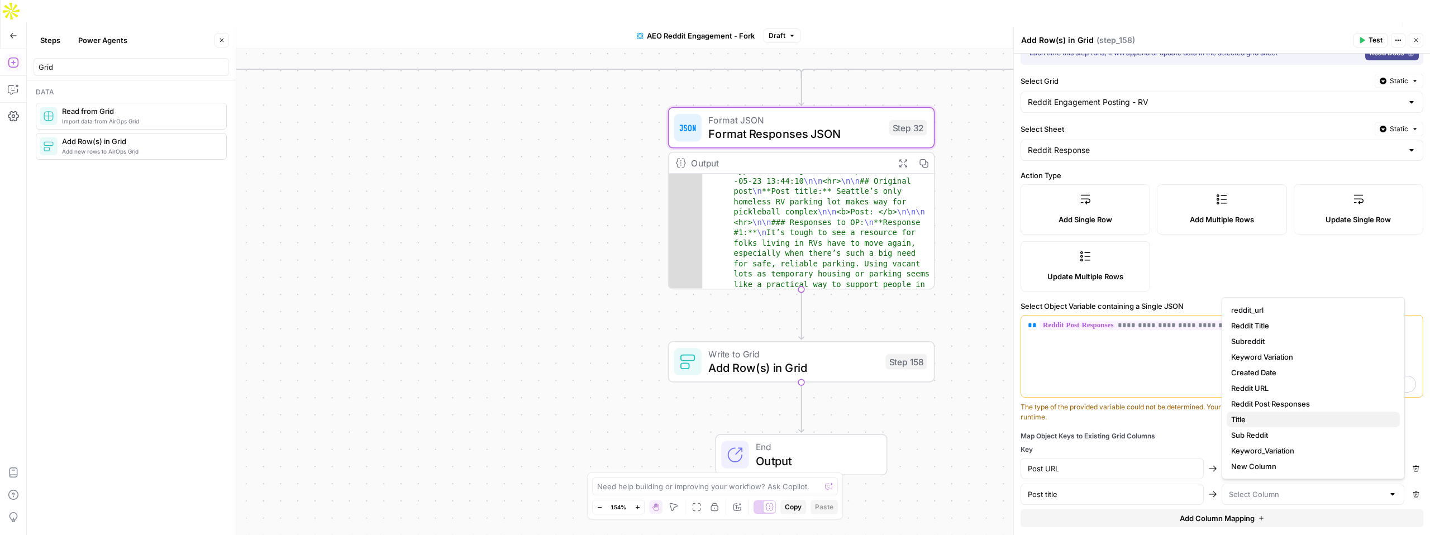
click at [1230, 412] on button "Title" at bounding box center [1313, 420] width 173 height 16
type input "Title"
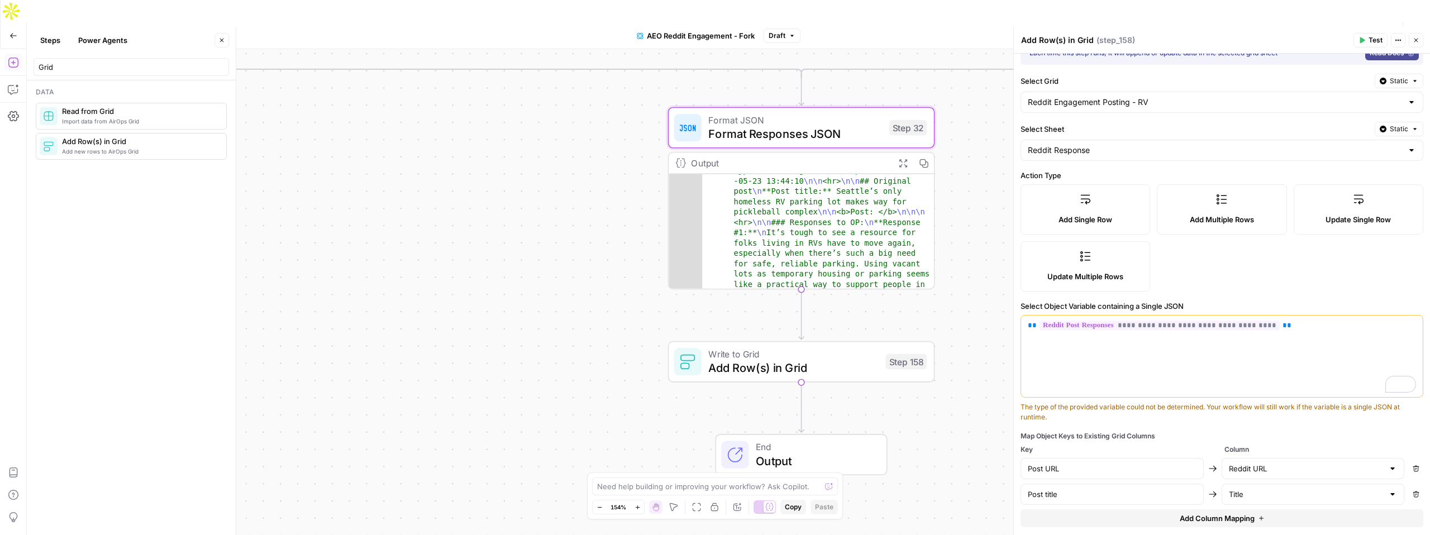
click at [1180, 514] on span "Add Column Mapping" at bounding box center [1217, 518] width 75 height 11
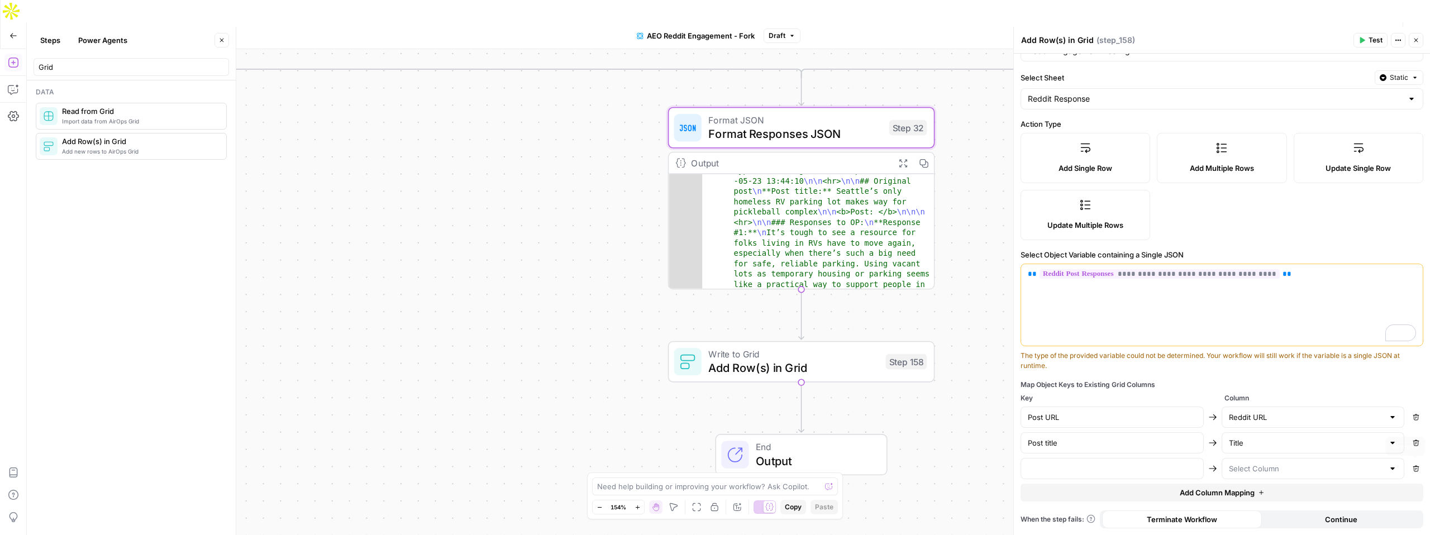
click at [1418, 466] on icon "button" at bounding box center [1416, 468] width 6 height 6
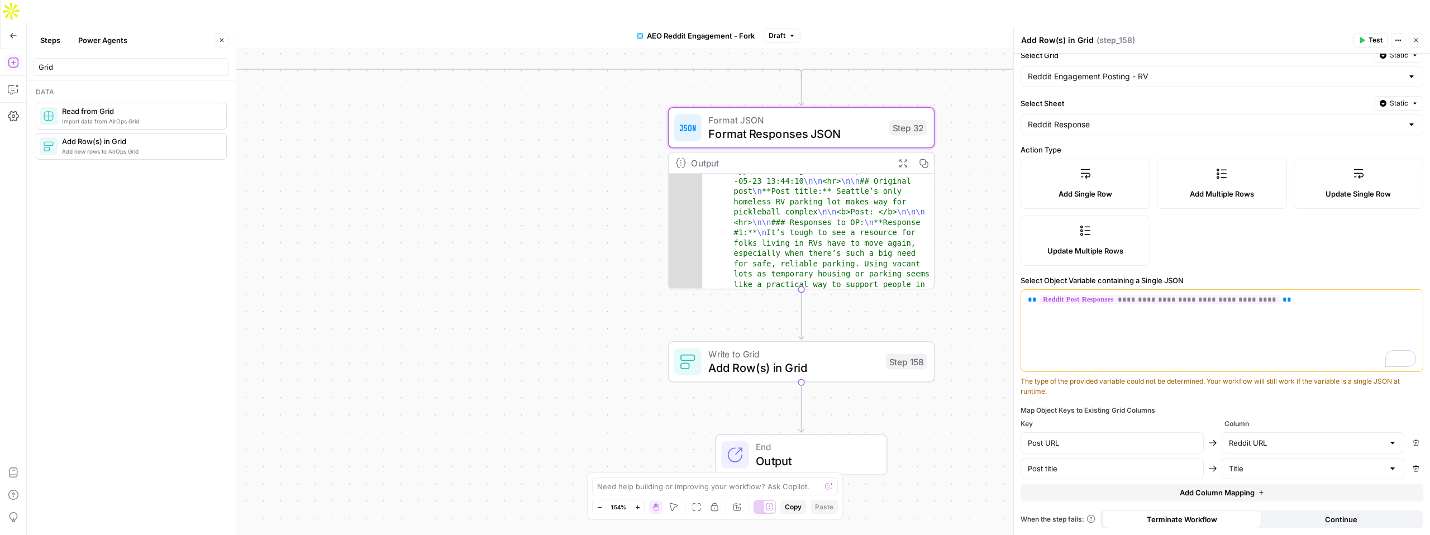
click at [1368, 40] on span "Test" at bounding box center [1375, 40] width 14 height 10
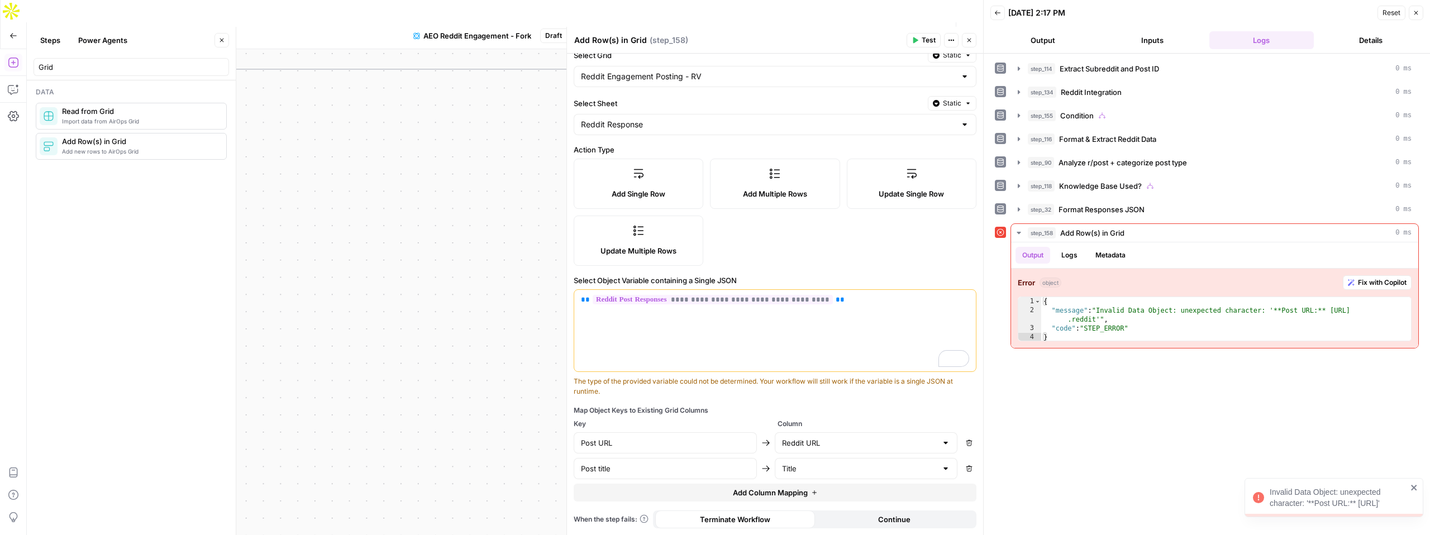
click at [1413, 483] on icon "close" at bounding box center [1414, 487] width 8 height 9
click at [904, 30] on span "Publish" at bounding box center [913, 35] width 25 height 11
click at [1414, 15] on icon "button" at bounding box center [1416, 12] width 7 height 7
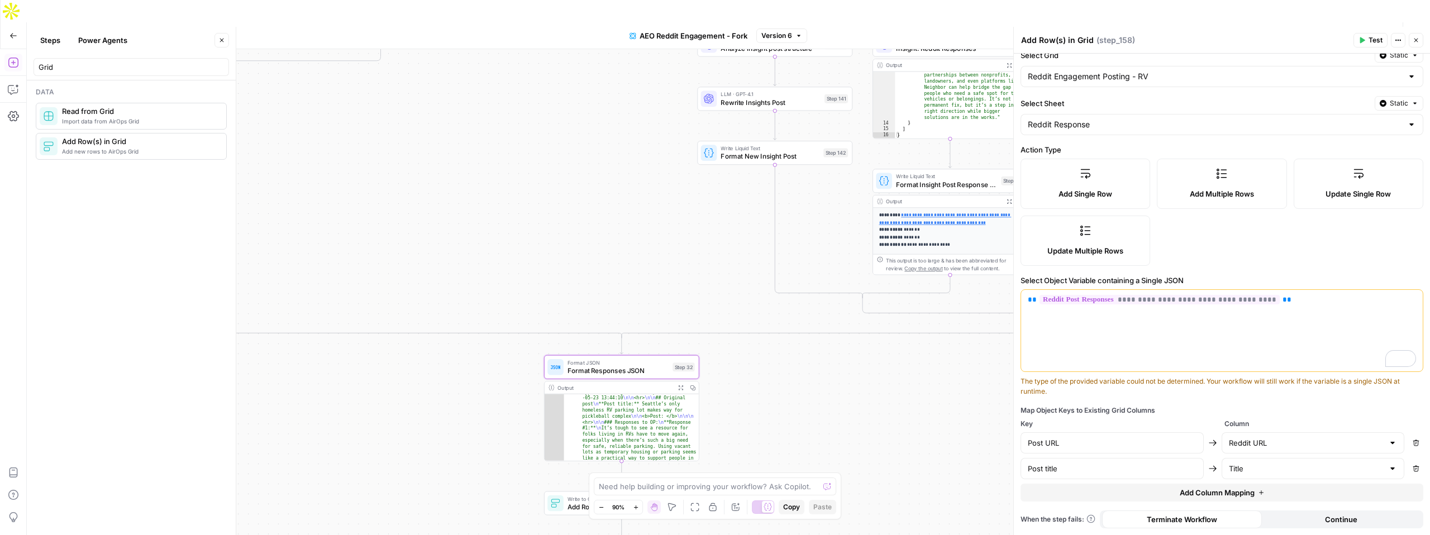
drag, startPoint x: 955, startPoint y: 161, endPoint x: 827, endPoint y: 326, distance: 207.8
click at [827, 326] on div "true true false true false true false true false true false true false true fal…" at bounding box center [728, 303] width 1403 height 508
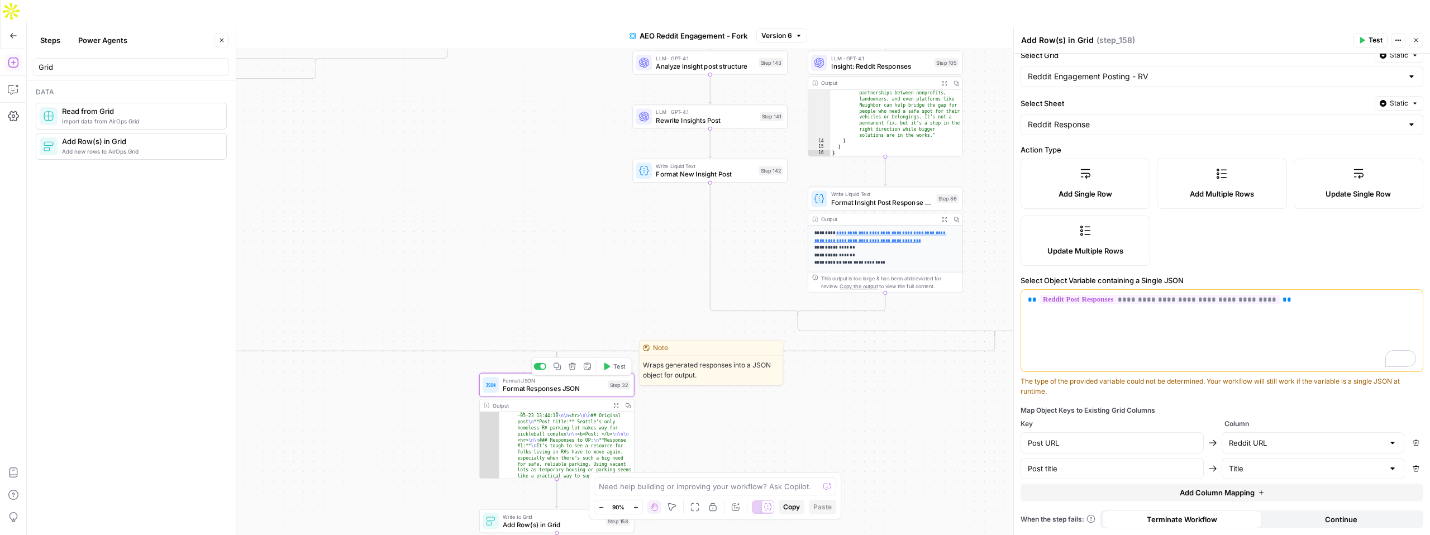
click at [566, 384] on span "Format Responses JSON" at bounding box center [553, 389] width 101 height 10
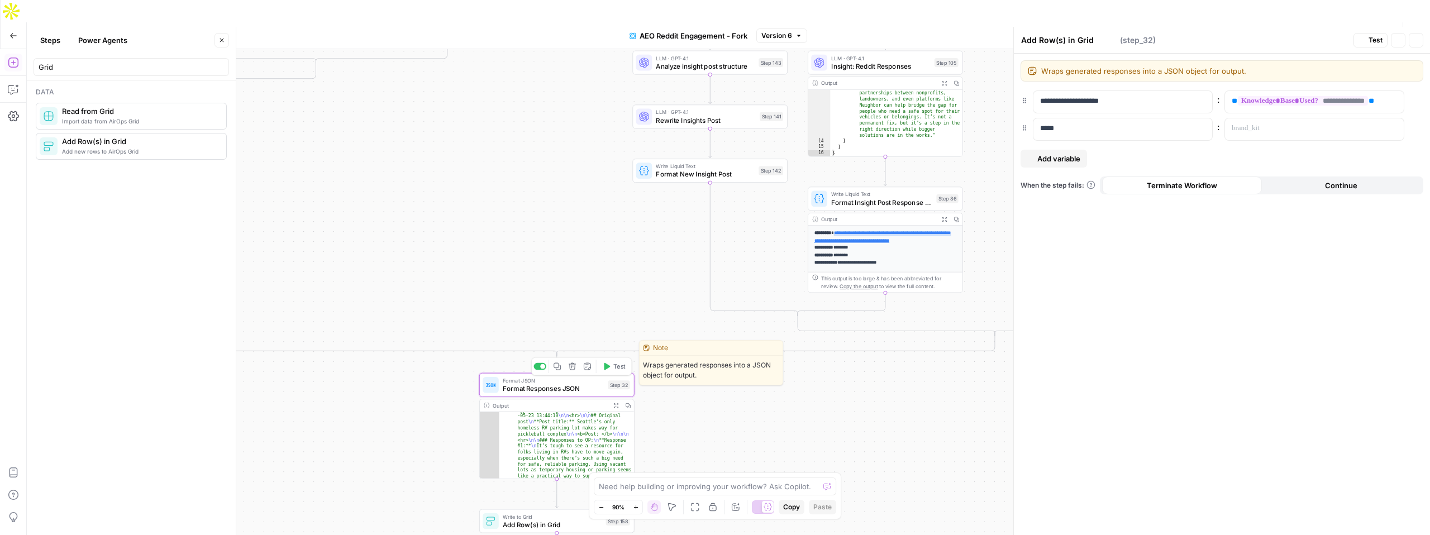
type textarea "Format Responses JSON"
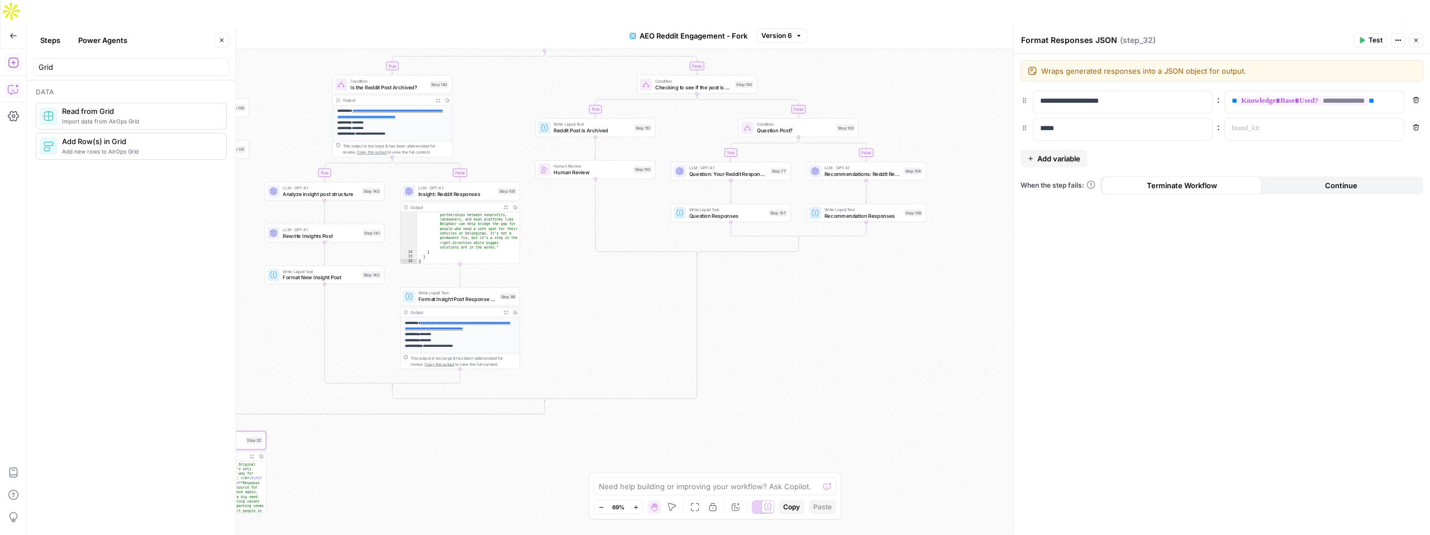
click at [11, 84] on icon "button" at bounding box center [13, 89] width 11 height 11
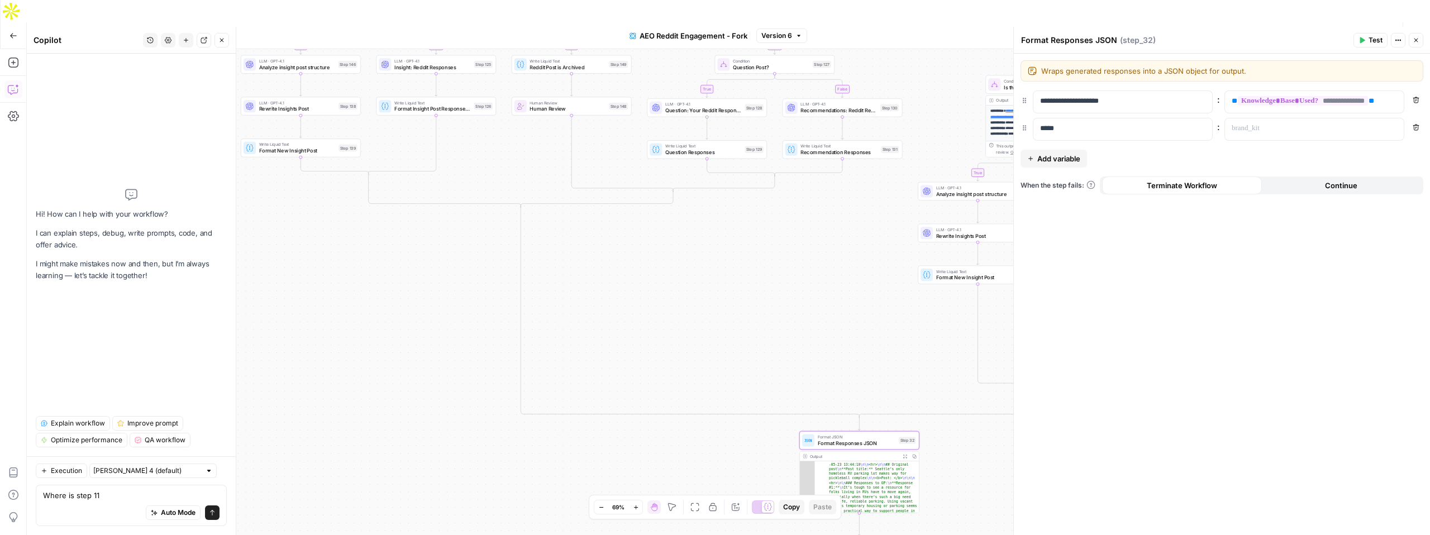
type textarea "Where is step 118"
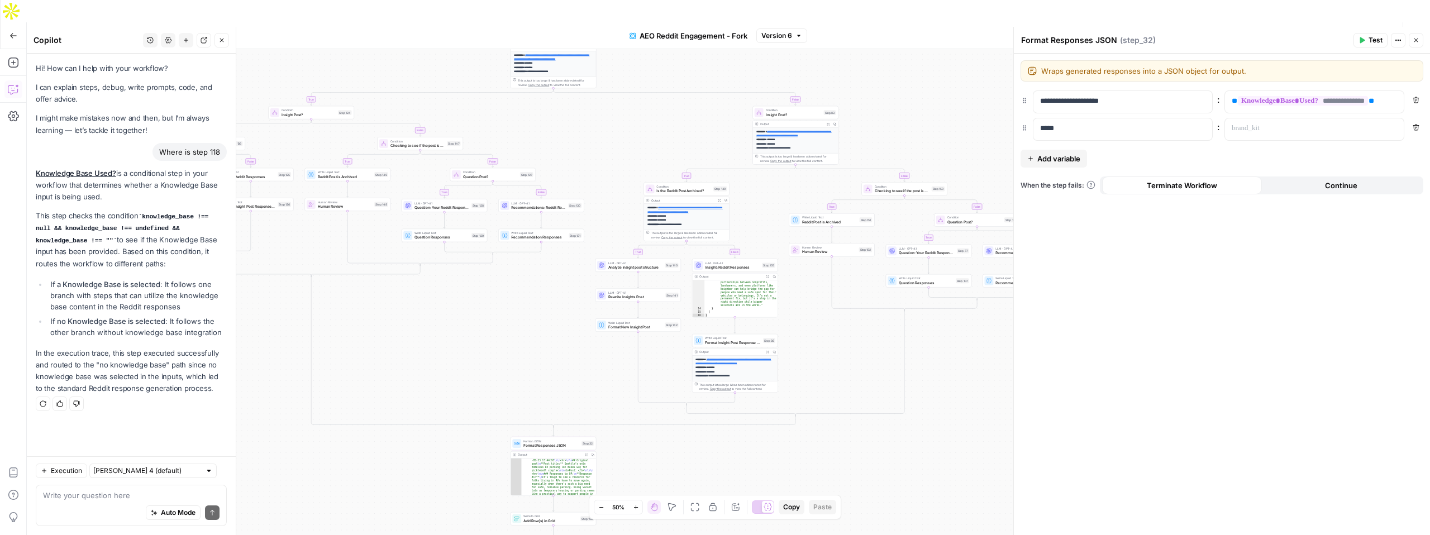
click at [77, 174] on link "Knowledge Base Used?" at bounding box center [76, 173] width 80 height 9
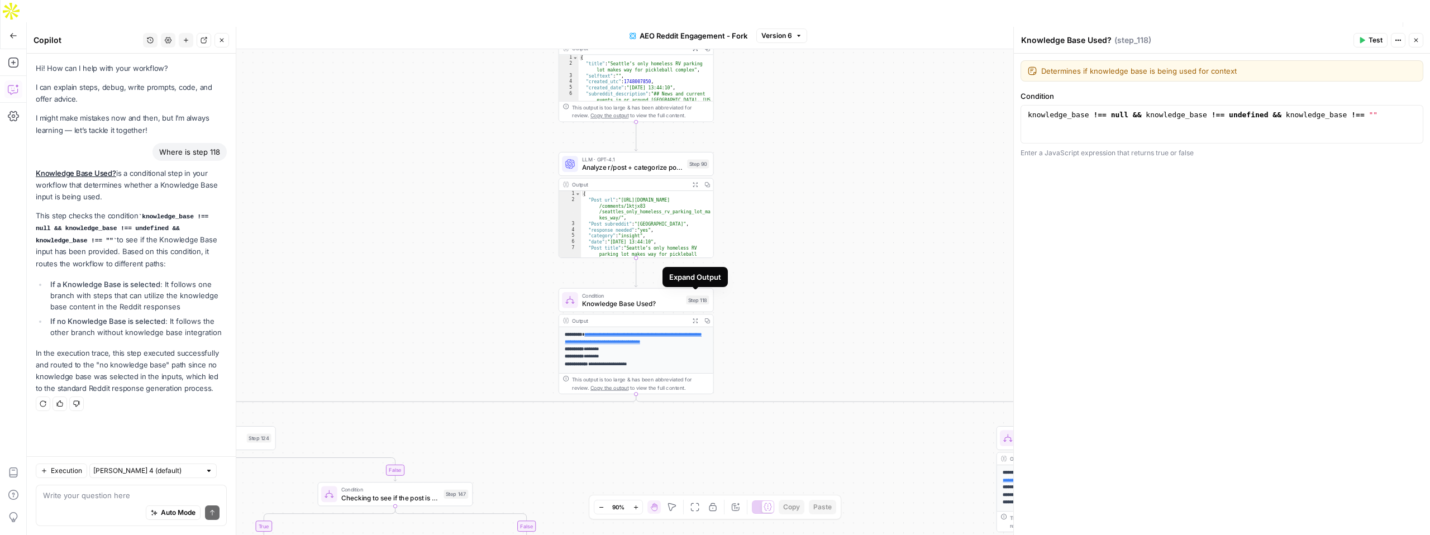
click at [694, 318] on icon "button" at bounding box center [695, 321] width 6 height 6
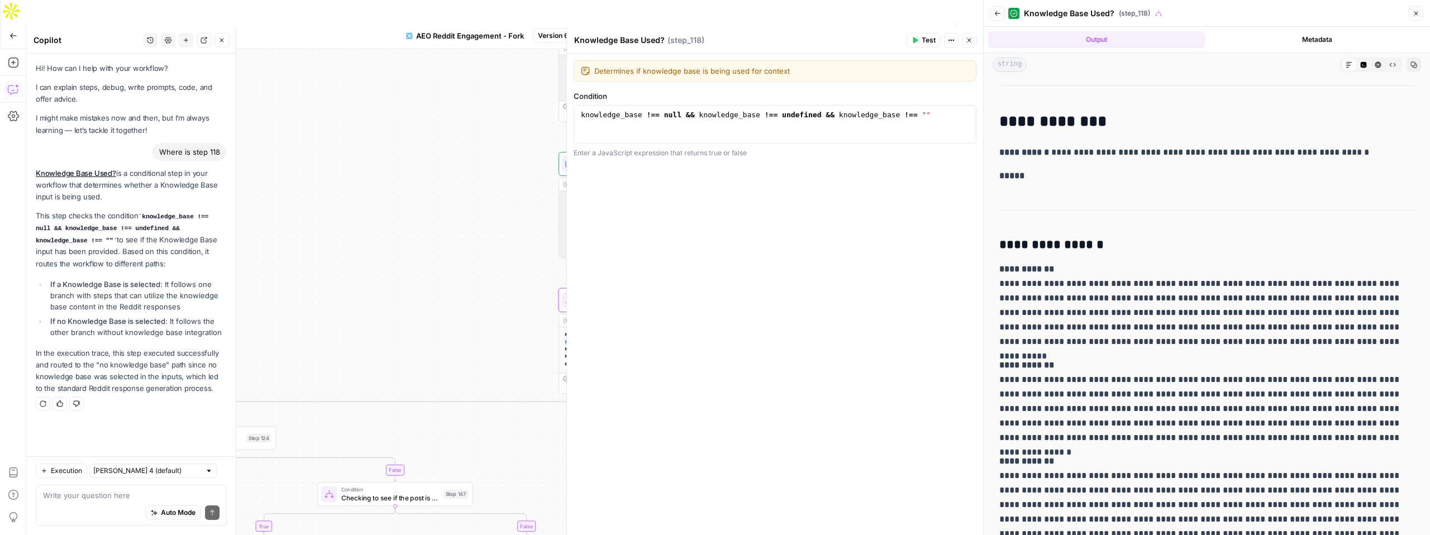
scroll to position [144, 0]
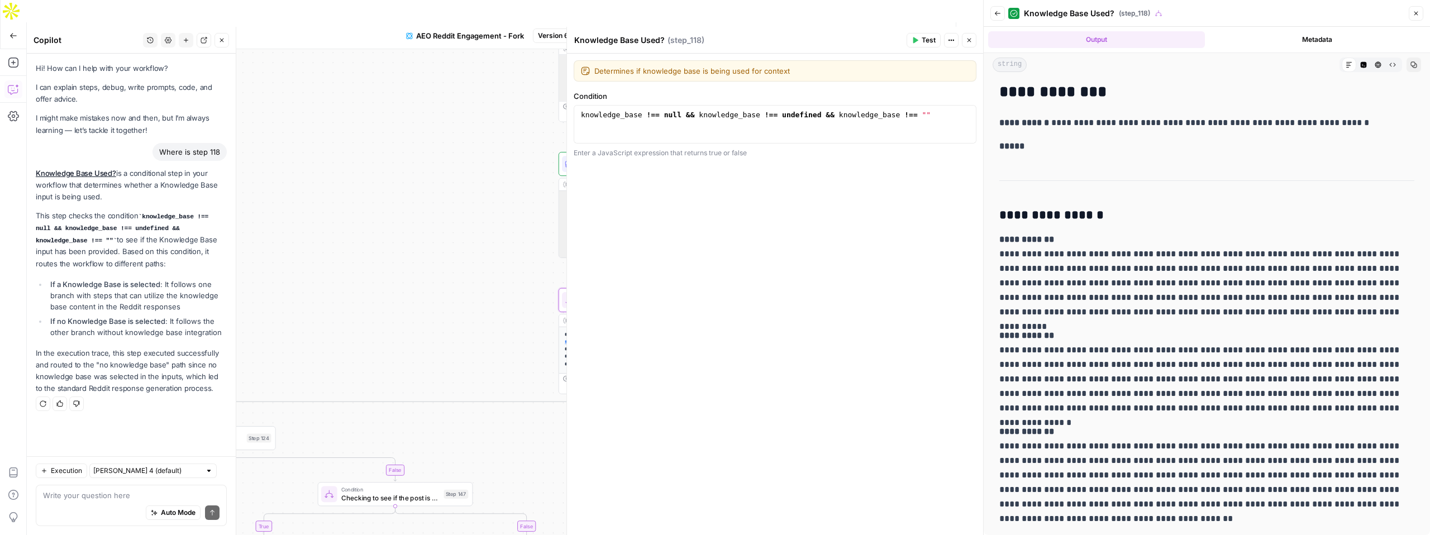
click at [966, 40] on icon "button" at bounding box center [969, 40] width 7 height 7
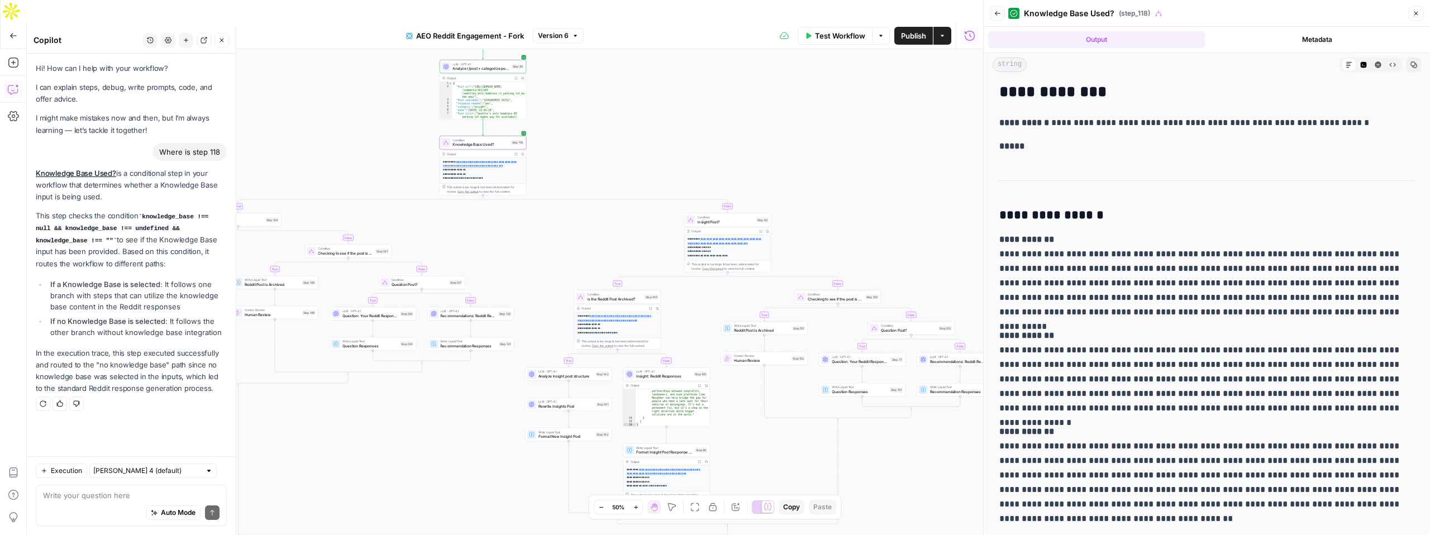
scroll to position [0, 0]
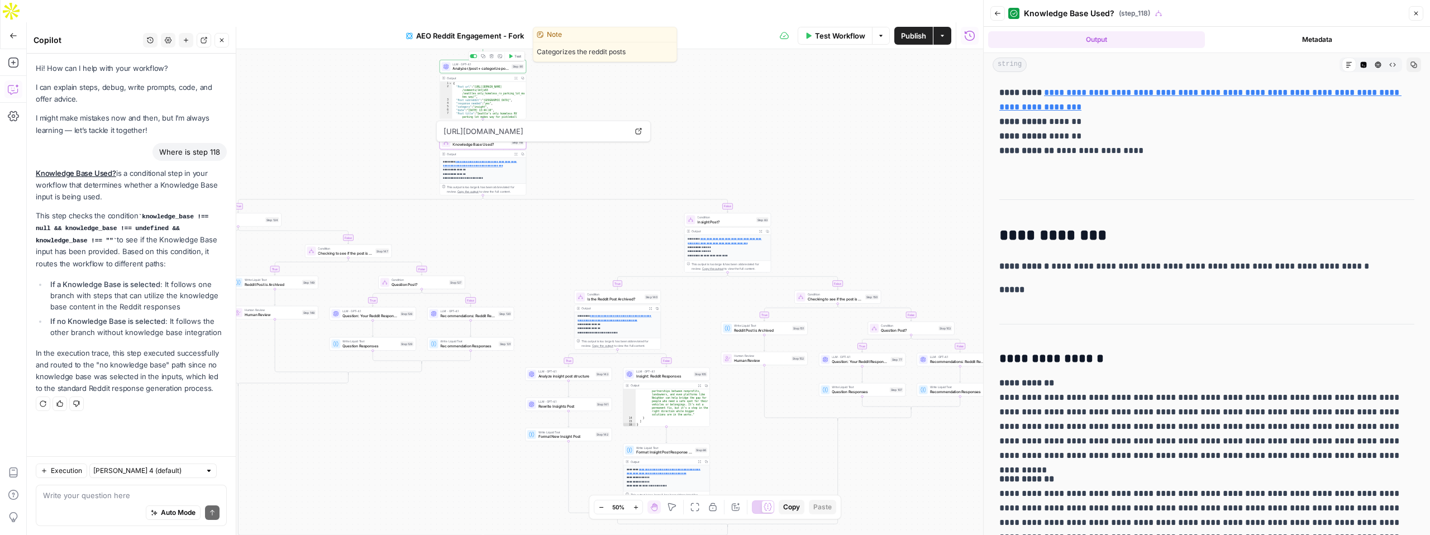
click at [484, 66] on span "Analyze r/post + categorize post type" at bounding box center [480, 69] width 56 height 6
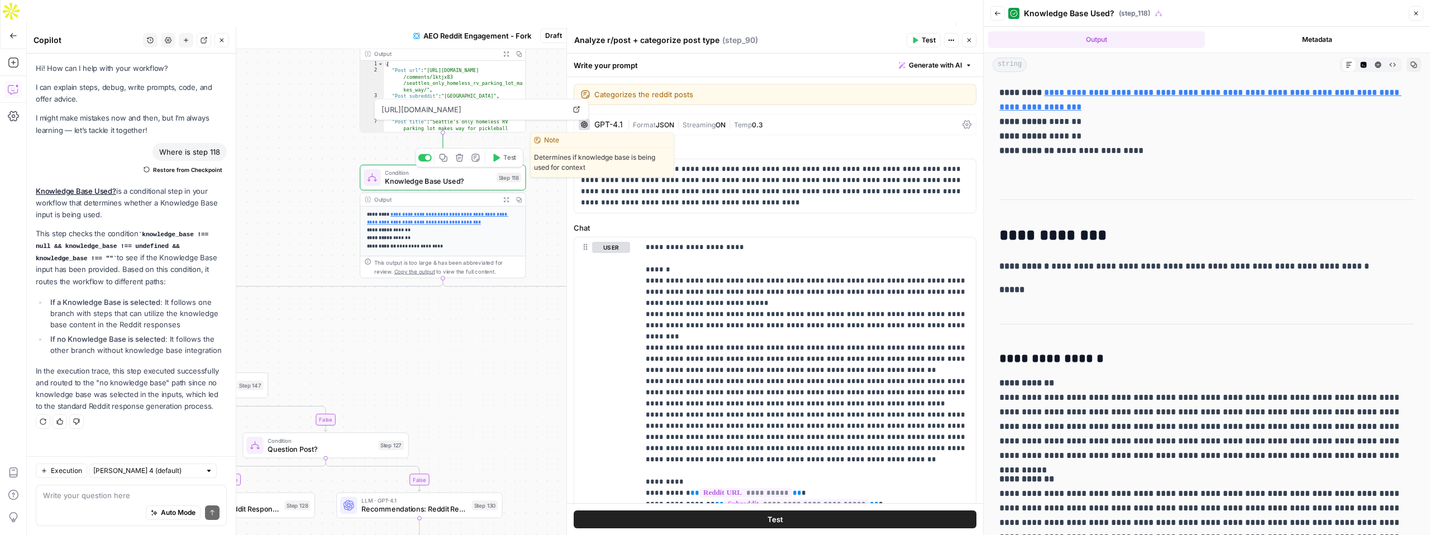
click at [479, 176] on span "Knowledge Base Used?" at bounding box center [438, 181] width 107 height 11
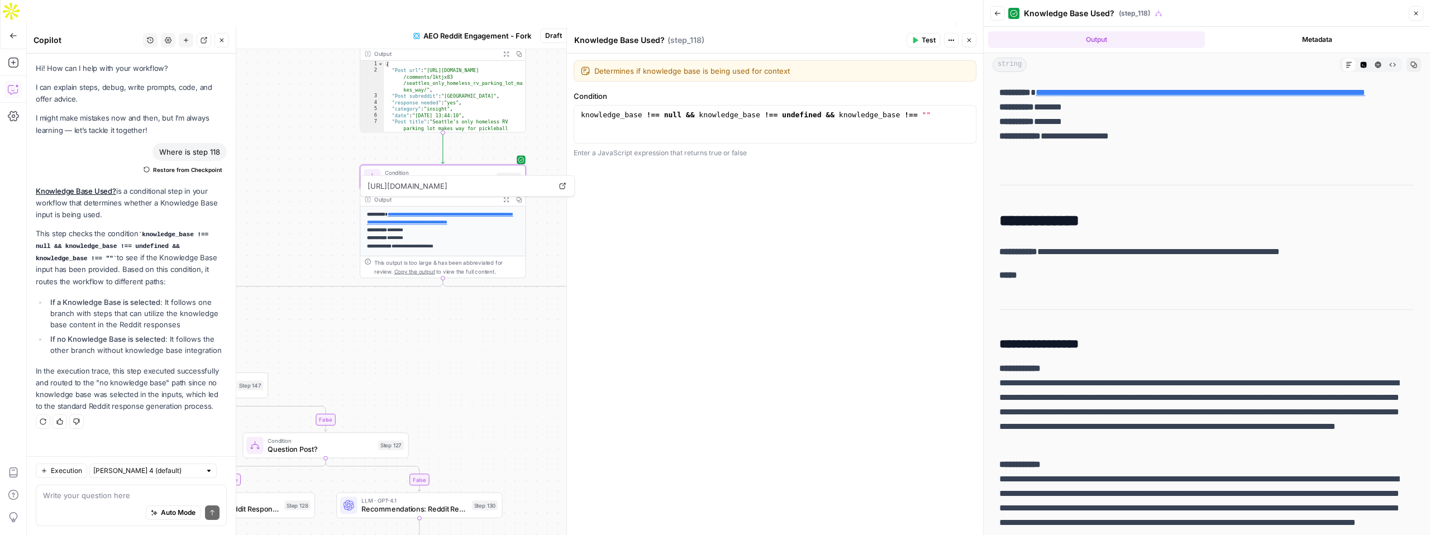
click at [442, 50] on div "Output" at bounding box center [435, 54] width 122 height 8
click at [504, 51] on icon "button" at bounding box center [506, 53] width 5 height 5
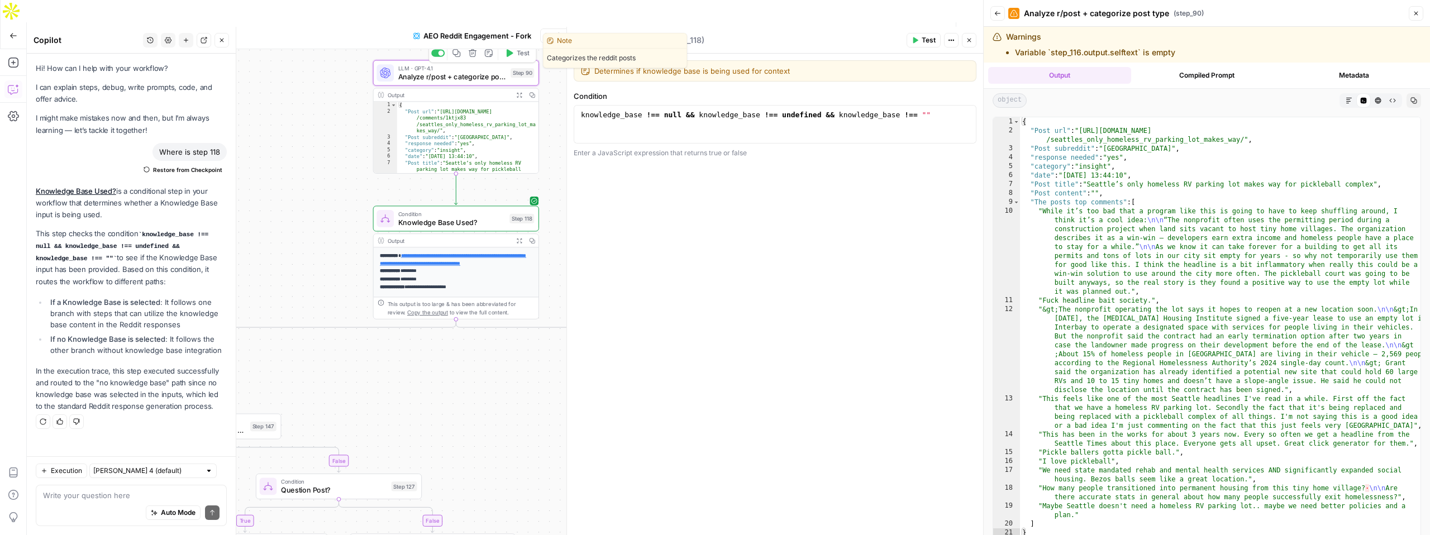
click at [459, 71] on span "Analyze r/post + categorize post type" at bounding box center [452, 76] width 108 height 11
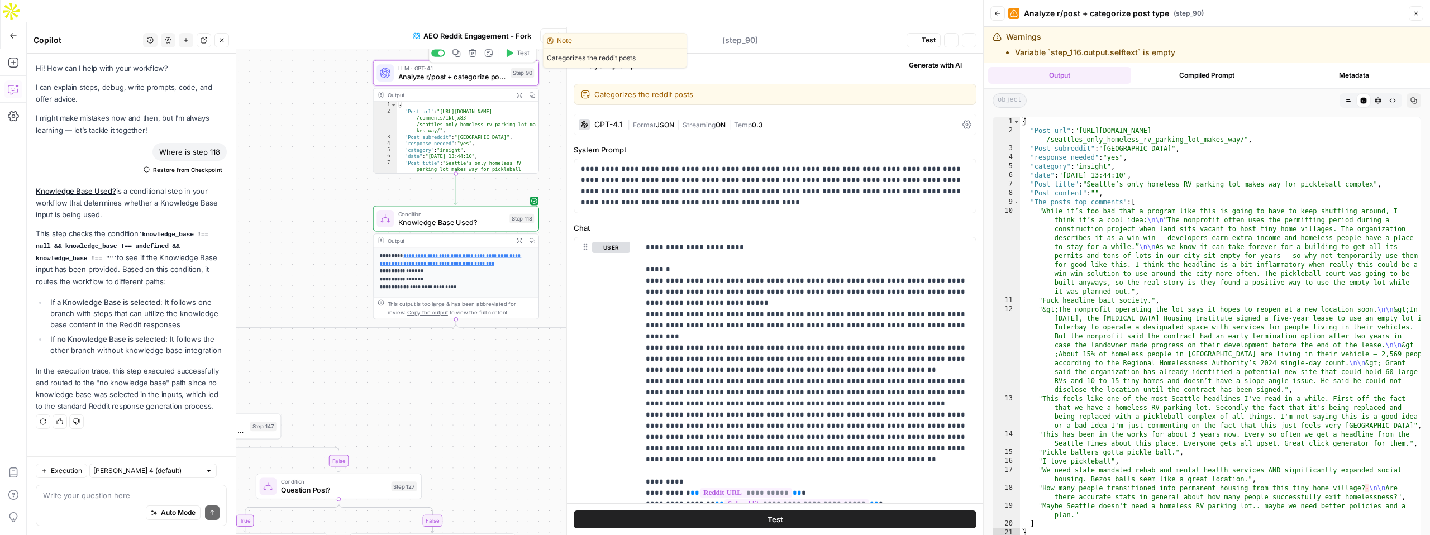
type textarea "Analyze r/post + categorize post type"
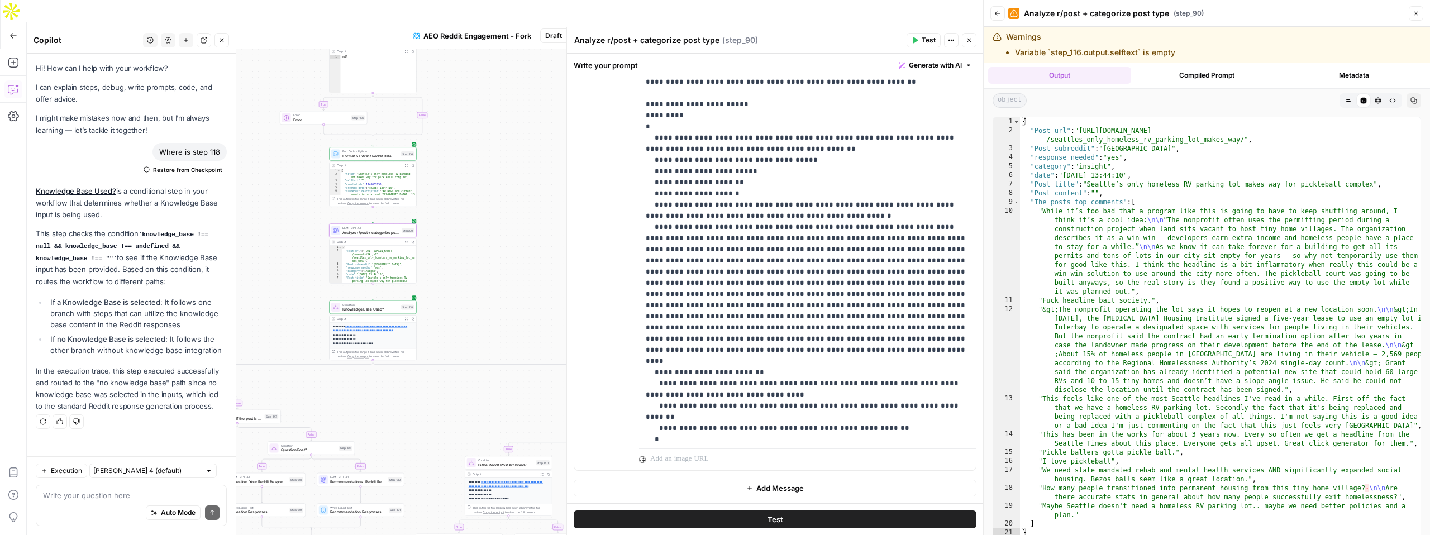
scroll to position [325, 0]
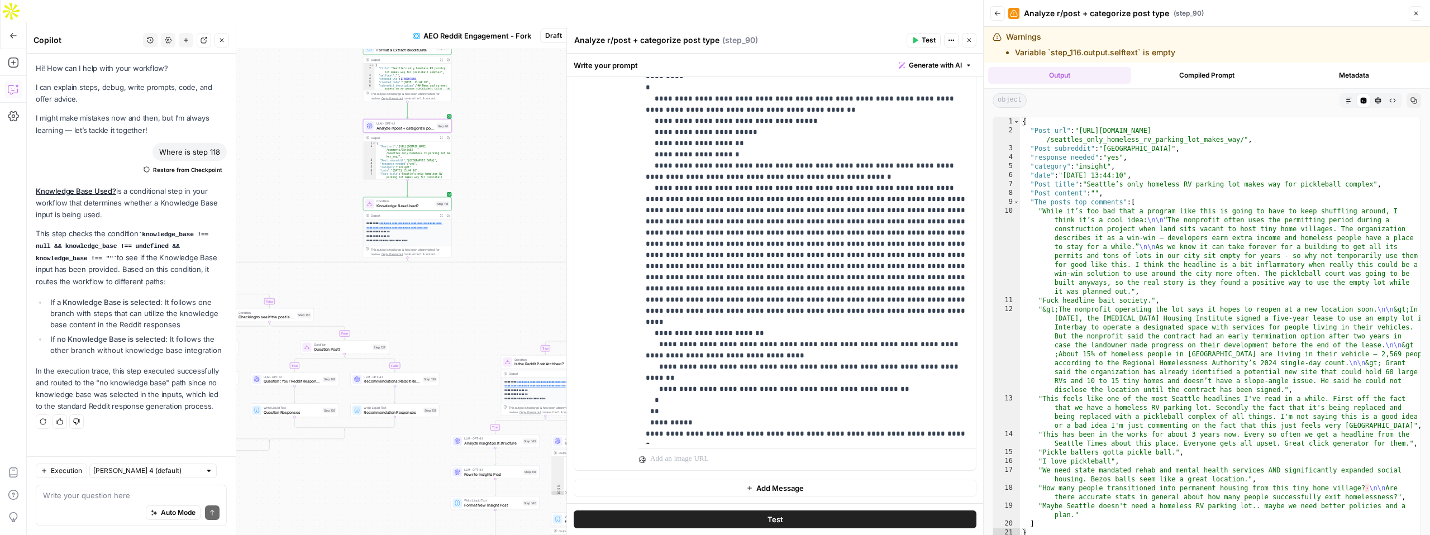
drag, startPoint x: 414, startPoint y: 403, endPoint x: 451, endPoint y: 302, distance: 108.1
click at [451, 302] on div "true true false true false true false true false true false true false true fal…" at bounding box center [505, 303] width 956 height 508
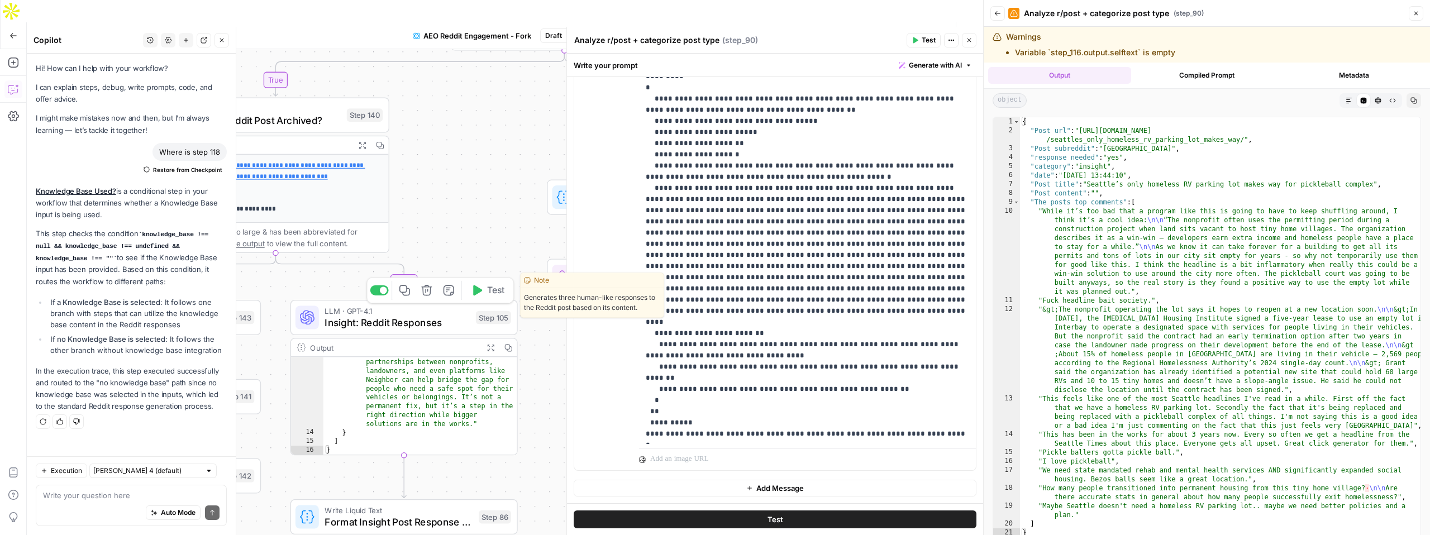
click at [426, 316] on span "Insight: Reddit Responses" at bounding box center [397, 323] width 145 height 15
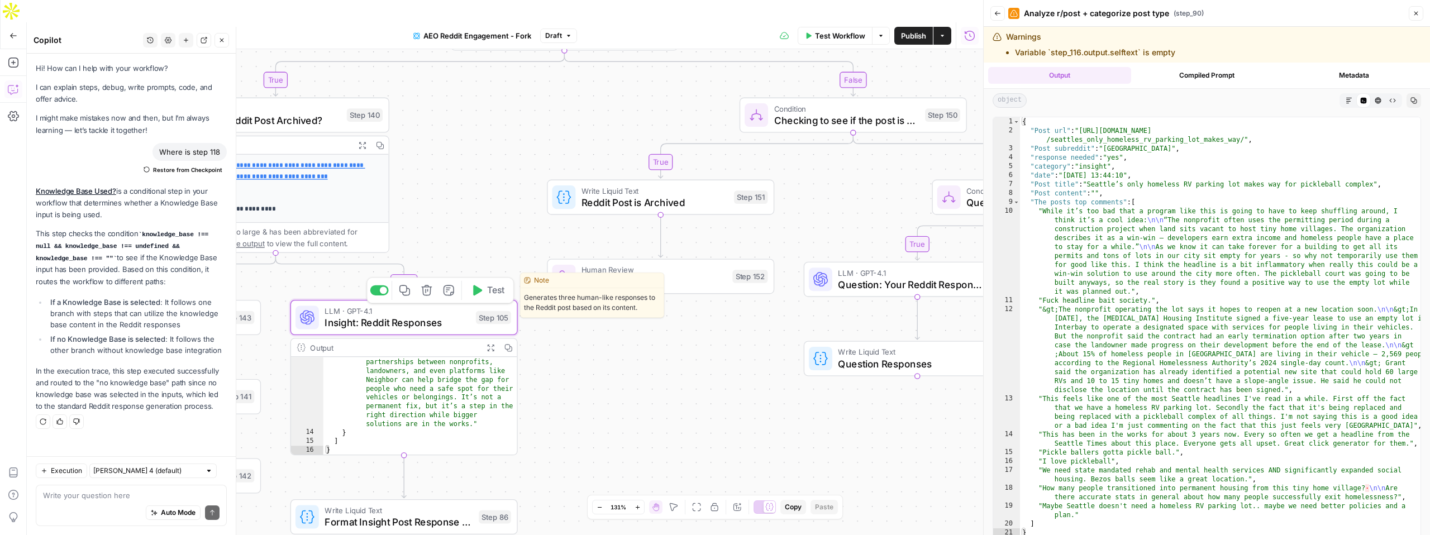
click at [421, 316] on span "Insight: Reddit Responses" at bounding box center [397, 323] width 145 height 15
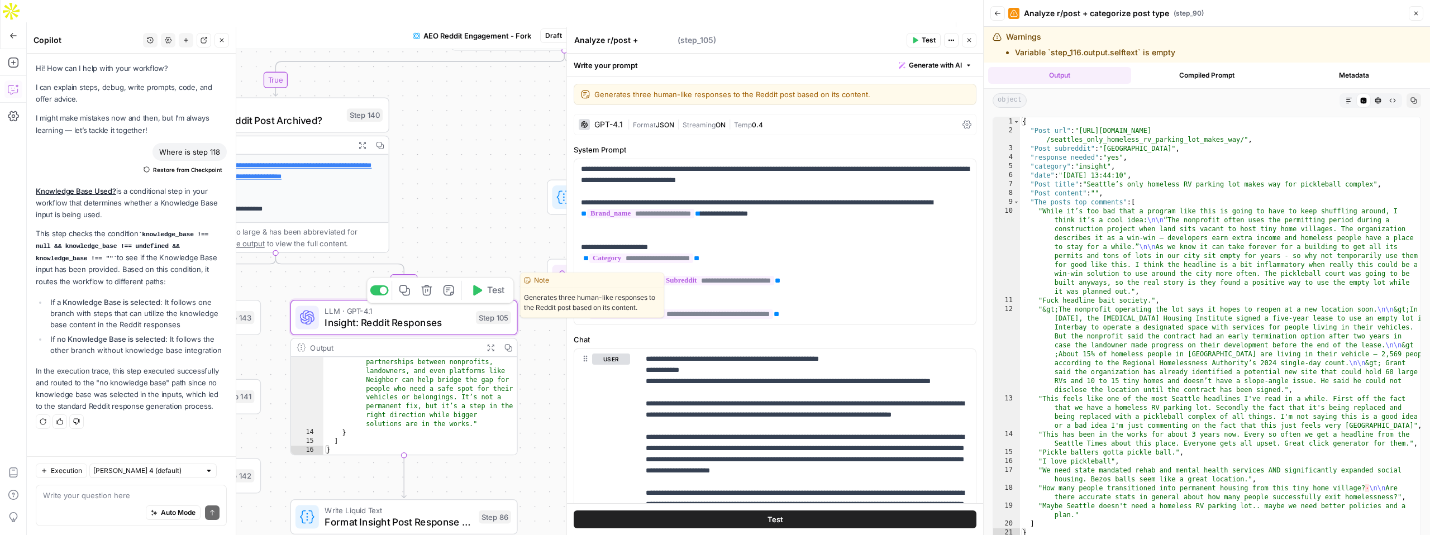
type textarea "Insight: Reddit Responses"
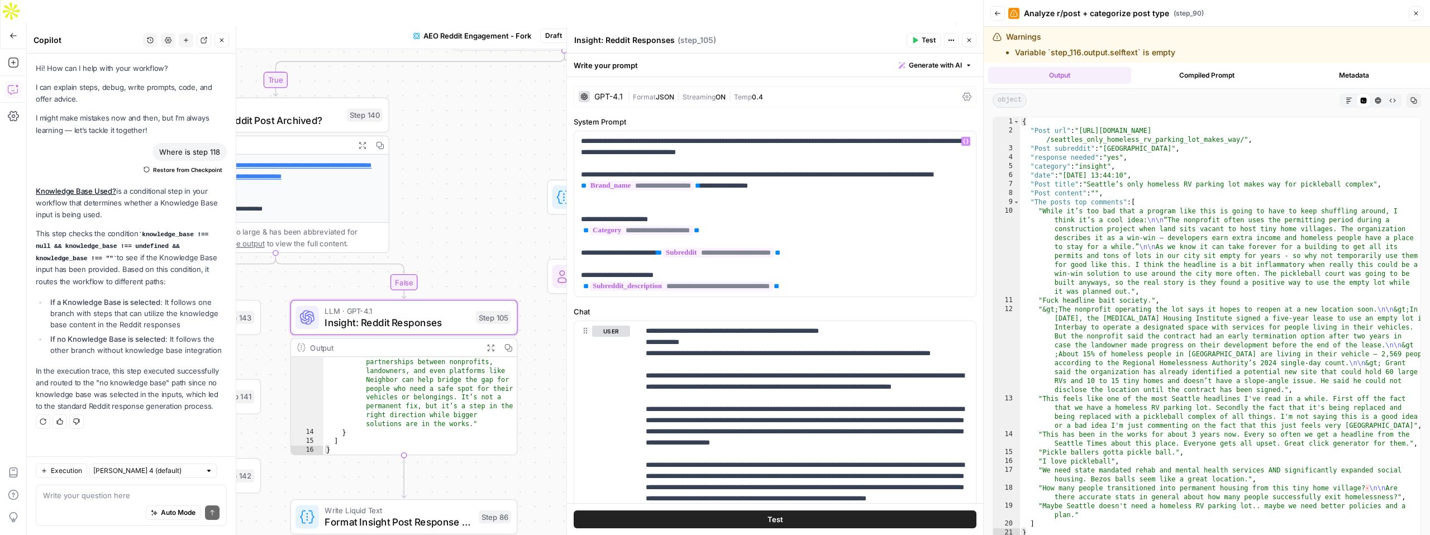
scroll to position [29, 0]
drag, startPoint x: 862, startPoint y: 273, endPoint x: 861, endPoint y: 213, distance: 59.8
click at [846, 166] on p "**********" at bounding box center [775, 213] width 388 height 156
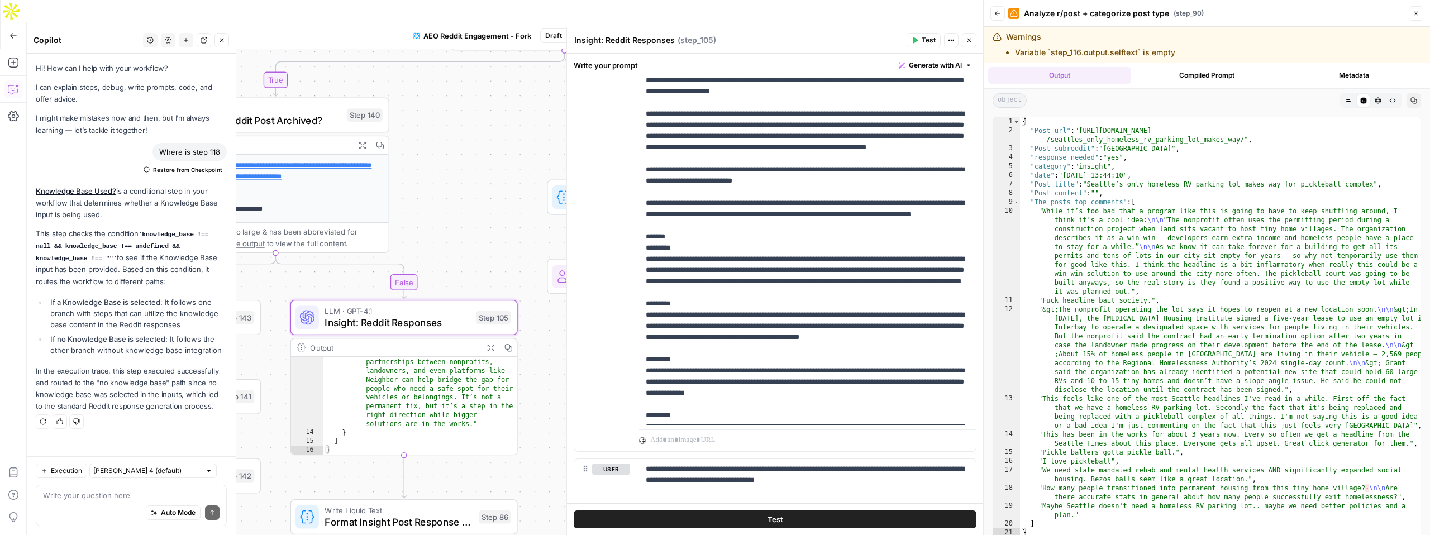
scroll to position [303, 0]
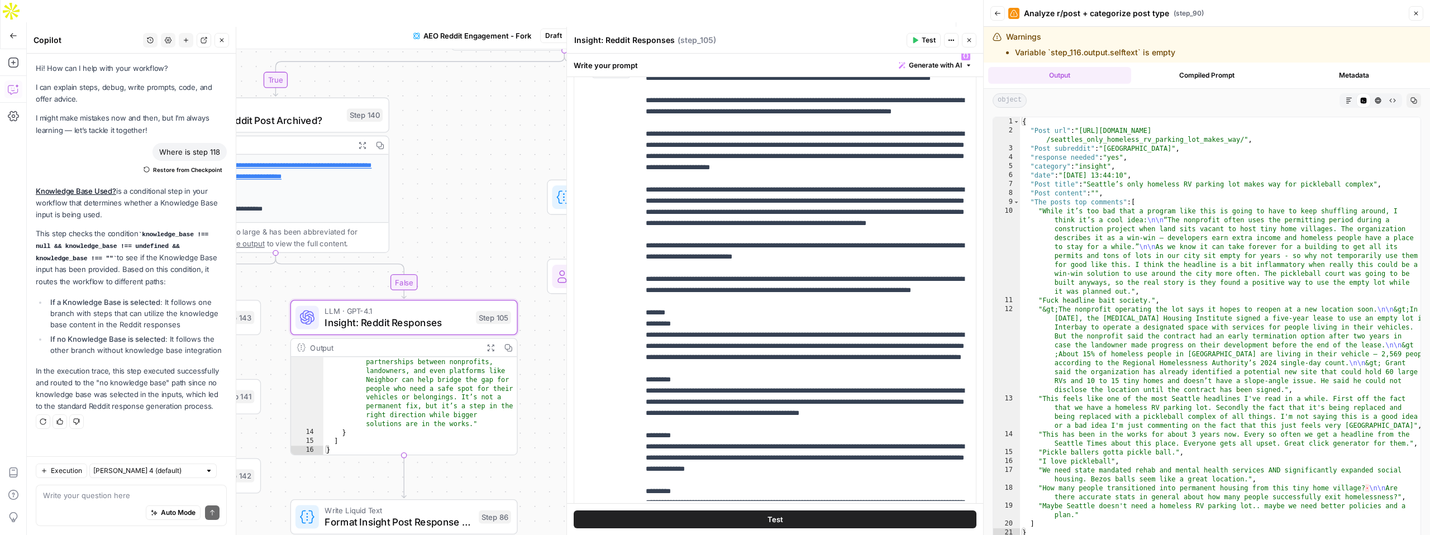
click at [414, 364] on div ""content" : "The comments about using empty lots for temporary housing or parki…" at bounding box center [420, 415] width 194 height 239
click at [453, 342] on div "Output" at bounding box center [393, 348] width 167 height 12
click at [493, 344] on icon "button" at bounding box center [490, 347] width 7 height 7
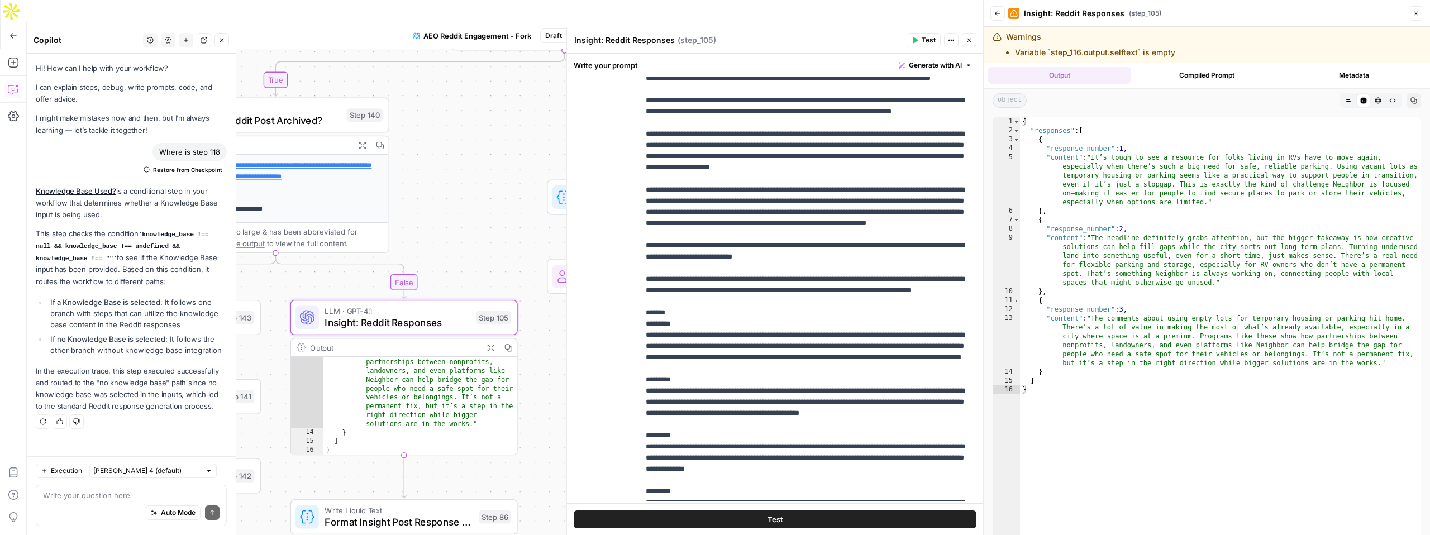
click at [969, 40] on icon "button" at bounding box center [969, 40] width 7 height 7
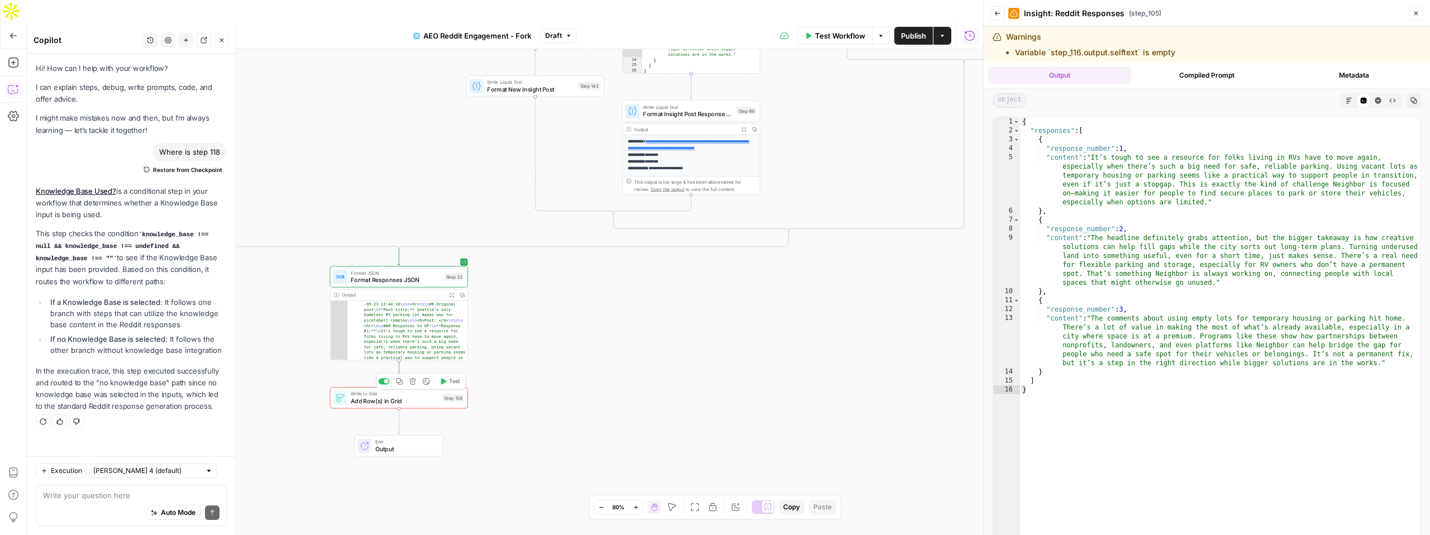
click at [421, 397] on span "Add Row(s) in Grid" at bounding box center [395, 401] width 88 height 9
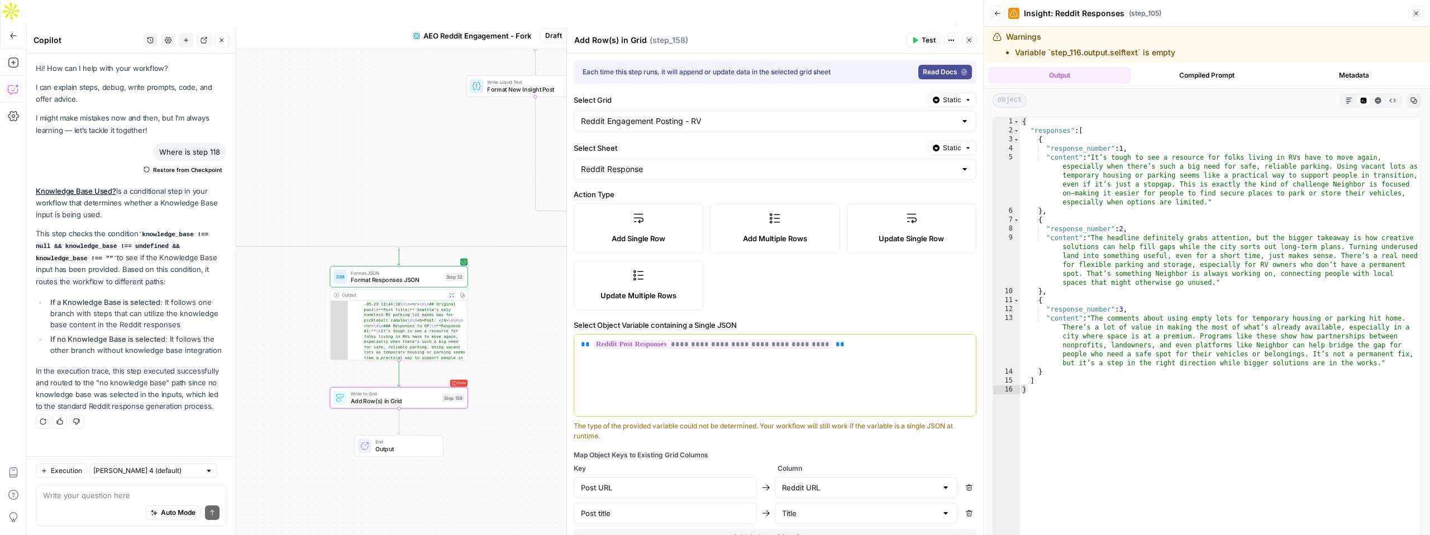
click at [454, 290] on button "Expand Output" at bounding box center [451, 295] width 11 height 11
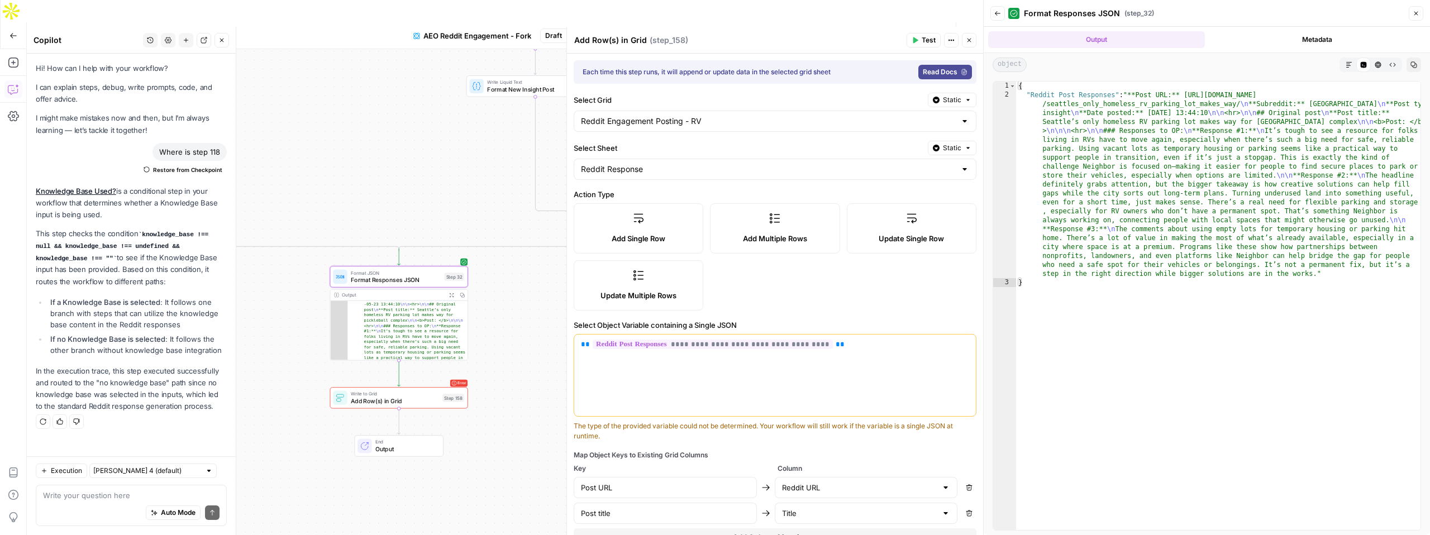
click at [85, 508] on div "Auto Mode Send" at bounding box center [131, 513] width 177 height 25
type textarea "In step 32 how do I convert it into an actual JSON object? For example I want, …"
type textarea "**********"
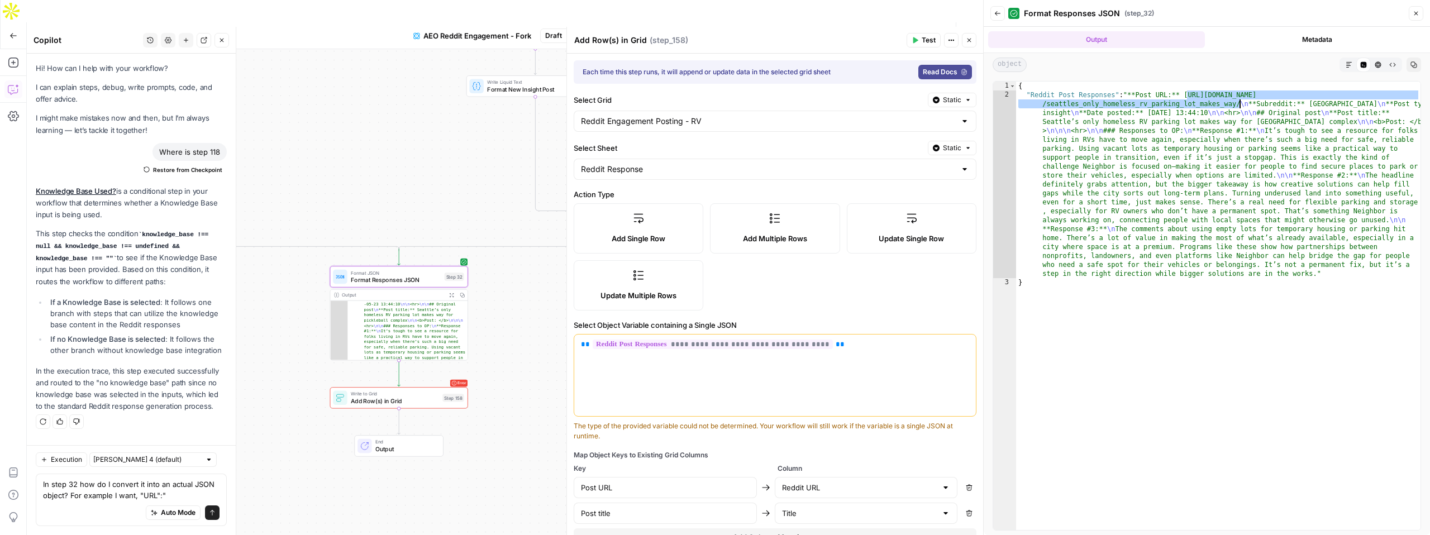
drag, startPoint x: 1186, startPoint y: 97, endPoint x: 1239, endPoint y: 103, distance: 53.5
click at [1239, 103] on div "{ "Reddit Post Responses" : "**Post URL:** https://www.reddit.com/r/Seattle/com…" at bounding box center [1218, 315] width 404 height 466
click at [190, 494] on textarea "In step 32 how do I convert it into an actual JSON object? For example I want, …" at bounding box center [131, 490] width 177 height 22
paste textarea "[URL][DOMAIN_NAME]"
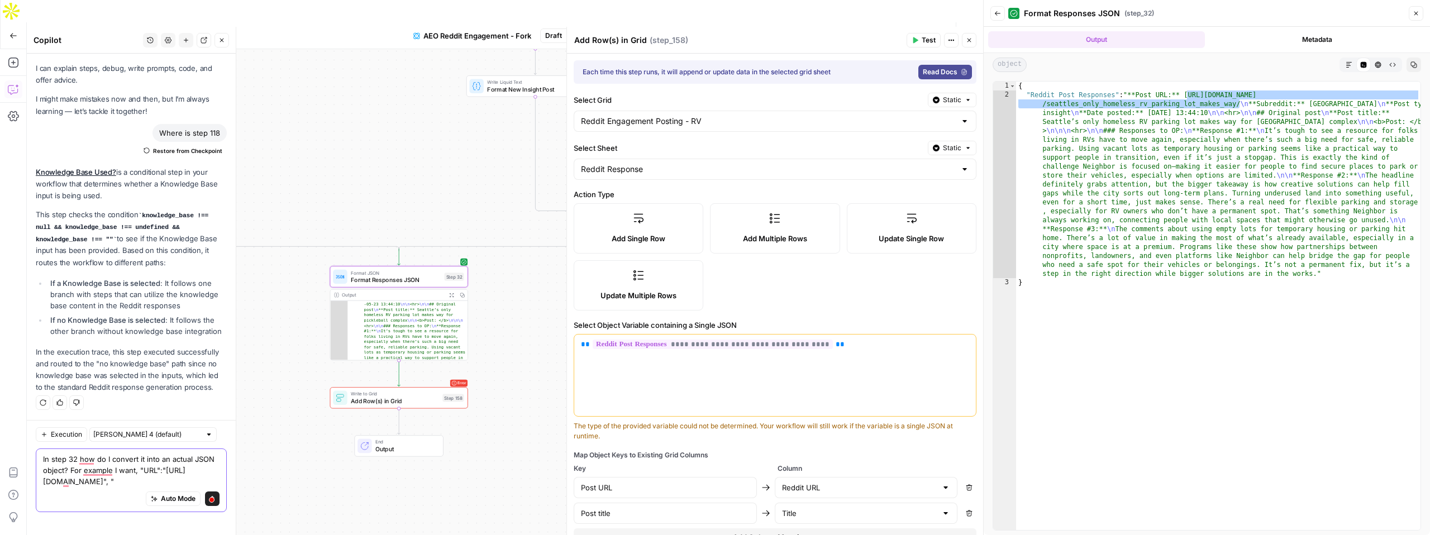
type textarea "In step 32 how do I convert it into an actual JSON object? For example I want, …"
drag, startPoint x: 1256, startPoint y: 106, endPoint x: 1293, endPoint y: 107, distance: 36.9
click at [1293, 107] on div "{ "Reddit Post Responses" : "**Post URL:** https://www.reddit.com/r/Seattle/com…" at bounding box center [1218, 315] width 404 height 466
click at [126, 487] on textarea "In step 32 how do I convert it into an actual JSON object? For example I want, …" at bounding box center [131, 471] width 177 height 34
click at [104, 487] on textarea "In step 32 how do I convert it into an actual JSON object? For example I want, …" at bounding box center [131, 471] width 177 height 34
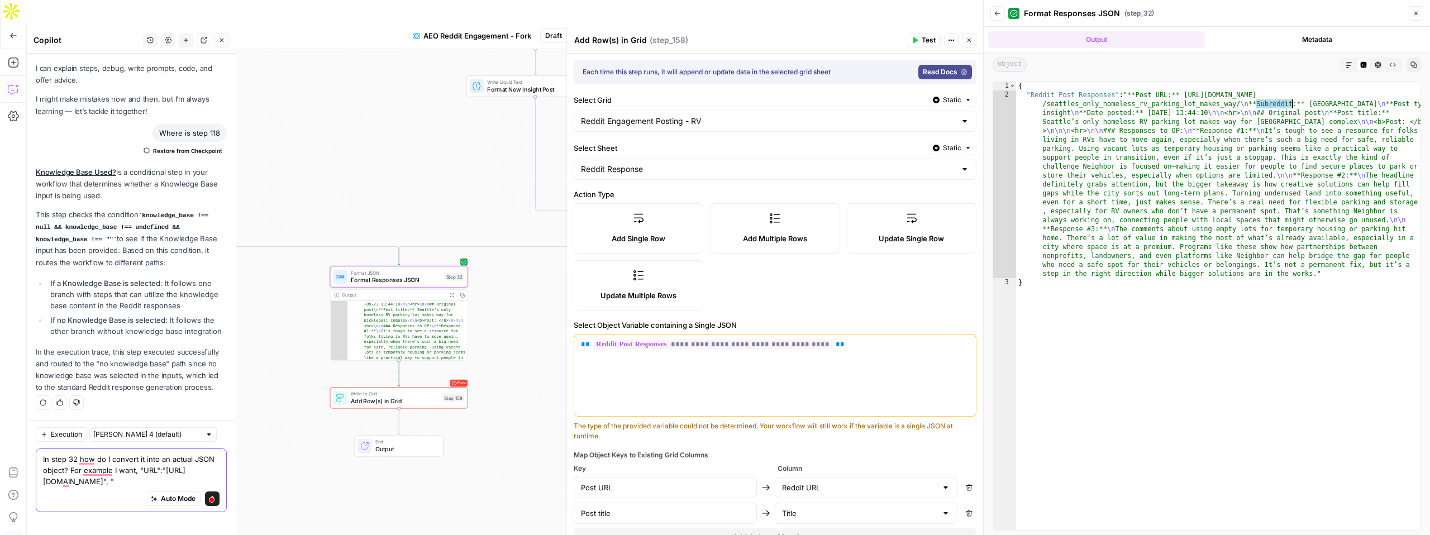
click at [91, 487] on textarea "In step 32 how do I convert it into an actual JSON object? For example I want, …" at bounding box center [131, 471] width 177 height 34
click at [89, 487] on textarea "In step 32 how do I convert it into an actual JSON object? For example I want, …" at bounding box center [131, 471] width 177 height 34
click at [96, 487] on textarea "In step 32 how do I convert it into an actual JSON object? For example I want, …" at bounding box center [131, 471] width 177 height 34
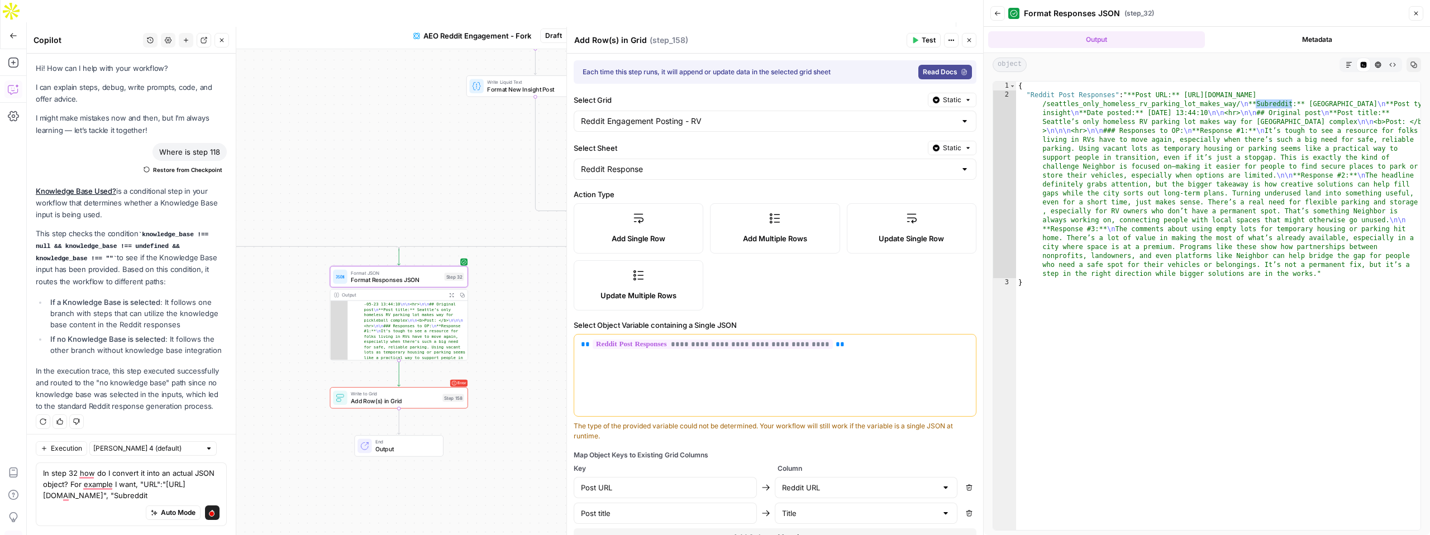
scroll to position [27, 0]
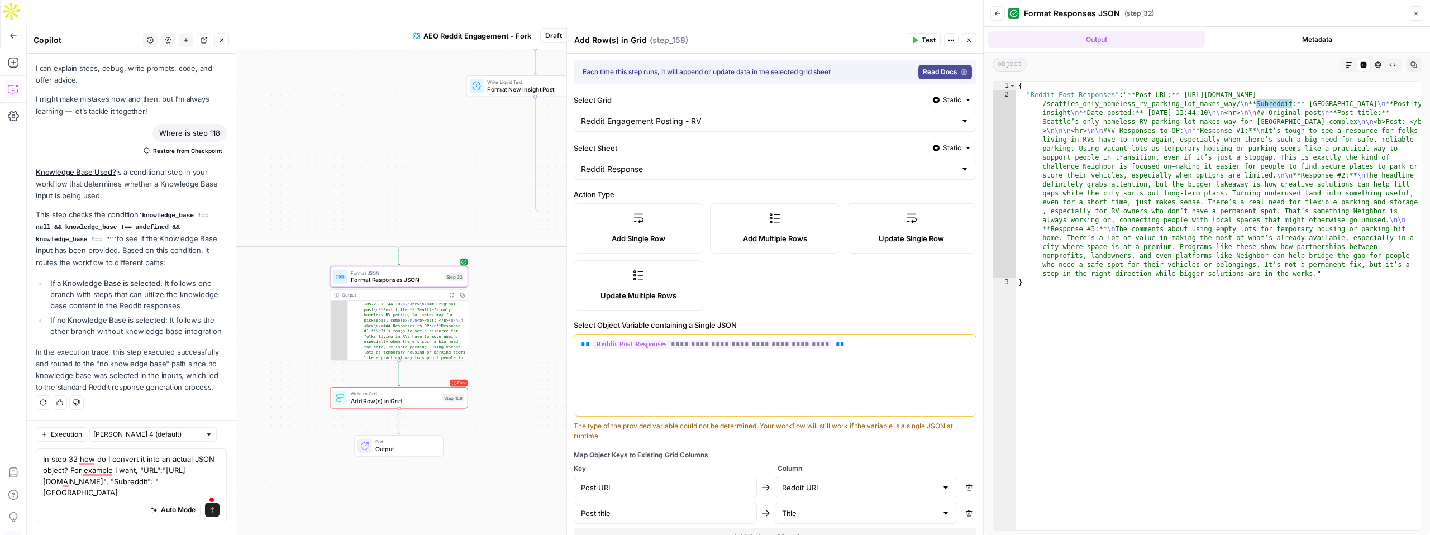
type textarea "In step 32 how do I convert it into an actual JSON object? For example I want, …"
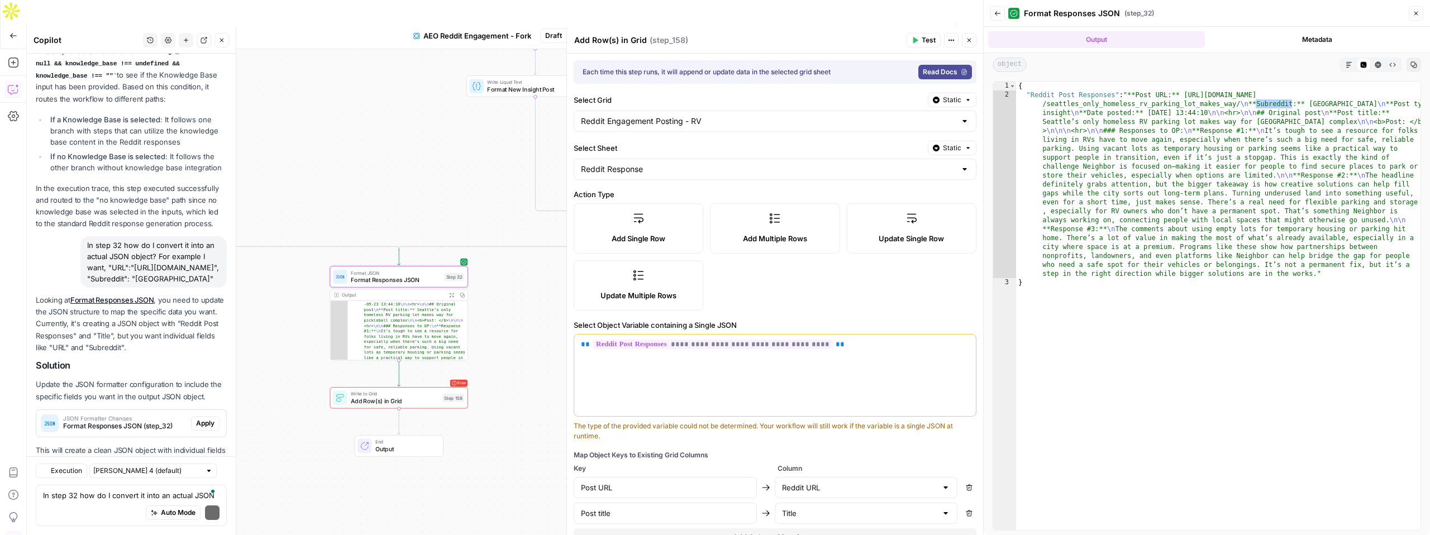
scroll to position [233, 0]
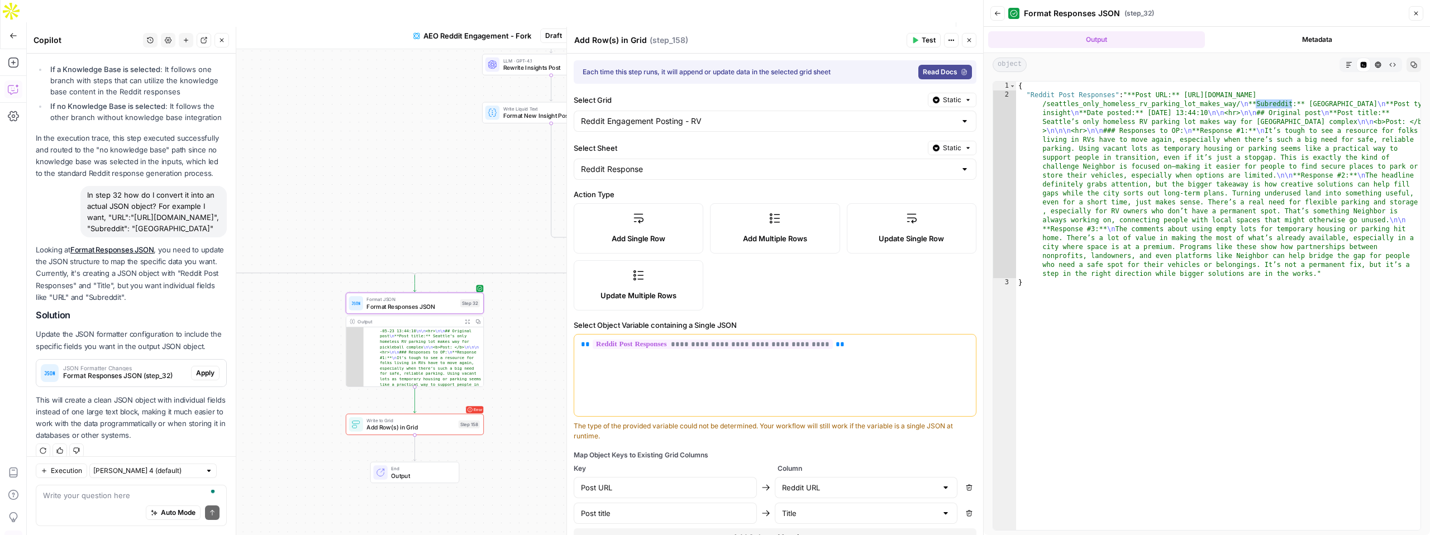
click at [163, 365] on span "JSON Formatter Changes" at bounding box center [124, 368] width 123 height 6
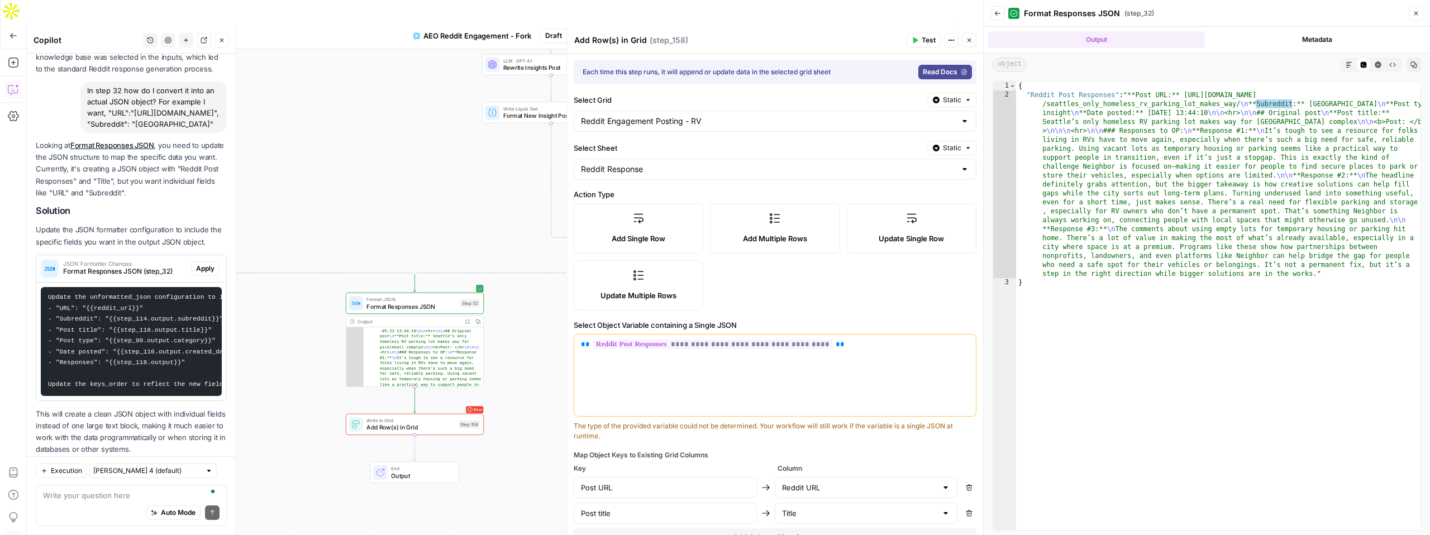
scroll to position [351, 0]
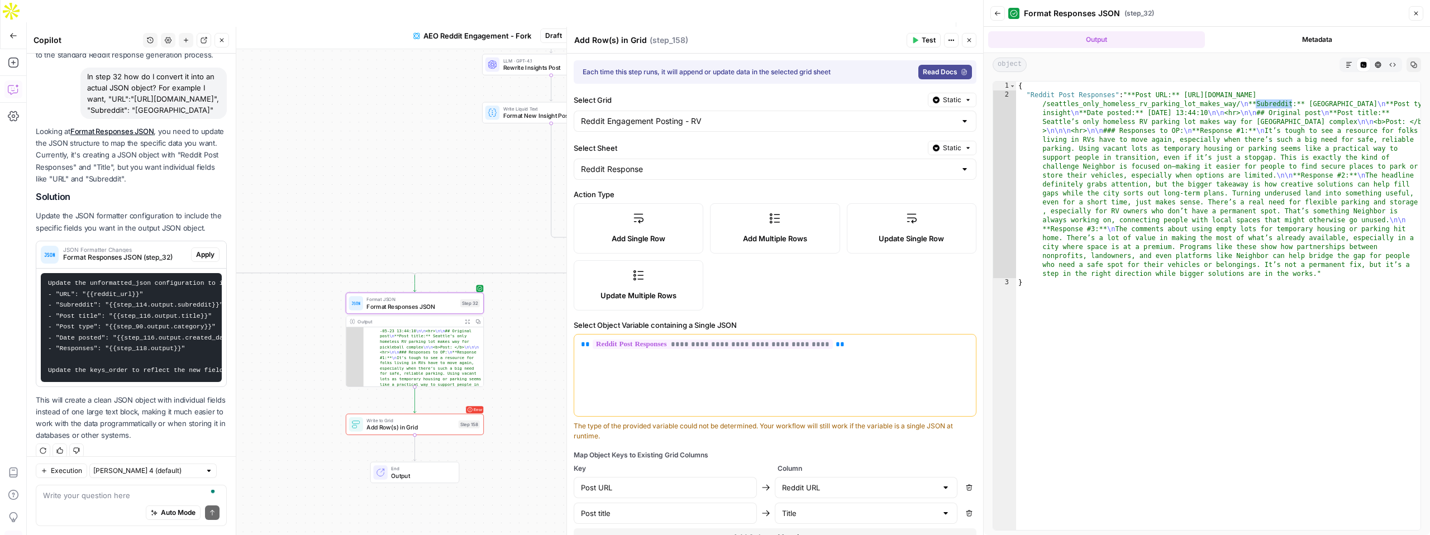
click at [196, 250] on span "Apply" at bounding box center [205, 255] width 18 height 10
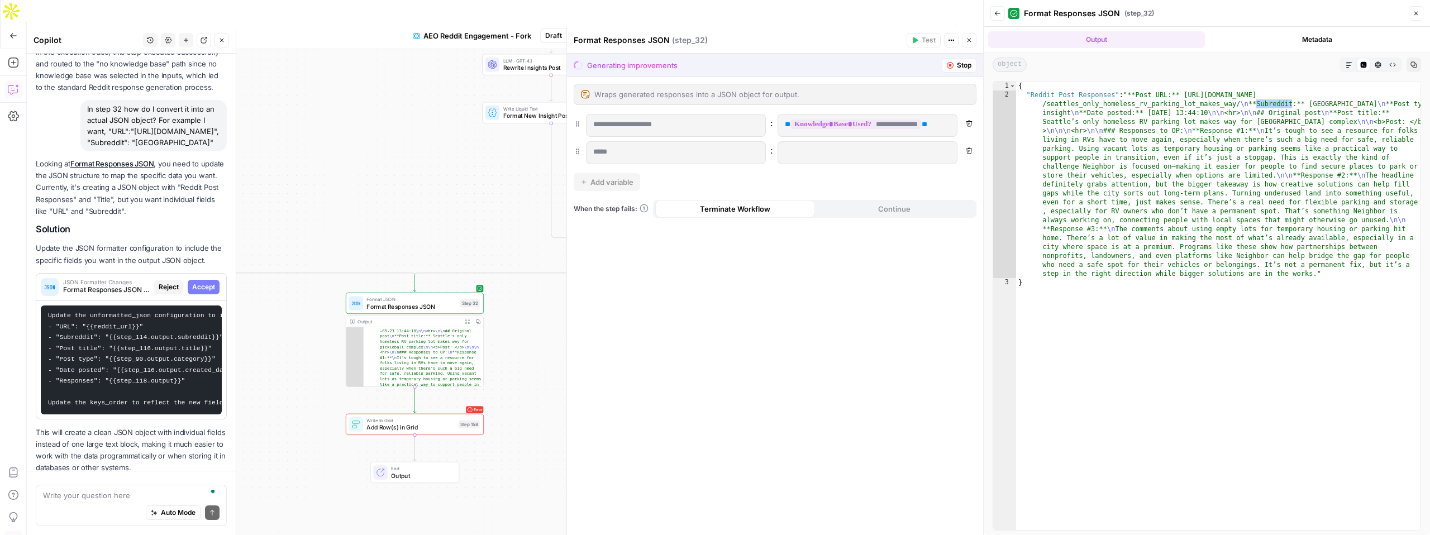
scroll to position [333, 0]
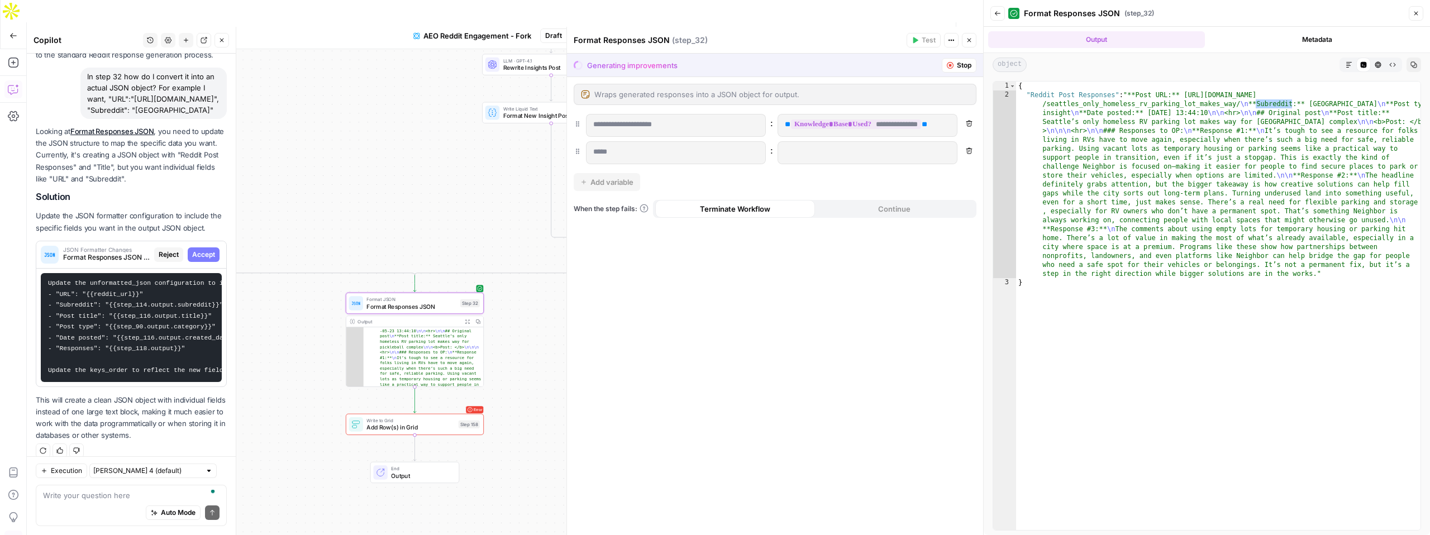
click at [209, 250] on span "Accept" at bounding box center [203, 255] width 23 height 10
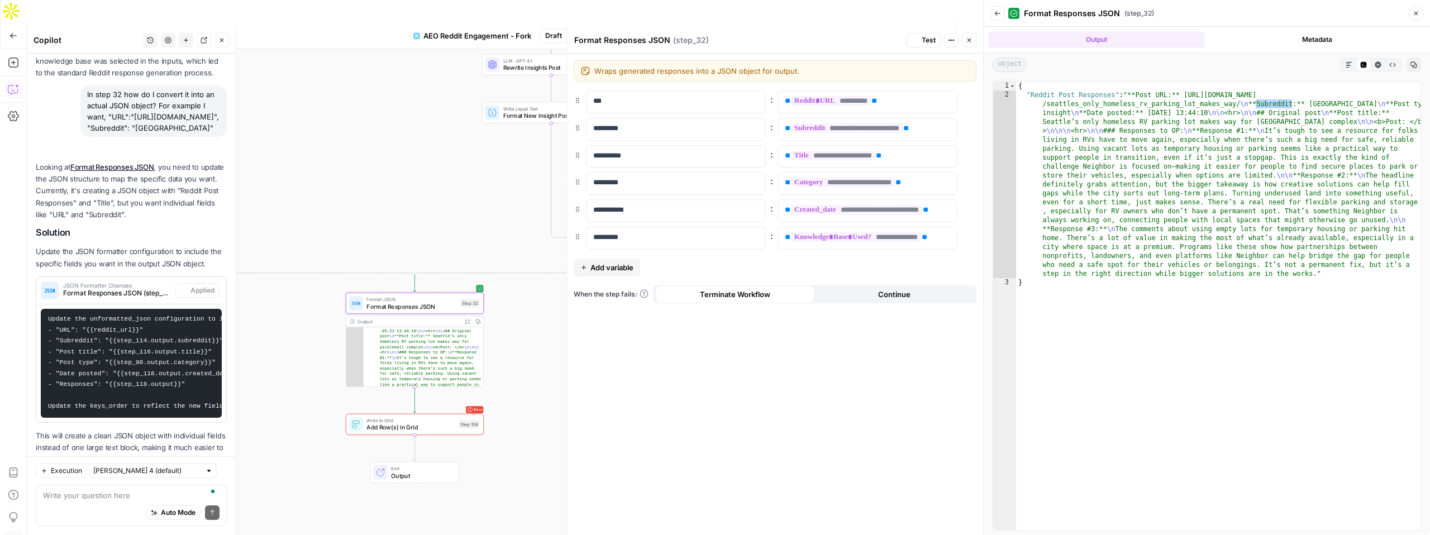
scroll to position [369, 0]
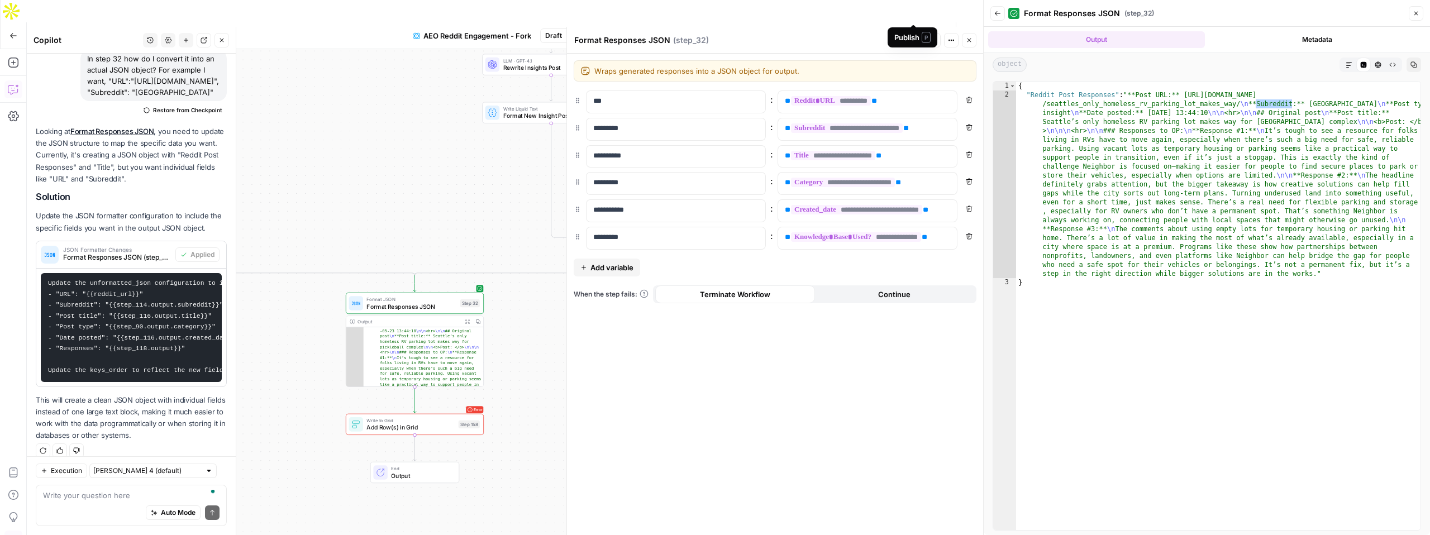
click at [908, 30] on span "Publish" at bounding box center [913, 35] width 25 height 11
click at [450, 423] on span "Add Row(s) in Grid" at bounding box center [410, 427] width 88 height 9
click at [447, 423] on span "Add Row(s) in Grid" at bounding box center [410, 427] width 88 height 9
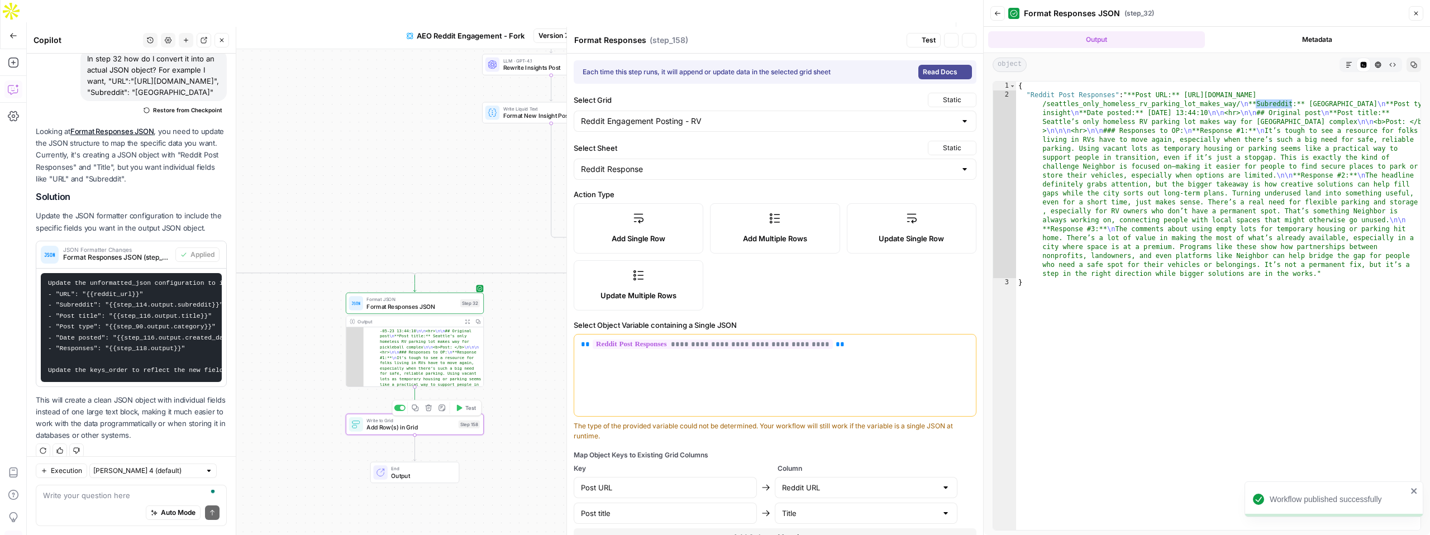
type textarea "Add Row(s) in Grid"
click at [1418, 16] on icon "button" at bounding box center [1416, 13] width 7 height 7
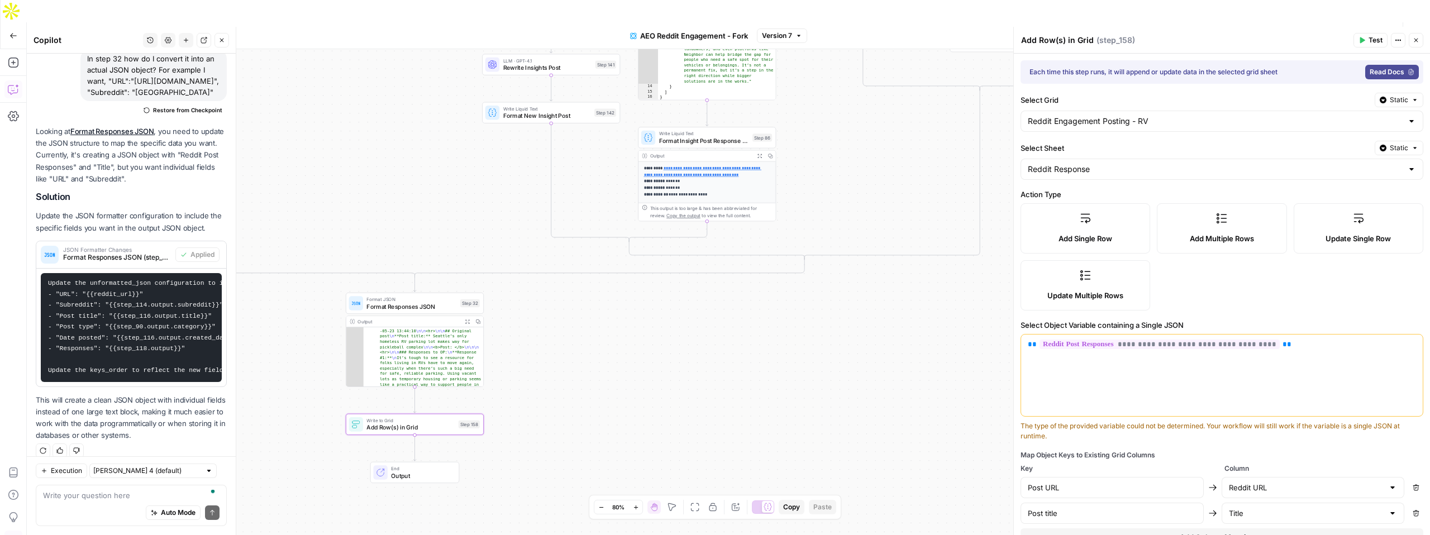
scroll to position [45, 0]
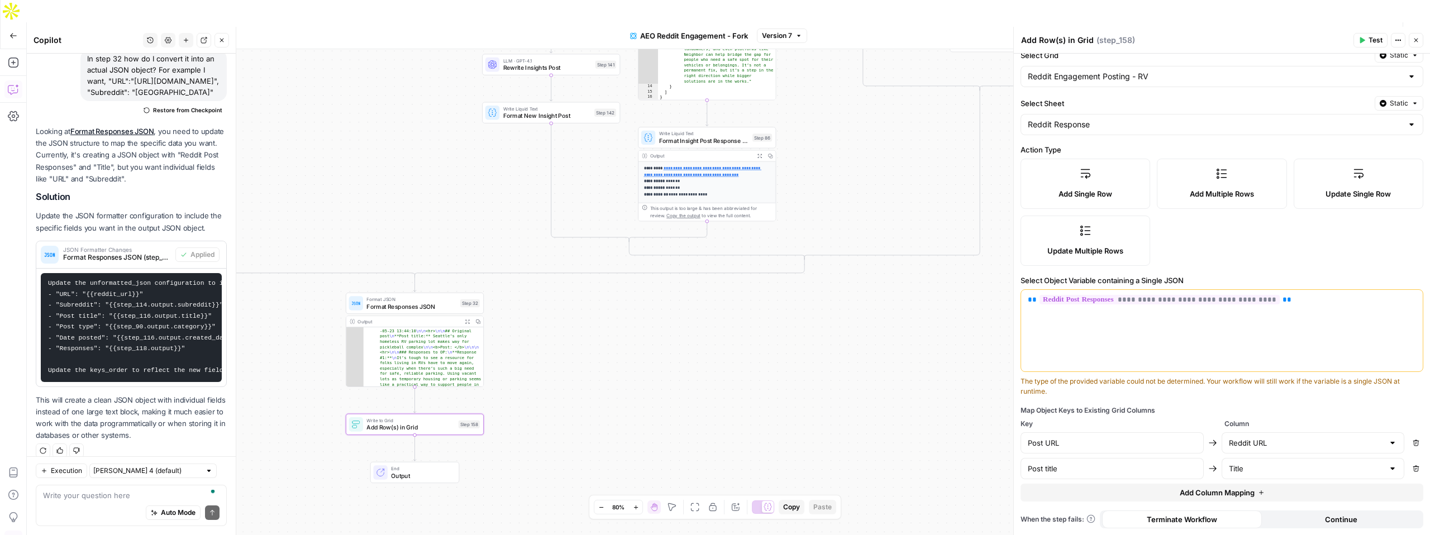
click at [1356, 30] on span "Publish" at bounding box center [1360, 35] width 25 height 11
click at [432, 417] on span "Write to Grid" at bounding box center [410, 420] width 88 height 7
click at [1180, 239] on div "Add Single Row Add Multiple Rows Update Single Row Update Multiple Rows" at bounding box center [1221, 212] width 403 height 107
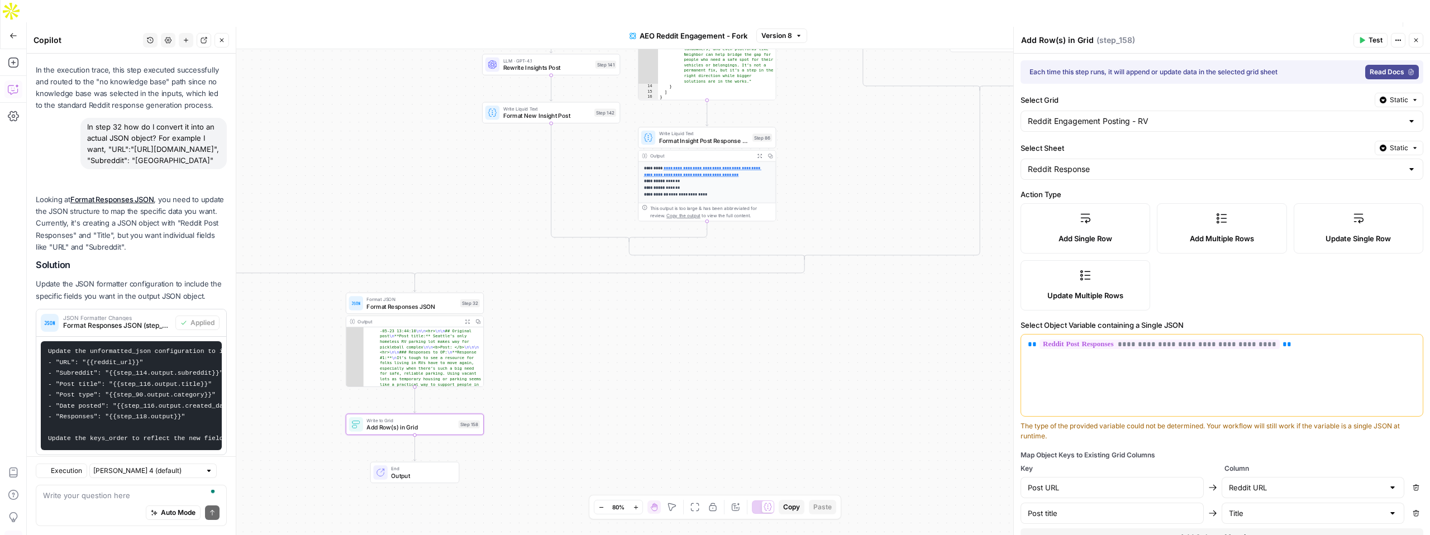
scroll to position [369, 0]
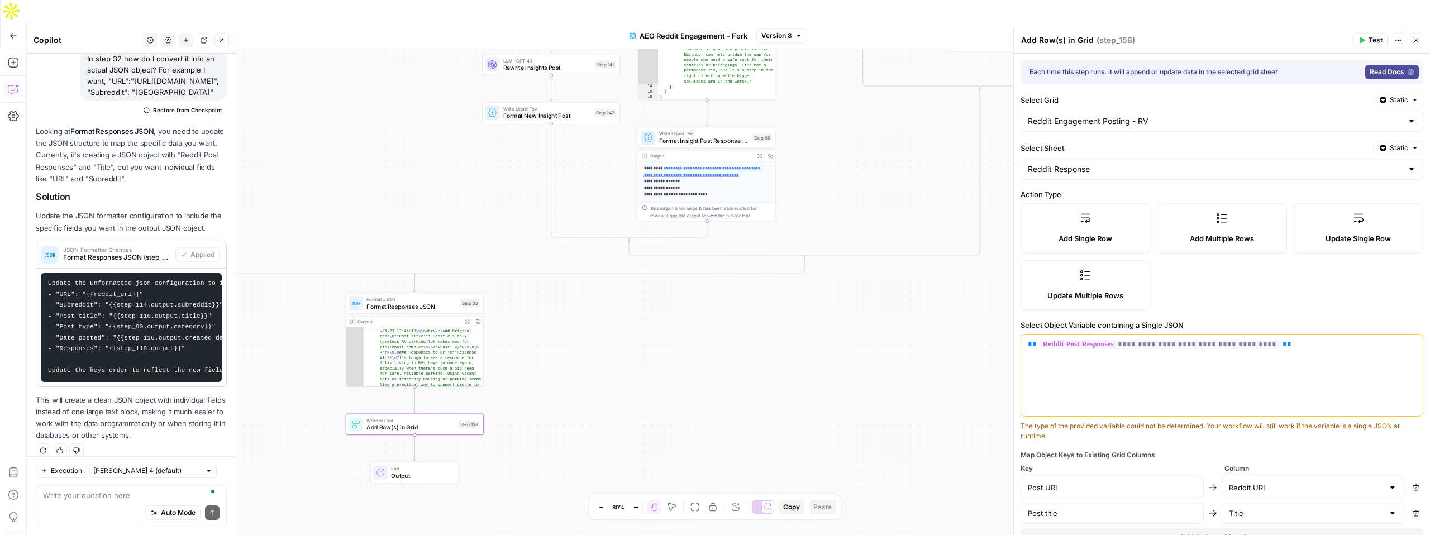
click at [1357, 235] on span "Update Single Row" at bounding box center [1357, 238] width 65 height 11
click at [1313, 294] on div "Add Single Row Add Multiple Rows Update Single Row Update Multiple Rows" at bounding box center [1221, 256] width 403 height 107
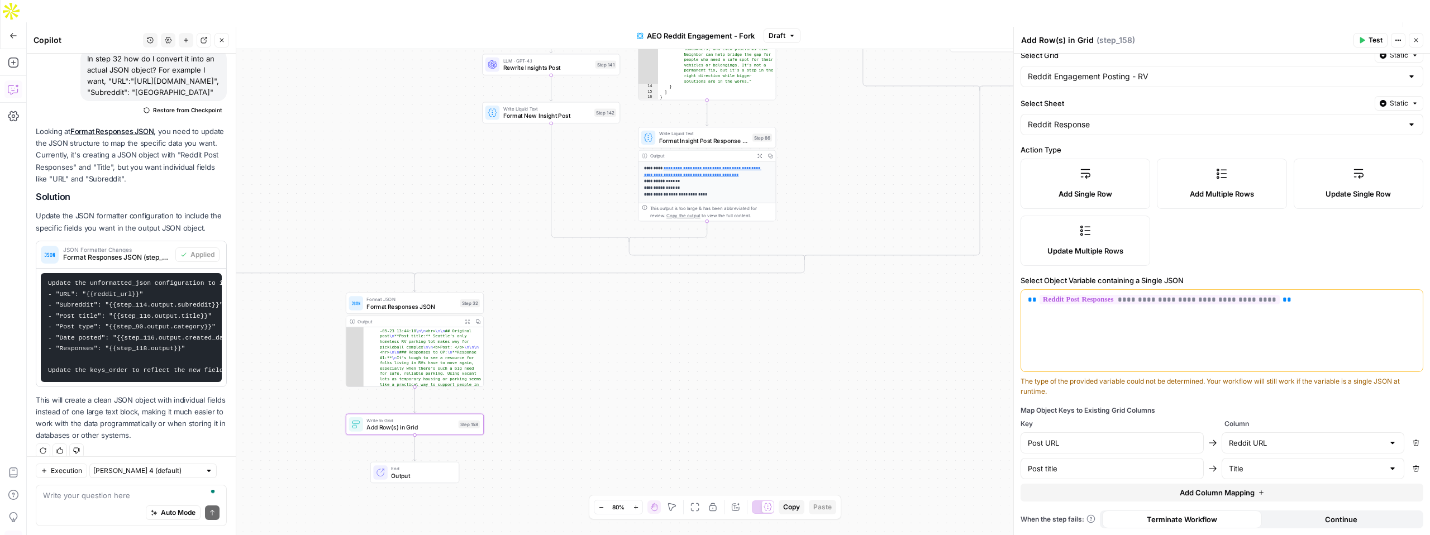
click at [1297, 290] on div "**********" at bounding box center [1222, 331] width 402 height 82
click at [1298, 302] on p "**********" at bounding box center [1222, 299] width 388 height 11
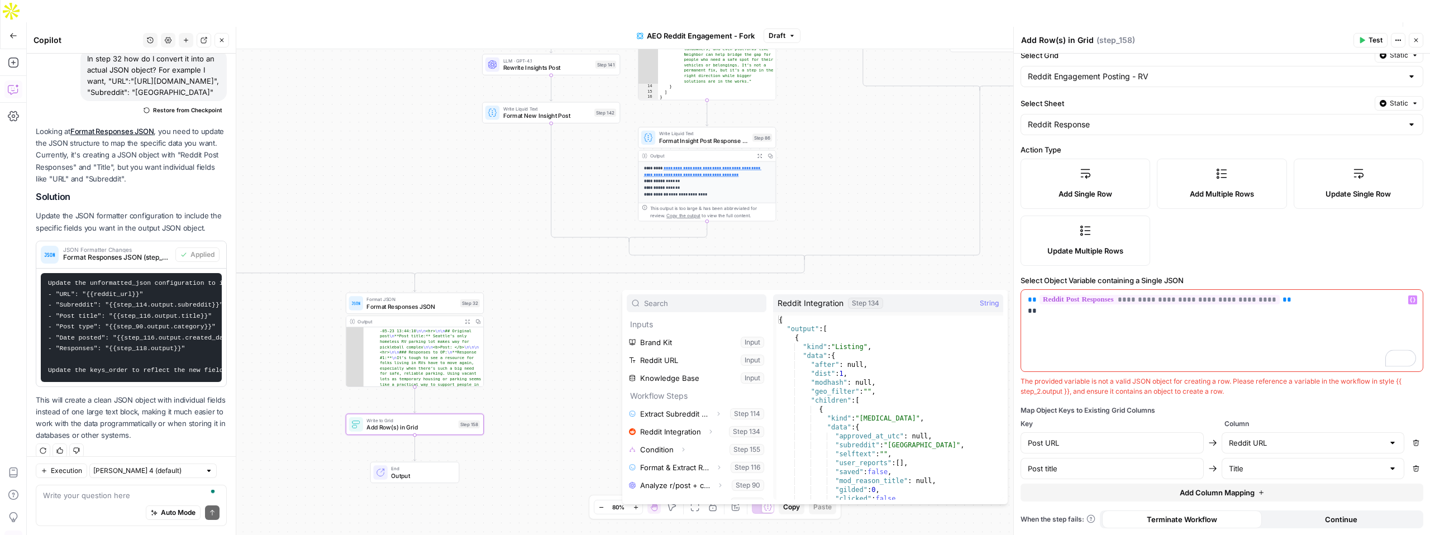
scroll to position [30, 0]
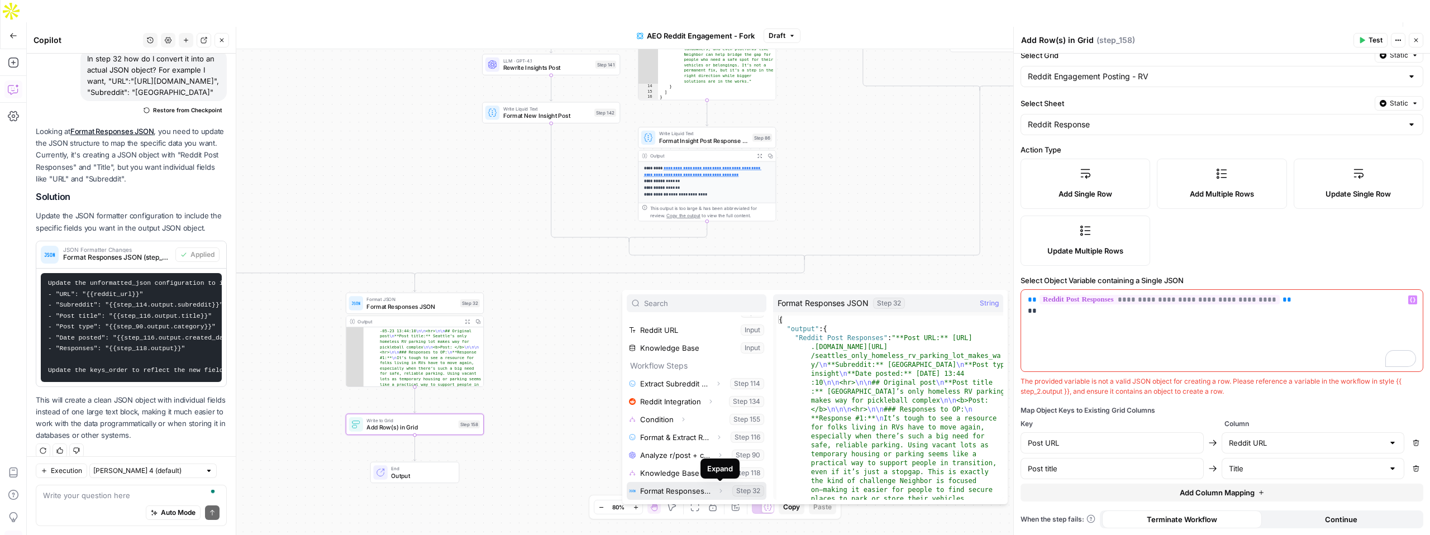
click at [721, 491] on icon "button" at bounding box center [721, 491] width 2 height 4
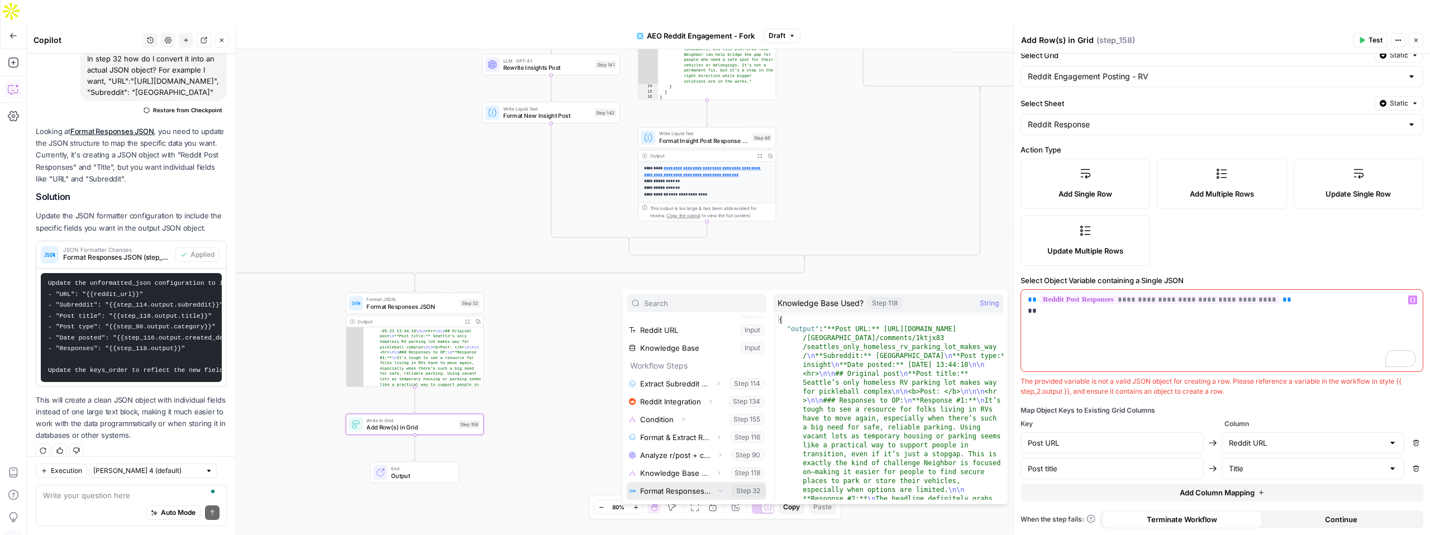
scroll to position [48, 0]
click at [675, 489] on icon "button" at bounding box center [673, 491] width 7 height 7
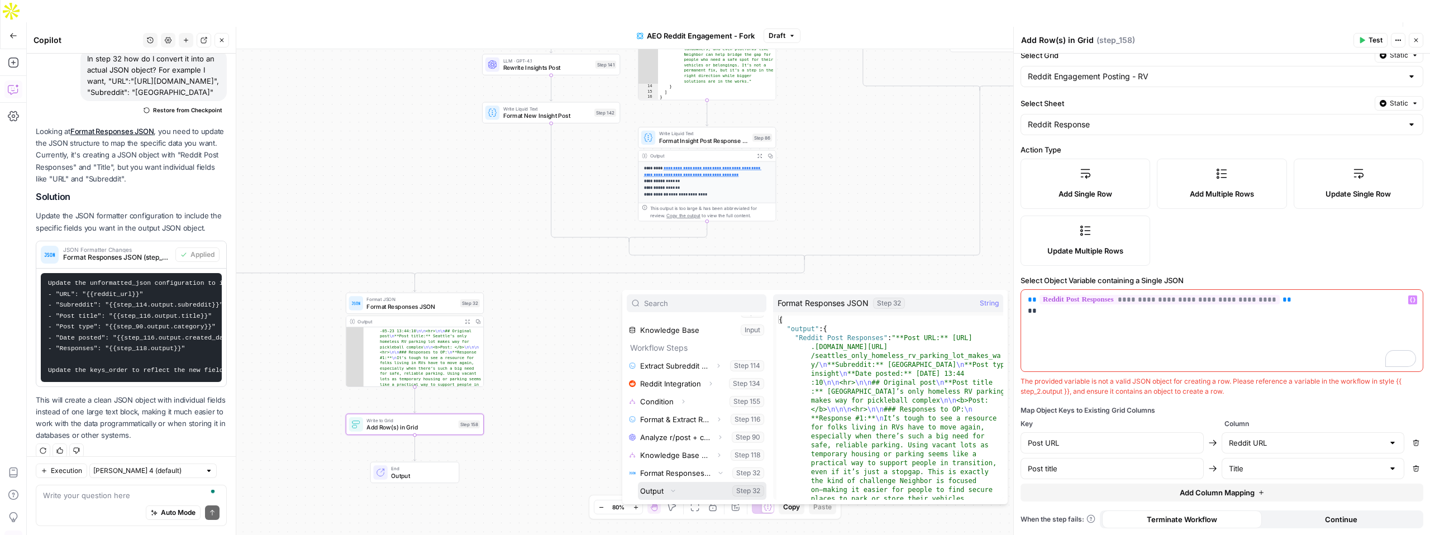
scroll to position [66, 0]
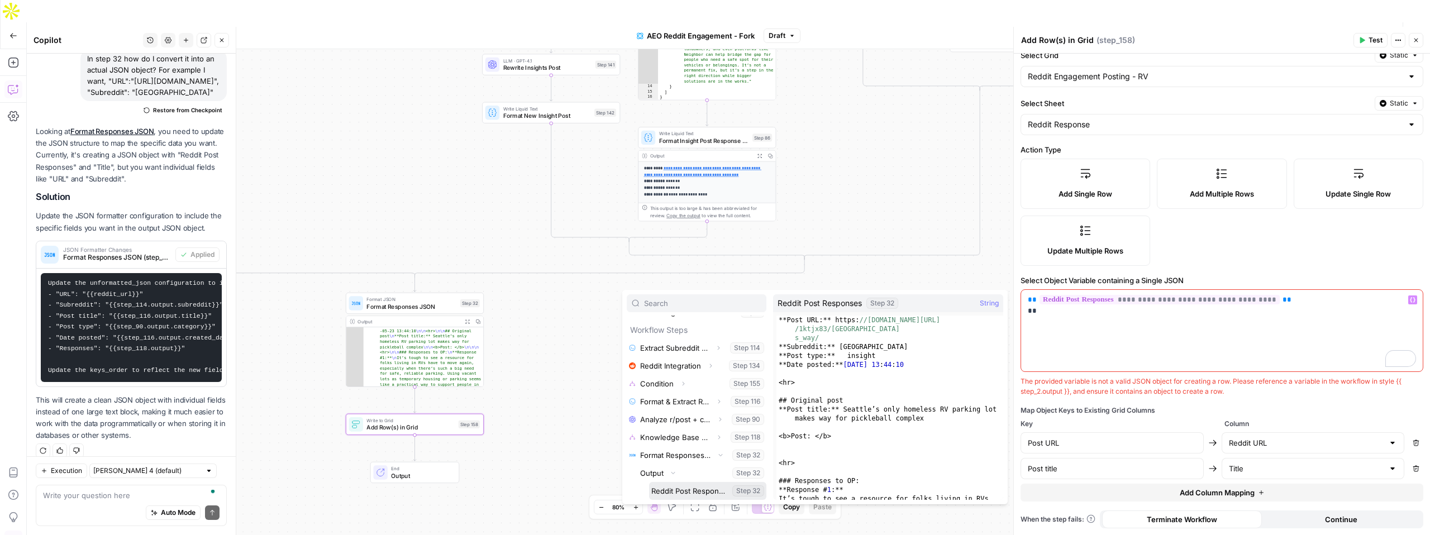
click at [693, 492] on button "Select variable Reddit Post Responses" at bounding box center [707, 491] width 117 height 18
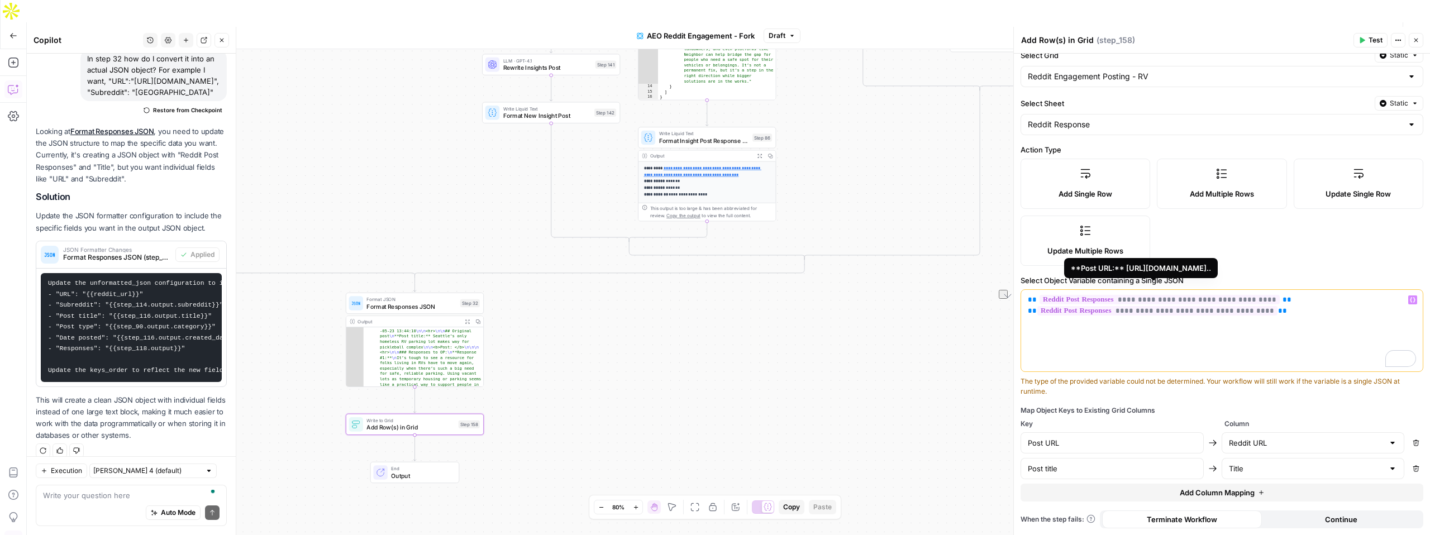
drag, startPoint x: 1283, startPoint y: 302, endPoint x: 1020, endPoint y: 301, distance: 262.5
click at [1021, 301] on div "**********" at bounding box center [1222, 331] width 402 height 82
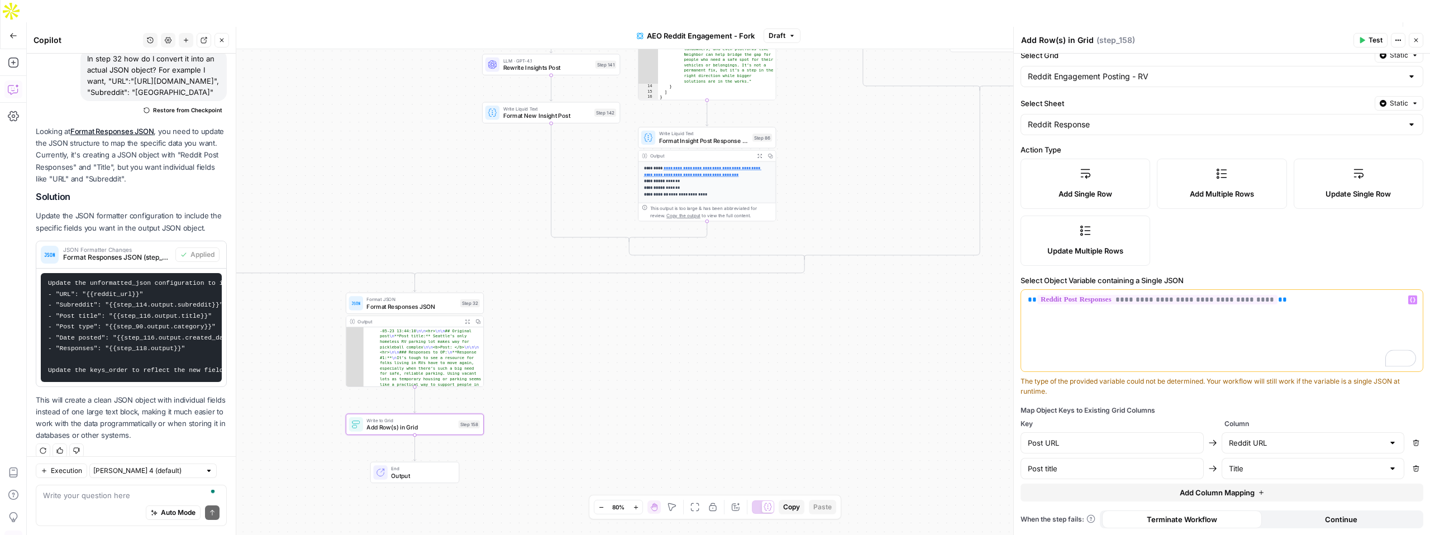
click at [1239, 237] on div "Add Single Row Add Multiple Rows Update Single Row Update Multiple Rows" at bounding box center [1221, 212] width 403 height 107
click at [1359, 30] on span "Publish" at bounding box center [1360, 35] width 25 height 11
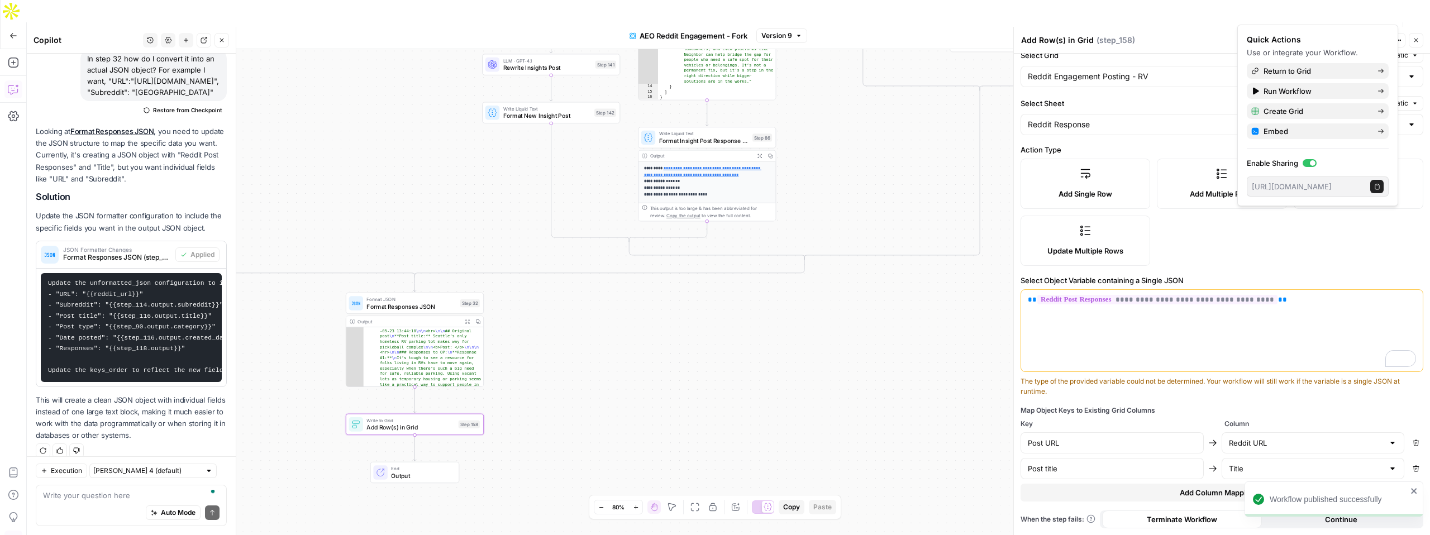
click at [1208, 30] on header "Add Row(s) in Grid Add Row(s) in Grid ( step_158 ) Test Actions Close" at bounding box center [1222, 40] width 416 height 27
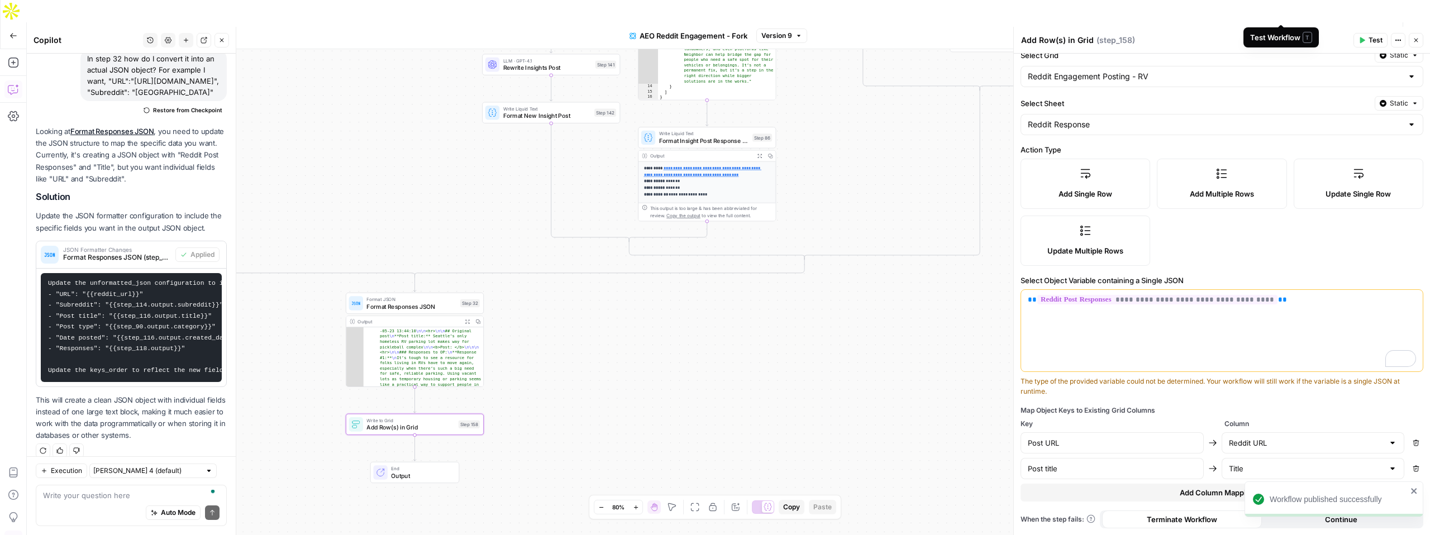
click at [1289, 30] on span "Test Workflow" at bounding box center [1287, 35] width 50 height 11
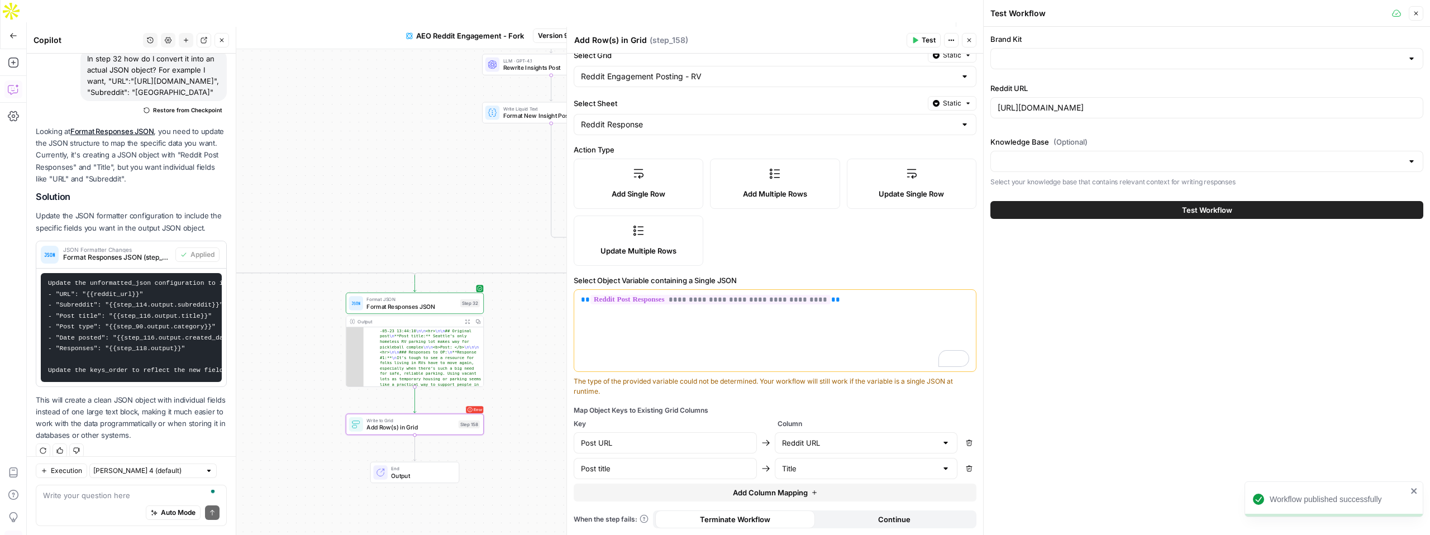
type input "Neighbor"
click at [1165, 213] on button "Test Workflow" at bounding box center [1206, 210] width 433 height 18
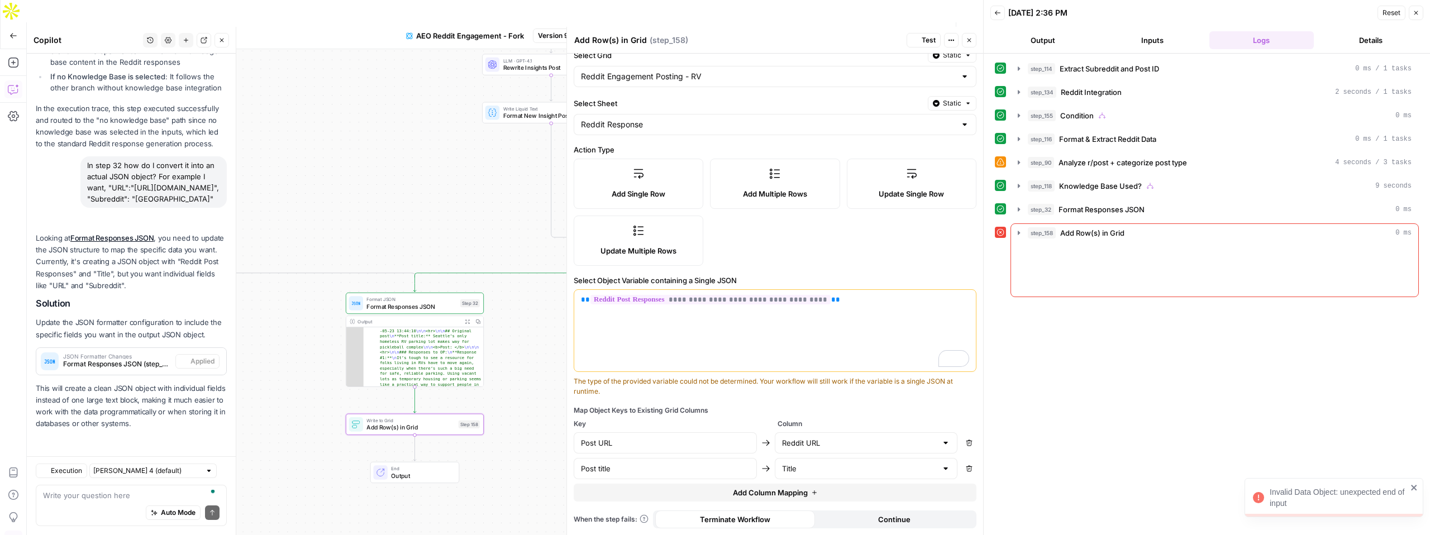
scroll to position [251, 0]
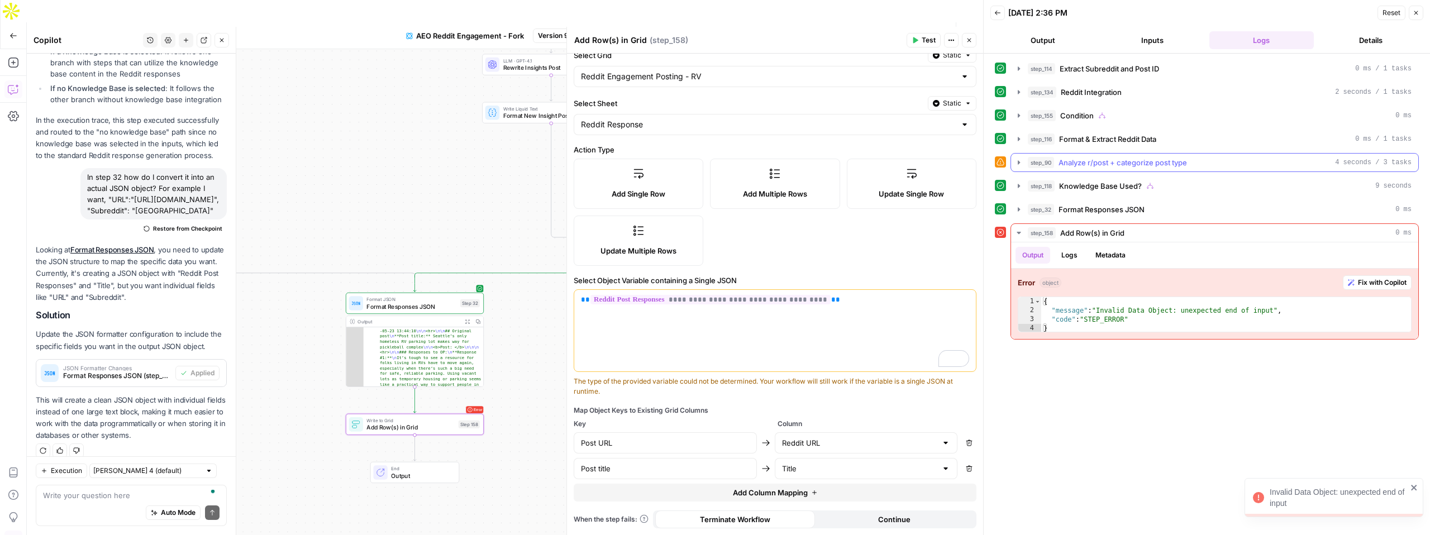
click at [1018, 160] on icon "button" at bounding box center [1018, 162] width 9 height 9
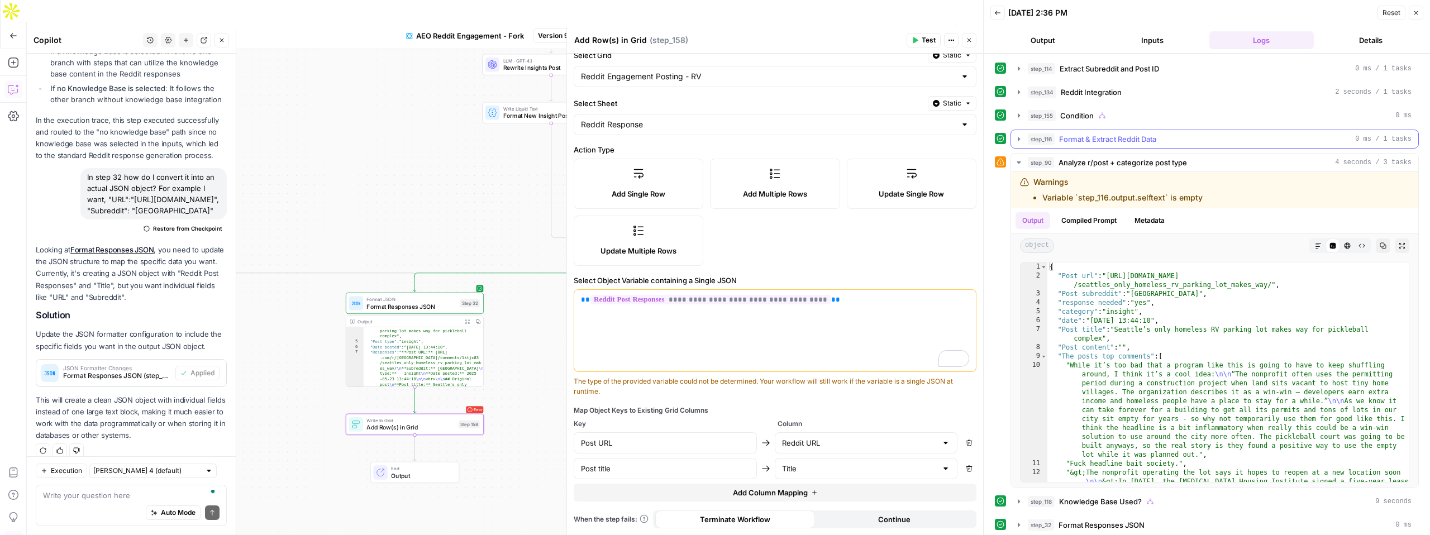
click at [1019, 139] on icon "button" at bounding box center [1019, 139] width 2 height 4
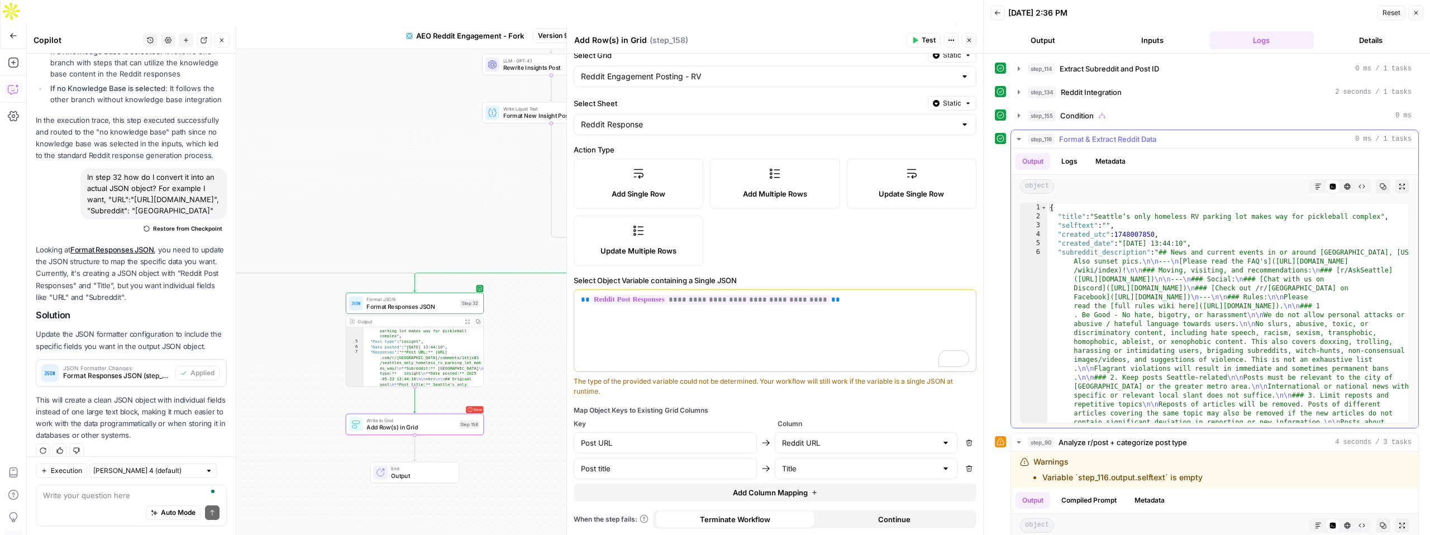
click at [1019, 139] on icon "button" at bounding box center [1019, 139] width 4 height 2
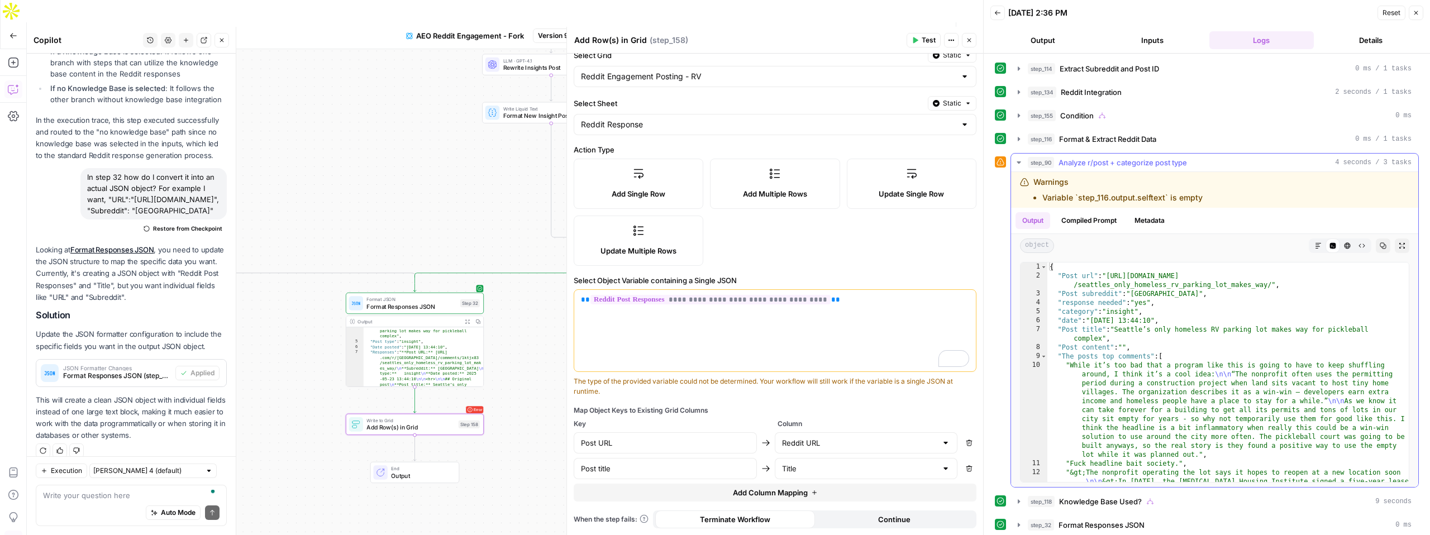
click at [1018, 163] on icon "button" at bounding box center [1018, 162] width 9 height 9
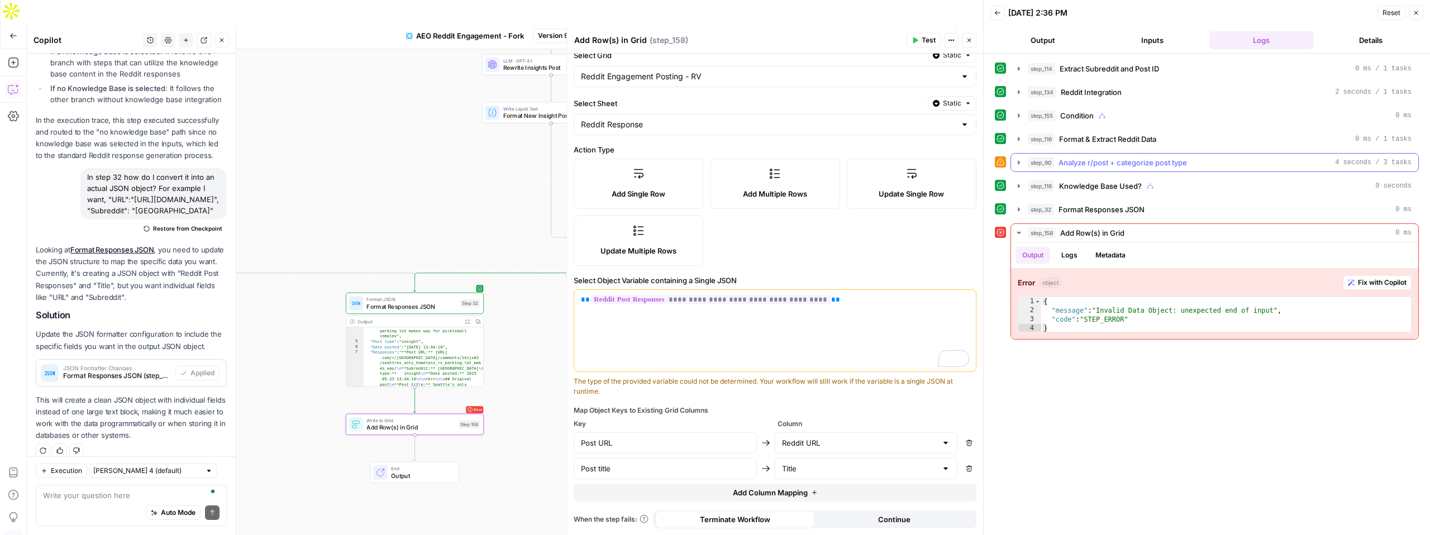
click at [1020, 162] on icon "button" at bounding box center [1018, 162] width 9 height 9
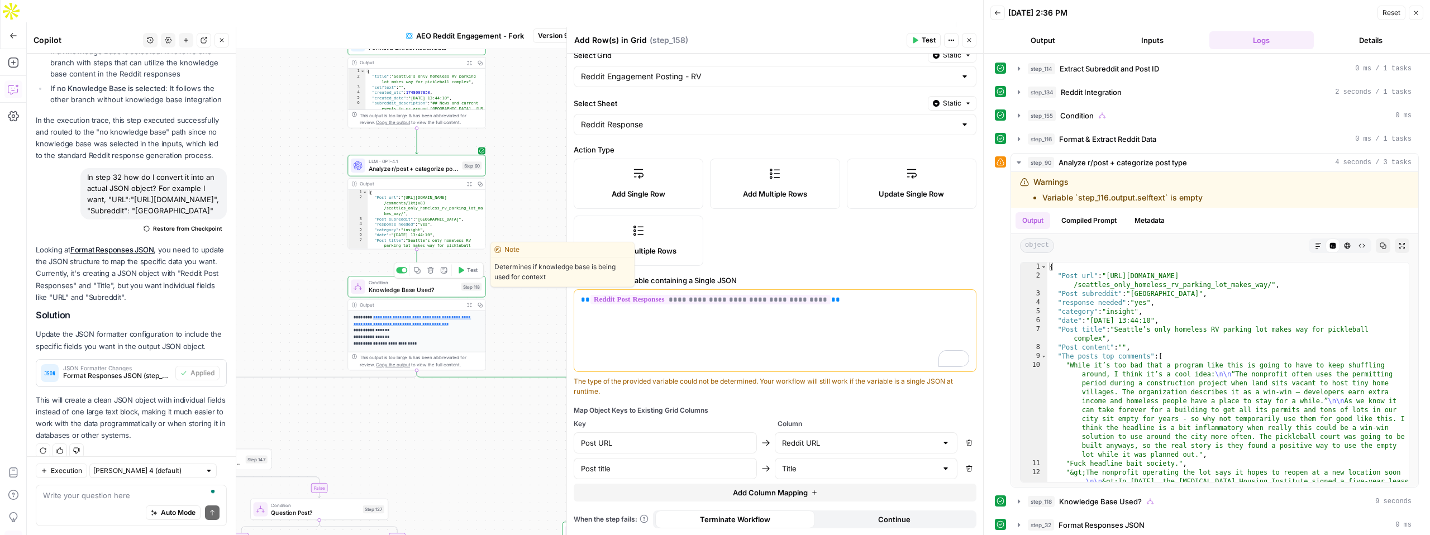
click at [444, 285] on span "Knowledge Base Used?" at bounding box center [413, 289] width 89 height 9
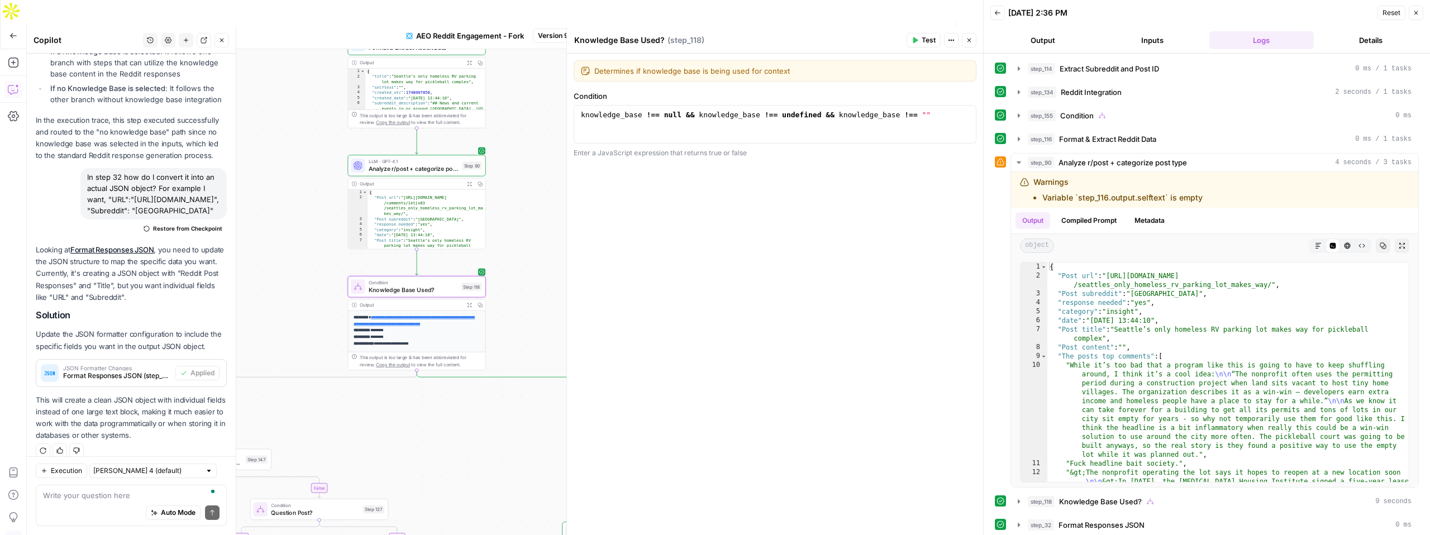
click at [843, 30] on span "Test Workflow" at bounding box center [840, 35] width 50 height 11
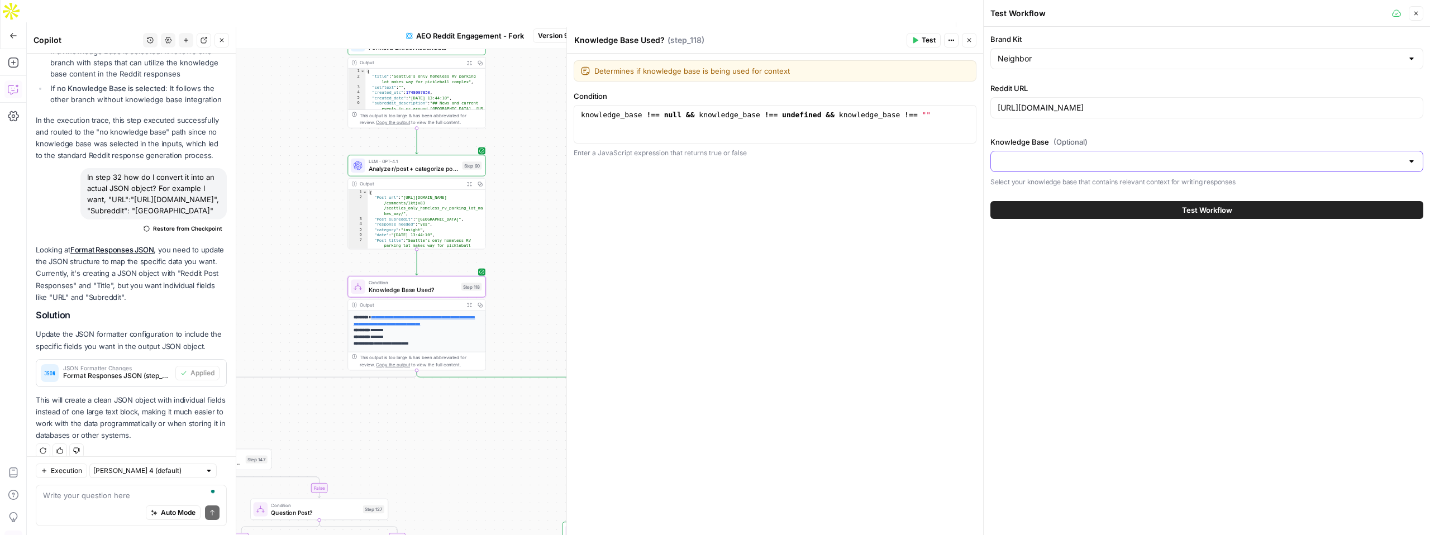
click at [1023, 161] on input "Knowledge Base (Optional)" at bounding box center [1200, 161] width 405 height 11
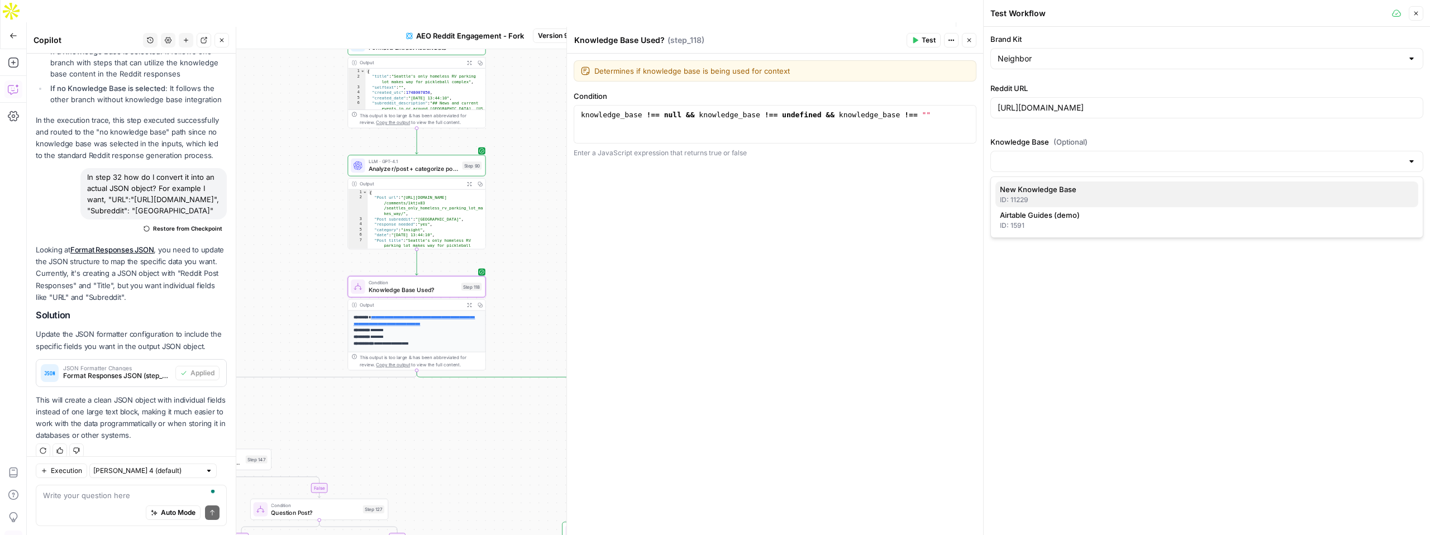
click at [1046, 197] on div "ID: 11229" at bounding box center [1207, 200] width 414 height 10
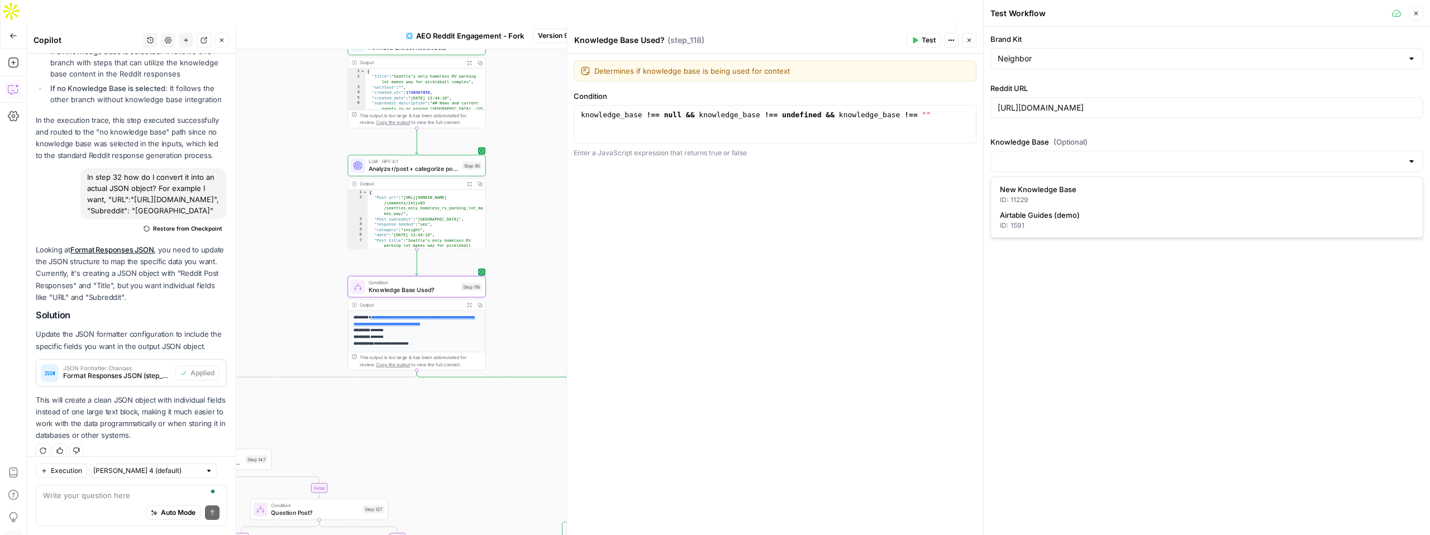
type input "New Knowledge Base"
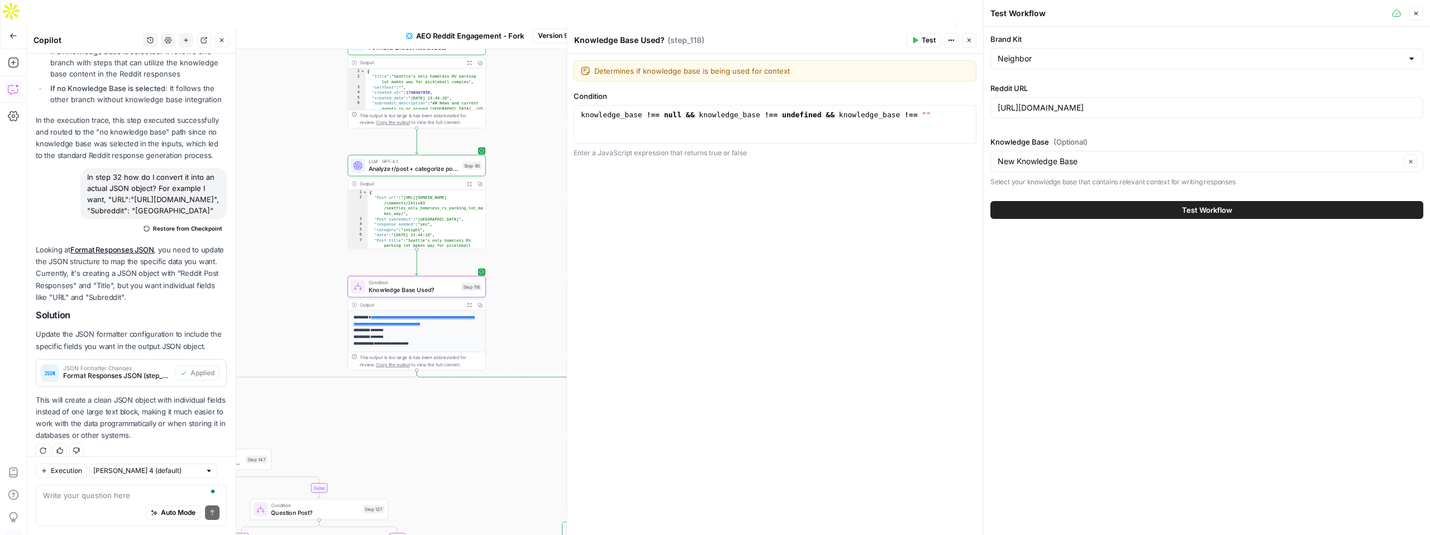
click at [1086, 212] on button "Test Workflow" at bounding box center [1206, 210] width 433 height 18
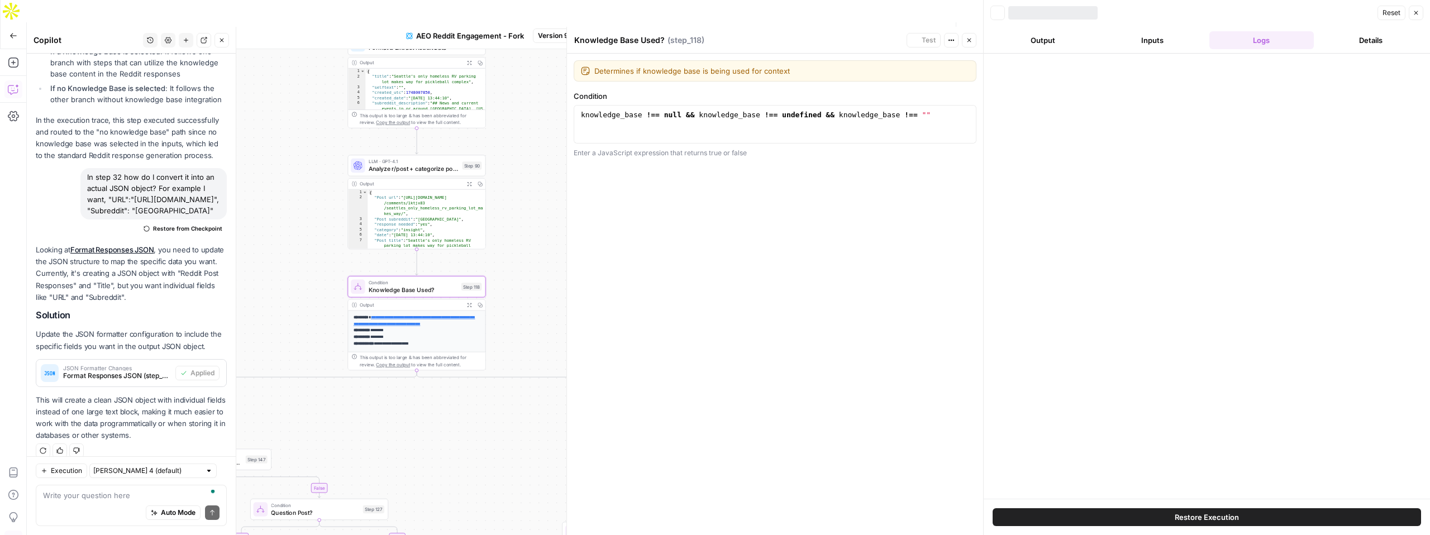
click at [968, 40] on icon "button" at bounding box center [969, 40] width 7 height 7
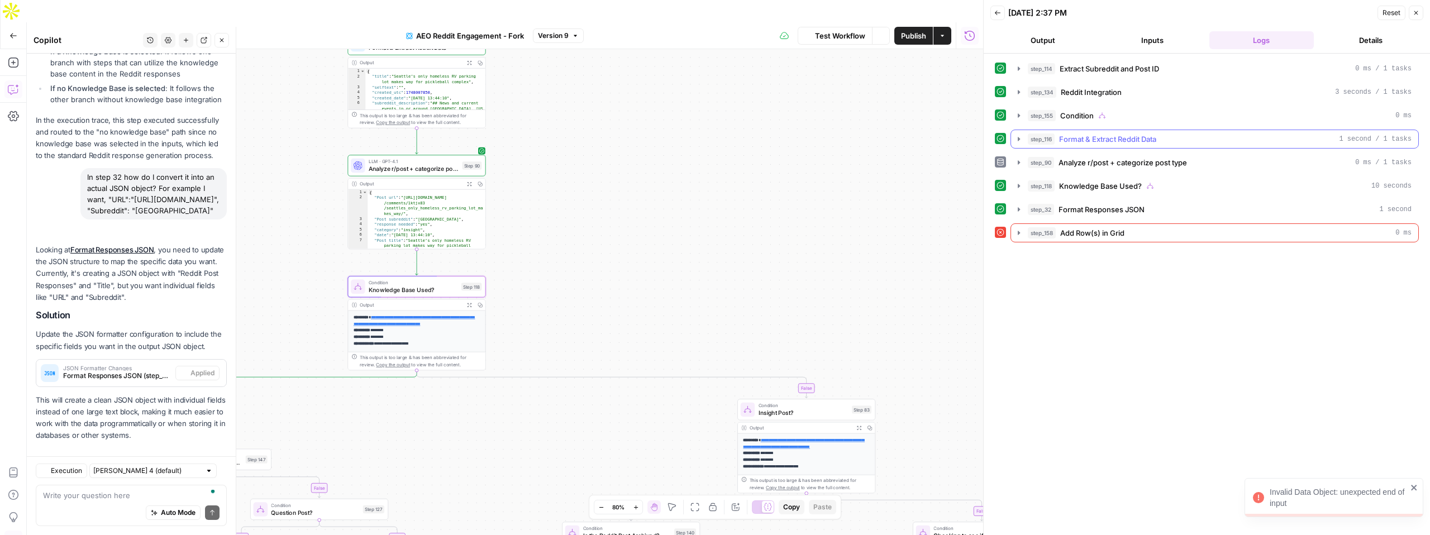
scroll to position [251, 0]
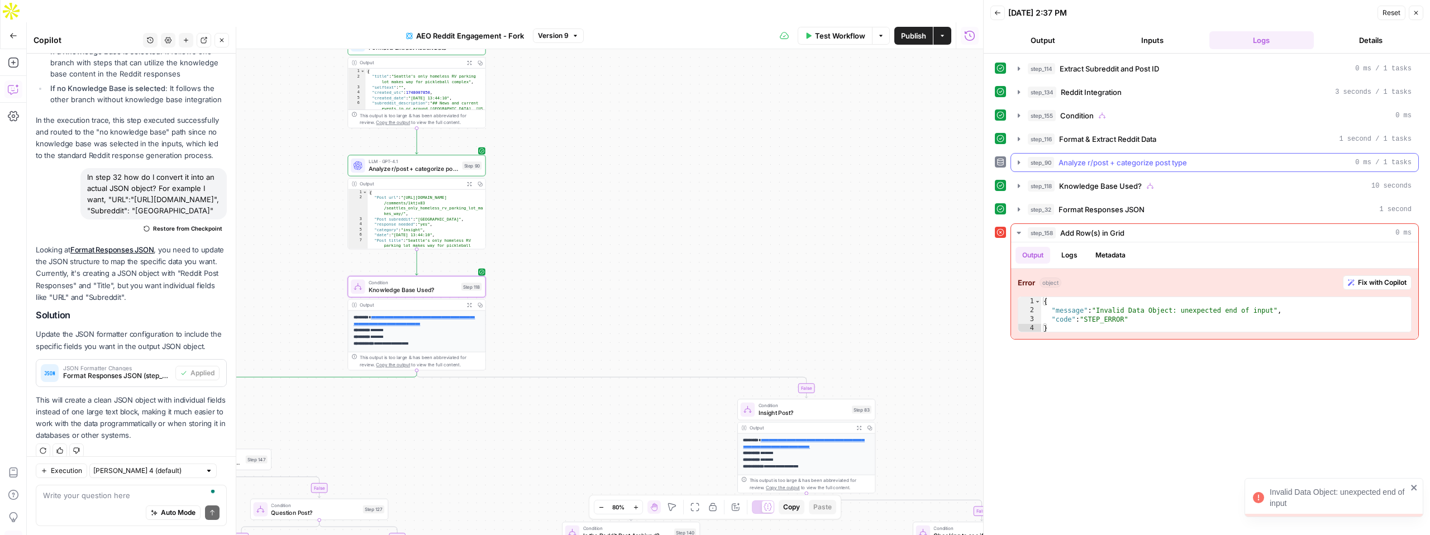
click at [1018, 163] on icon "button" at bounding box center [1019, 162] width 2 height 4
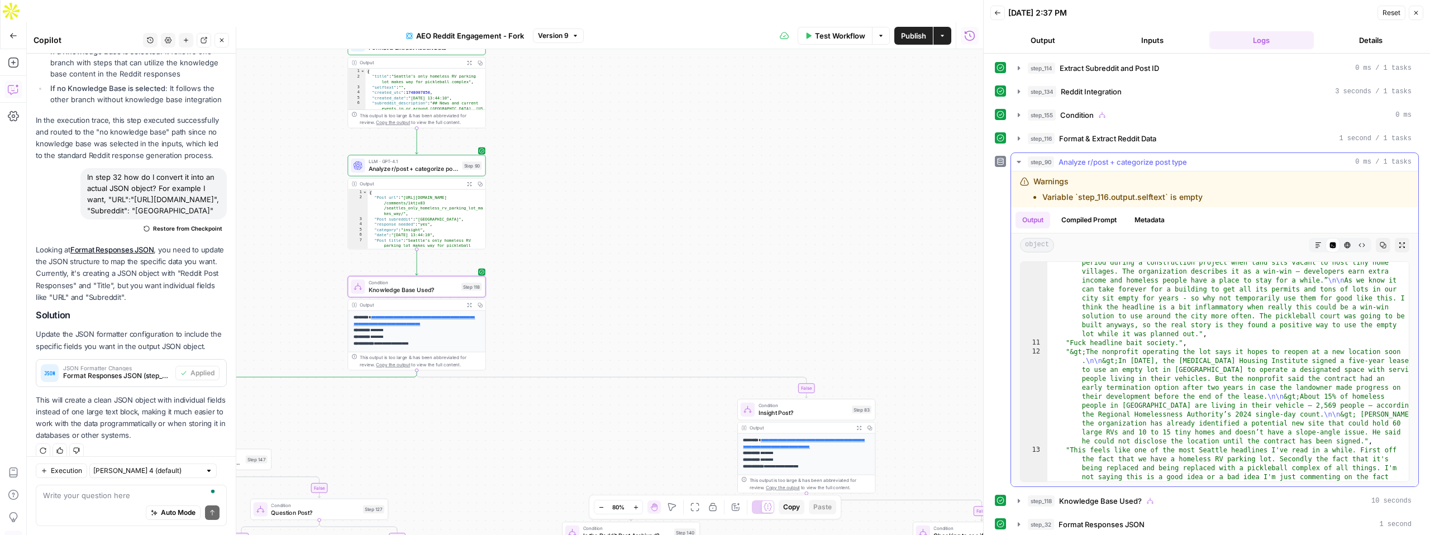
scroll to position [120, 0]
click at [1017, 163] on icon "button" at bounding box center [1018, 162] width 9 height 9
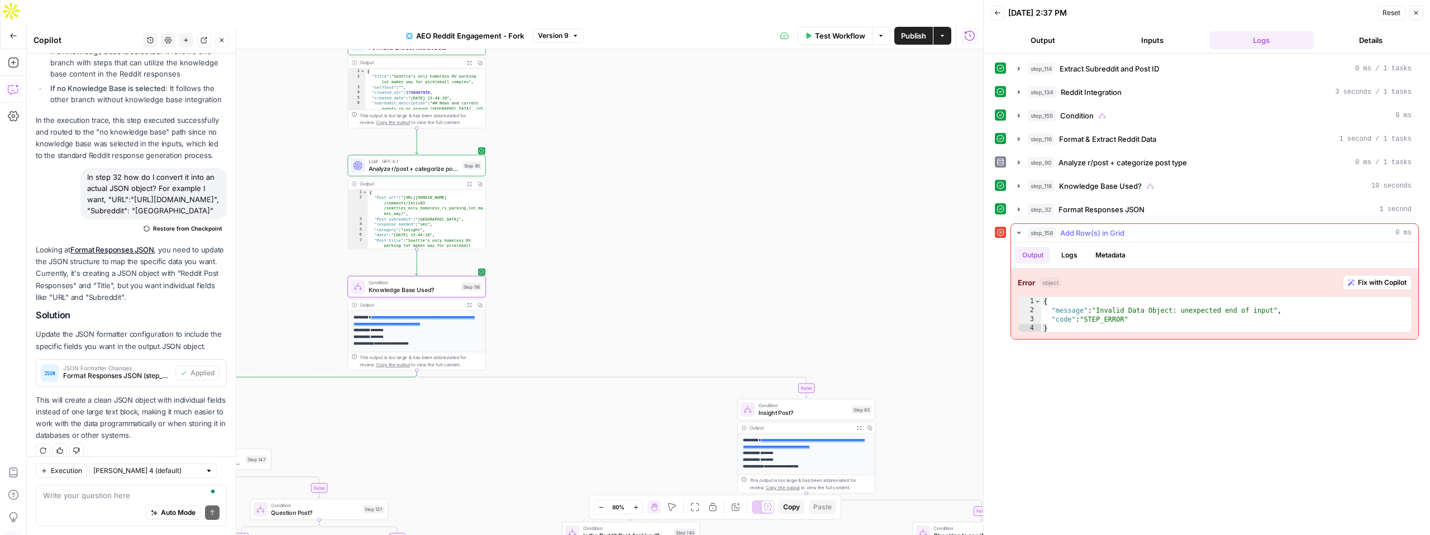
click at [1366, 283] on span "Fix with Copilot" at bounding box center [1382, 283] width 49 height 10
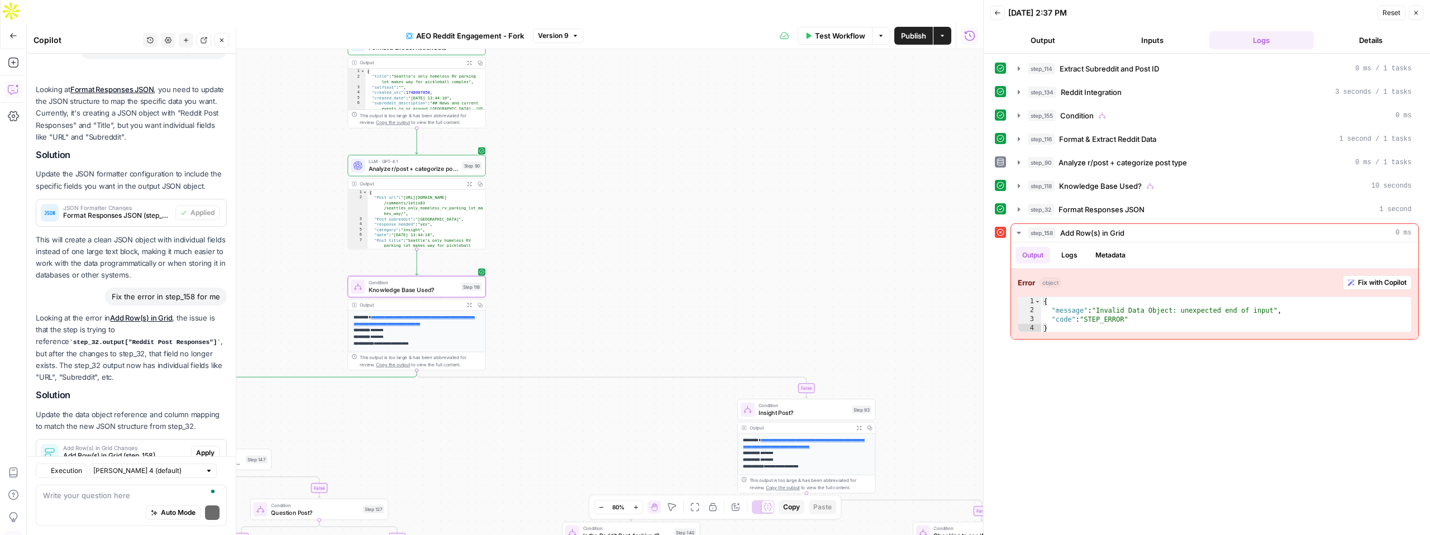
scroll to position [479, 0]
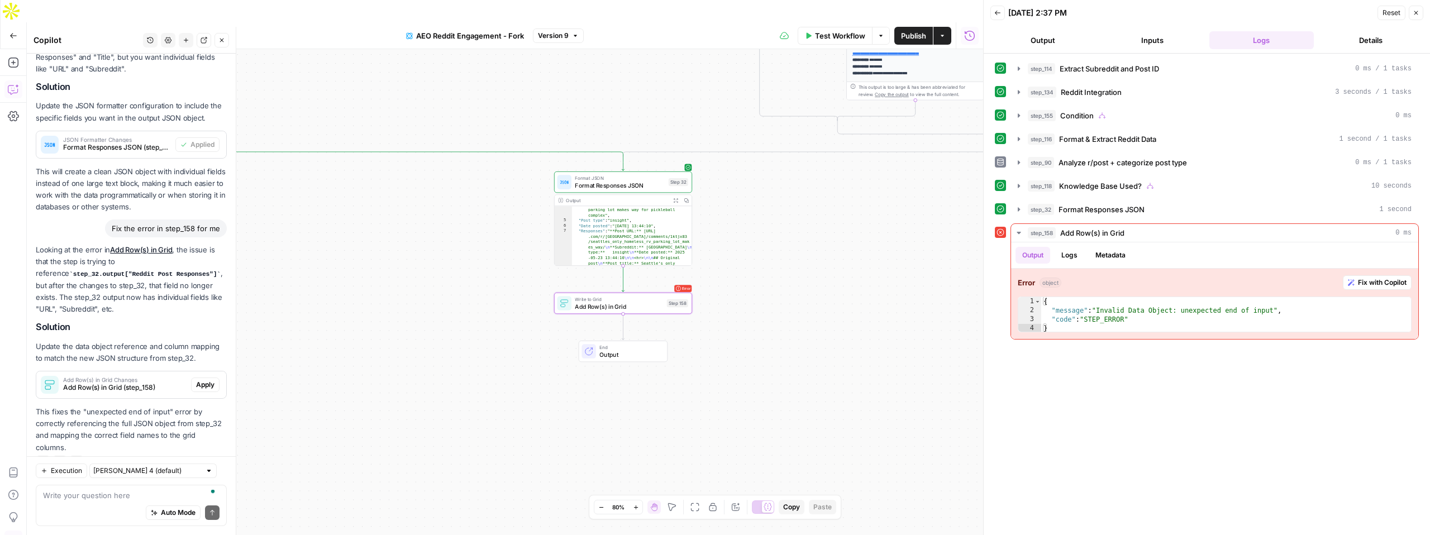
click at [111, 383] on span "Add Row(s) in Grid (step_158)" at bounding box center [124, 388] width 123 height 10
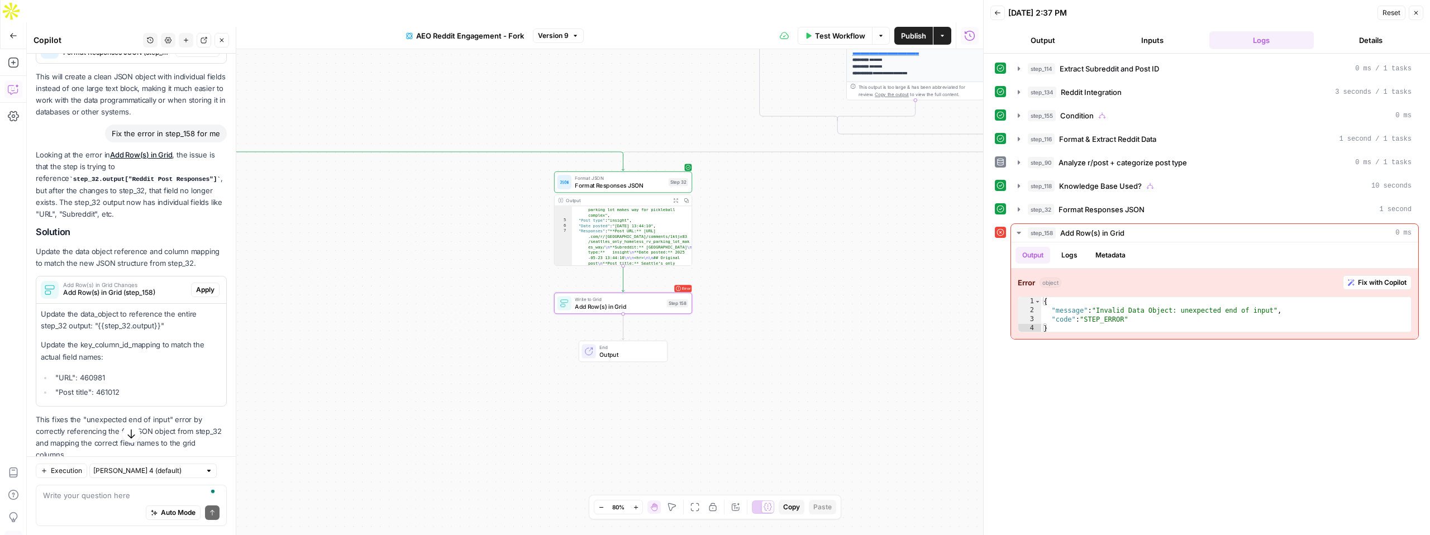
scroll to position [582, 0]
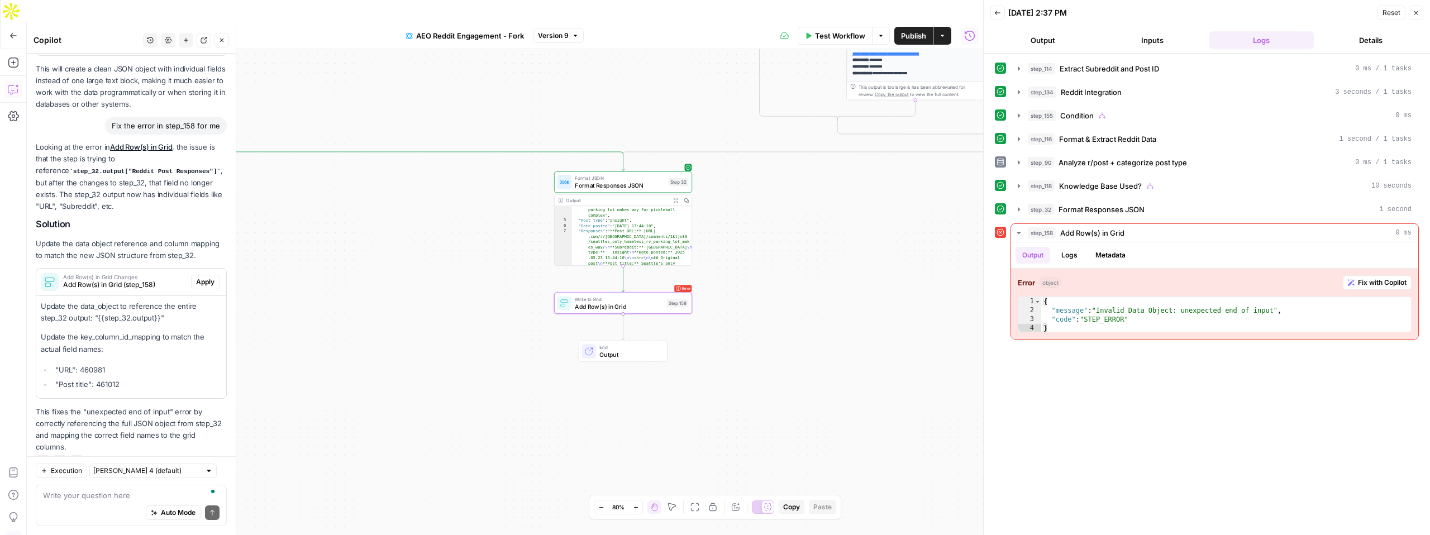
click at [144, 280] on span "Add Row(s) in Grid (step_158)" at bounding box center [124, 285] width 123 height 10
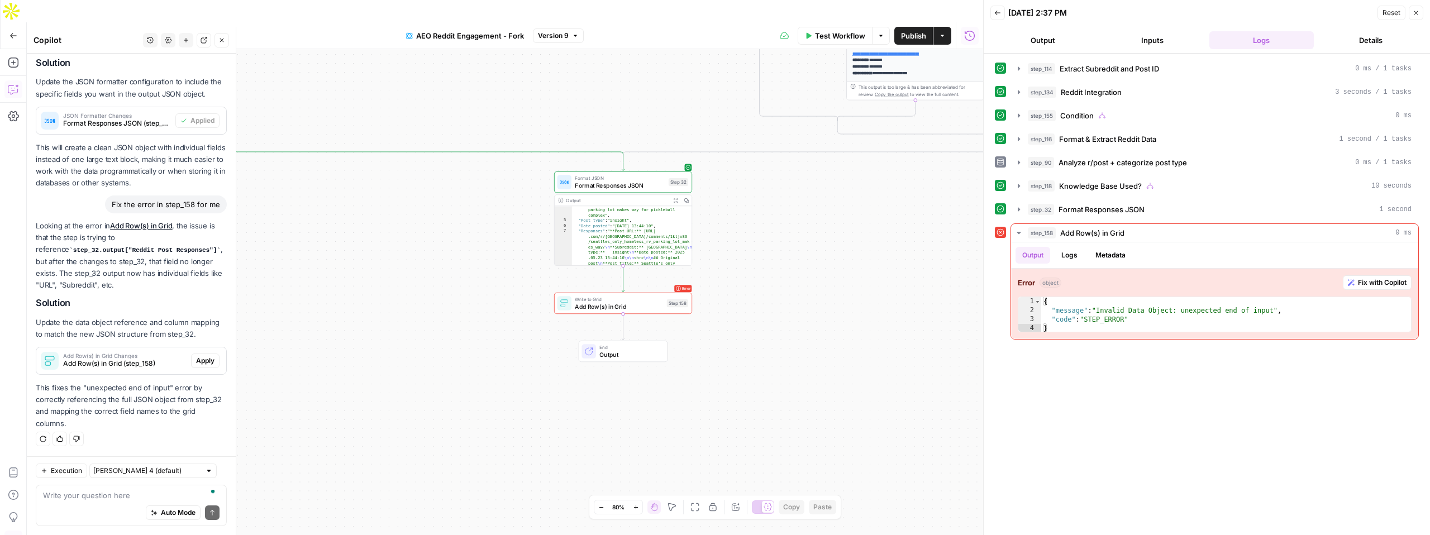
scroll to position [479, 0]
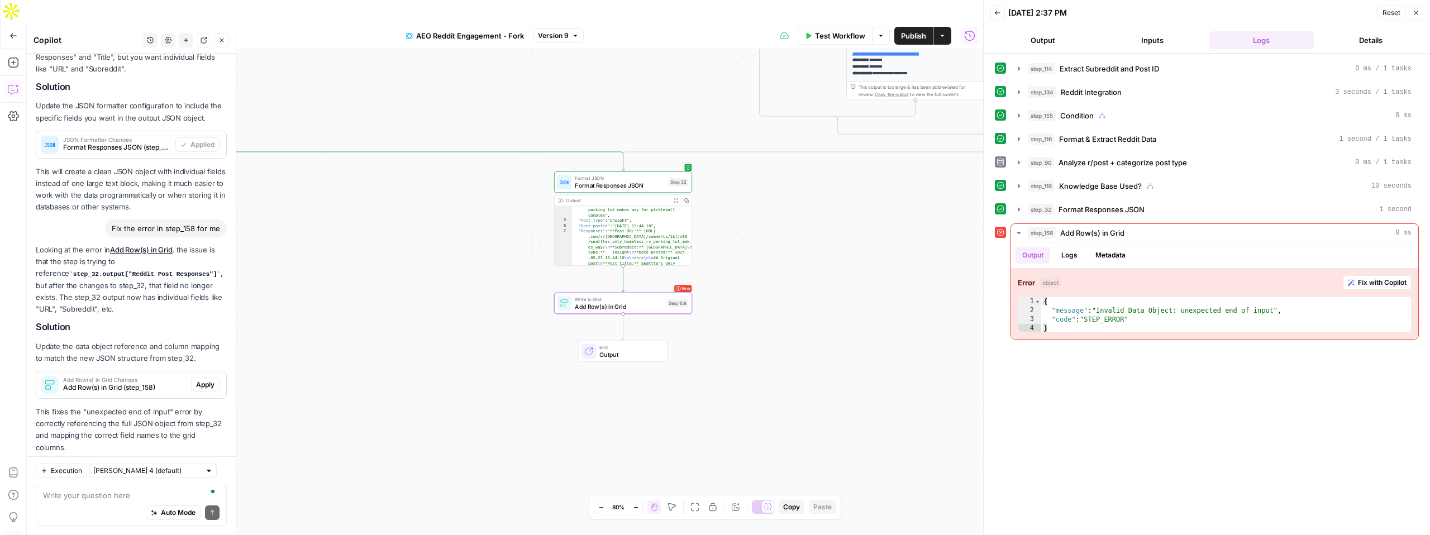
click at [85, 383] on span "Add Row(s) in Grid (step_158)" at bounding box center [124, 388] width 123 height 10
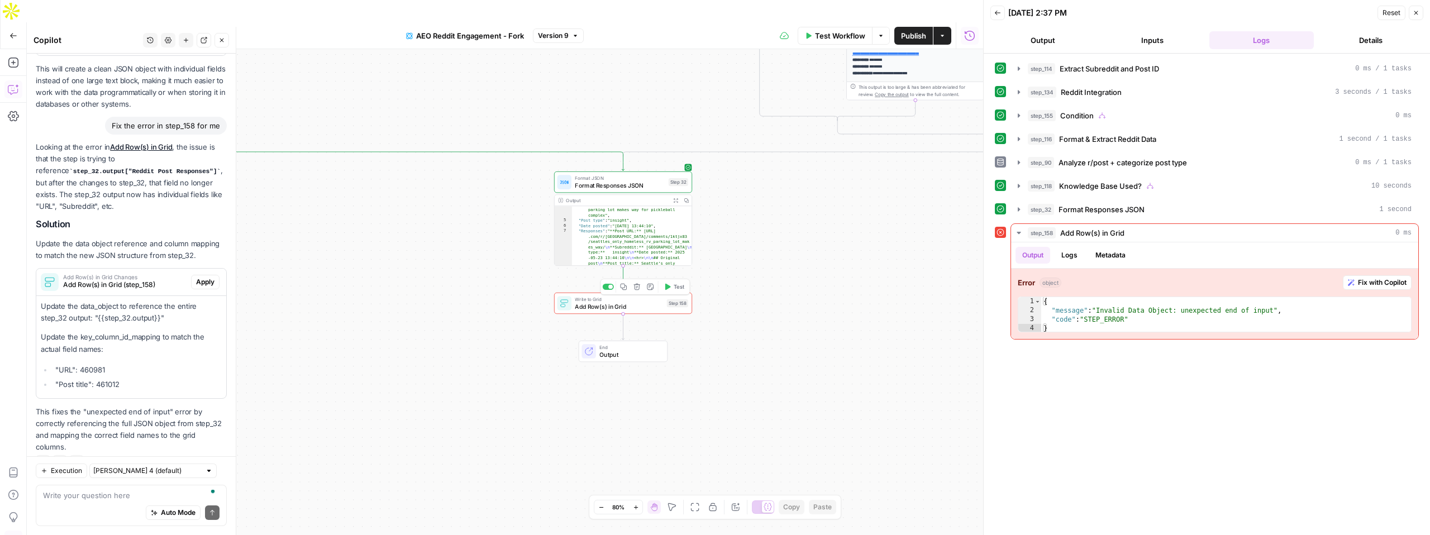
click at [647, 302] on span "Add Row(s) in Grid" at bounding box center [619, 306] width 88 height 9
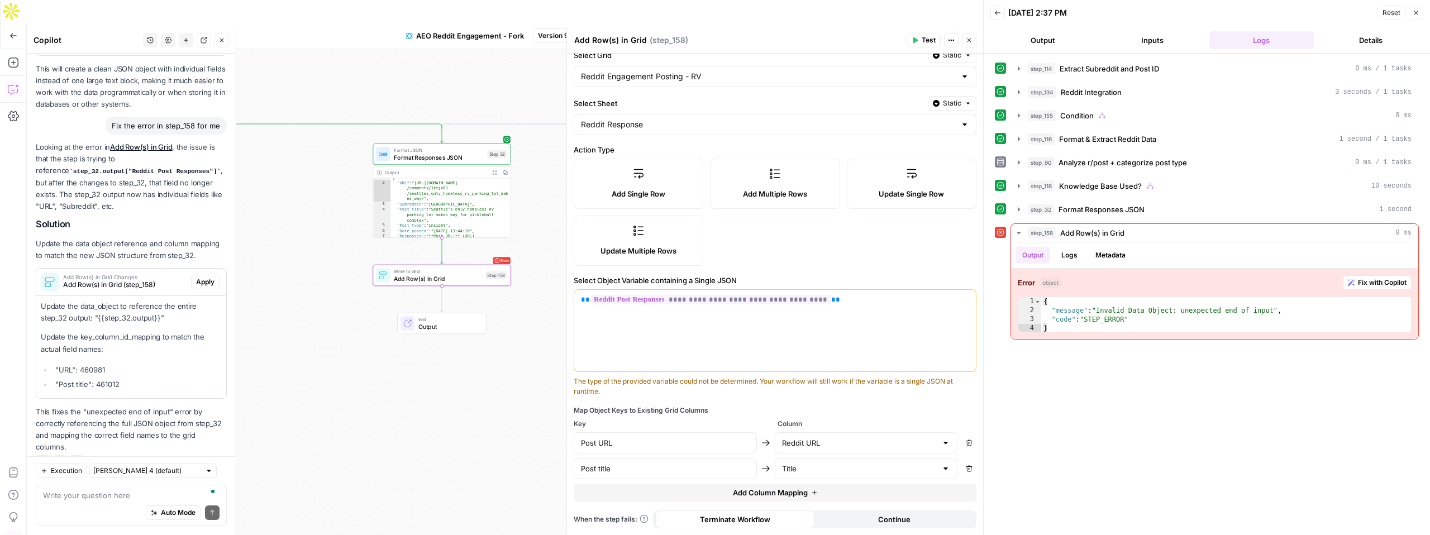
scroll to position [0, 0]
click at [588, 441] on input "Post URL" at bounding box center [665, 442] width 169 height 11
click at [588, 442] on input "Post URL" at bounding box center [665, 442] width 169 height 11
click at [588, 444] on input "Post URL" at bounding box center [665, 442] width 169 height 11
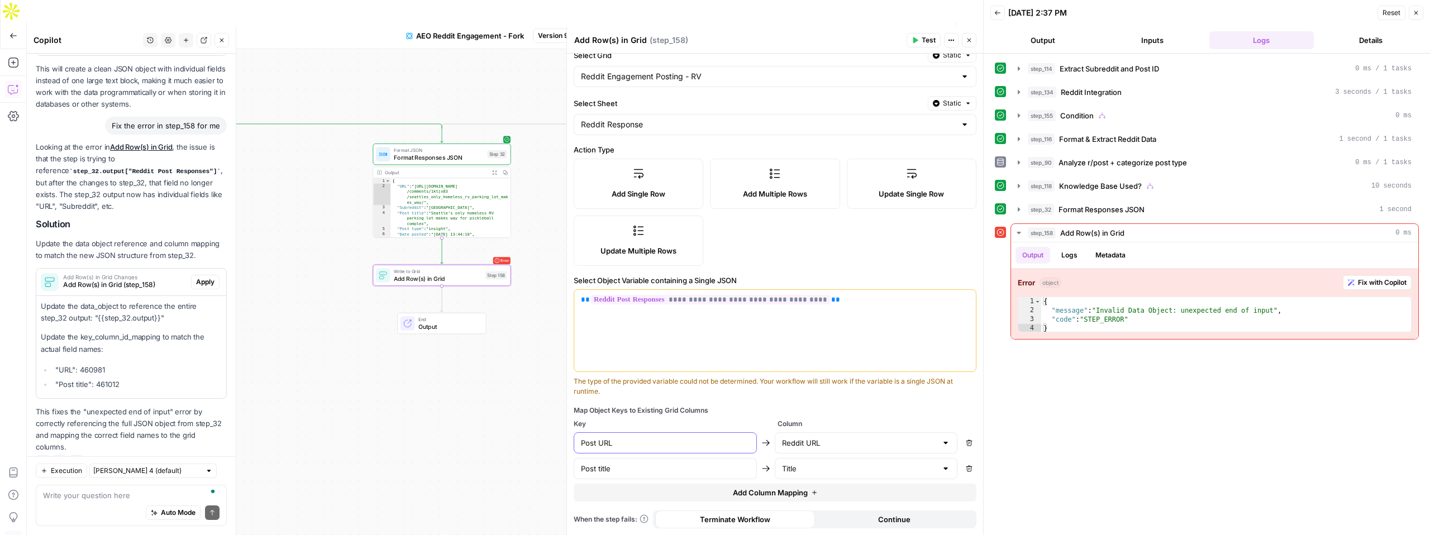
click at [588, 444] on input "Post URL" at bounding box center [665, 442] width 169 height 11
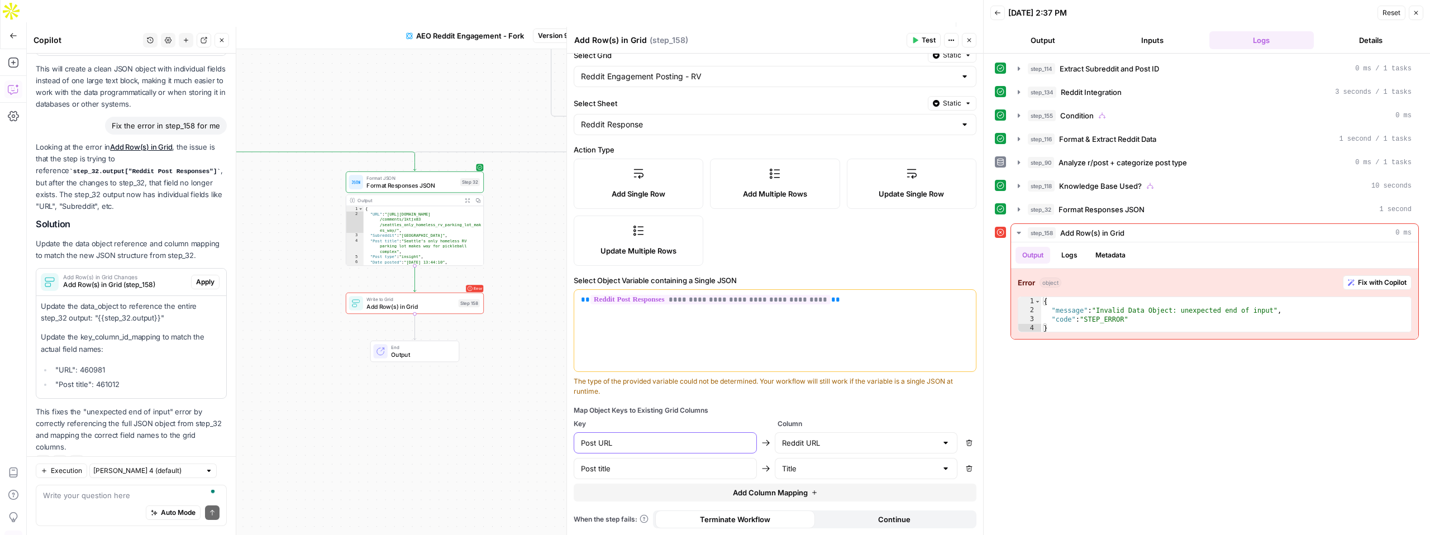
click at [627, 443] on input "Post URL" at bounding box center [665, 442] width 169 height 11
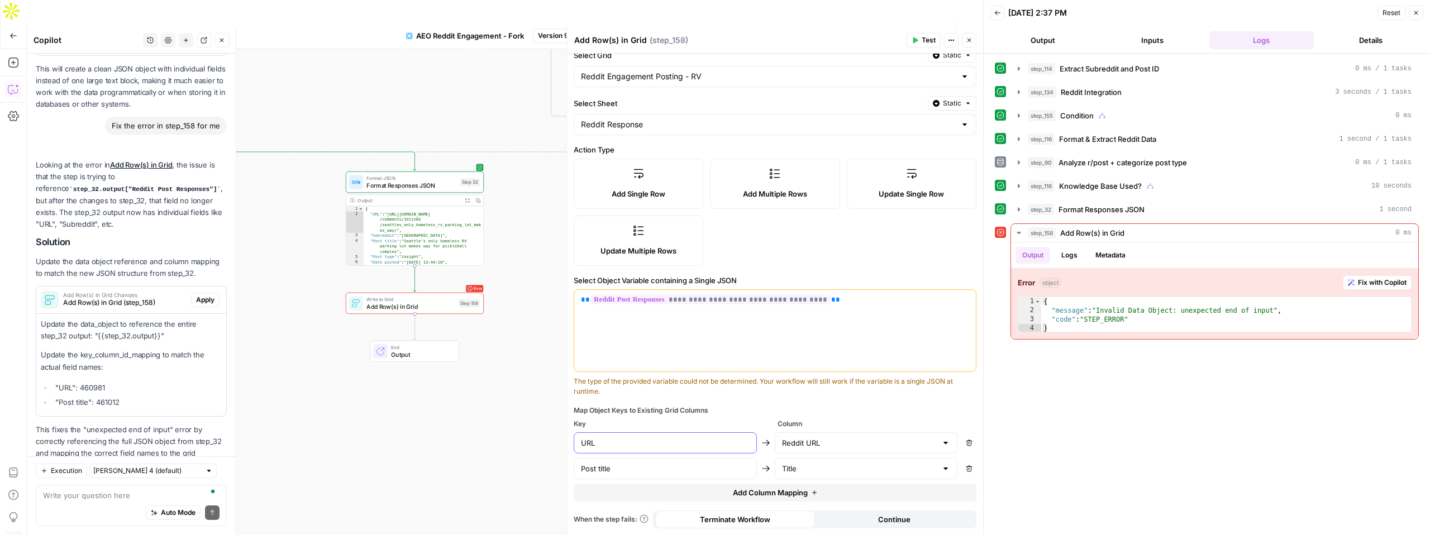
scroll to position [600, 0]
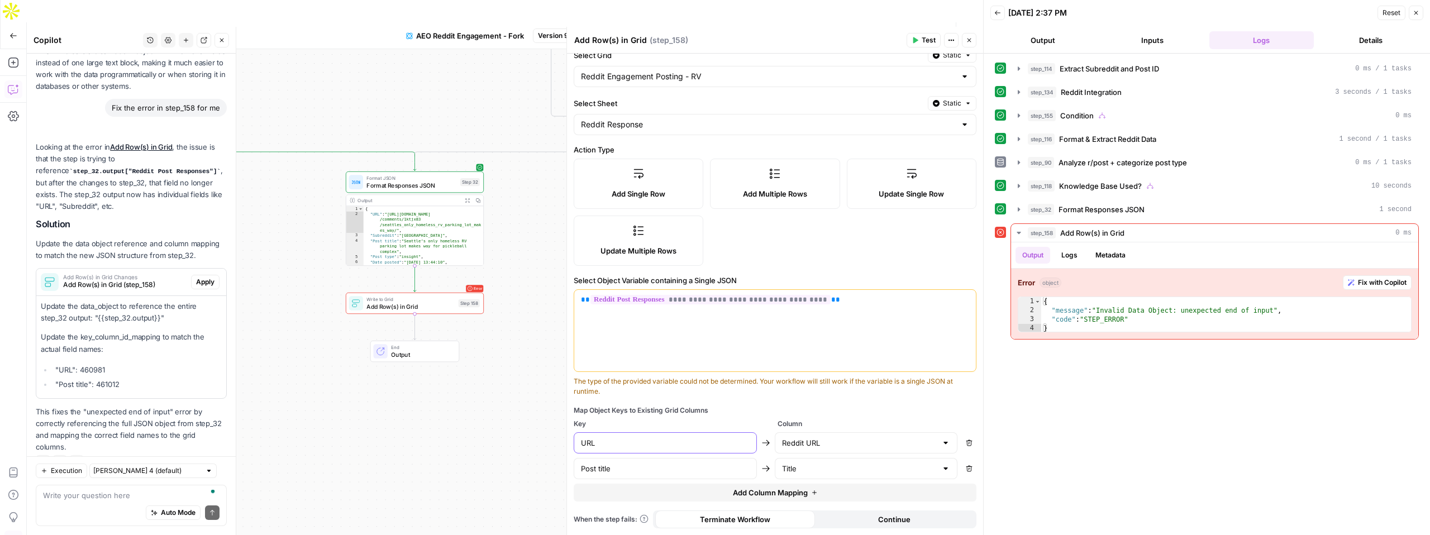
type input "URL"
click at [207, 277] on span "Apply" at bounding box center [205, 282] width 18 height 10
click at [207, 270] on div "Apply with no confirmation? A comparison view is not available for this step ty…" at bounding box center [715, 267] width 1430 height 535
click at [213, 277] on span "Apply" at bounding box center [205, 282] width 18 height 10
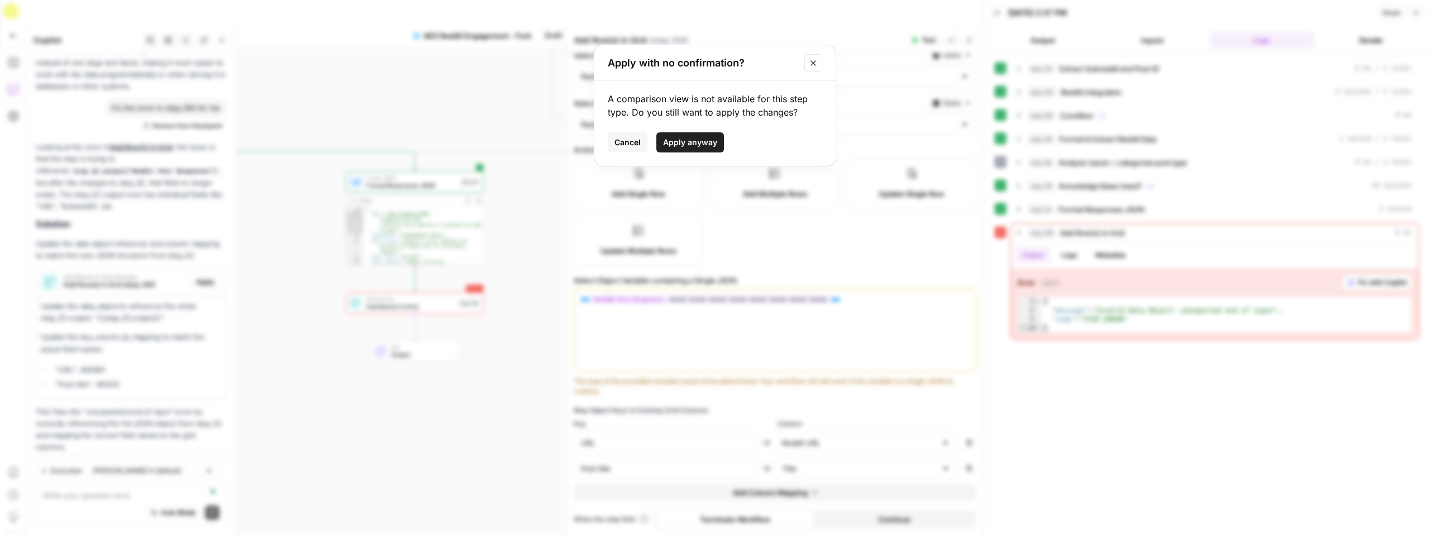
click at [690, 148] on button "Apply anyway" at bounding box center [690, 142] width 68 height 20
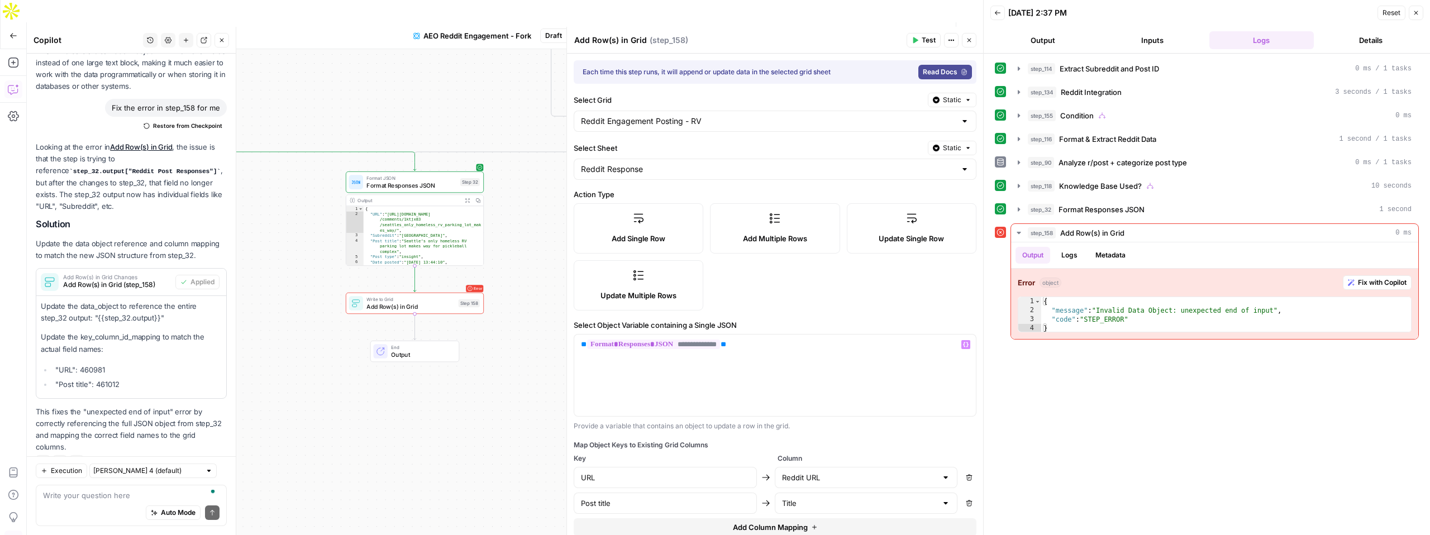
scroll to position [35, 0]
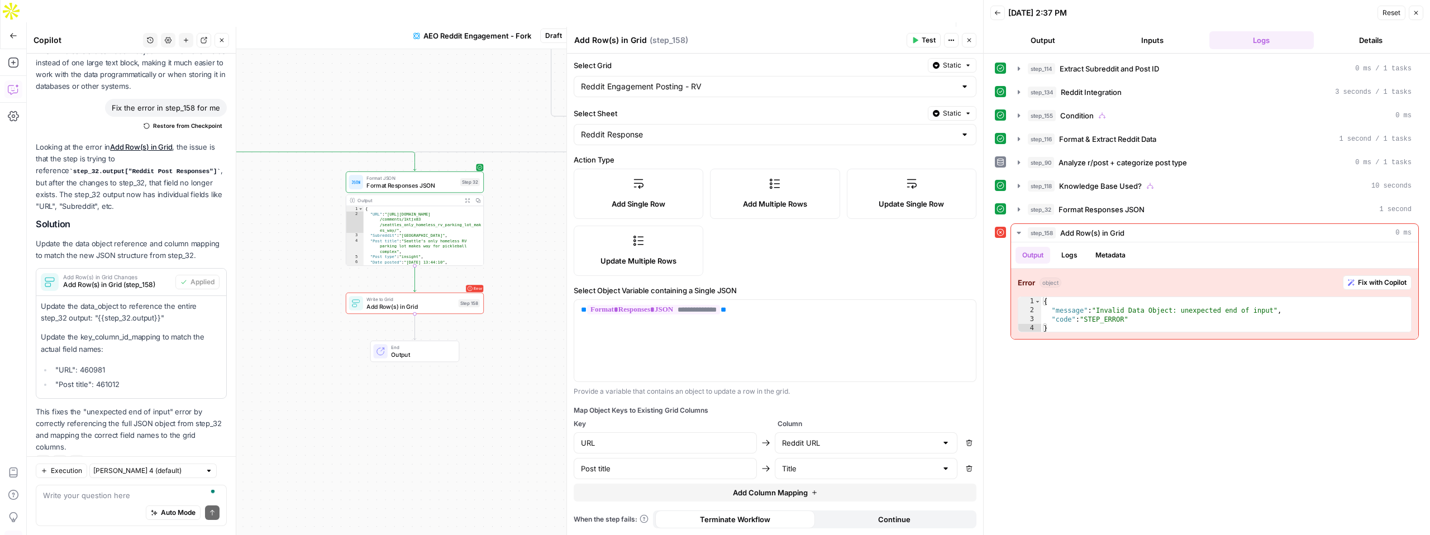
click at [769, 495] on span "Add Column Mapping" at bounding box center [770, 492] width 75 height 11
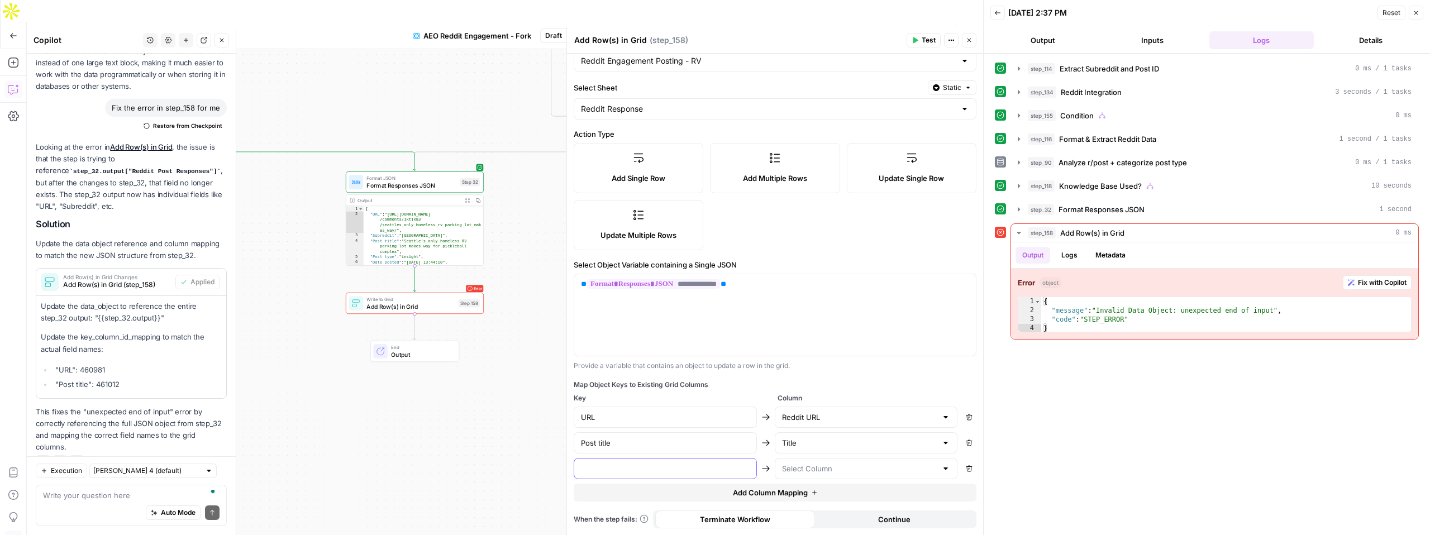
click at [626, 466] on input "text" at bounding box center [665, 468] width 169 height 11
type input "Subreddit"
click at [838, 466] on input "text" at bounding box center [859, 468] width 155 height 11
click at [818, 318] on span "Subreddit" at bounding box center [864, 315] width 160 height 11
type input "Subreddit"
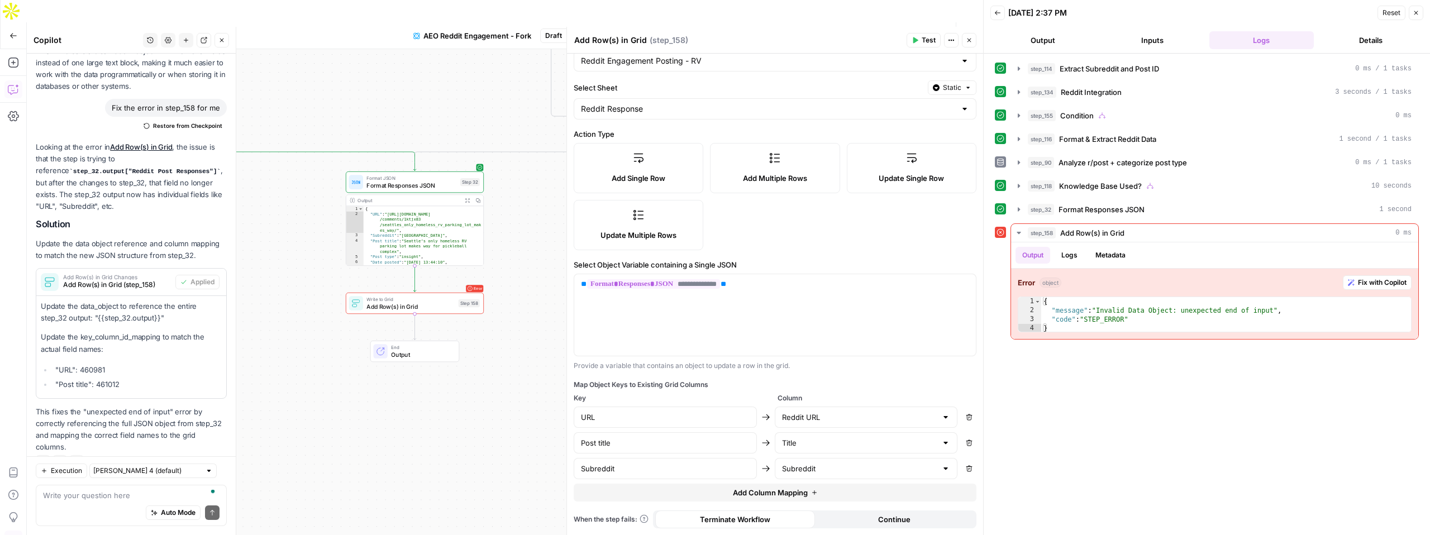
click at [715, 501] on button "Add Column Mapping" at bounding box center [775, 493] width 403 height 18
click at [617, 495] on input "text" at bounding box center [665, 494] width 169 height 11
type input "Date Posted"
click at [847, 492] on input "text" at bounding box center [859, 494] width 155 height 11
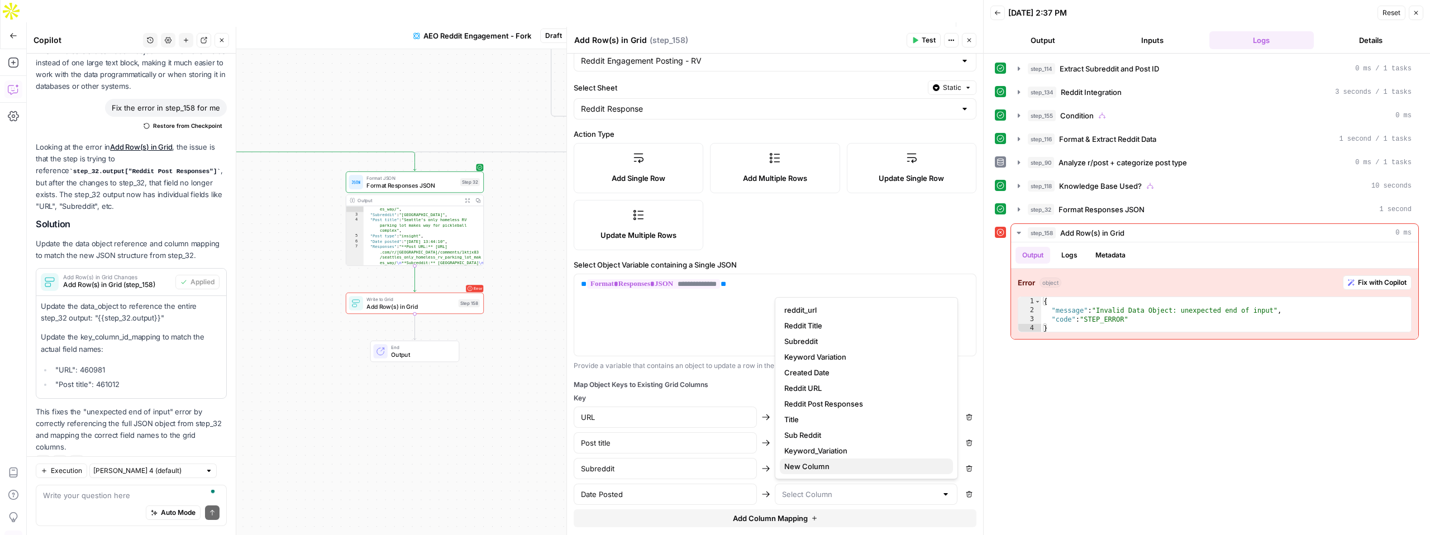
click at [819, 468] on span "New Column" at bounding box center [864, 466] width 160 height 11
type input "New Column"
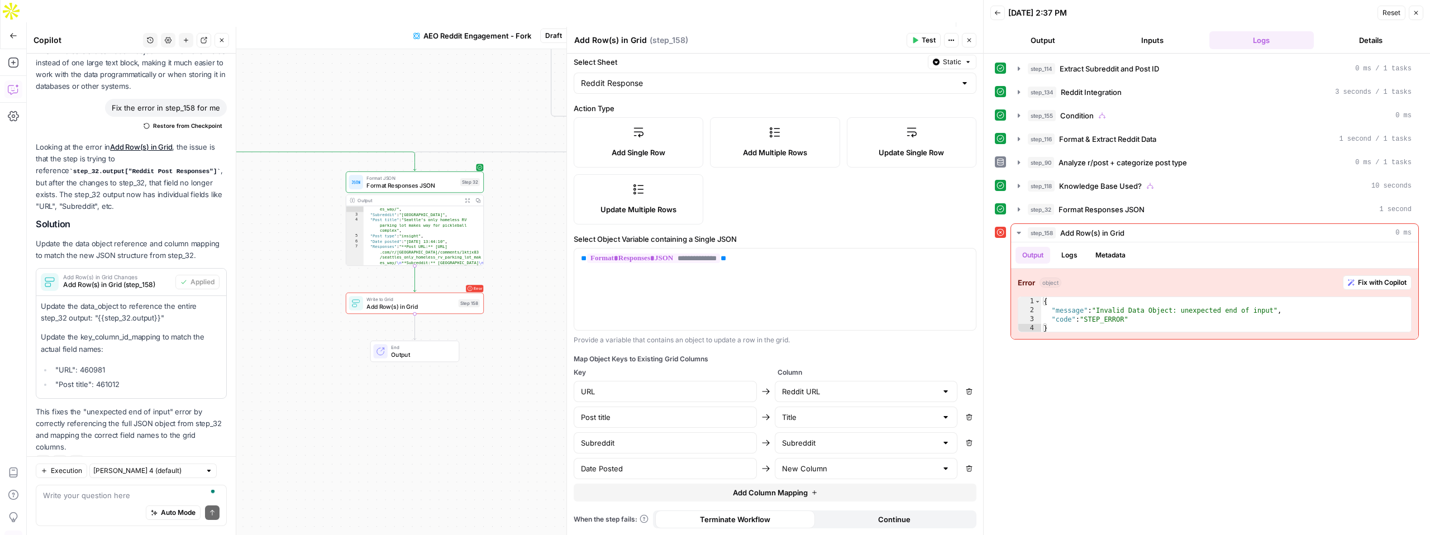
click at [746, 493] on span "Add Column Mapping" at bounding box center [770, 492] width 75 height 11
click at [662, 502] on div at bounding box center [665, 494] width 183 height 21
type input "Responses"
click at [913, 493] on input "text" at bounding box center [859, 494] width 155 height 11
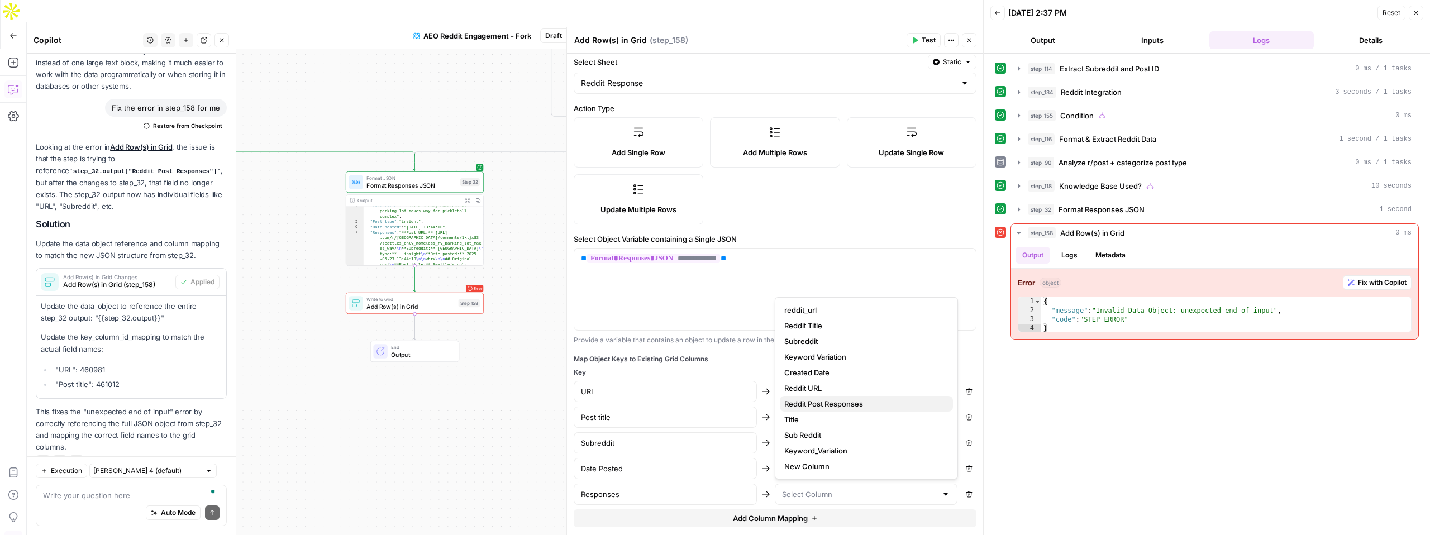
click at [819, 407] on span "Reddit Post Responses" at bounding box center [864, 403] width 160 height 11
type input "Reddit Post Responses"
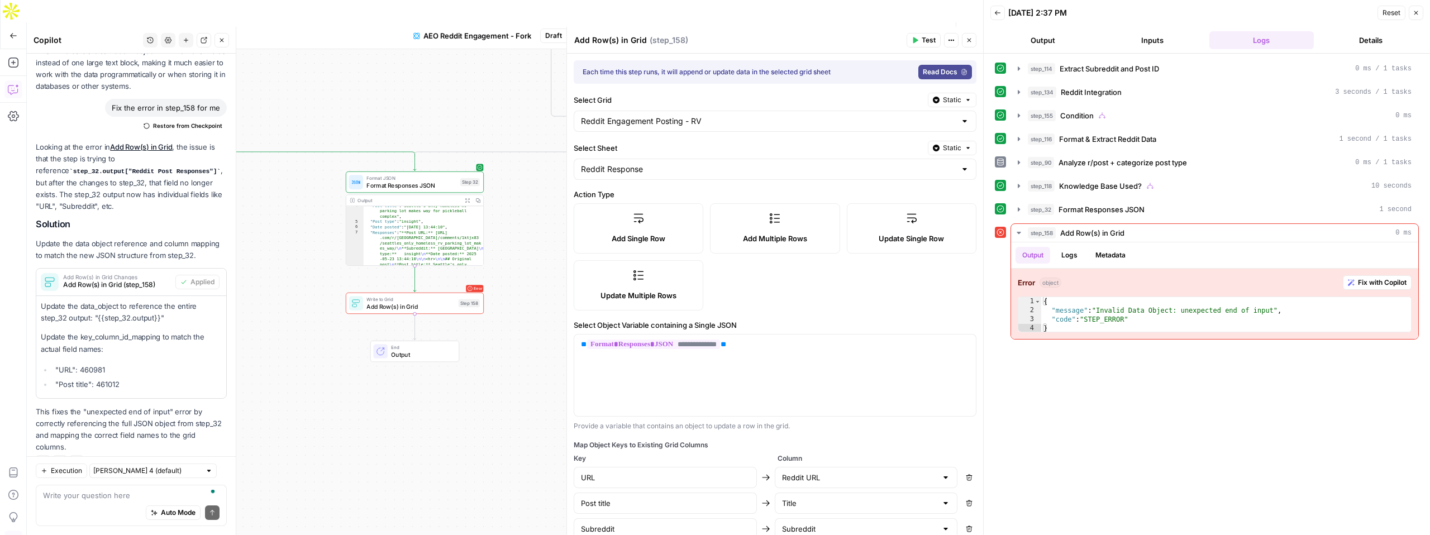
scroll to position [112, 0]
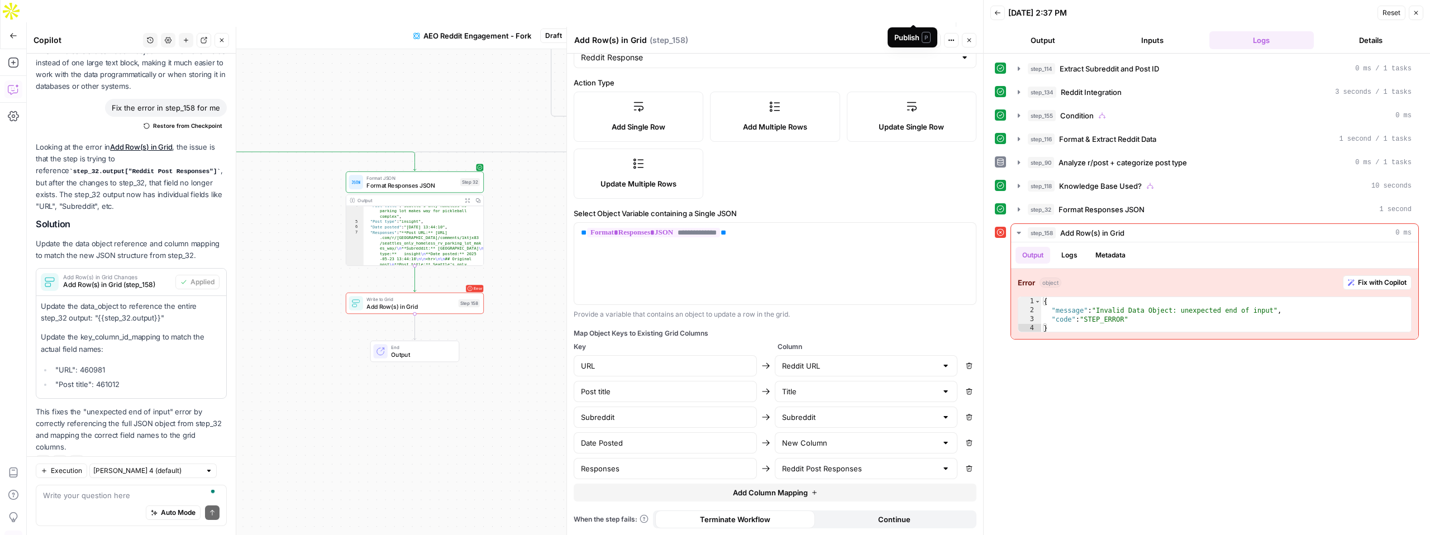
click at [915, 30] on span "Publish" at bounding box center [913, 35] width 25 height 11
click at [1416, 10] on icon "button" at bounding box center [1416, 12] width 7 height 7
click at [971, 42] on icon "button" at bounding box center [969, 40] width 7 height 7
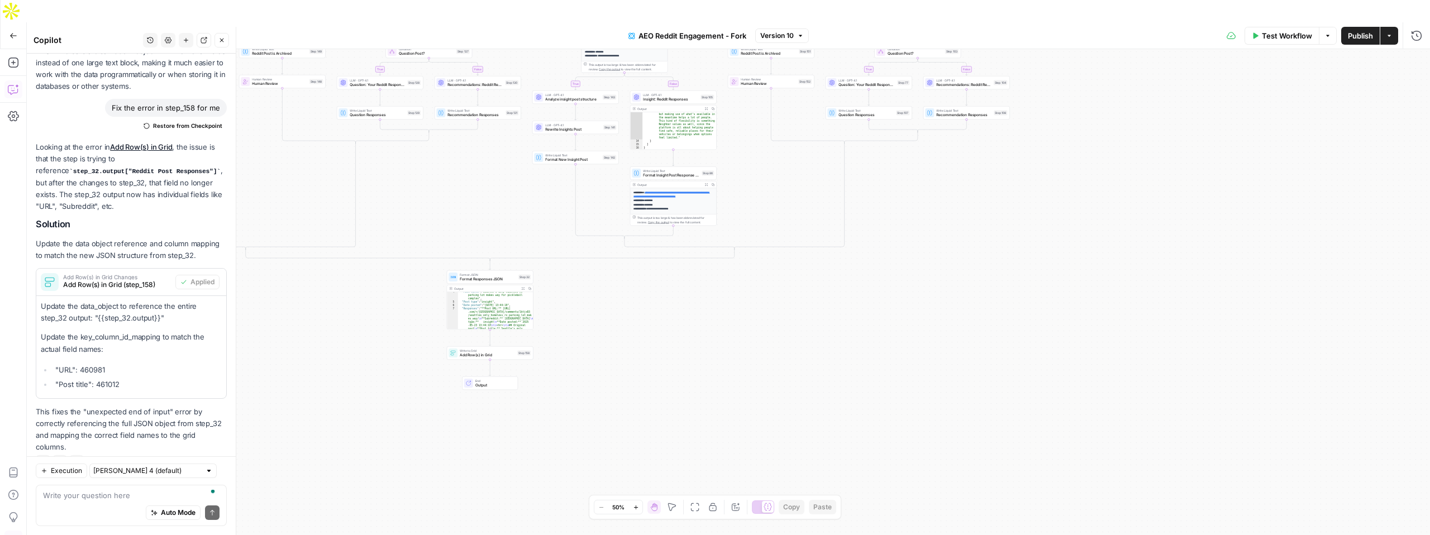
click at [801, 28] on button "Version 10" at bounding box center [782, 35] width 54 height 15
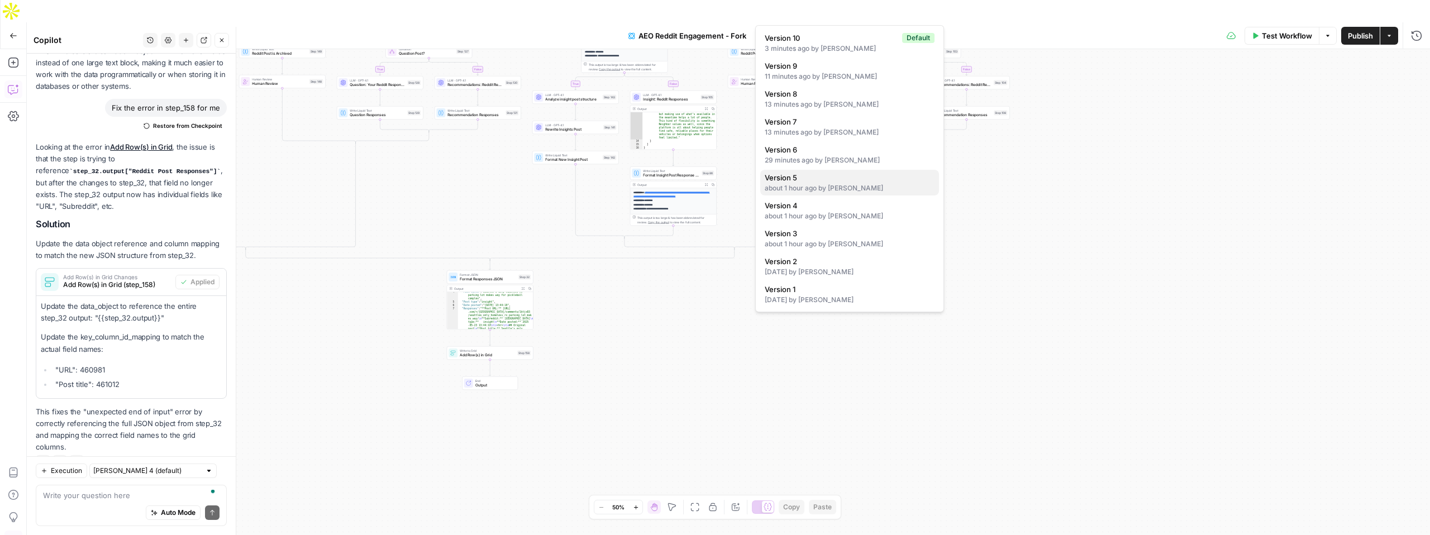
click at [779, 182] on span "Version 5" at bounding box center [847, 177] width 165 height 11
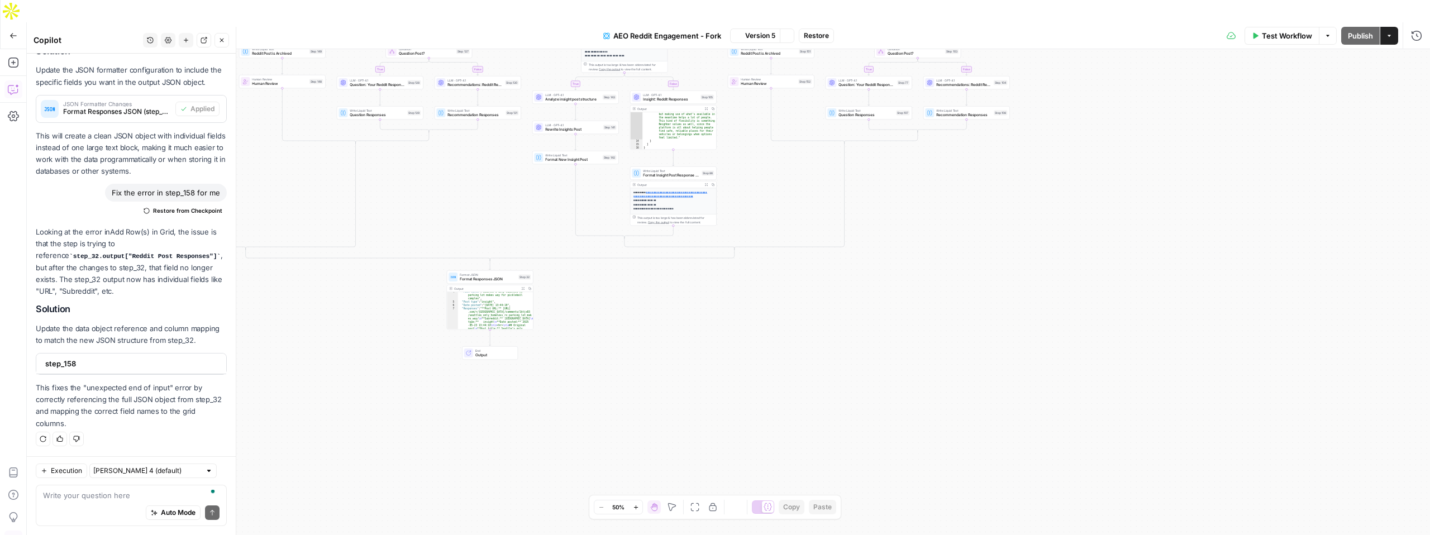
scroll to position [491, 0]
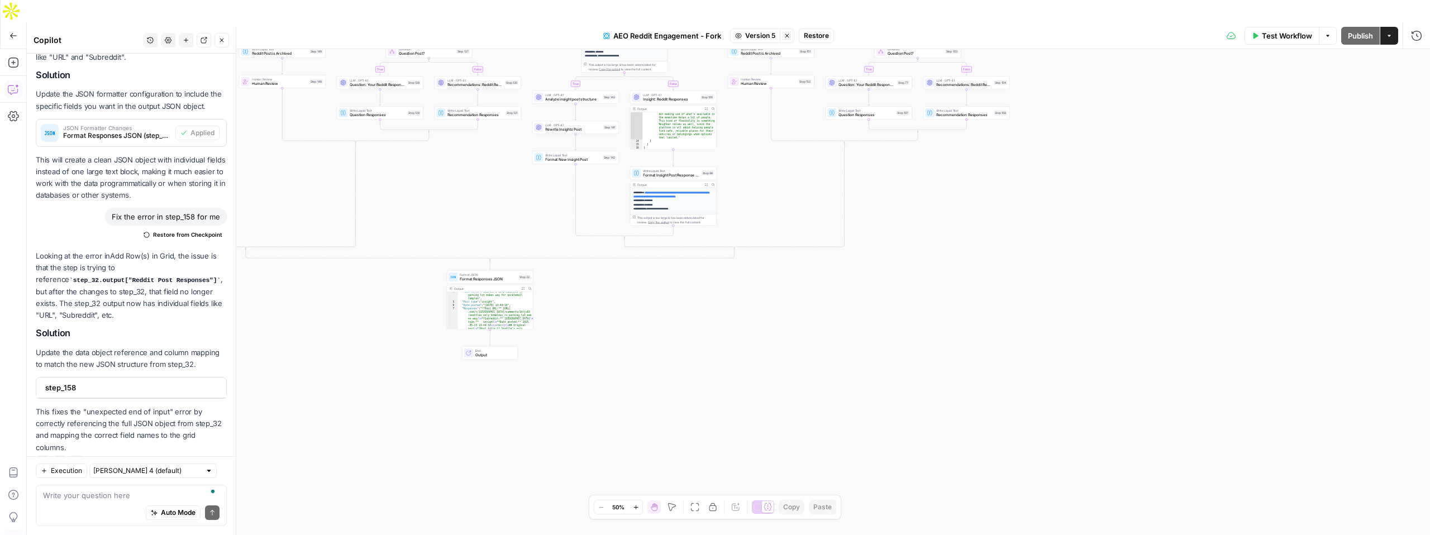
click at [753, 31] on span "Version 5" at bounding box center [760, 36] width 30 height 10
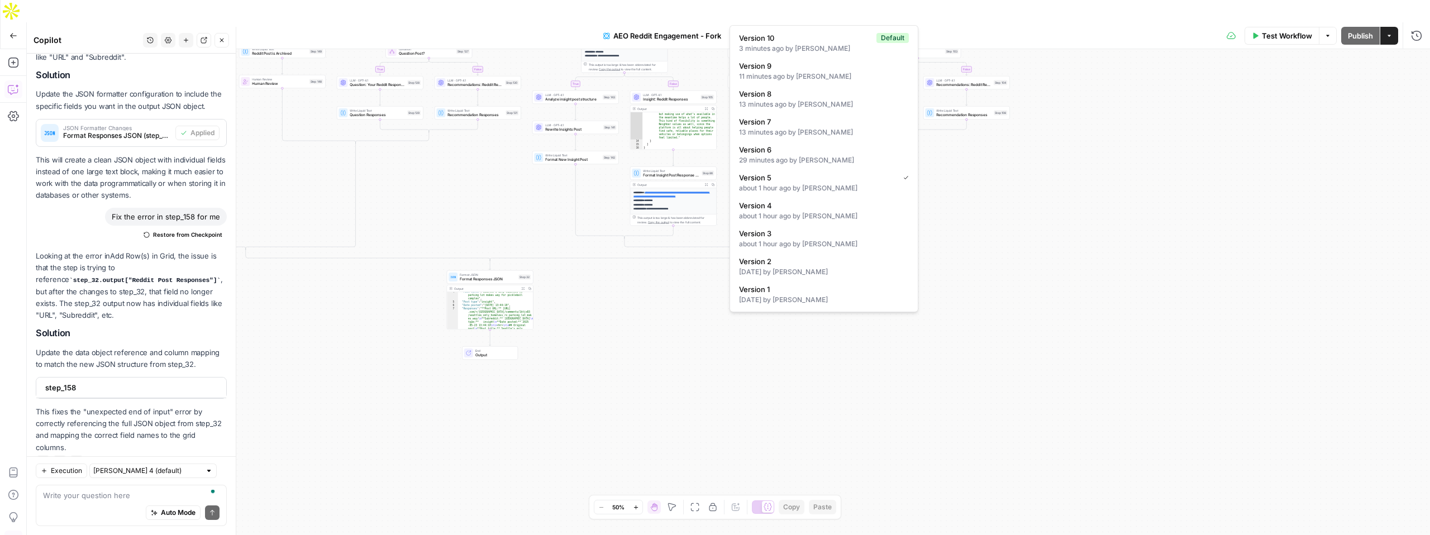
click at [586, 316] on div "true true false true false true false true false true false true false true fal…" at bounding box center [728, 303] width 1403 height 508
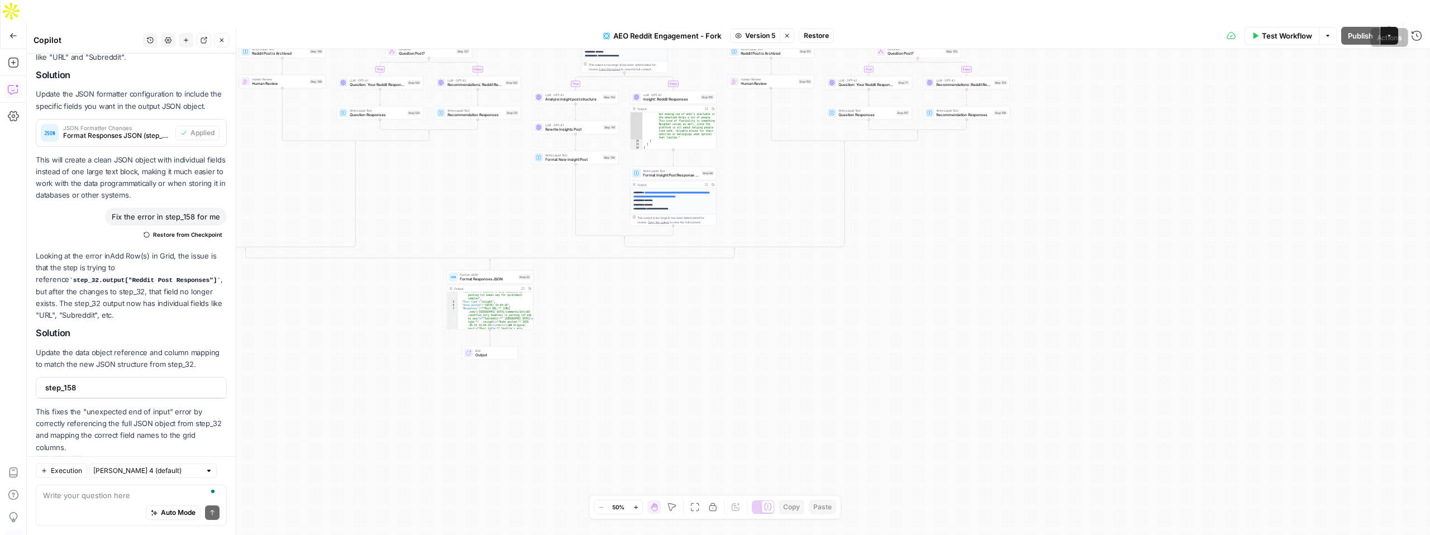
click at [1390, 27] on button "Actions" at bounding box center [1389, 36] width 18 height 18
click at [603, 224] on div "true true false true false true false true false true false true false true fal…" at bounding box center [728, 303] width 1403 height 508
click at [1394, 27] on button "Actions" at bounding box center [1389, 36] width 18 height 18
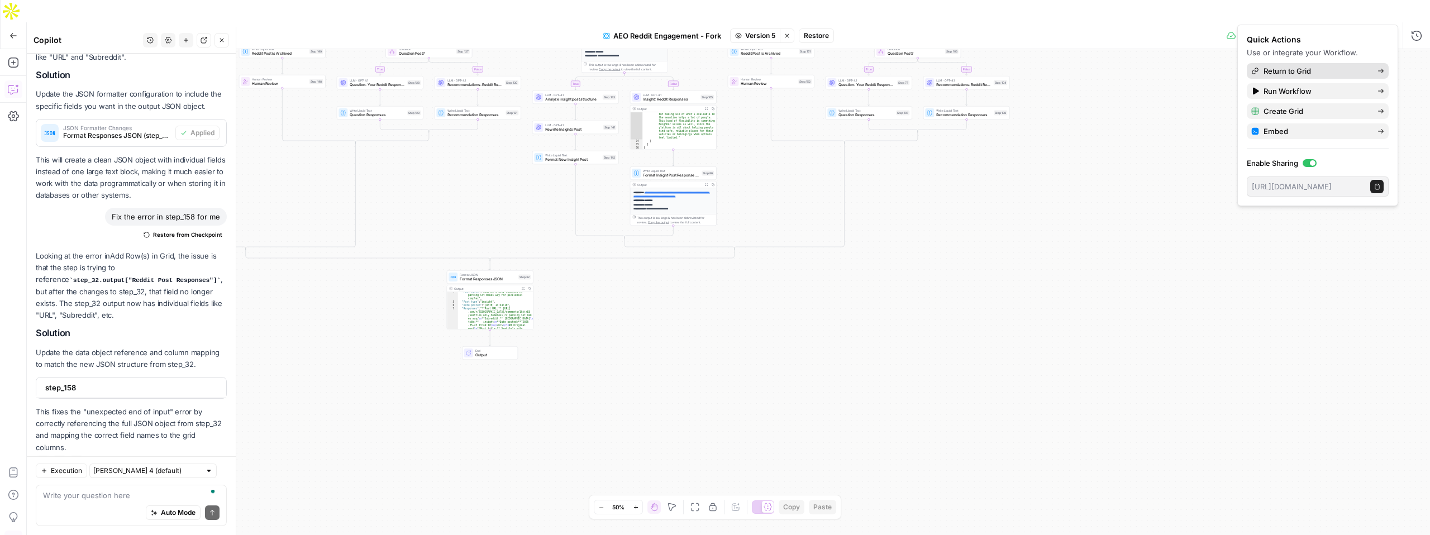
click at [1294, 71] on span "Return to Grid" at bounding box center [1315, 70] width 105 height 11
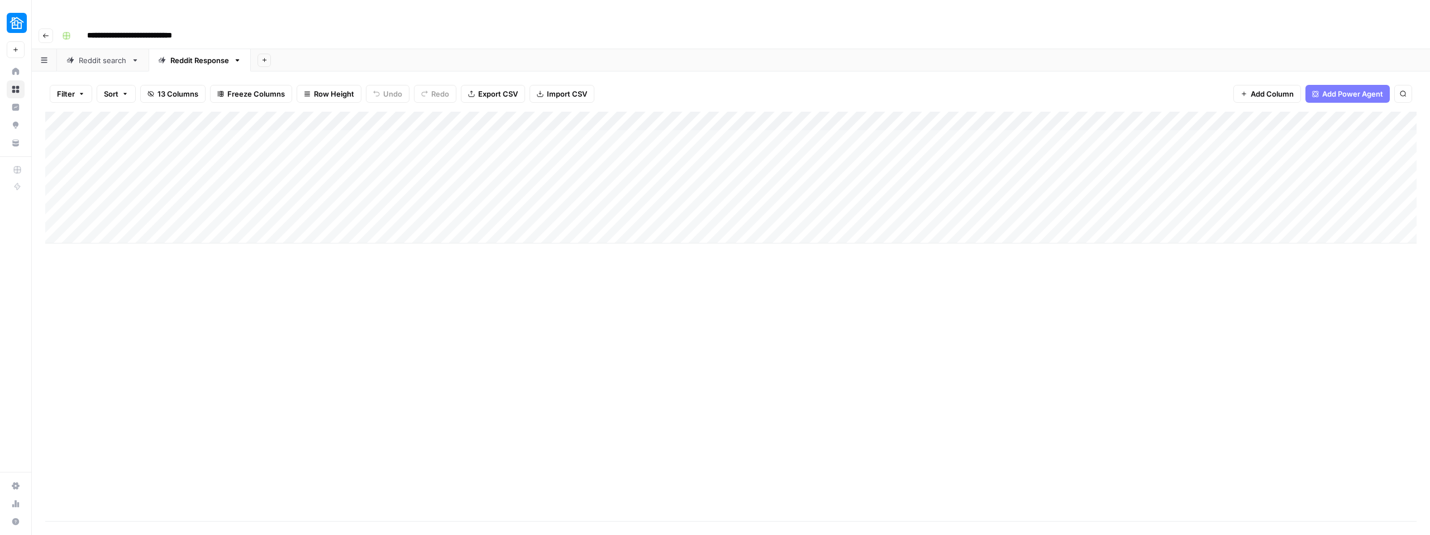
type input "**********"
click at [68, 119] on div "Add Column" at bounding box center [730, 178] width 1371 height 132
click at [71, 117] on div "Add Column" at bounding box center [730, 178] width 1371 height 132
click at [75, 120] on div "Add Column" at bounding box center [730, 178] width 1371 height 132
click at [1074, 112] on div "Add Column" at bounding box center [730, 178] width 1371 height 132
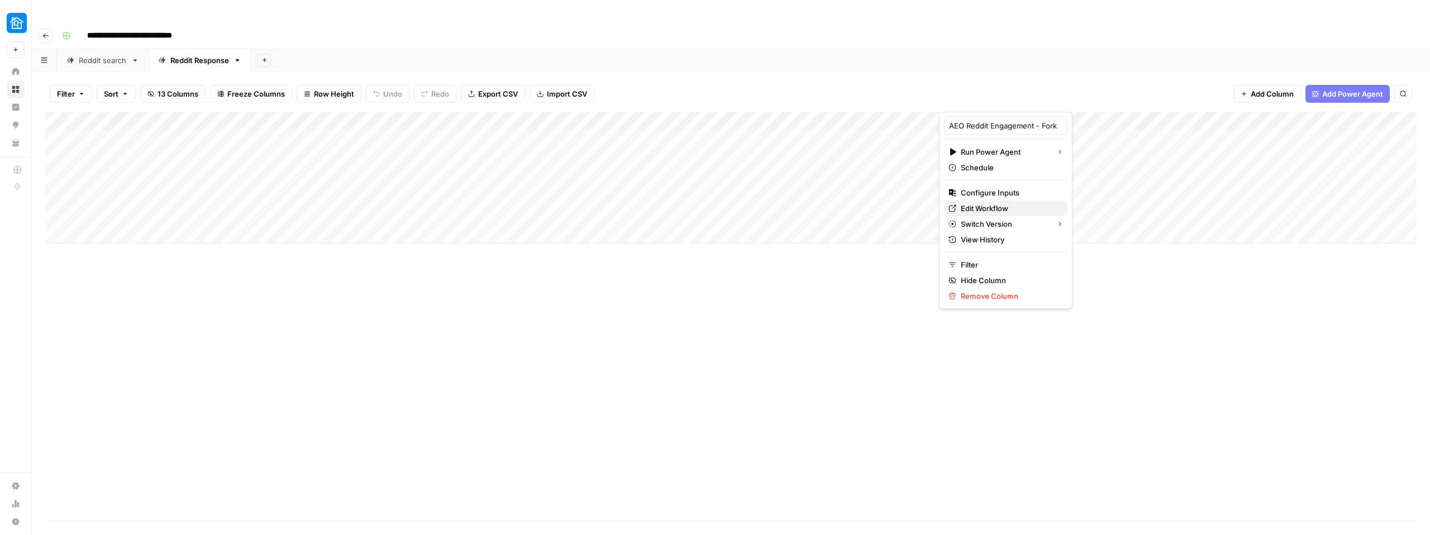
click at [979, 204] on span "Edit Workflow" at bounding box center [1010, 208] width 98 height 11
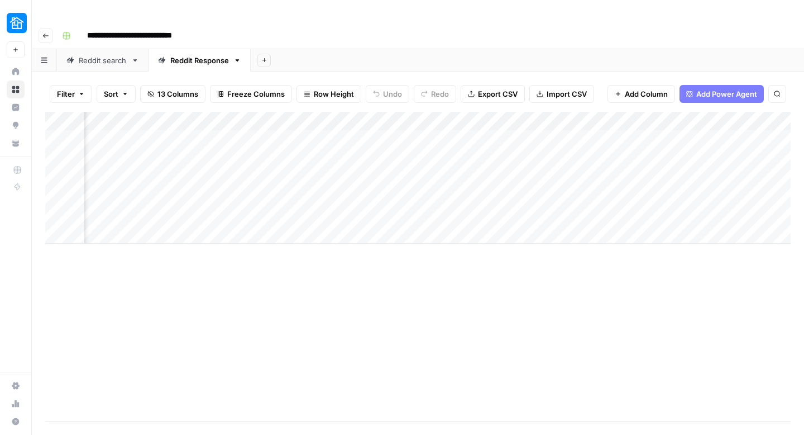
scroll to position [0, 562]
click at [525, 120] on div "Add Column" at bounding box center [418, 178] width 746 height 132
click at [466, 113] on div "Add Column" at bounding box center [418, 178] width 746 height 132
click at [475, 118] on div "Add Column" at bounding box center [418, 178] width 746 height 132
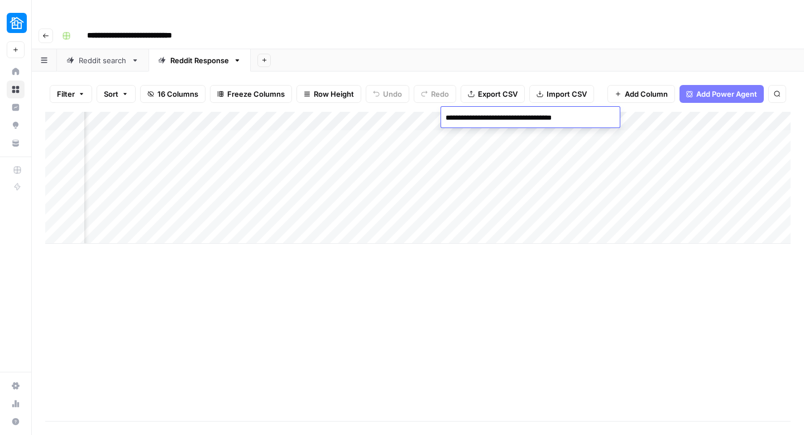
scroll to position [0, 859]
click at [388, 112] on div "Add Column" at bounding box center [418, 178] width 746 height 132
click at [436, 112] on div "Add Column" at bounding box center [418, 178] width 746 height 132
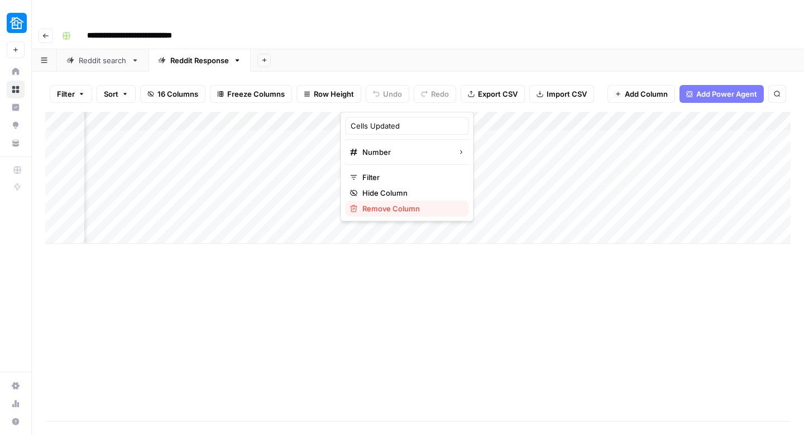
click at [385, 207] on span "Remove Column" at bounding box center [412, 208] width 98 height 11
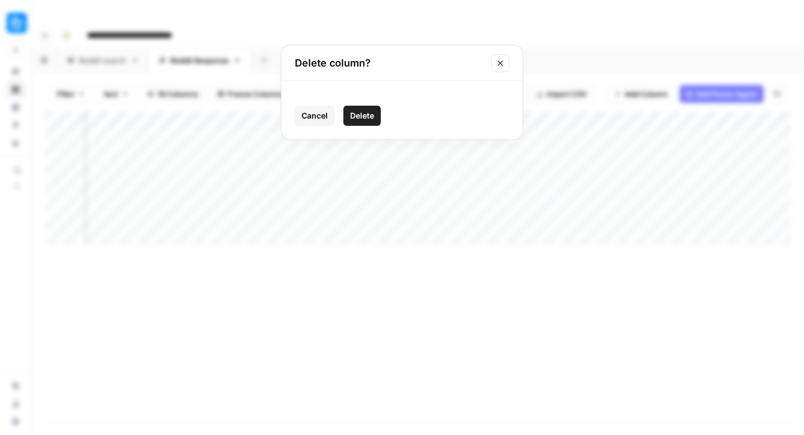
click at [375, 105] on div "Cancel Delete" at bounding box center [402, 110] width 241 height 58
click at [368, 111] on span "Delete" at bounding box center [362, 115] width 24 height 11
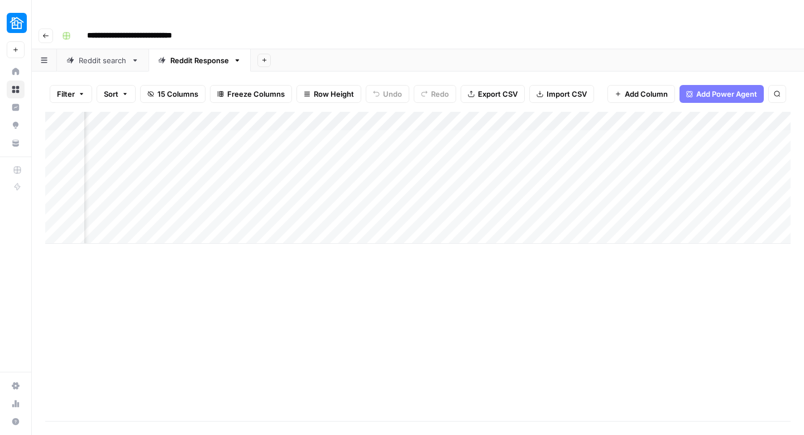
click at [433, 112] on div "Add Column" at bounding box center [418, 178] width 746 height 132
click at [379, 208] on span "Remove Column" at bounding box center [412, 208] width 98 height 11
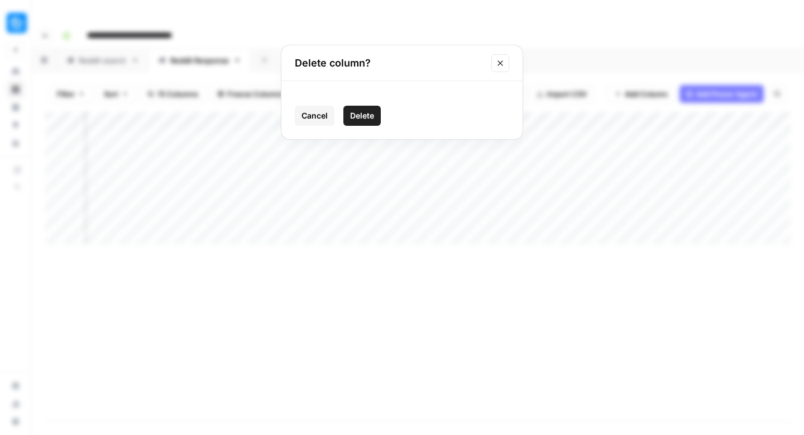
click at [356, 110] on span "Delete" at bounding box center [362, 115] width 24 height 11
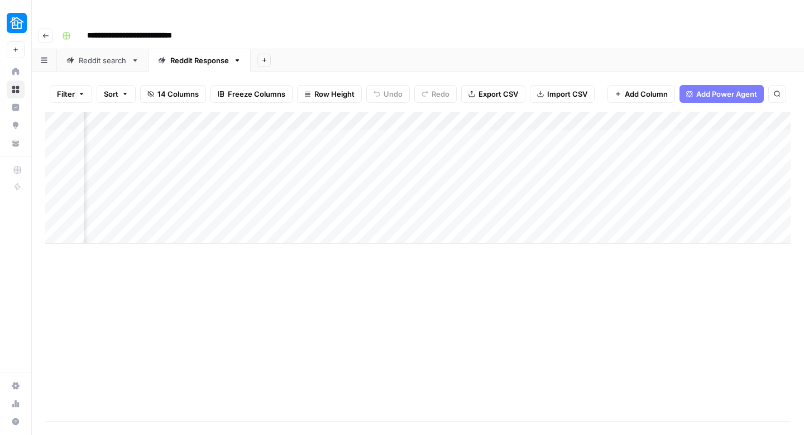
click at [432, 112] on div "Add Column" at bounding box center [418, 178] width 746 height 132
click at [366, 206] on span "Remove Column" at bounding box center [412, 208] width 98 height 11
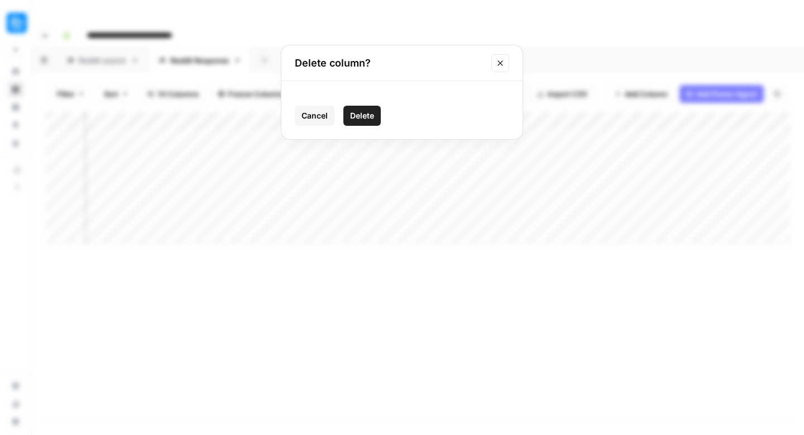
click at [363, 115] on span "Delete" at bounding box center [362, 115] width 24 height 11
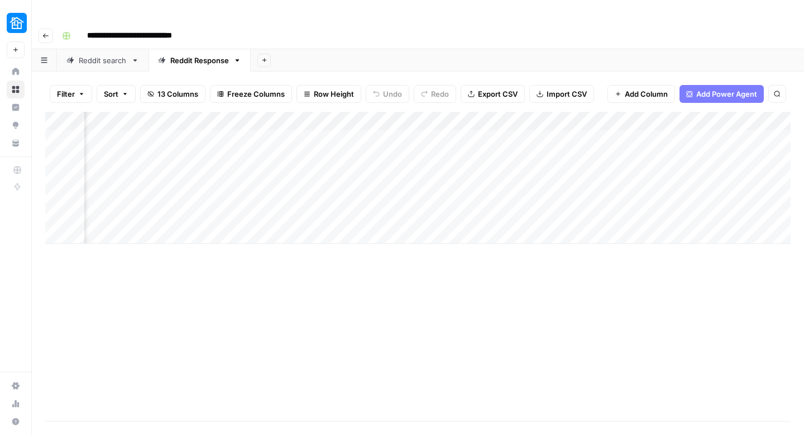
scroll to position [0, 0]
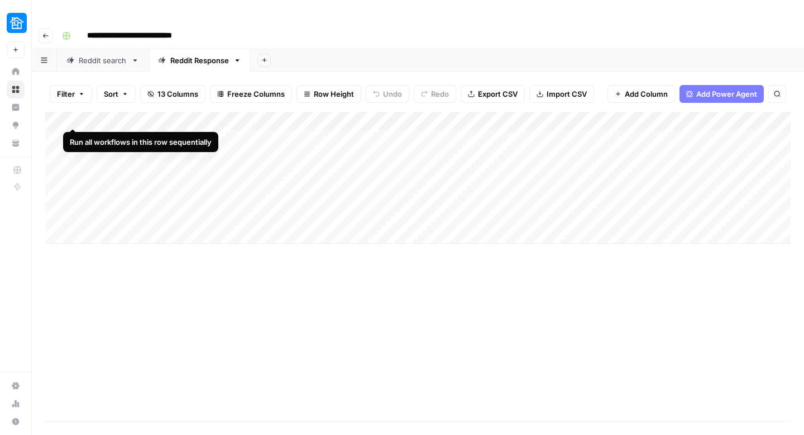
click at [72, 120] on div "Add Column" at bounding box center [418, 178] width 746 height 132
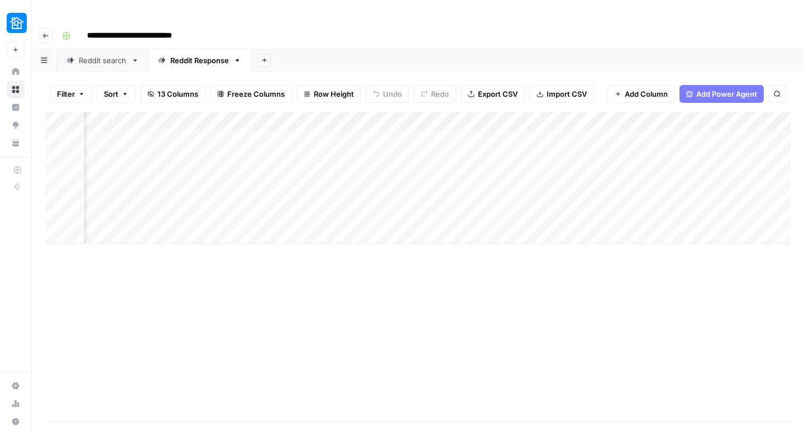
scroll to position [0, 856]
click at [294, 112] on div "Add Column" at bounding box center [418, 178] width 746 height 132
click at [292, 112] on div "Add Column" at bounding box center [418, 178] width 746 height 132
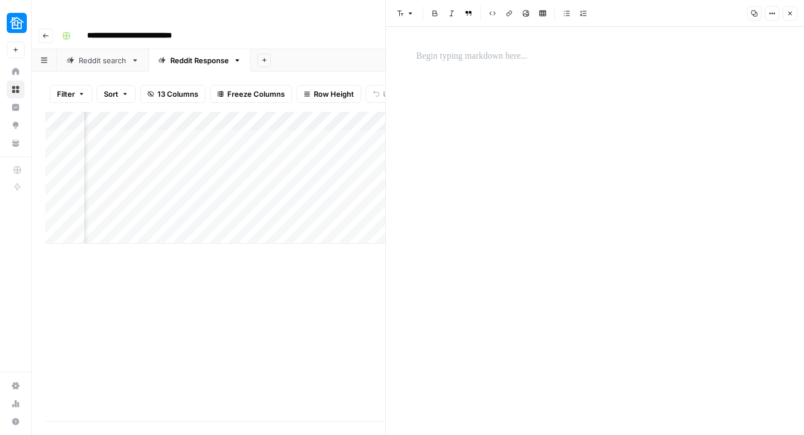
click at [794, 7] on button "Close" at bounding box center [790, 13] width 15 height 15
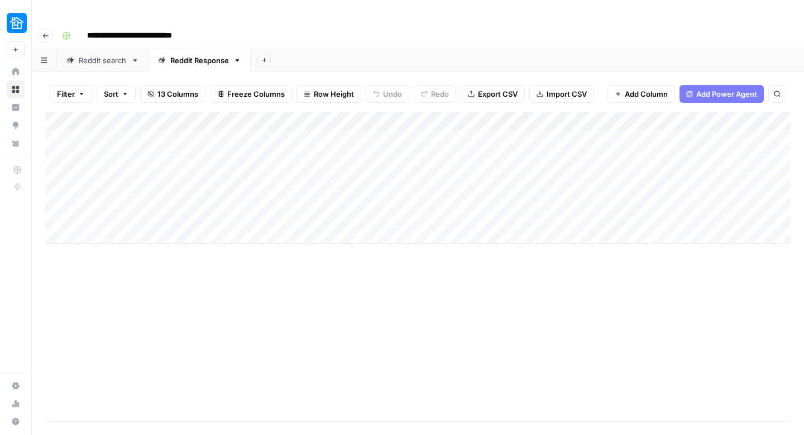
click at [73, 119] on div "Add Column" at bounding box center [418, 178] width 746 height 132
click at [248, 112] on div "Add Column" at bounding box center [418, 178] width 746 height 132
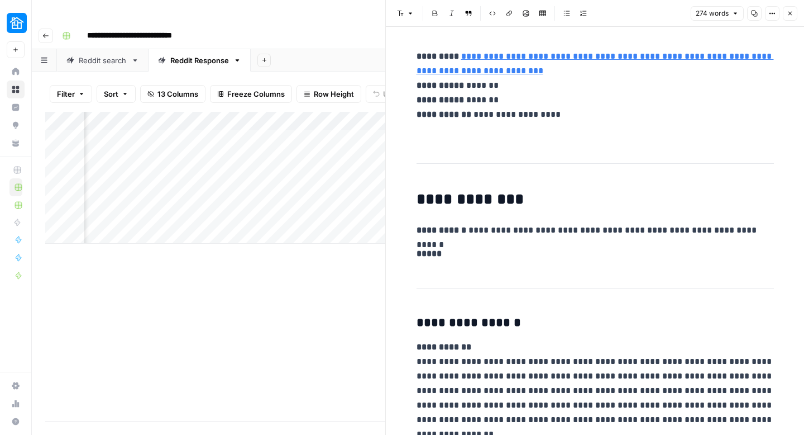
click at [793, 15] on icon "button" at bounding box center [790, 13] width 7 height 7
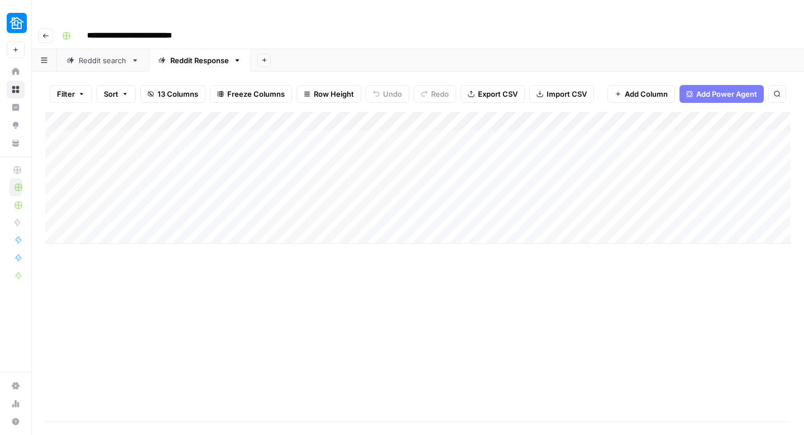
click at [75, 137] on div "Add Column" at bounding box center [418, 178] width 746 height 132
click at [75, 155] on div "Add Column" at bounding box center [418, 178] width 746 height 132
click at [313, 135] on div "Add Column" at bounding box center [418, 178] width 746 height 132
click at [353, 135] on div "Add Column" at bounding box center [418, 178] width 746 height 132
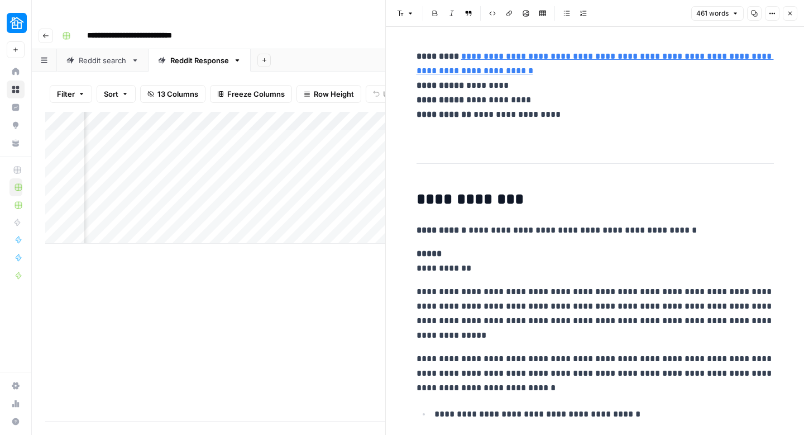
click at [527, 73] on link "**********" at bounding box center [595, 63] width 357 height 23
click at [517, 60] on div "[URL][DOMAIN_NAME]" at bounding box center [492, 53] width 154 height 13
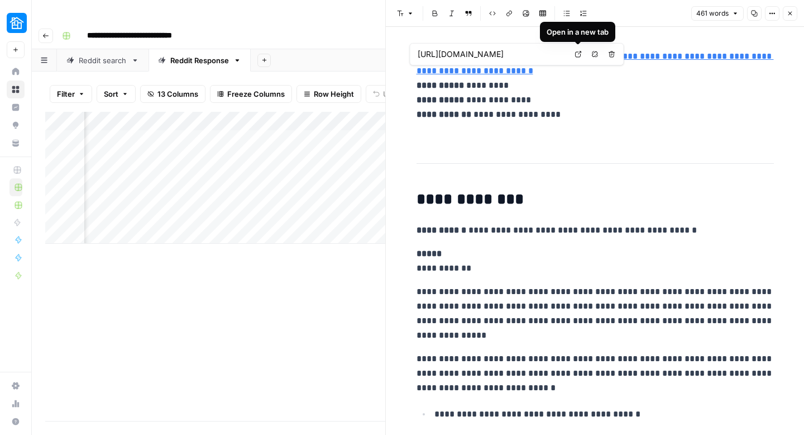
click at [580, 51] on body "**********" at bounding box center [402, 217] width 804 height 435
click at [583, 57] on link "Open in a new tab" at bounding box center [578, 54] width 15 height 15
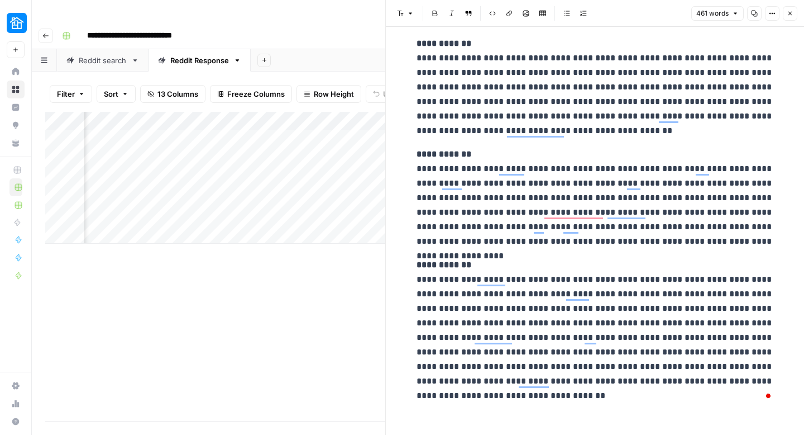
scroll to position [589, 0]
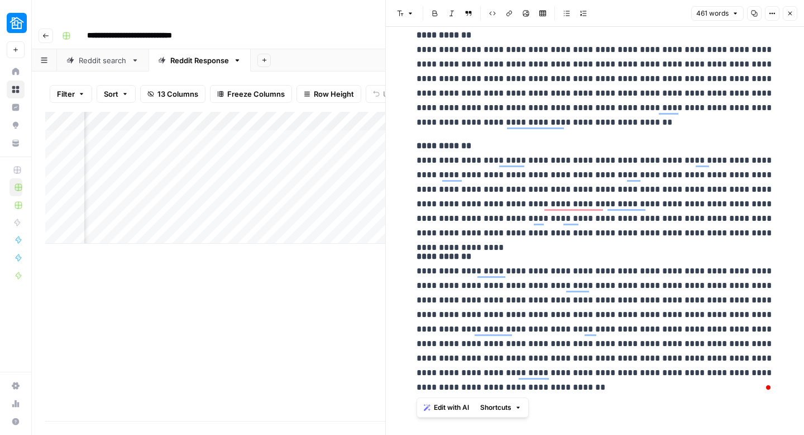
drag, startPoint x: 417, startPoint y: 272, endPoint x: 667, endPoint y: 388, distance: 276.4
click at [667, 388] on p "**********" at bounding box center [595, 321] width 357 height 145
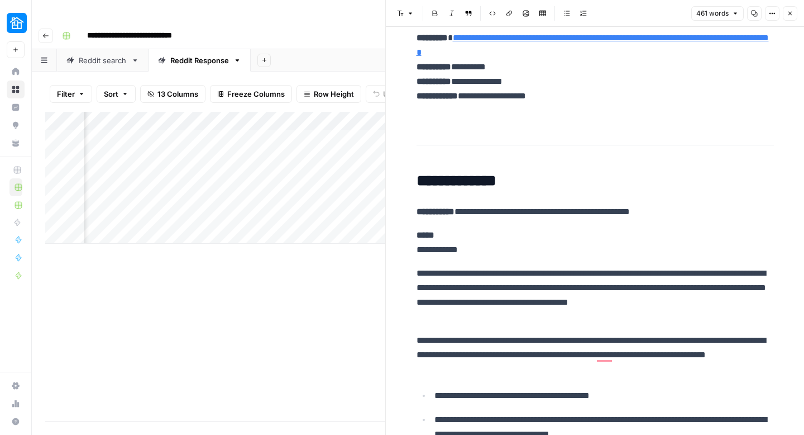
scroll to position [0, 0]
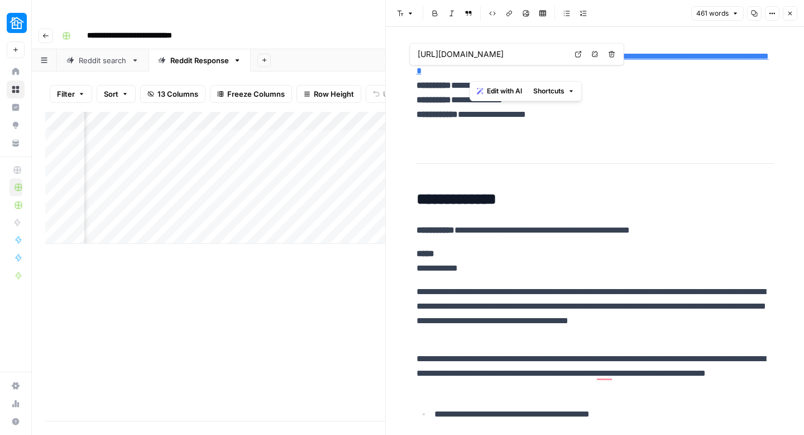
click at [450, 67] on link "**********" at bounding box center [593, 63] width 352 height 23
click at [450, 68] on link "**********" at bounding box center [593, 63] width 352 height 23
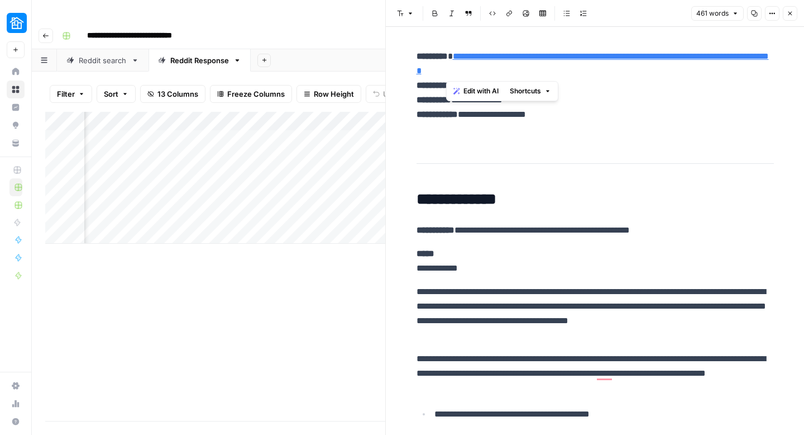
click at [450, 68] on link "**********" at bounding box center [593, 63] width 352 height 23
drag, startPoint x: 492, startPoint y: 88, endPoint x: 419, endPoint y: 72, distance: 74.4
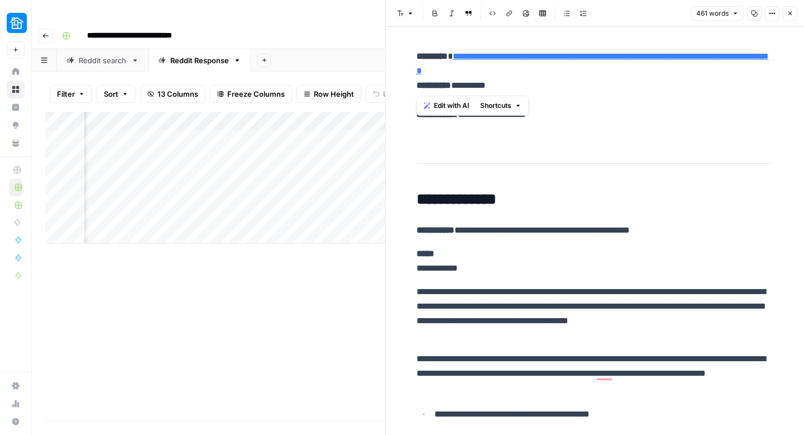
click at [419, 72] on p "**********" at bounding box center [595, 92] width 357 height 87
copy link "**********"
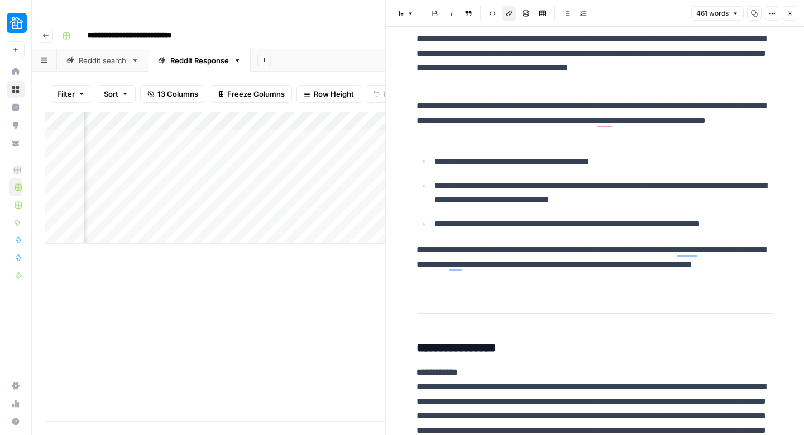
scroll to position [270, 0]
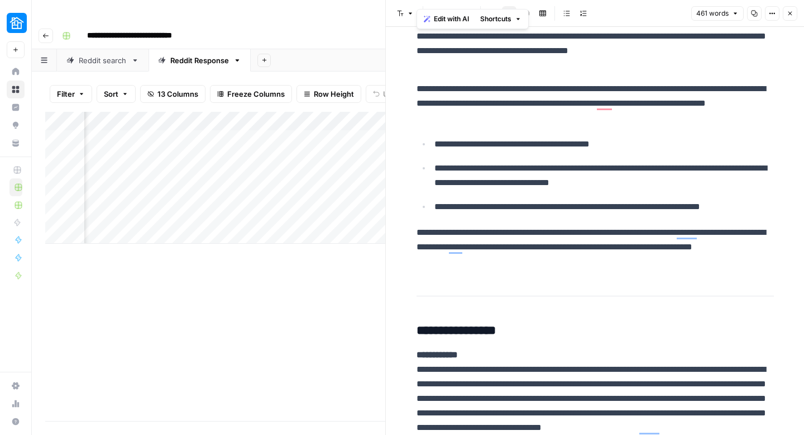
click at [433, 78] on div "**********" at bounding box center [595, 246] width 371 height 943
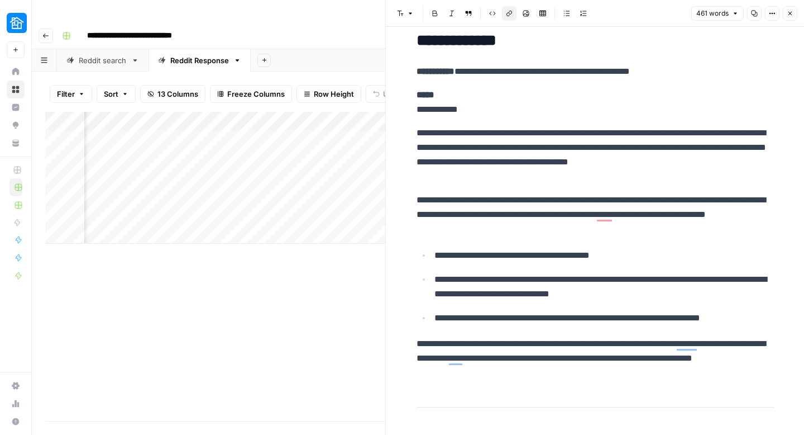
scroll to position [139, 0]
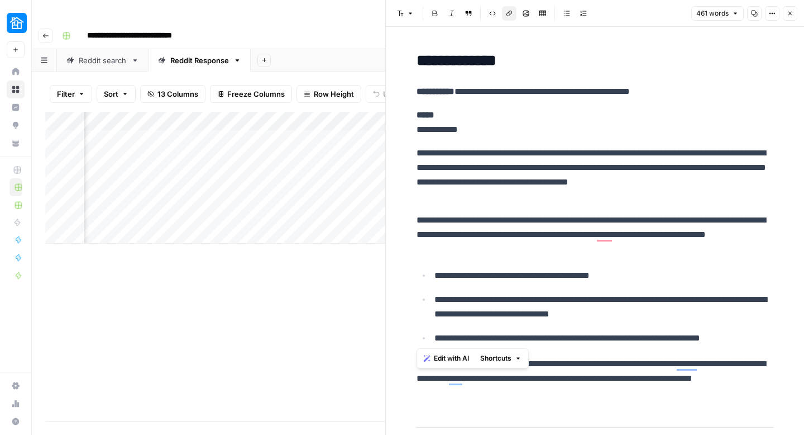
drag, startPoint x: 417, startPoint y: 128, endPoint x: 453, endPoint y: 328, distance: 203.2
click at [453, 328] on div "**********" at bounding box center [595, 377] width 371 height 943
click at [509, 394] on p "**********" at bounding box center [595, 378] width 357 height 44
drag, startPoint x: 509, startPoint y: 394, endPoint x: 419, endPoint y: 135, distance: 274.1
click at [419, 135] on div "**********" at bounding box center [595, 377] width 371 height 943
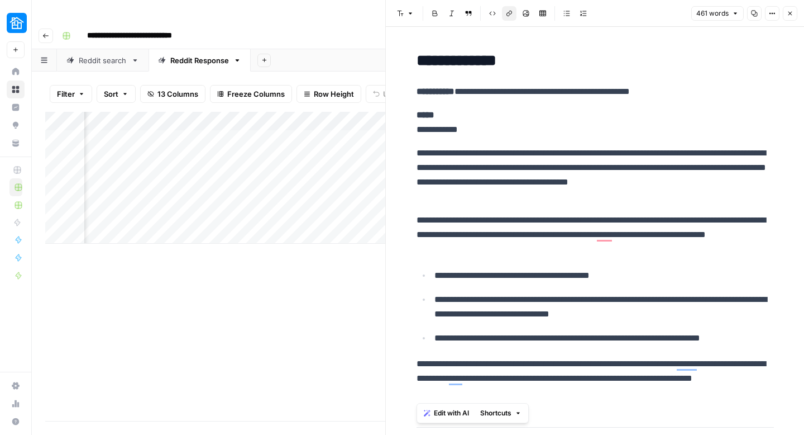
copy div "**********"
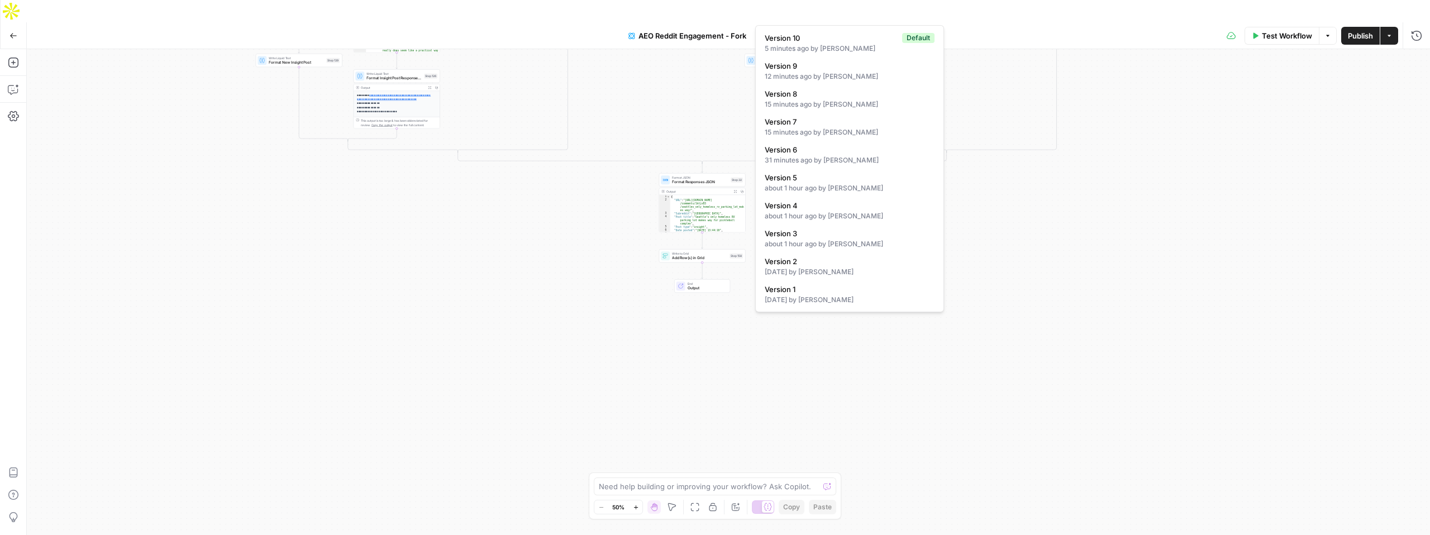
click at [785, 31] on span "Version 10" at bounding box center [777, 36] width 34 height 10
click at [814, 275] on div "[DATE] by [PERSON_NAME]" at bounding box center [850, 272] width 170 height 10
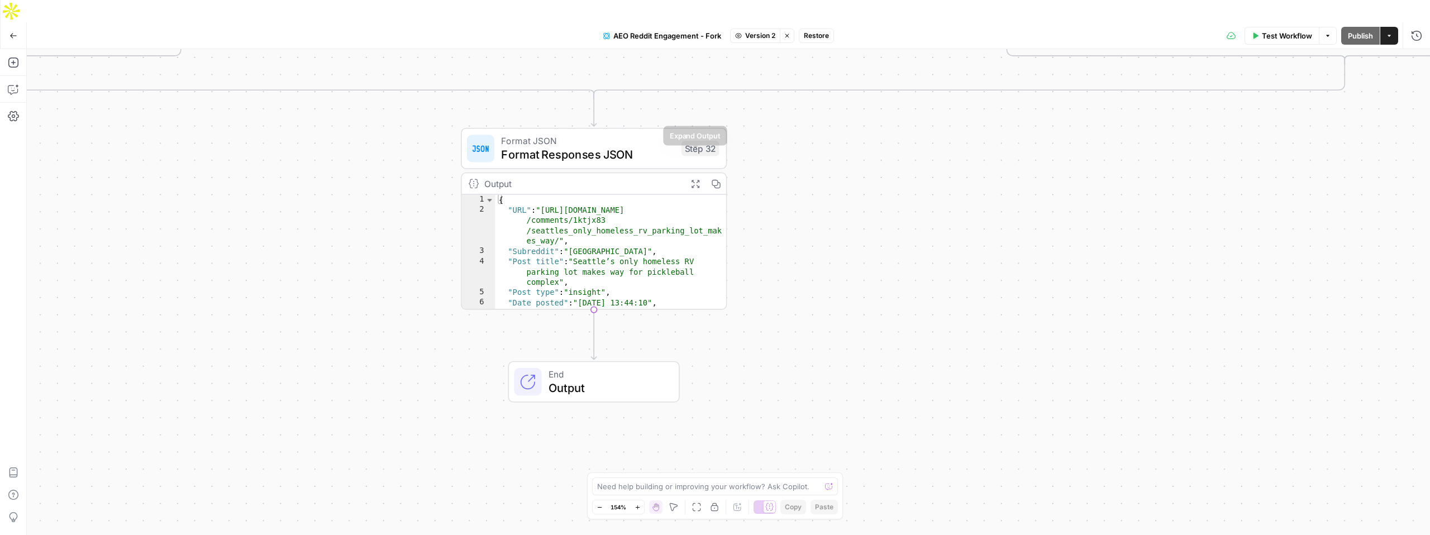
click at [697, 179] on icon "button" at bounding box center [694, 183] width 9 height 9
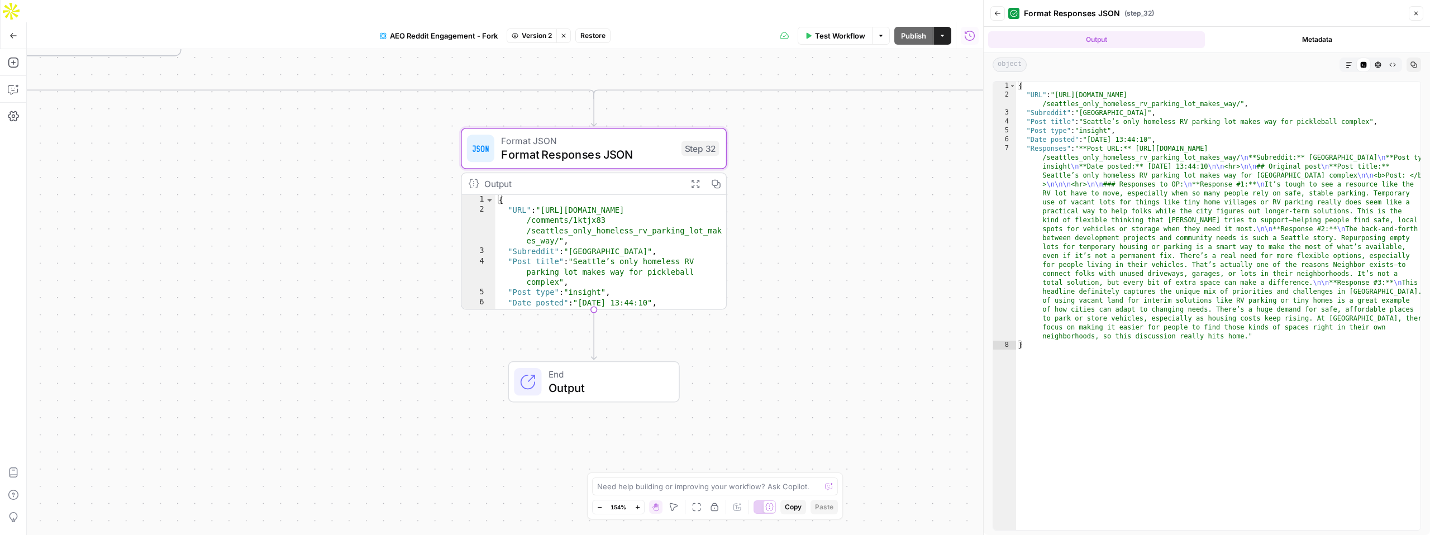
click at [1347, 65] on icon "button" at bounding box center [1349, 65] width 6 height 6
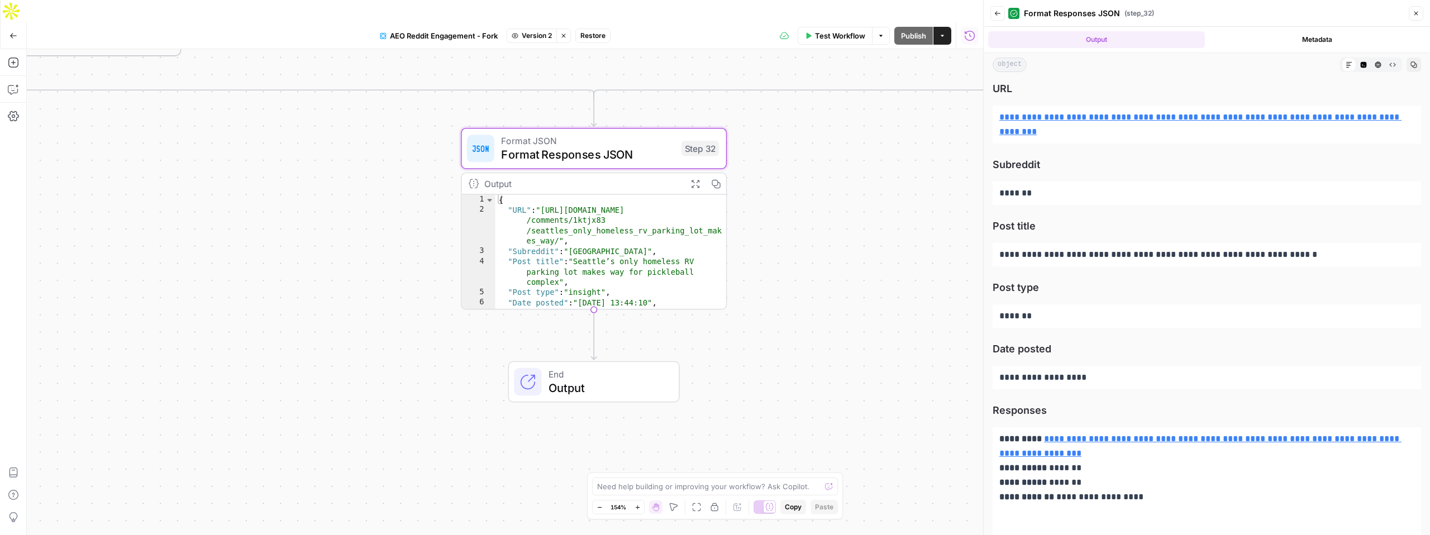
click at [776, 183] on div "true true false true false true false true false true false true false true fal…" at bounding box center [505, 303] width 956 height 508
click at [1419, 13] on icon "button" at bounding box center [1416, 13] width 7 height 7
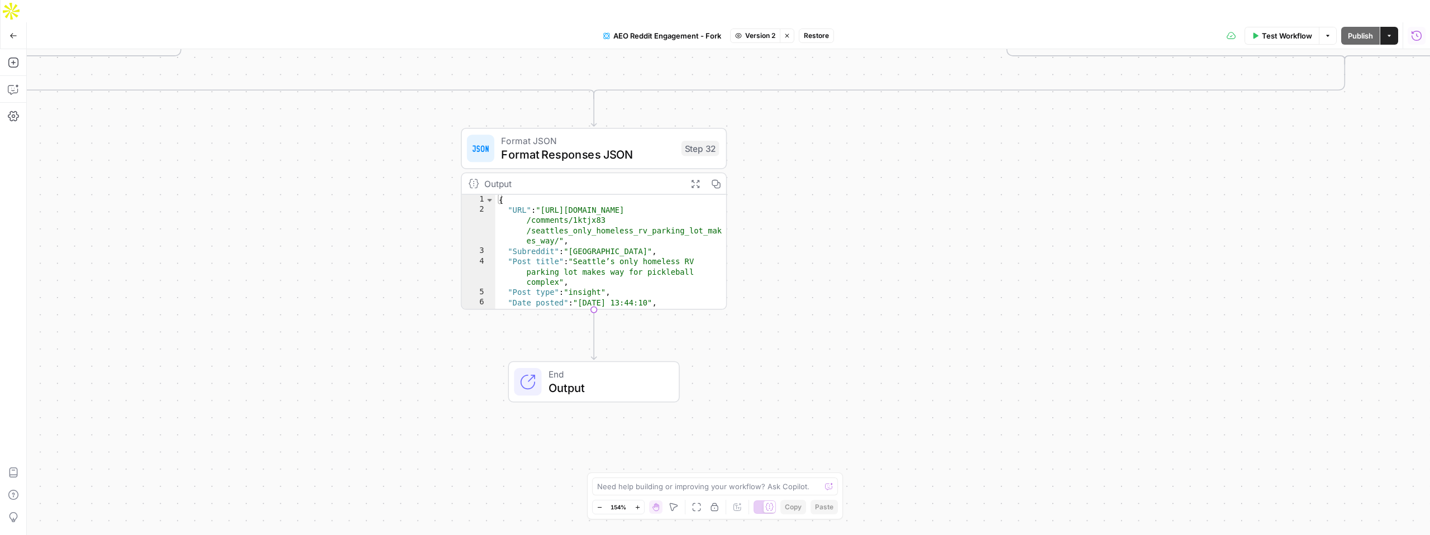
click at [753, 31] on span "Version 2" at bounding box center [760, 36] width 30 height 10
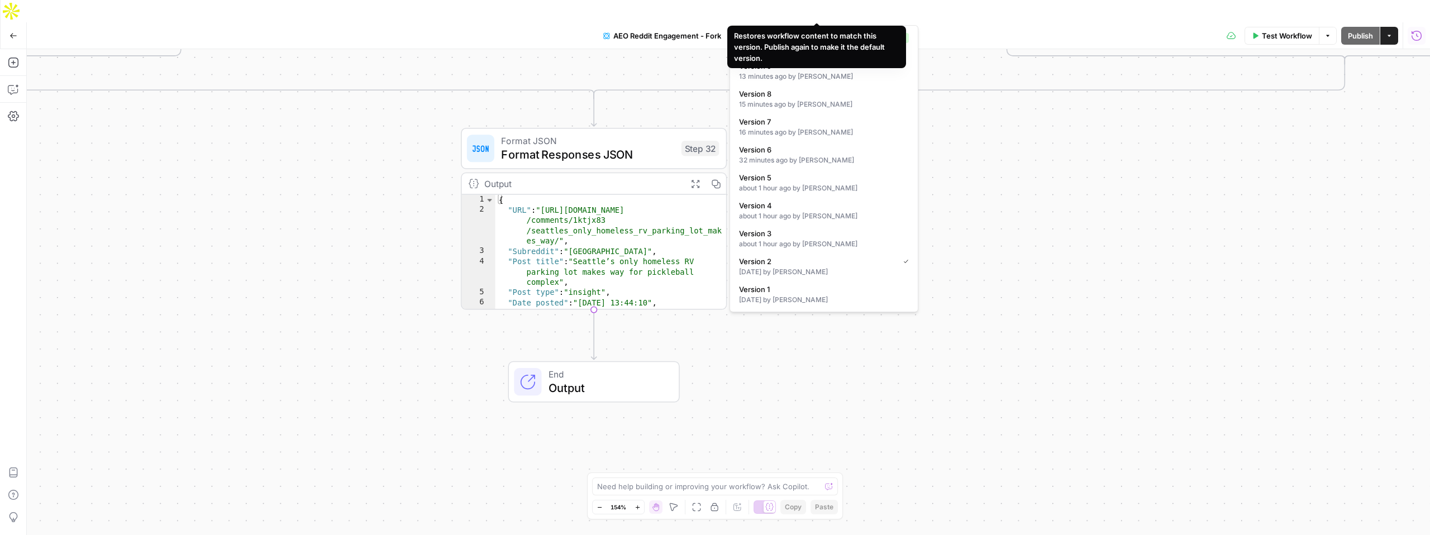
click at [814, 31] on span "Restore" at bounding box center [816, 36] width 25 height 10
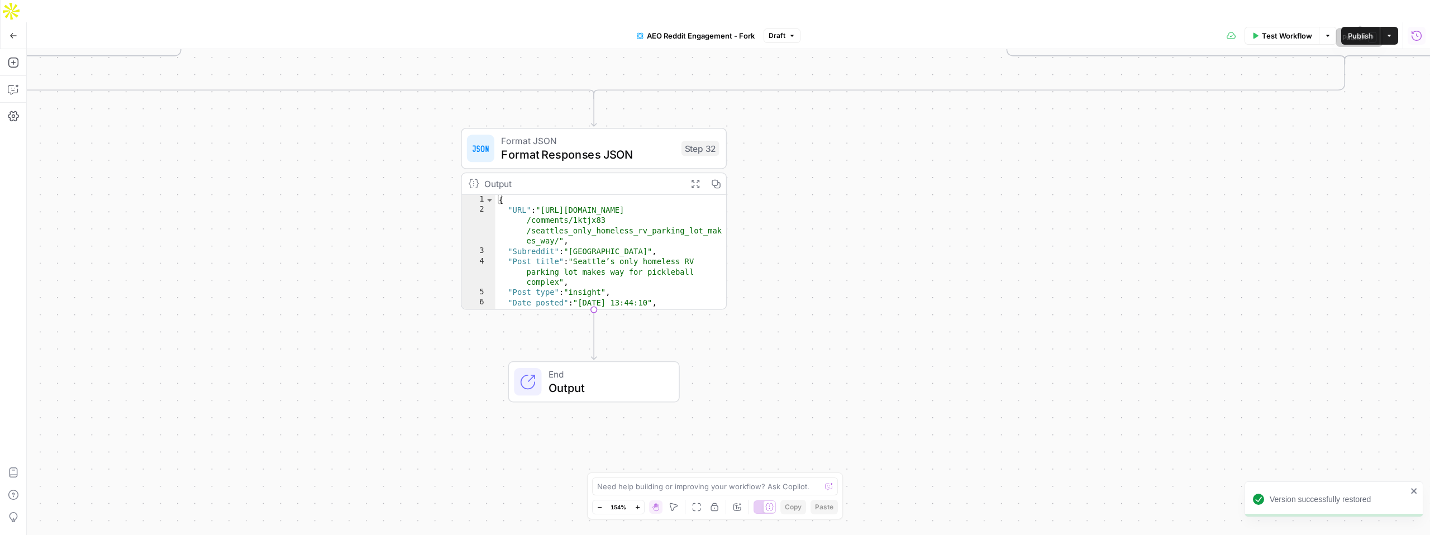
click at [1360, 30] on span "Publish" at bounding box center [1360, 35] width 25 height 11
